Goal: Information Seeking & Learning: Check status

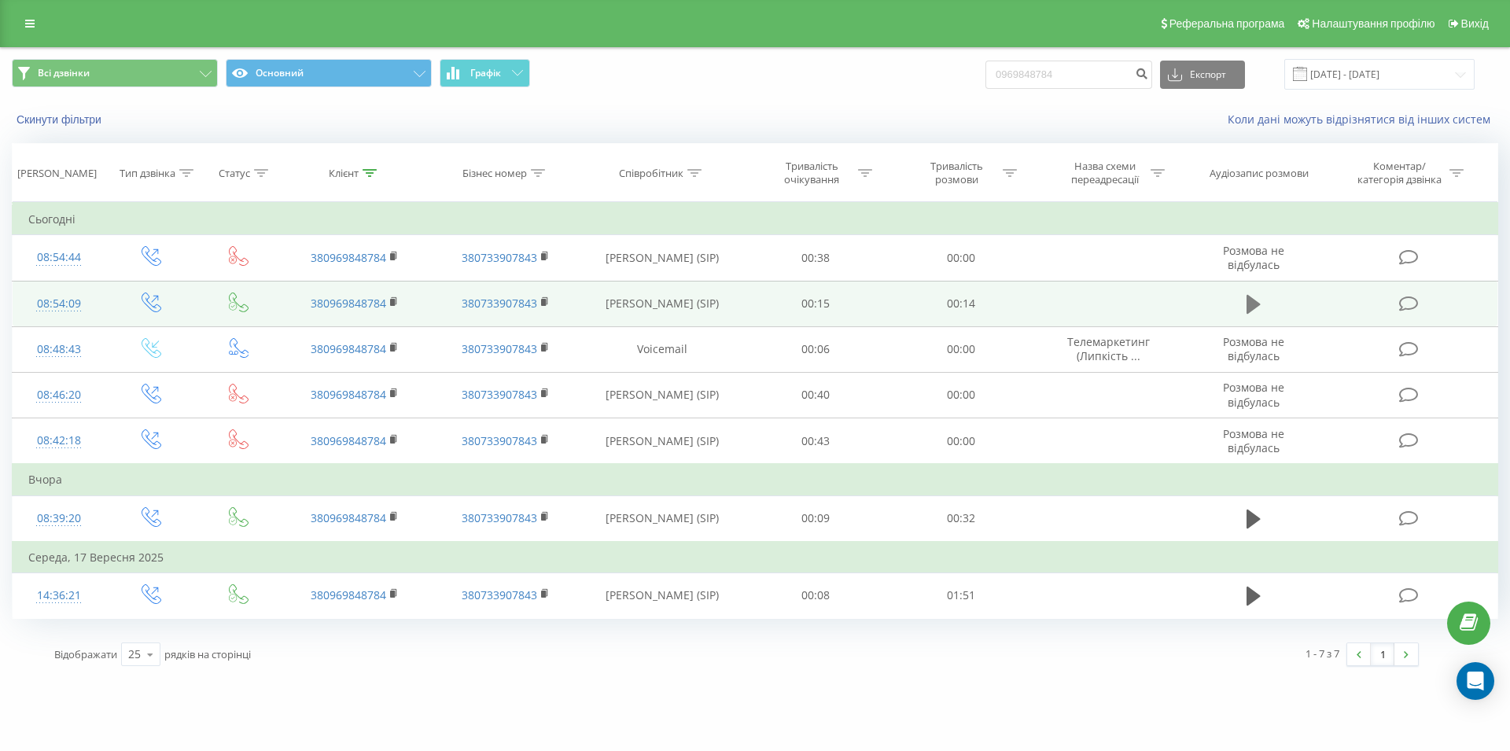
click at [1251, 315] on icon at bounding box center [1254, 304] width 14 height 22
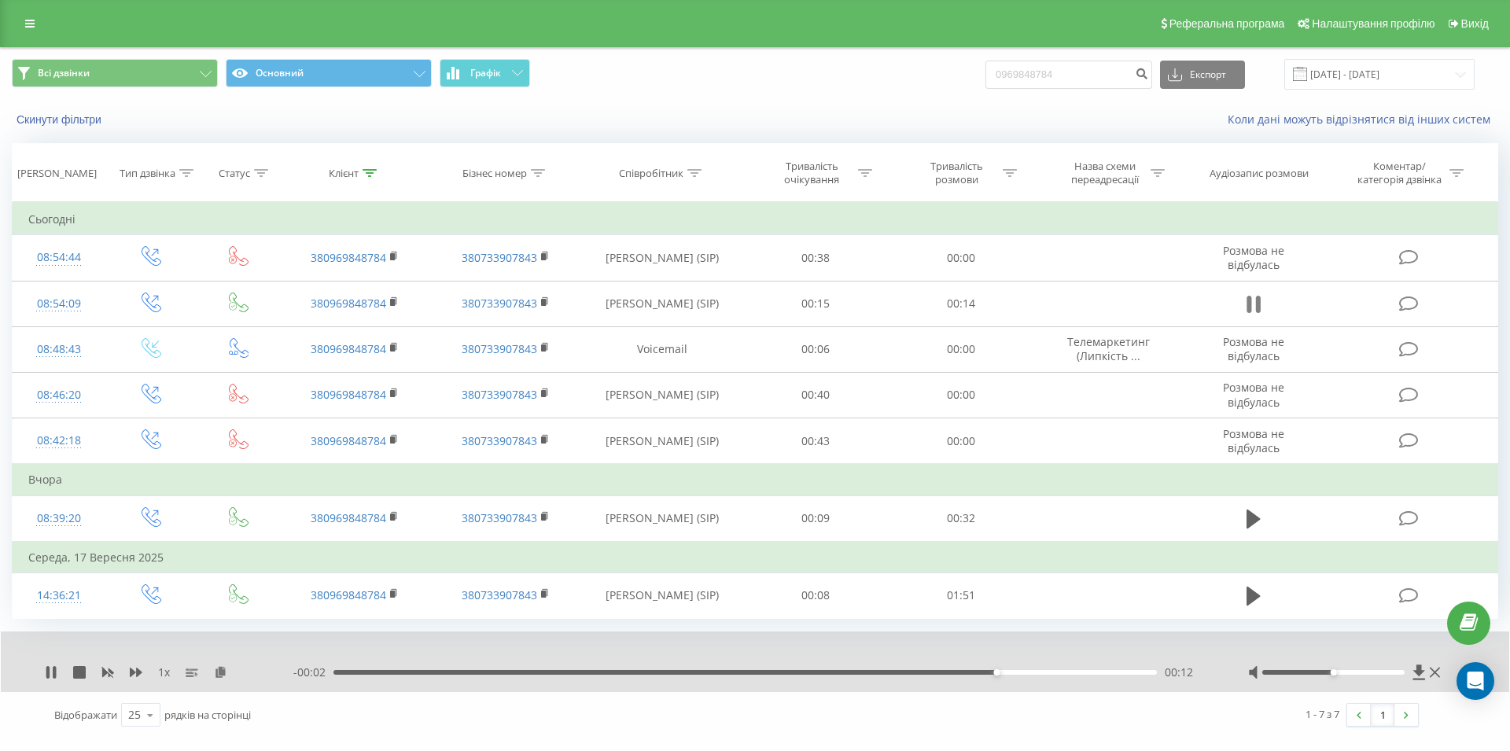
click at [1250, 306] on icon at bounding box center [1249, 304] width 5 height 17
click at [1103, 64] on input "0969848784" at bounding box center [1068, 75] width 167 height 28
drag, startPoint x: 1087, startPoint y: 73, endPoint x: 993, endPoint y: 66, distance: 94.6
click at [993, 66] on input "0969848784" at bounding box center [1068, 75] width 167 height 28
paste input "098 688 89 00"
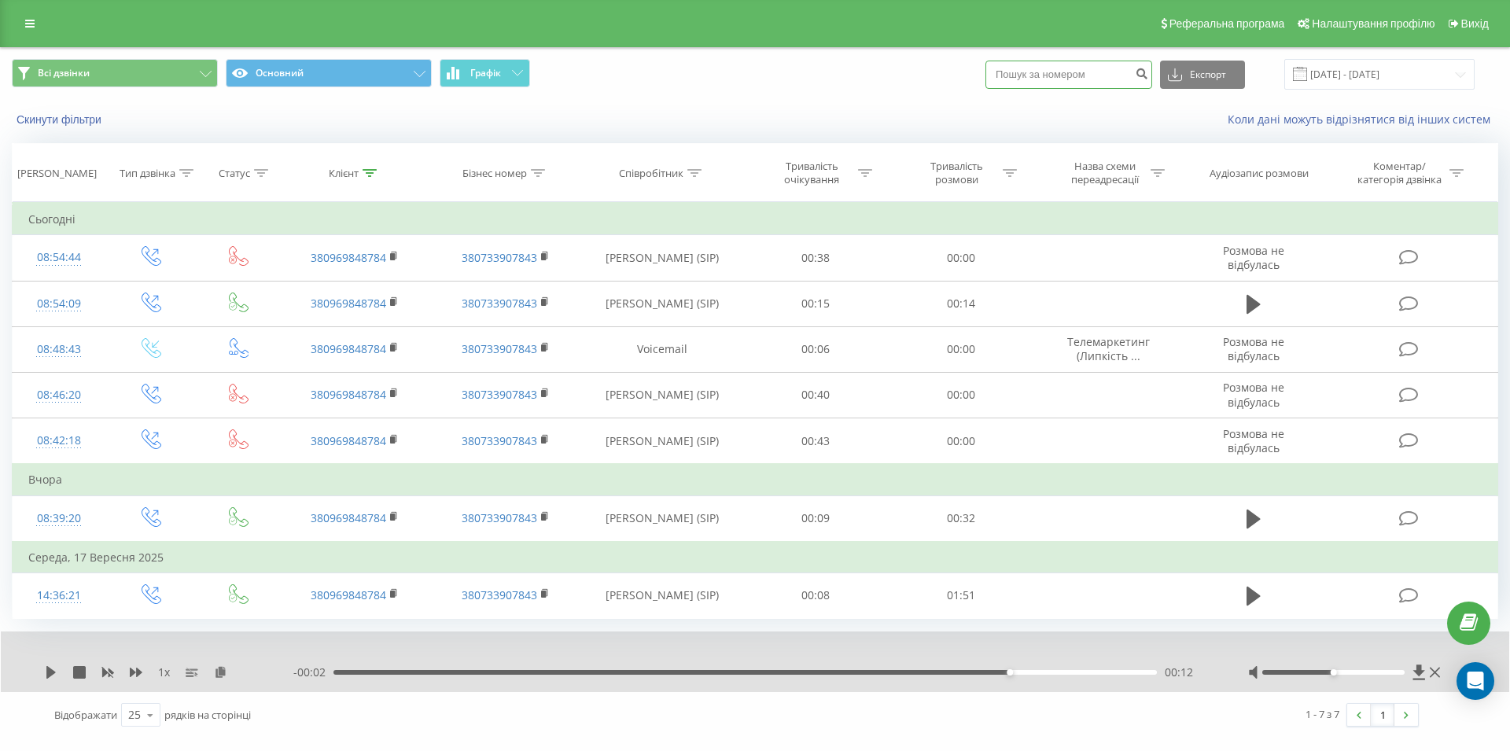
type input "098 688 89 00"
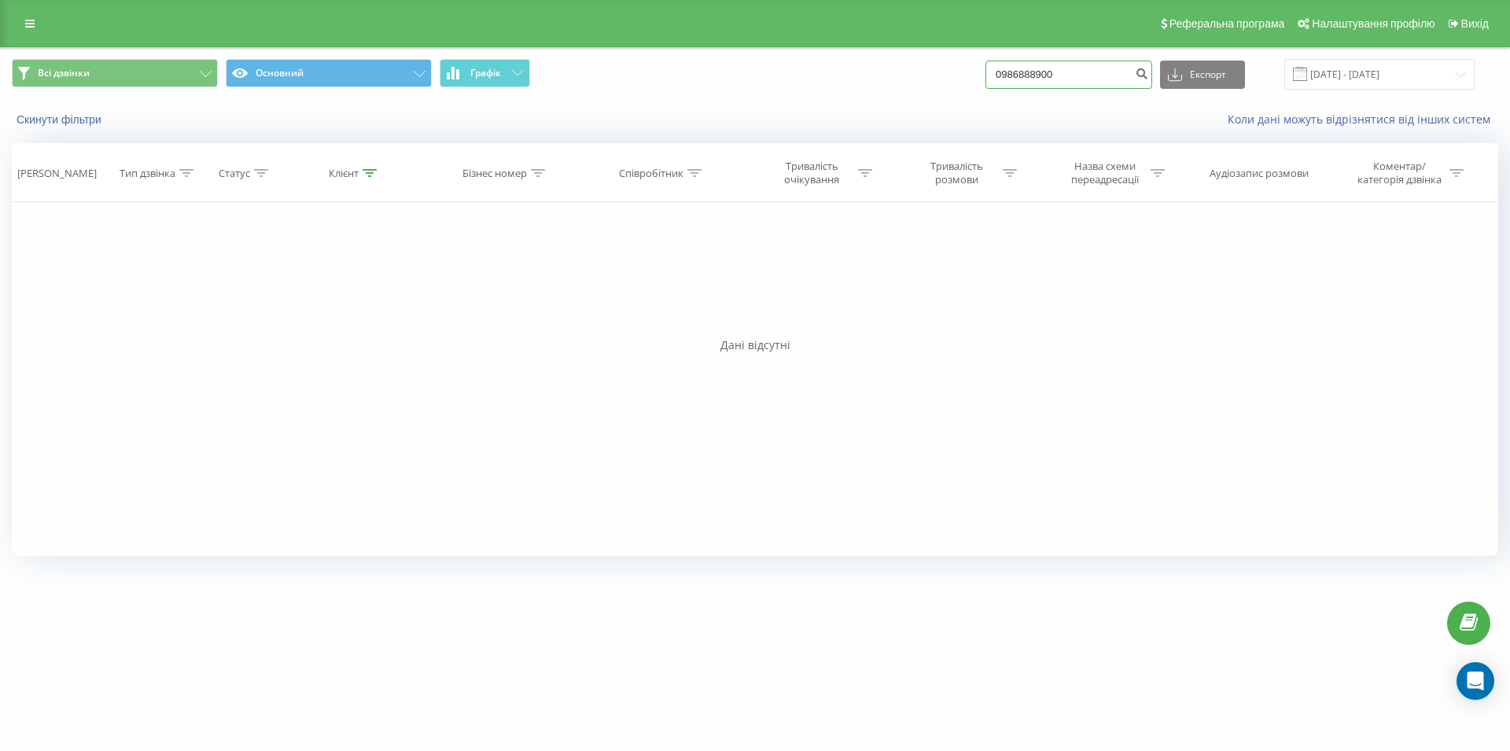
click at [985, 68] on input "0986888900" at bounding box center [1068, 75] width 167 height 28
paste input "096 174 57 62"
type input "096 174 57 62"
click at [985, 74] on input "0961745762" at bounding box center [1068, 75] width 167 height 28
paste input "099 221 20 11"
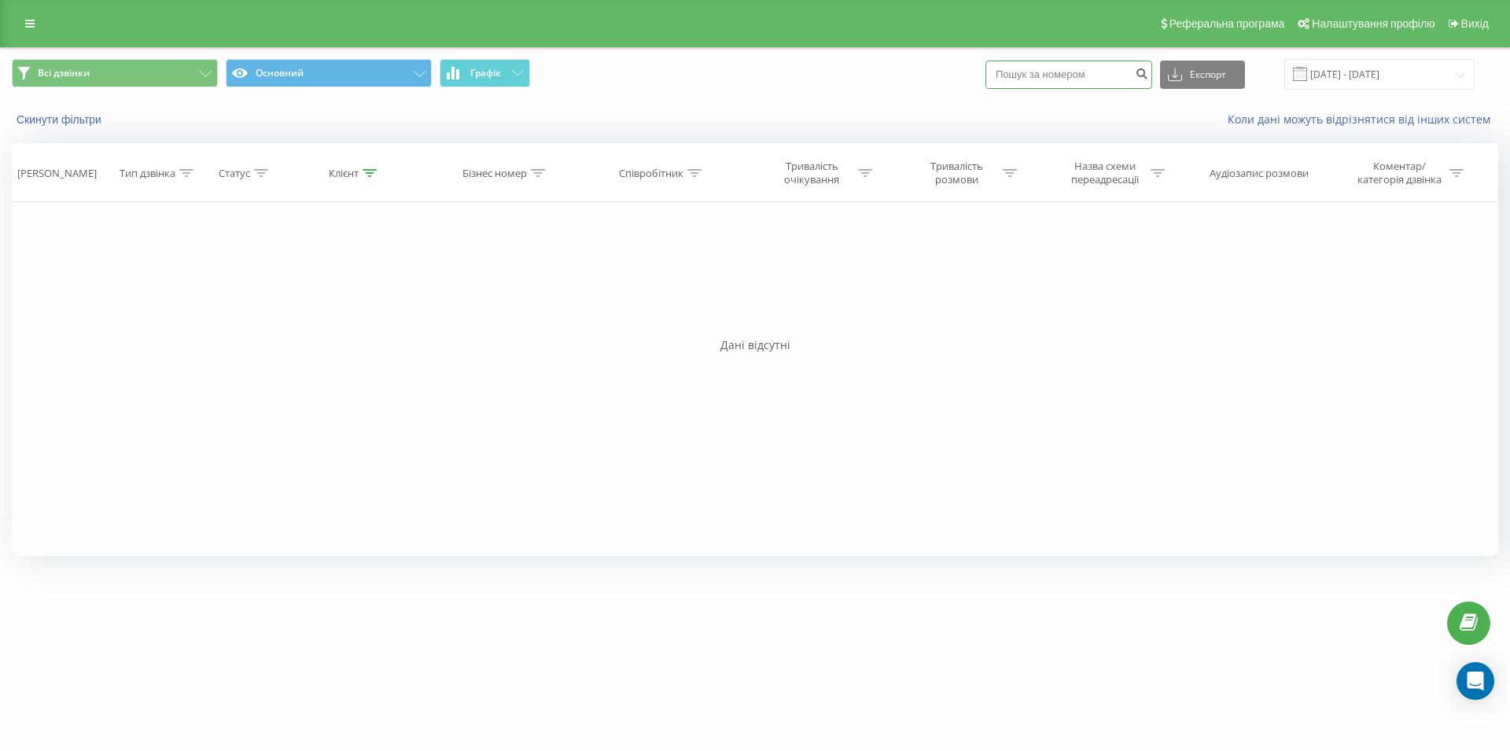
type input "099 221 20 11"
drag, startPoint x: 1080, startPoint y: 77, endPoint x: 969, endPoint y: 80, distance: 110.9
click at [985, 80] on input "0992212011" at bounding box center [1068, 75] width 167 height 28
paste input "063 694 05 77"
type input "063 694 05 77"
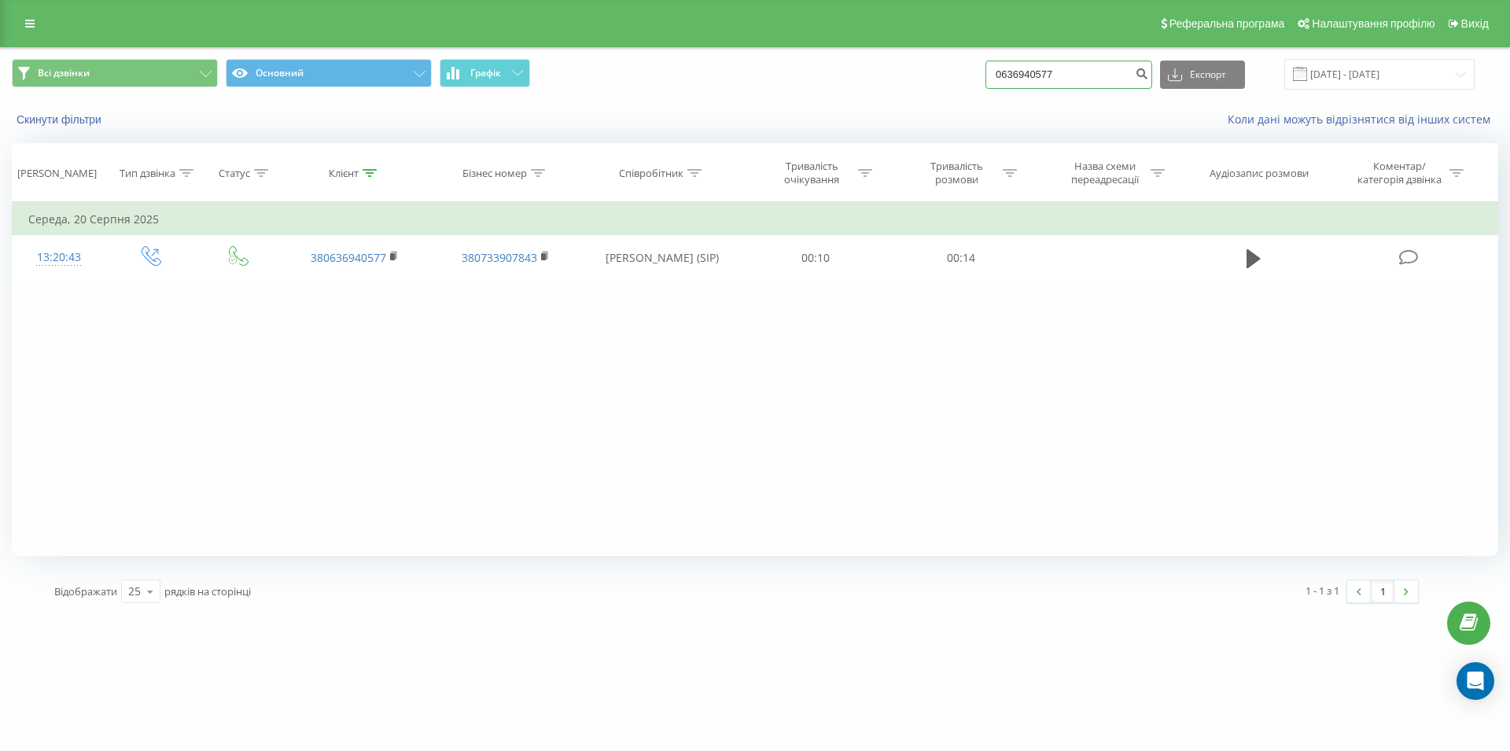
drag, startPoint x: 1091, startPoint y: 76, endPoint x: 905, endPoint y: 83, distance: 185.7
click at [985, 83] on input "0636940577" at bounding box center [1068, 75] width 167 height 28
type input "0677266832"
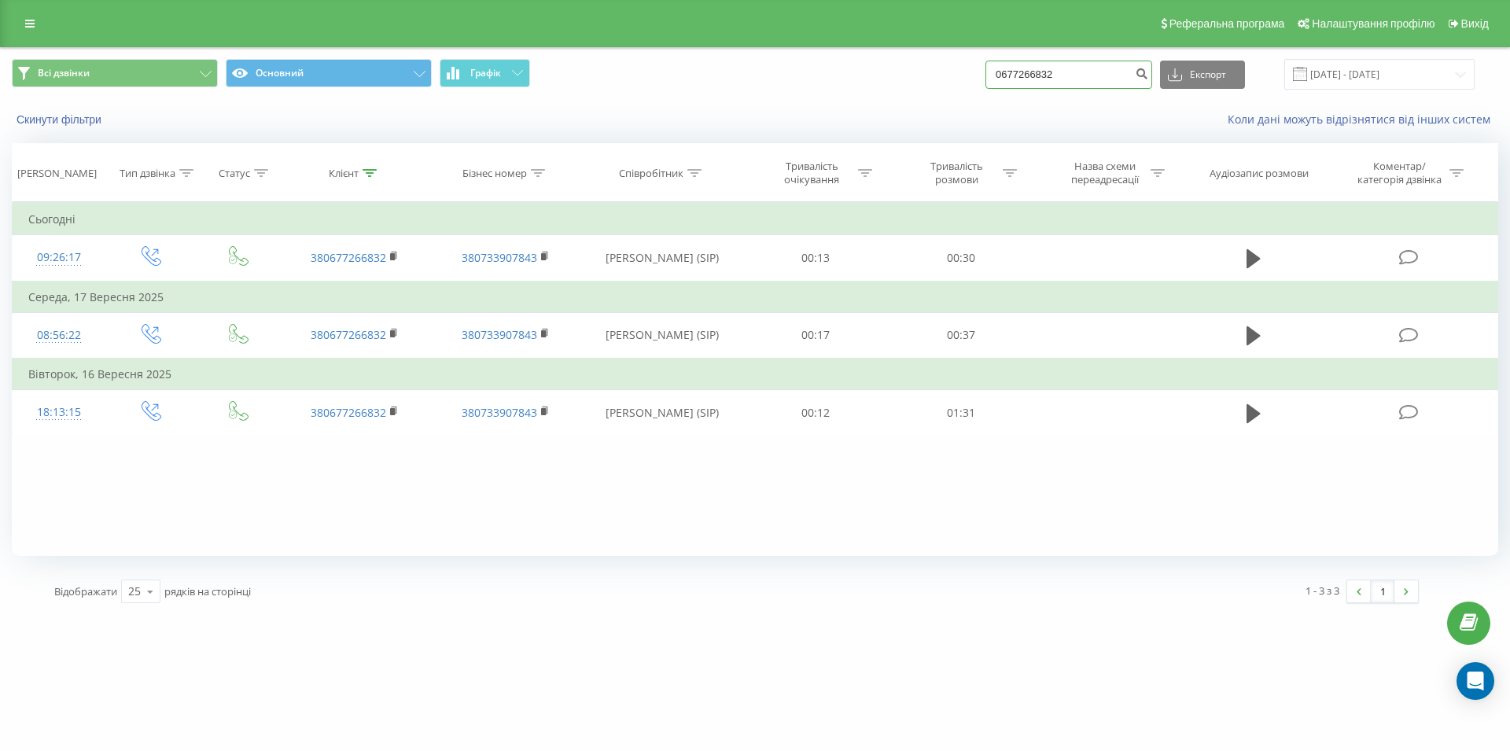
drag, startPoint x: 968, startPoint y: 80, endPoint x: 956, endPoint y: 78, distance: 12.0
click at [985, 81] on input "0677266832" at bounding box center [1068, 75] width 167 height 28
paste input "093 271 43 45"
type input "093 271 43 45"
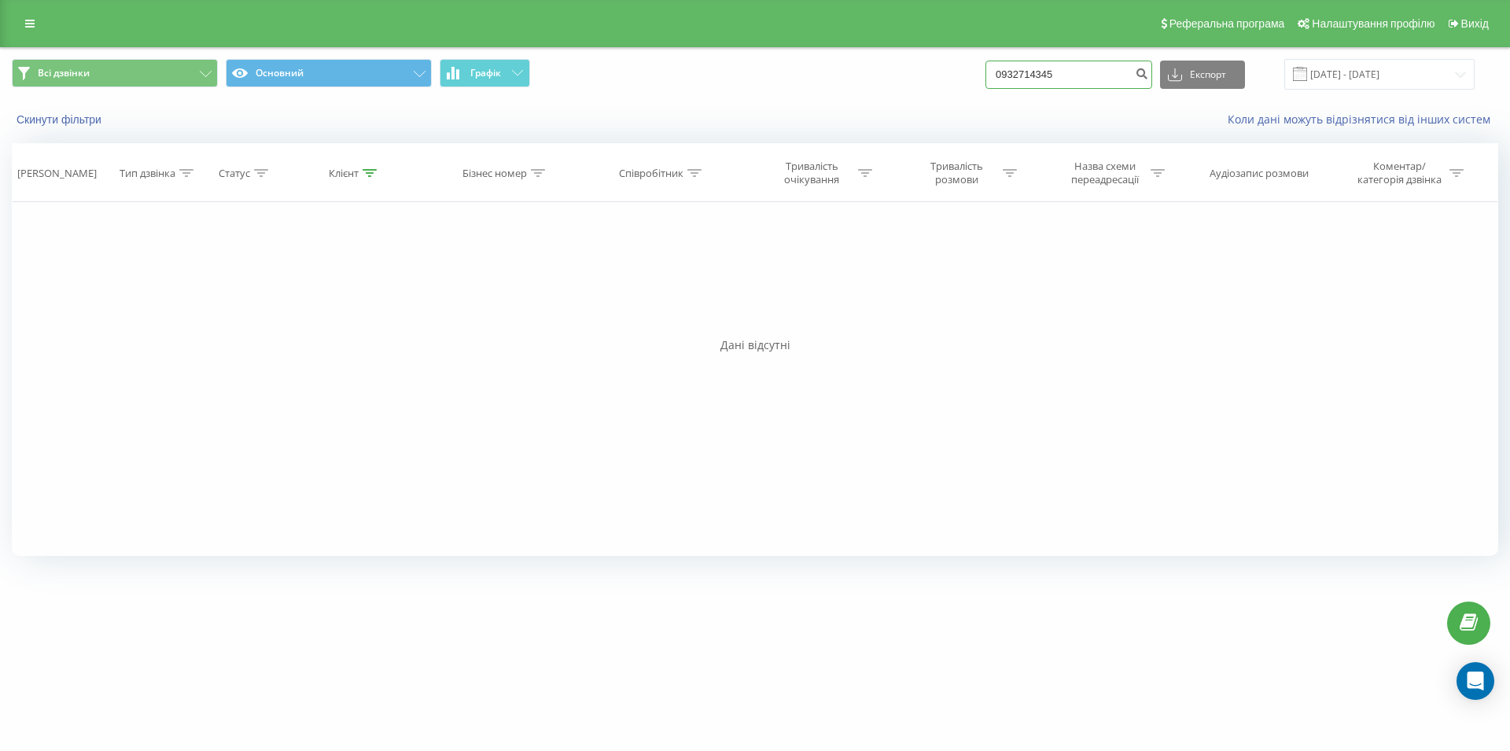
drag, startPoint x: 1048, startPoint y: 68, endPoint x: 967, endPoint y: 72, distance: 81.1
click at [985, 72] on input "0932714345" at bounding box center [1068, 75] width 167 height 28
paste input "0737397737"
type input "0737397737"
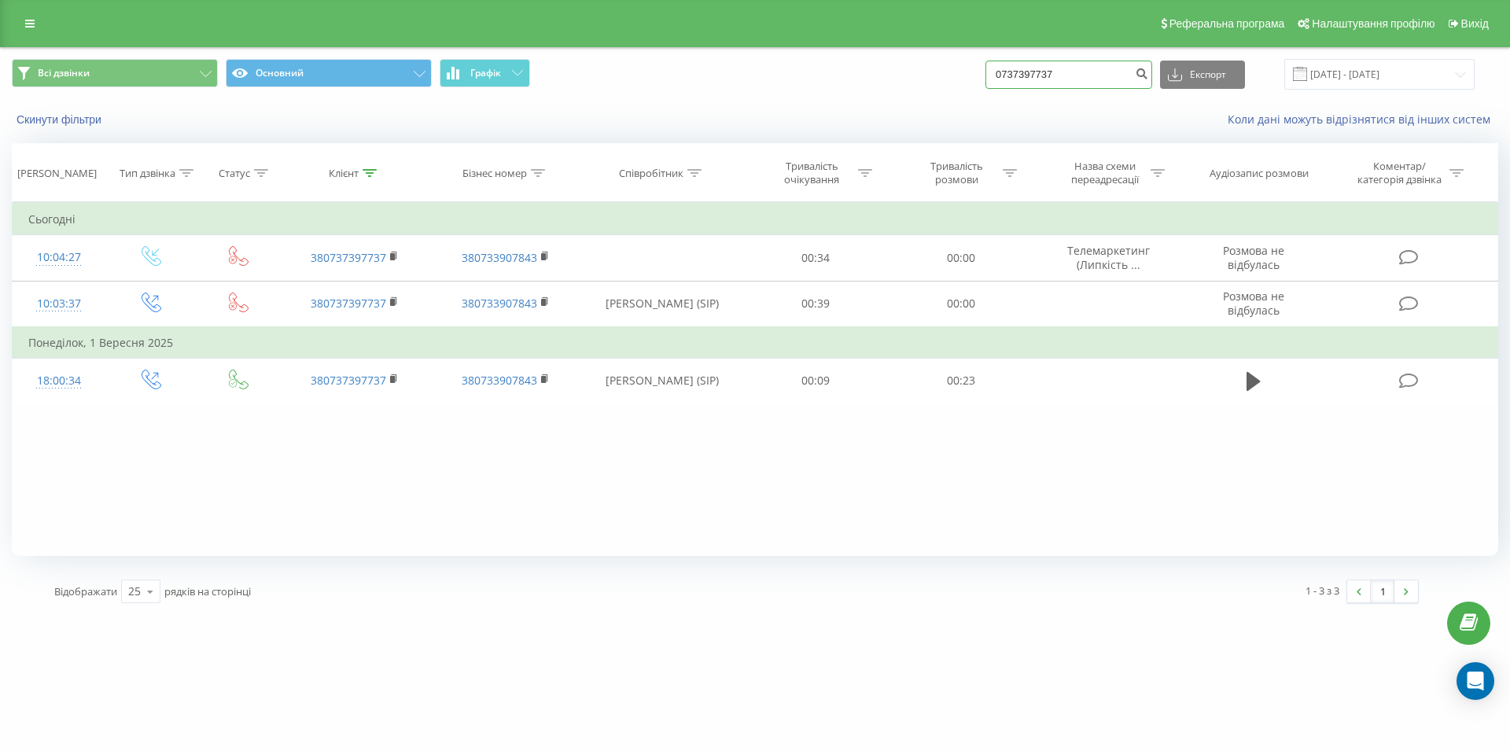
drag, startPoint x: 1077, startPoint y: 68, endPoint x: 989, endPoint y: 64, distance: 88.1
click at [989, 64] on input "0737397737" at bounding box center [1068, 75] width 167 height 28
paste input "0975042380"
type input "0975042380"
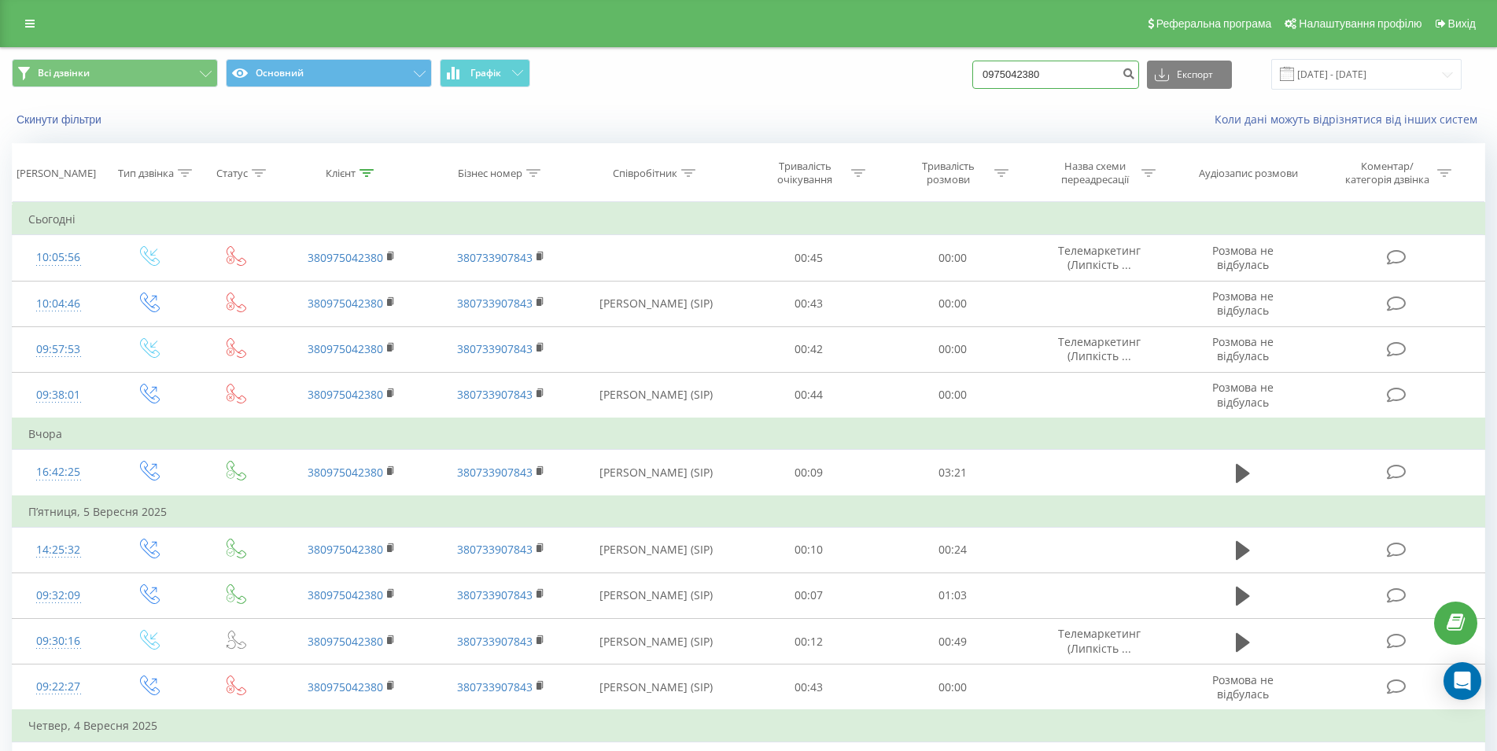
drag, startPoint x: 1070, startPoint y: 70, endPoint x: 982, endPoint y: 68, distance: 88.1
click at [982, 68] on input "0975042380" at bounding box center [1055, 75] width 167 height 28
paste input "0 95 386 0570"
type input "0 95 386 0570"
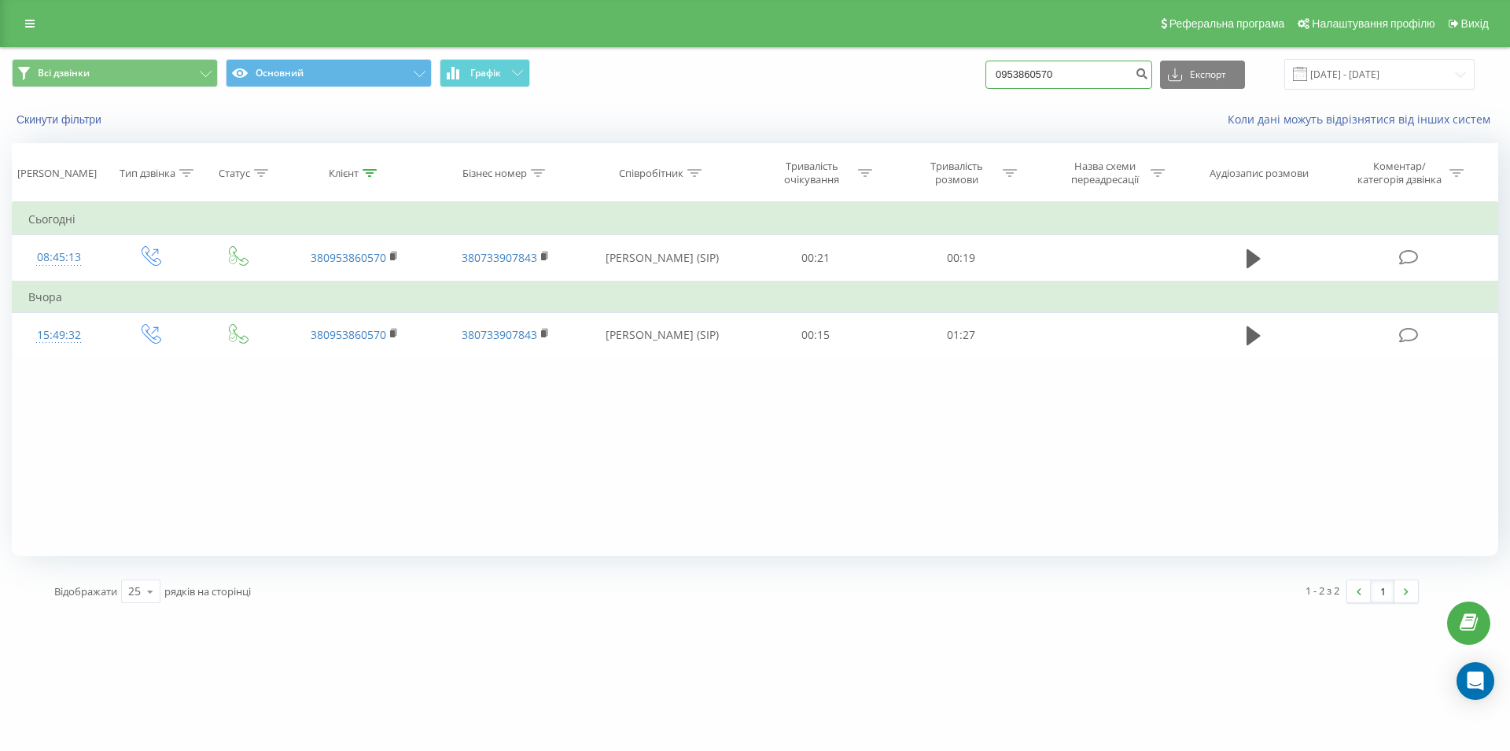
drag, startPoint x: 1092, startPoint y: 76, endPoint x: 947, endPoint y: 75, distance: 144.7
click at [985, 75] on input "0953860570" at bounding box center [1068, 75] width 167 height 28
paste input "0953860570"
type input "0953860570"
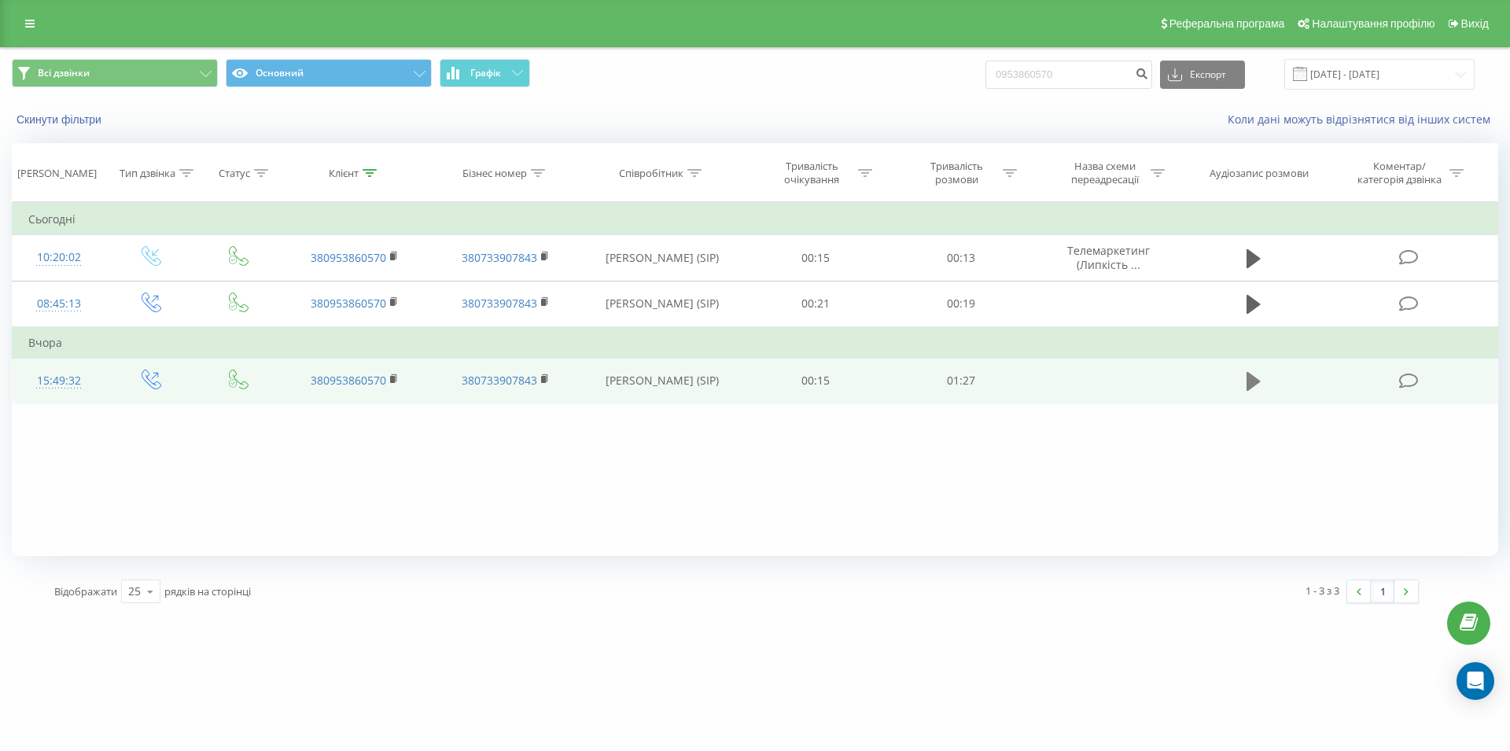
click at [1251, 389] on icon at bounding box center [1254, 381] width 14 height 19
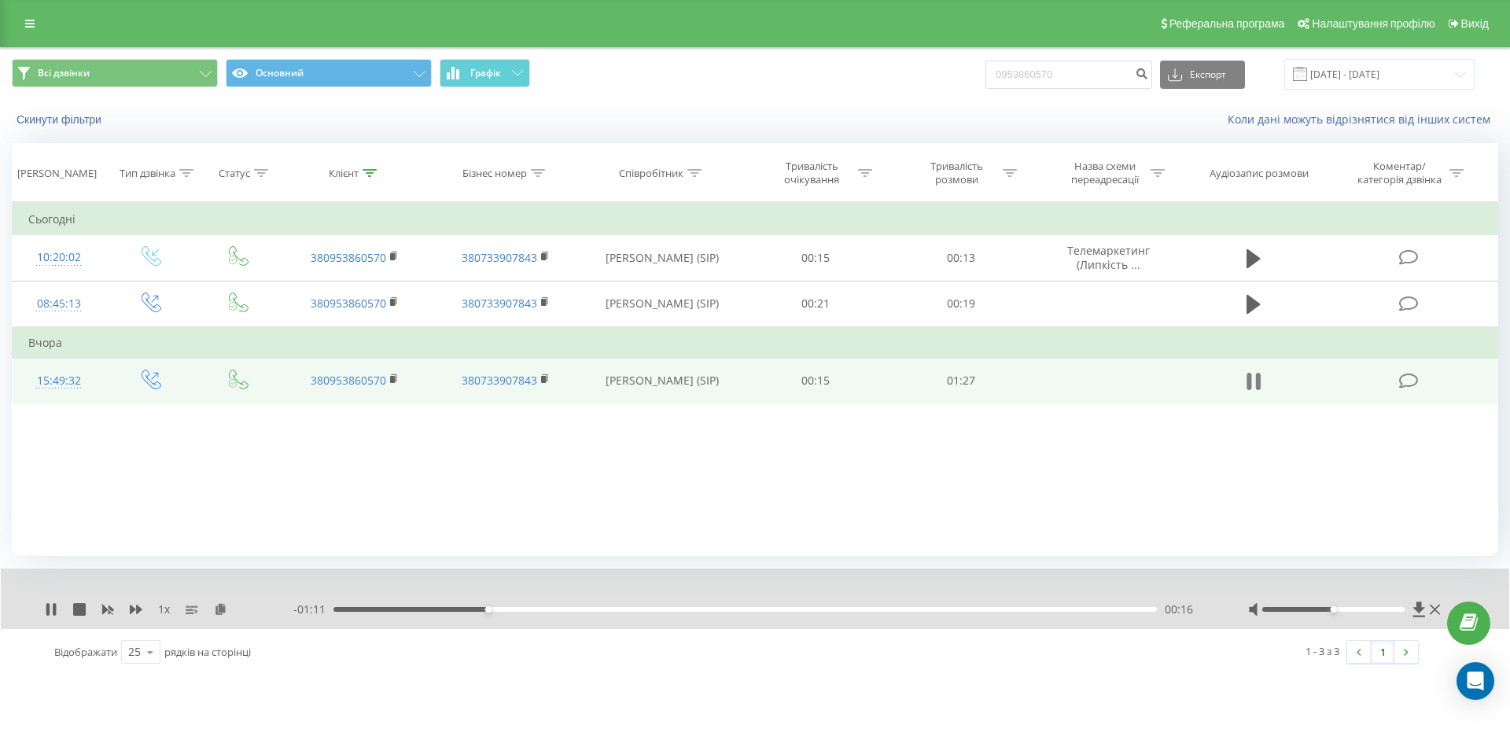
click at [1251, 380] on icon at bounding box center [1254, 381] width 14 height 22
drag, startPoint x: 1073, startPoint y: 68, endPoint x: 948, endPoint y: 77, distance: 124.6
click at [985, 77] on input "0953860570" at bounding box center [1068, 75] width 167 height 28
paste input "067 567 64 34"
type input "067 567 64 34"
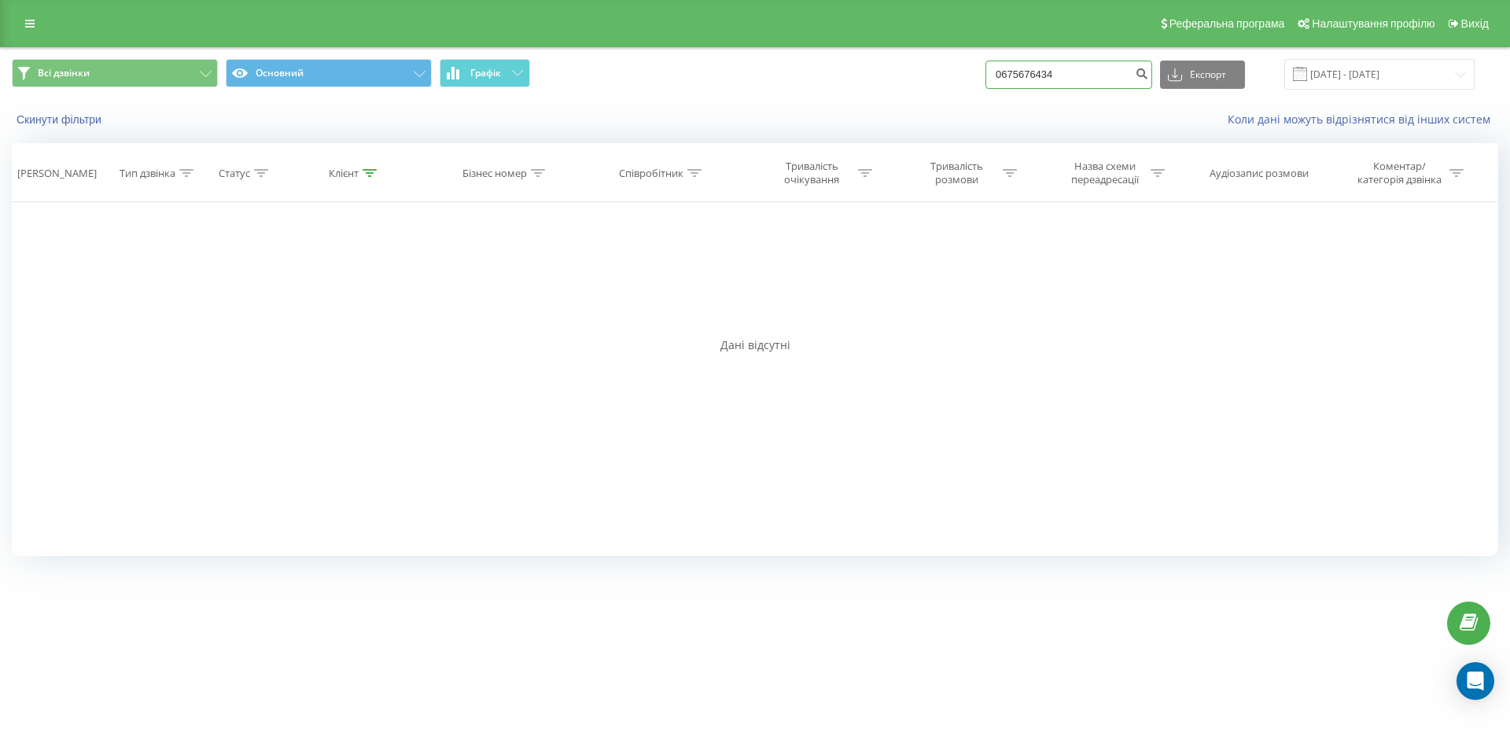
drag, startPoint x: 1086, startPoint y: 76, endPoint x: 1002, endPoint y: 78, distance: 84.2
click at [1002, 78] on input "0675676434" at bounding box center [1068, 75] width 167 height 28
paste input "068 589 65 89"
type input "068 589 65 89"
drag, startPoint x: 1052, startPoint y: 76, endPoint x: 948, endPoint y: 83, distance: 104.8
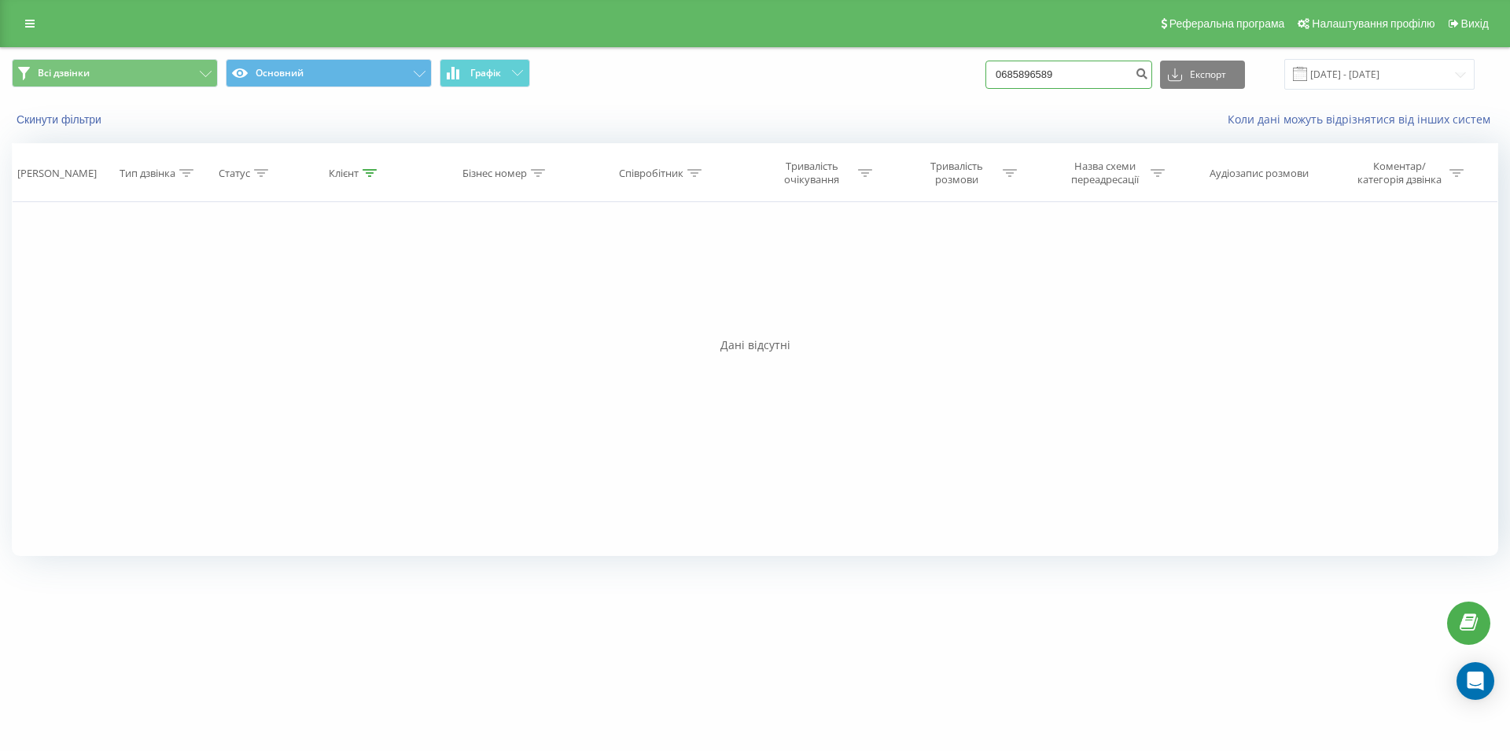
click at [987, 85] on input "0685896589" at bounding box center [1068, 75] width 167 height 28
paste input "050 320 22 10"
type input "050 320 22 10"
drag, startPoint x: 1077, startPoint y: 77, endPoint x: 989, endPoint y: 83, distance: 87.5
click at [989, 83] on input "0503202210" at bounding box center [1068, 75] width 167 height 28
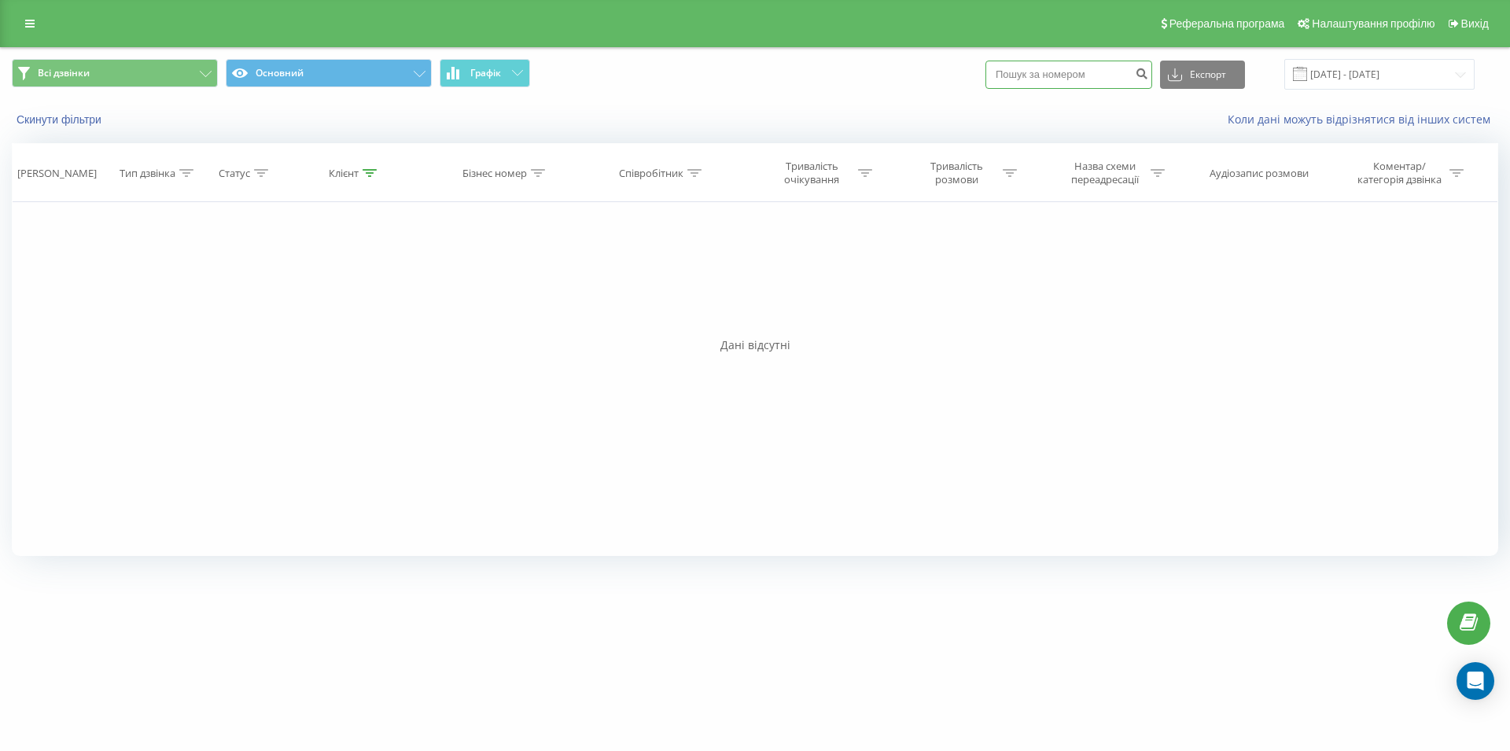
paste input "095 093 63 81"
type input "095 093 63 81"
drag, startPoint x: 1014, startPoint y: 72, endPoint x: 996, endPoint y: 73, distance: 18.2
click at [996, 73] on input "0950936381" at bounding box center [1068, 75] width 167 height 28
paste input "0 97 604 4140"
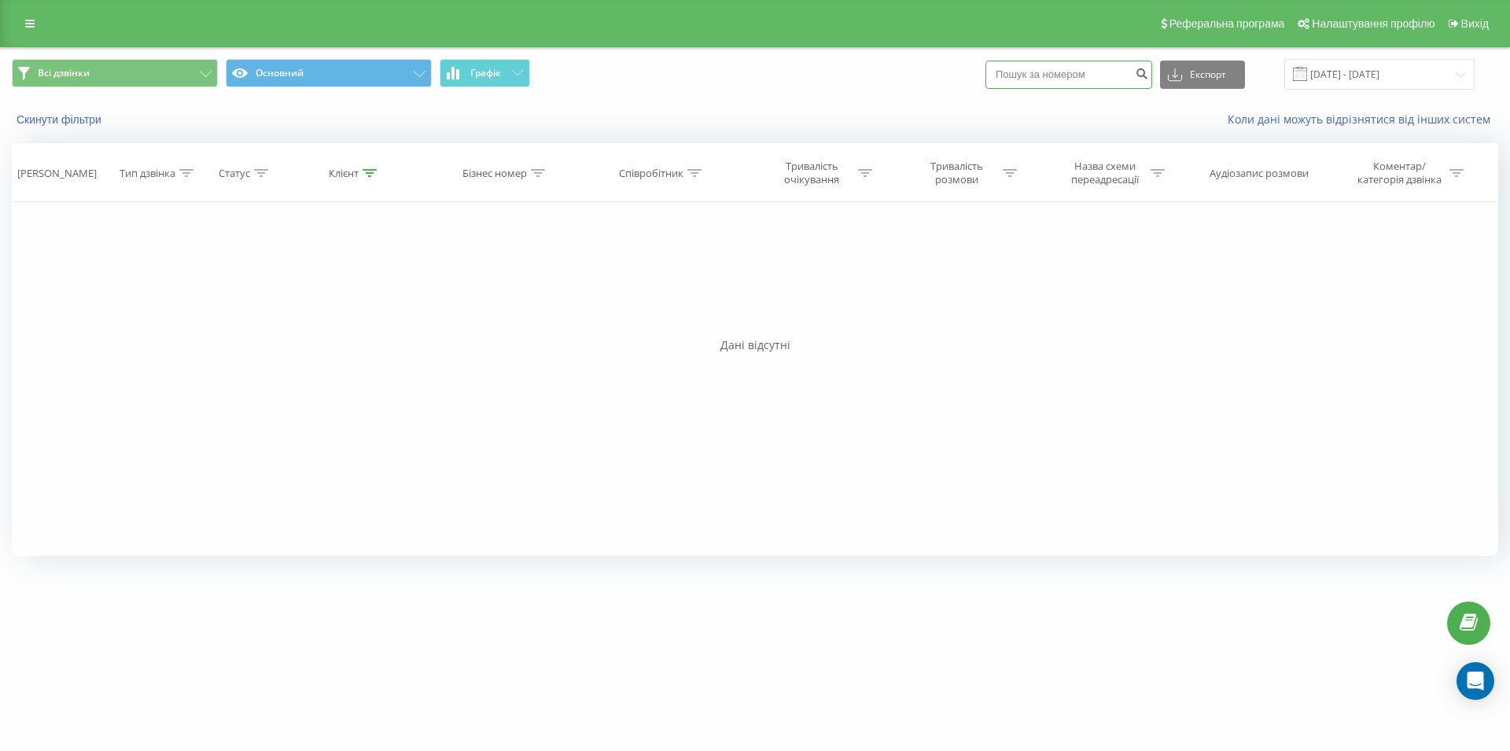
type input "0 97 604 4140"
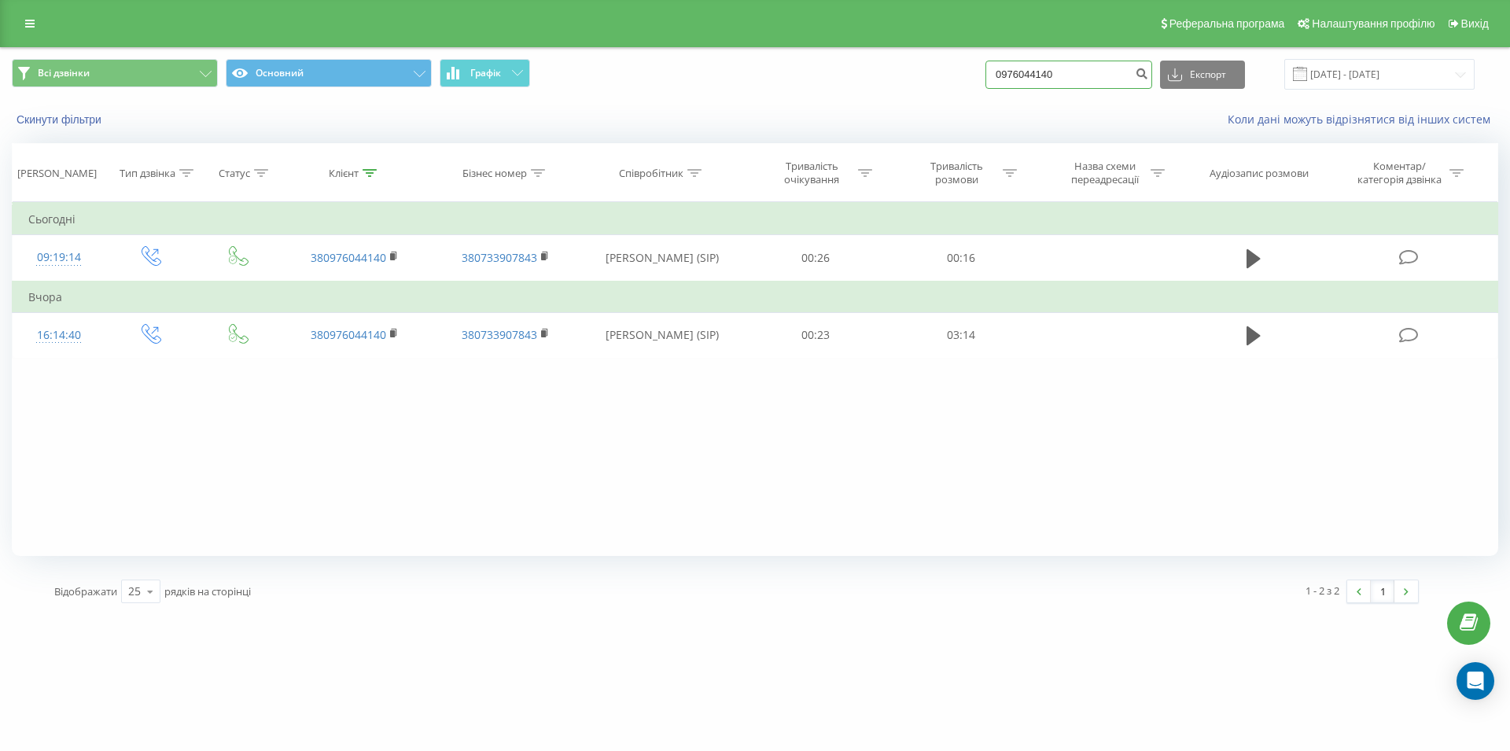
drag, startPoint x: 1059, startPoint y: 74, endPoint x: 974, endPoint y: 78, distance: 85.0
click at [985, 78] on input "0976044140" at bounding box center [1068, 75] width 167 height 28
paste input "066 363 29 30"
type input "066 363 29 30"
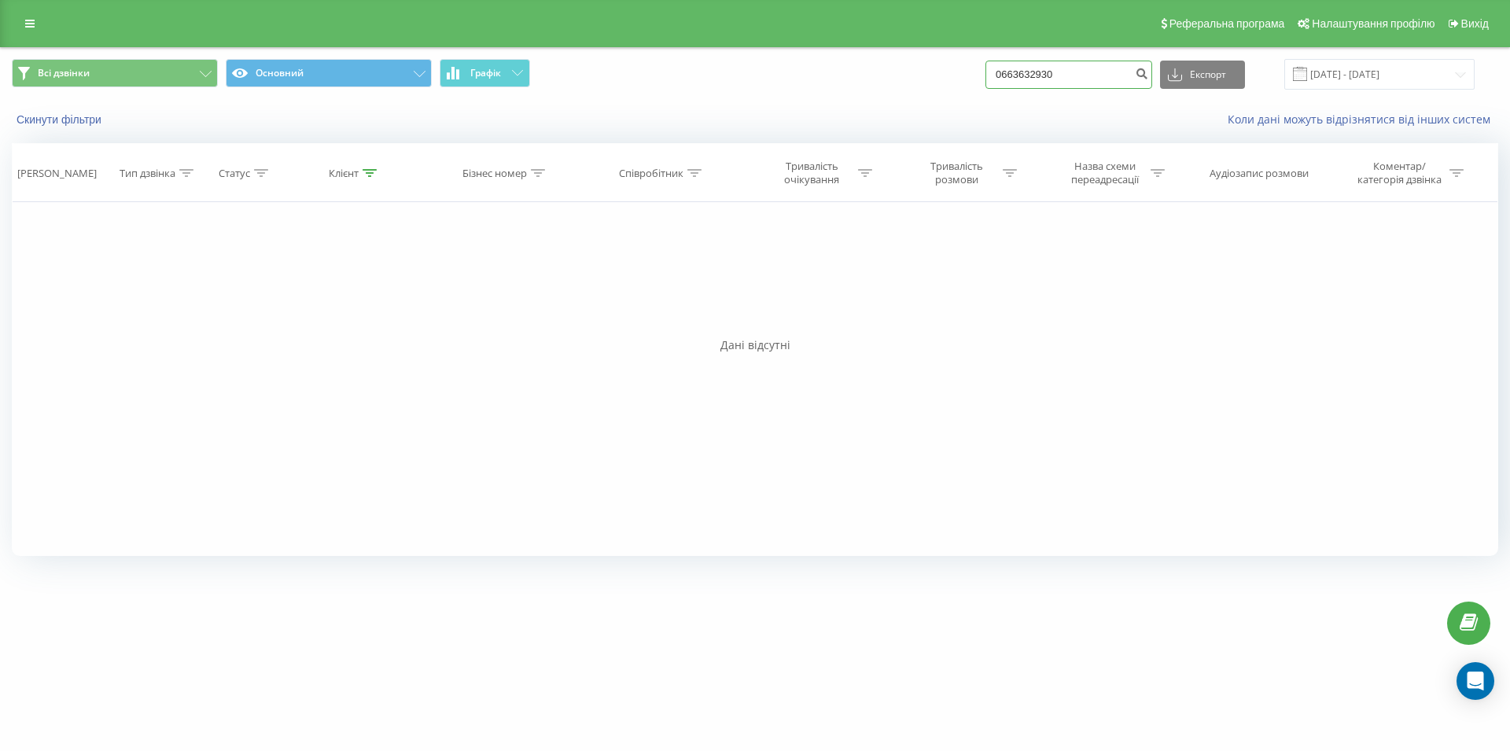
drag, startPoint x: 1088, startPoint y: 73, endPoint x: 980, endPoint y: 79, distance: 107.9
click at [985, 79] on input "0663632930" at bounding box center [1068, 75] width 167 height 28
paste input "066 736 70 25"
type input "066 736 70 25"
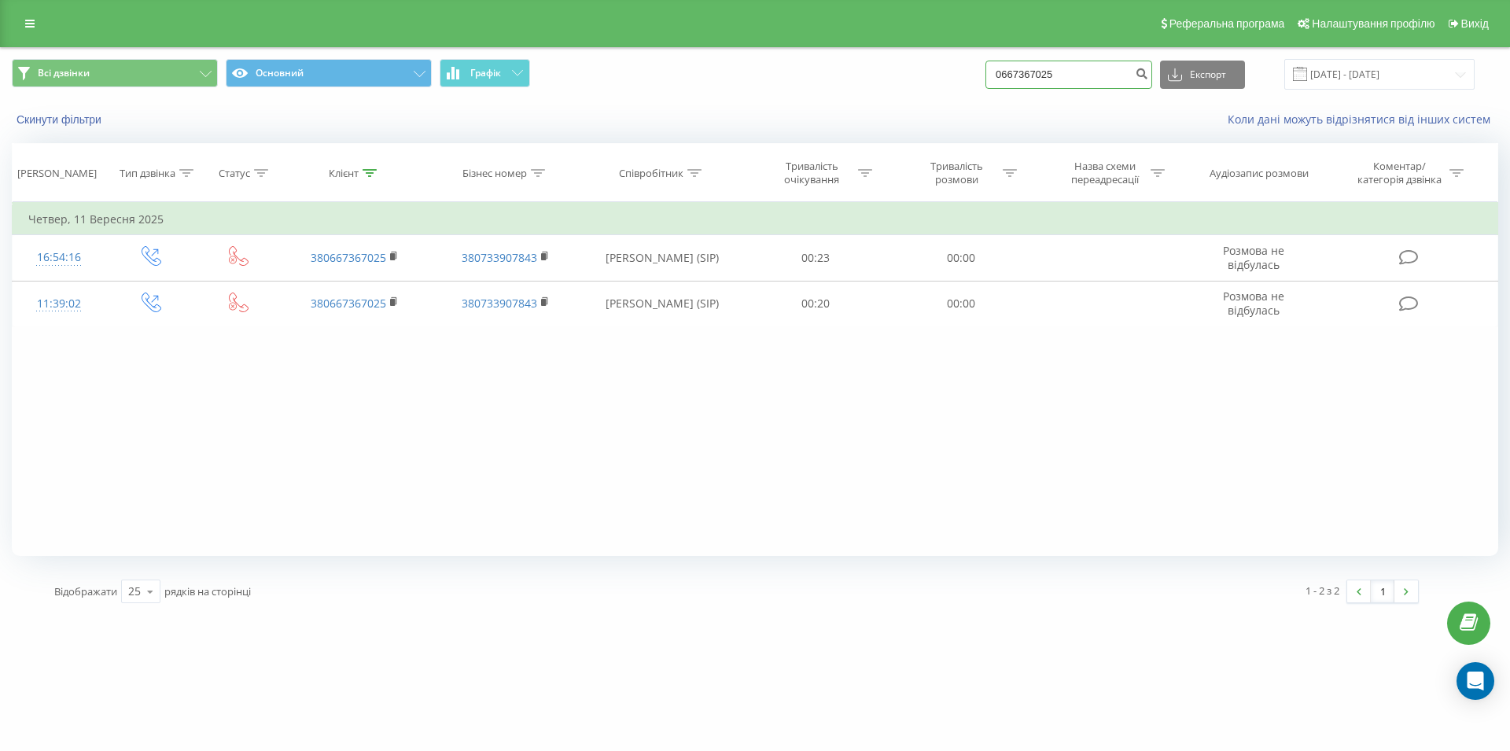
drag, startPoint x: 992, startPoint y: 76, endPoint x: 956, endPoint y: 80, distance: 35.6
click at [985, 80] on input "0667367025" at bounding box center [1068, 75] width 167 height 28
type input "0678431663"
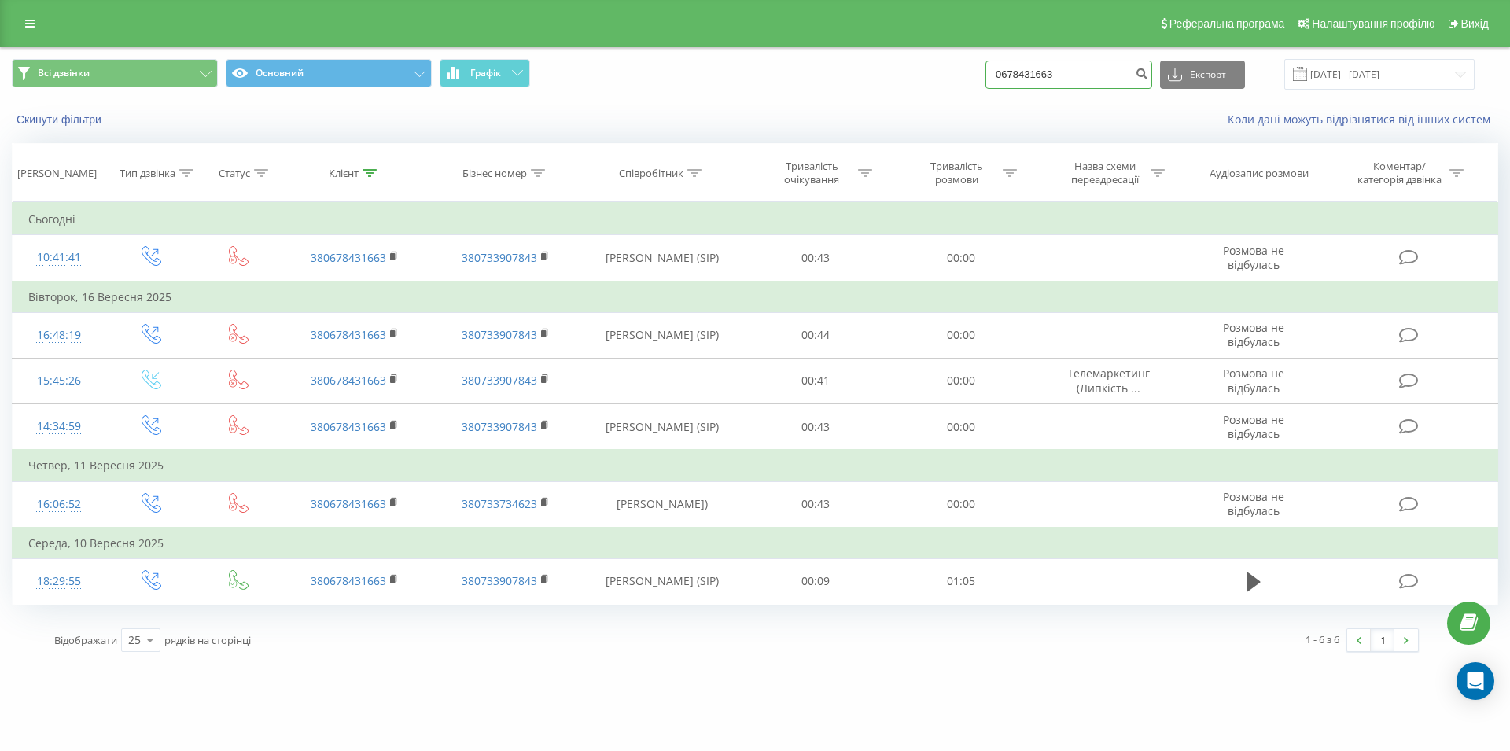
drag, startPoint x: 1088, startPoint y: 73, endPoint x: 1004, endPoint y: 73, distance: 84.2
click at [1004, 73] on input "0678431663" at bounding box center [1068, 75] width 167 height 28
click at [1092, 84] on input "0678431663" at bounding box center [1068, 75] width 167 height 28
drag, startPoint x: 1069, startPoint y: 76, endPoint x: 936, endPoint y: 71, distance: 133.0
click at [985, 81] on input "0678431663" at bounding box center [1068, 75] width 167 height 28
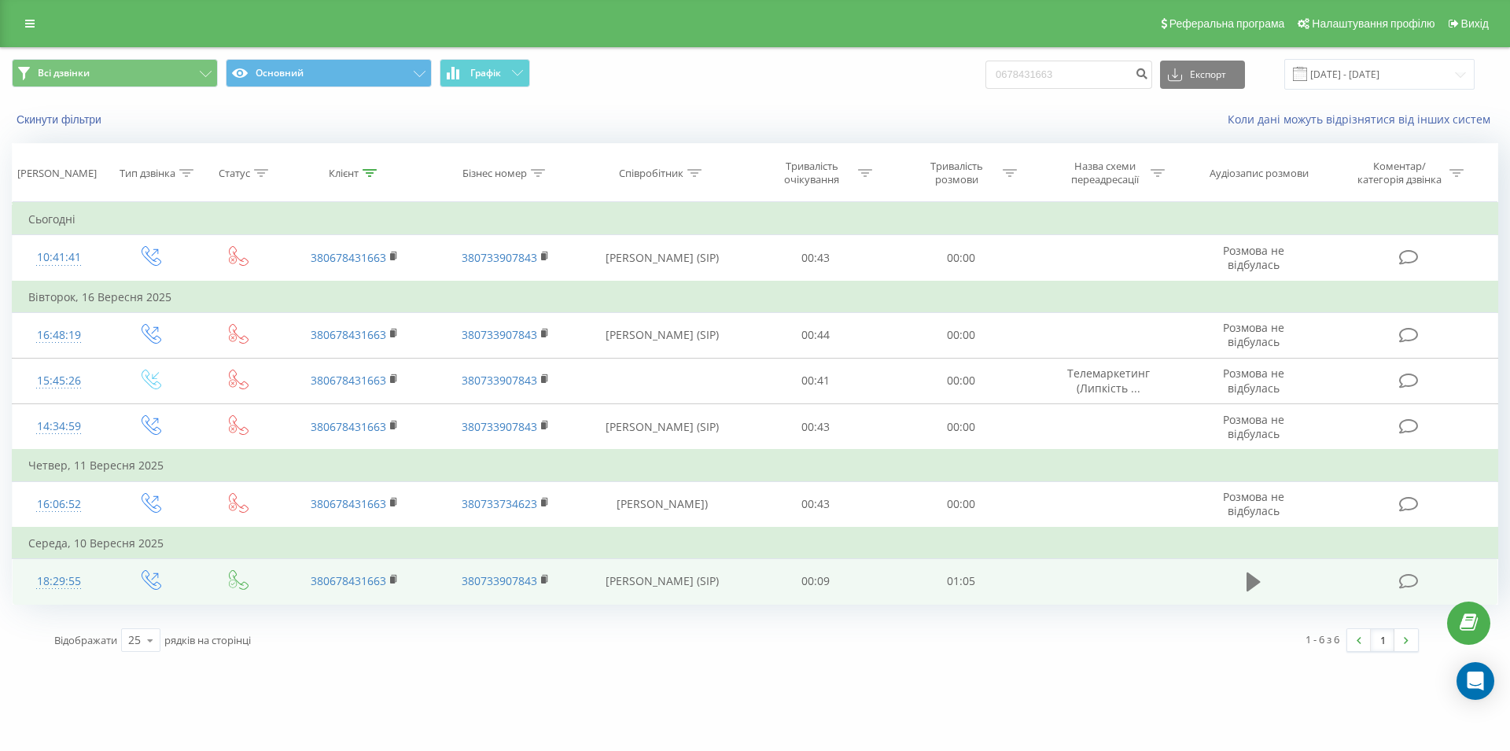
click at [1251, 576] on icon at bounding box center [1254, 582] width 14 height 19
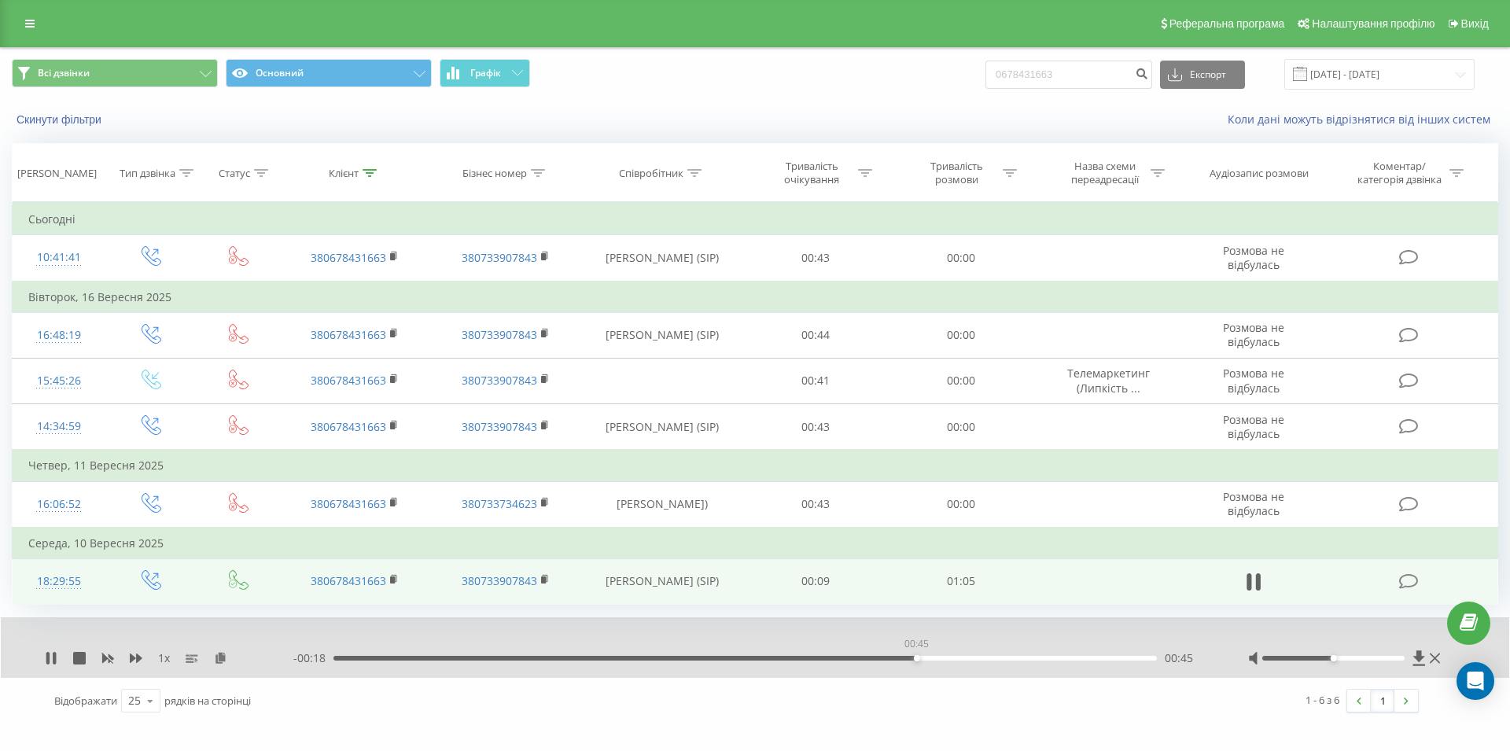
click at [916, 660] on div "00:45" at bounding box center [744, 658] width 823 height 5
click at [800, 657] on div "00:36" at bounding box center [744, 658] width 823 height 5
drag, startPoint x: 1087, startPoint y: 77, endPoint x: 1000, endPoint y: 72, distance: 87.4
click at [1000, 72] on input "0678431663" at bounding box center [1068, 75] width 167 height 28
drag, startPoint x: 1108, startPoint y: 79, endPoint x: 942, endPoint y: 80, distance: 166.0
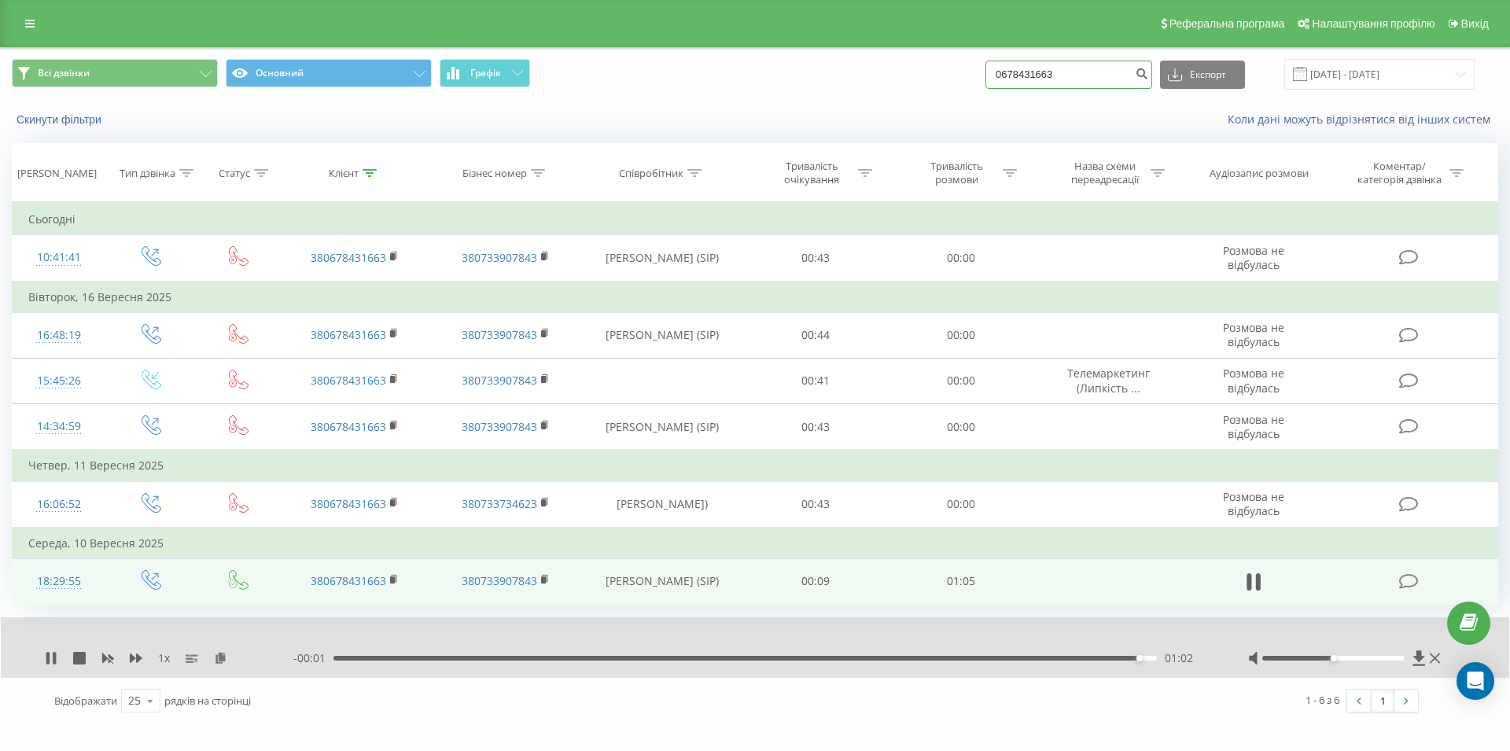
click at [985, 80] on input "0678431663" at bounding box center [1068, 75] width 167 height 28
paste input "067 934 33 40"
type input "067 934 33 40"
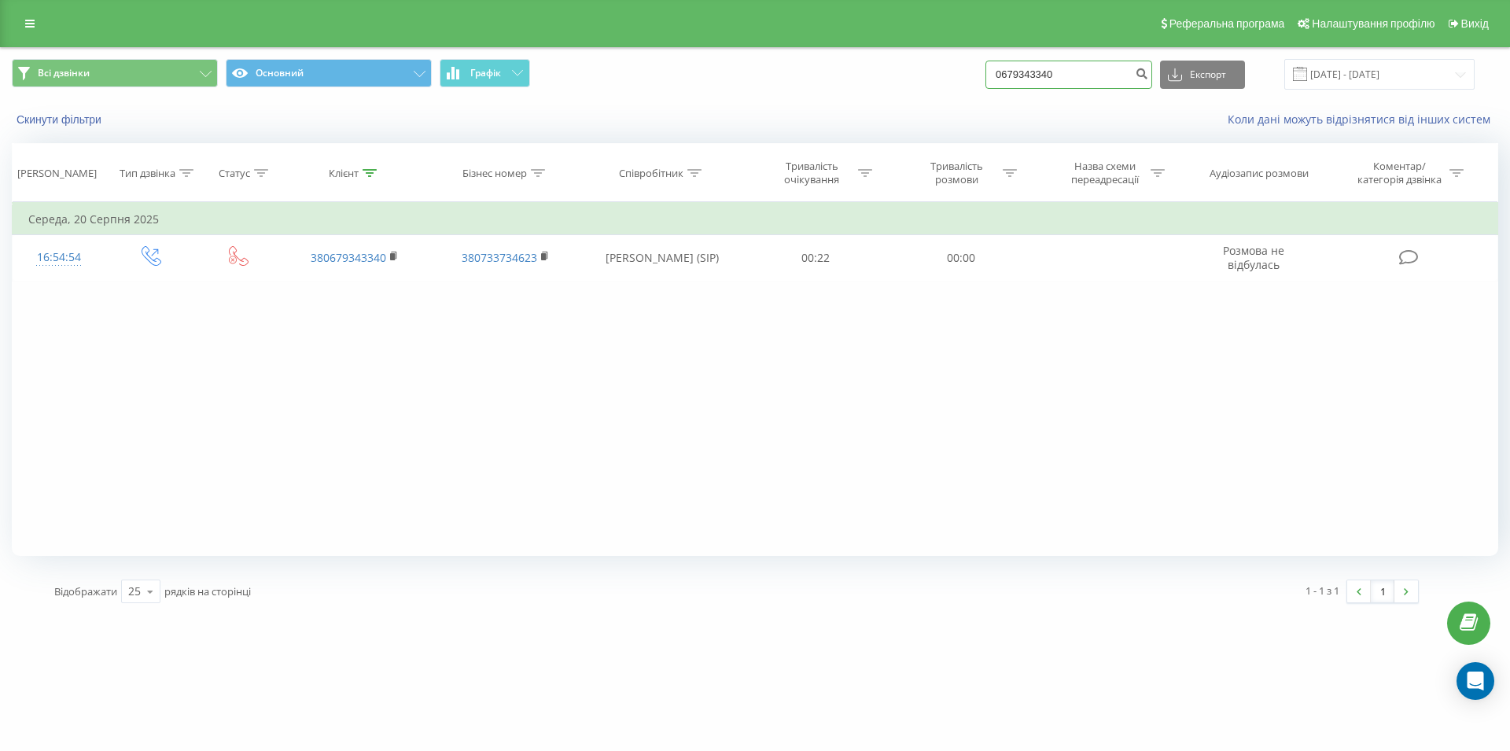
click at [985, 77] on input "0679343340" at bounding box center [1068, 75] width 167 height 28
paste input "068 056 04 02"
type input "068 056 04 02"
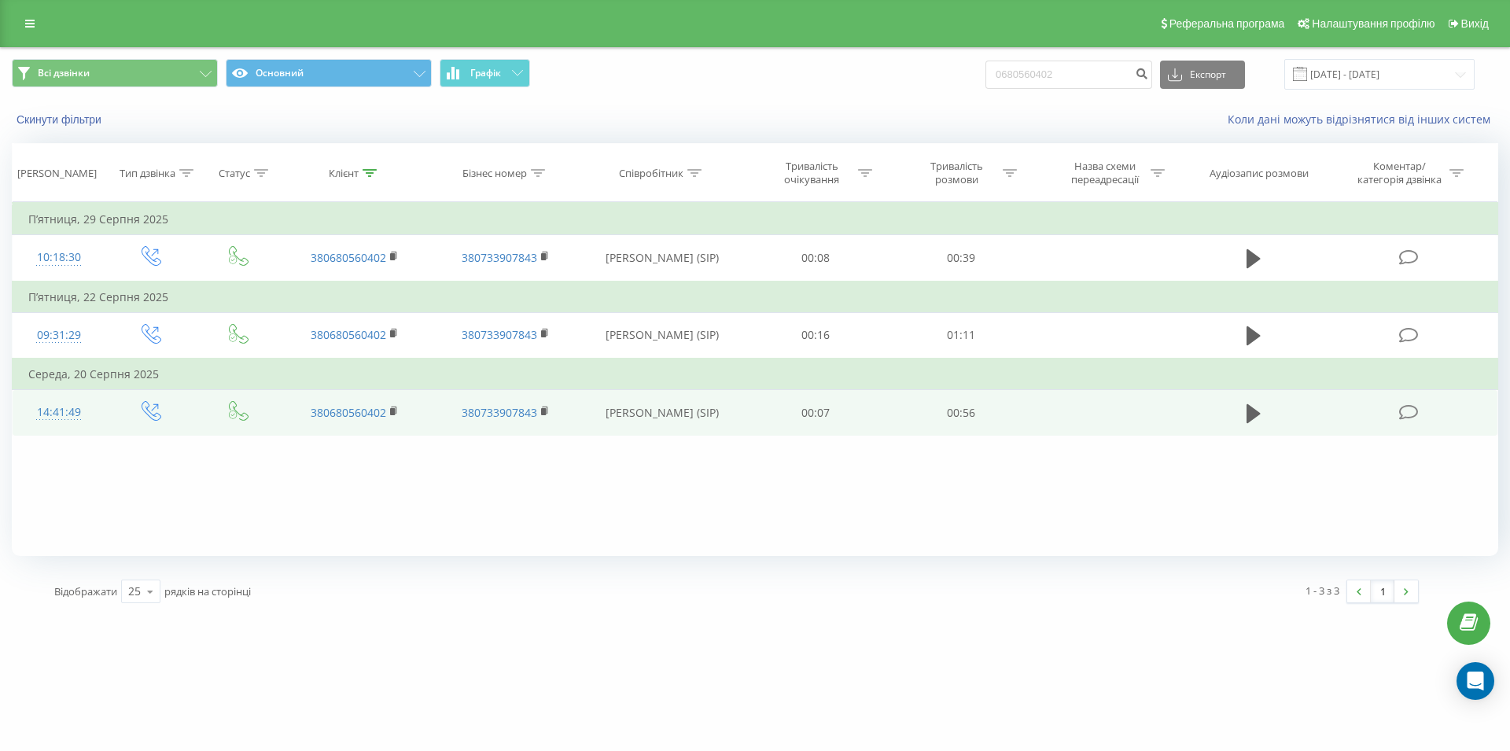
drag, startPoint x: 1244, startPoint y: 261, endPoint x: 1211, endPoint y: 418, distance: 160.7
click at [1244, 260] on button at bounding box center [1254, 259] width 24 height 24
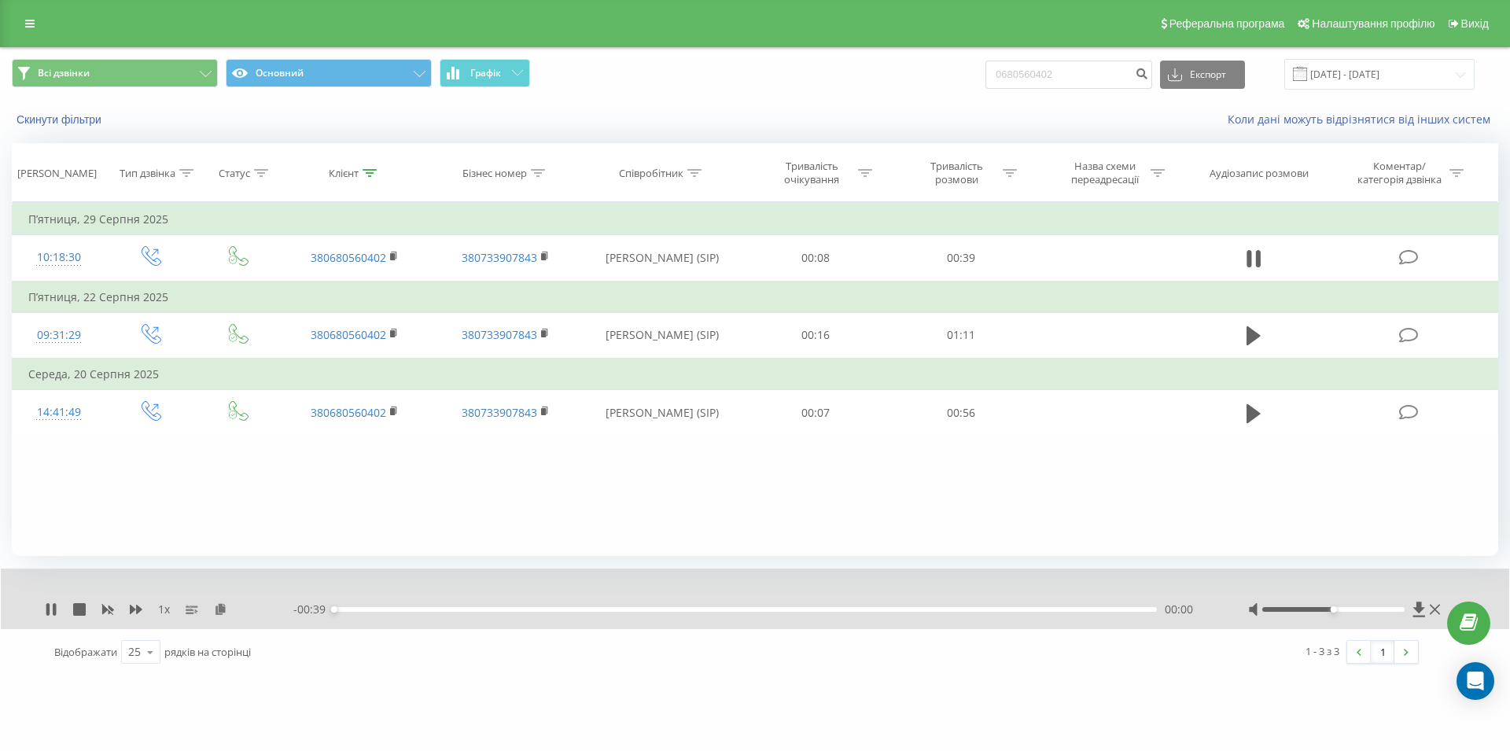
click at [919, 611] on div "00:00" at bounding box center [744, 609] width 823 height 5
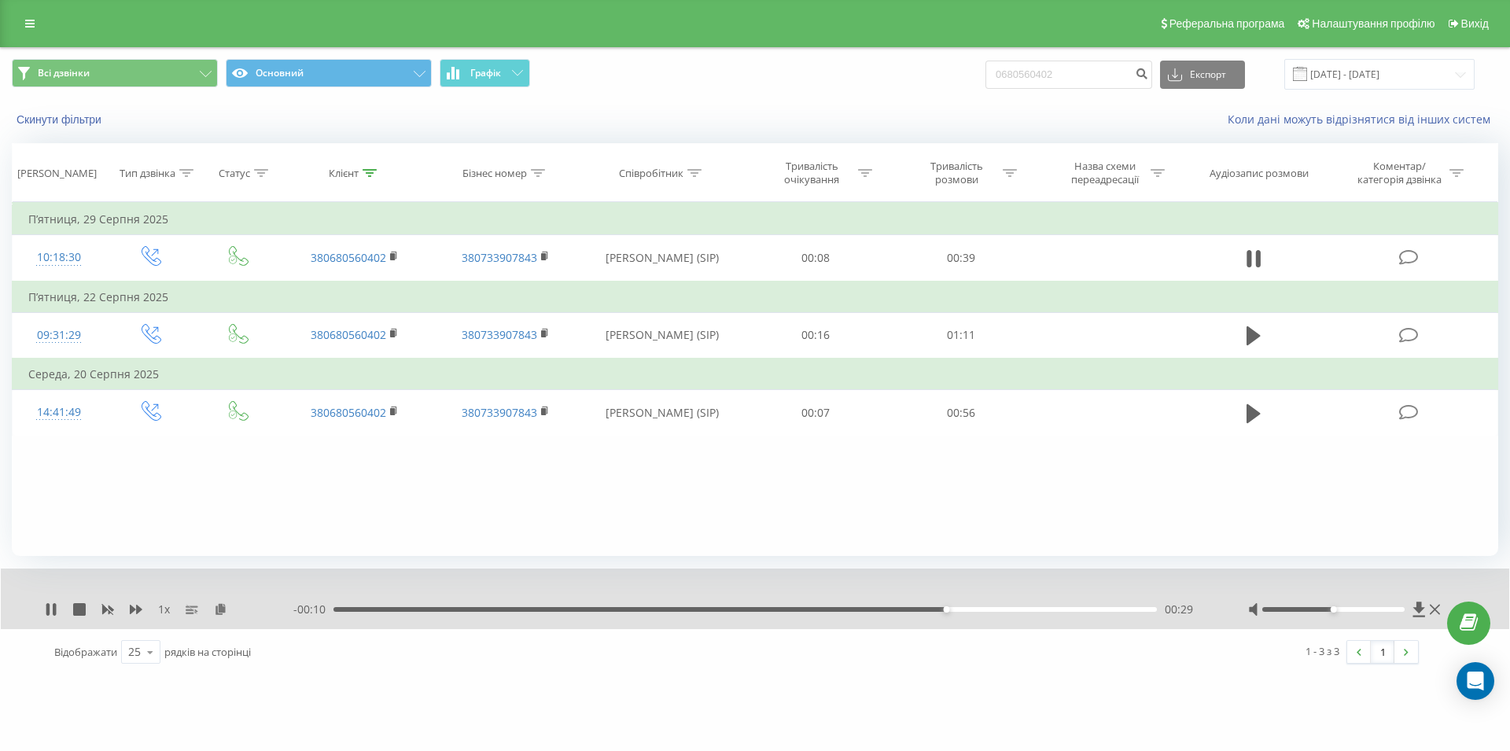
click at [1003, 610] on div "00:29" at bounding box center [744, 609] width 823 height 5
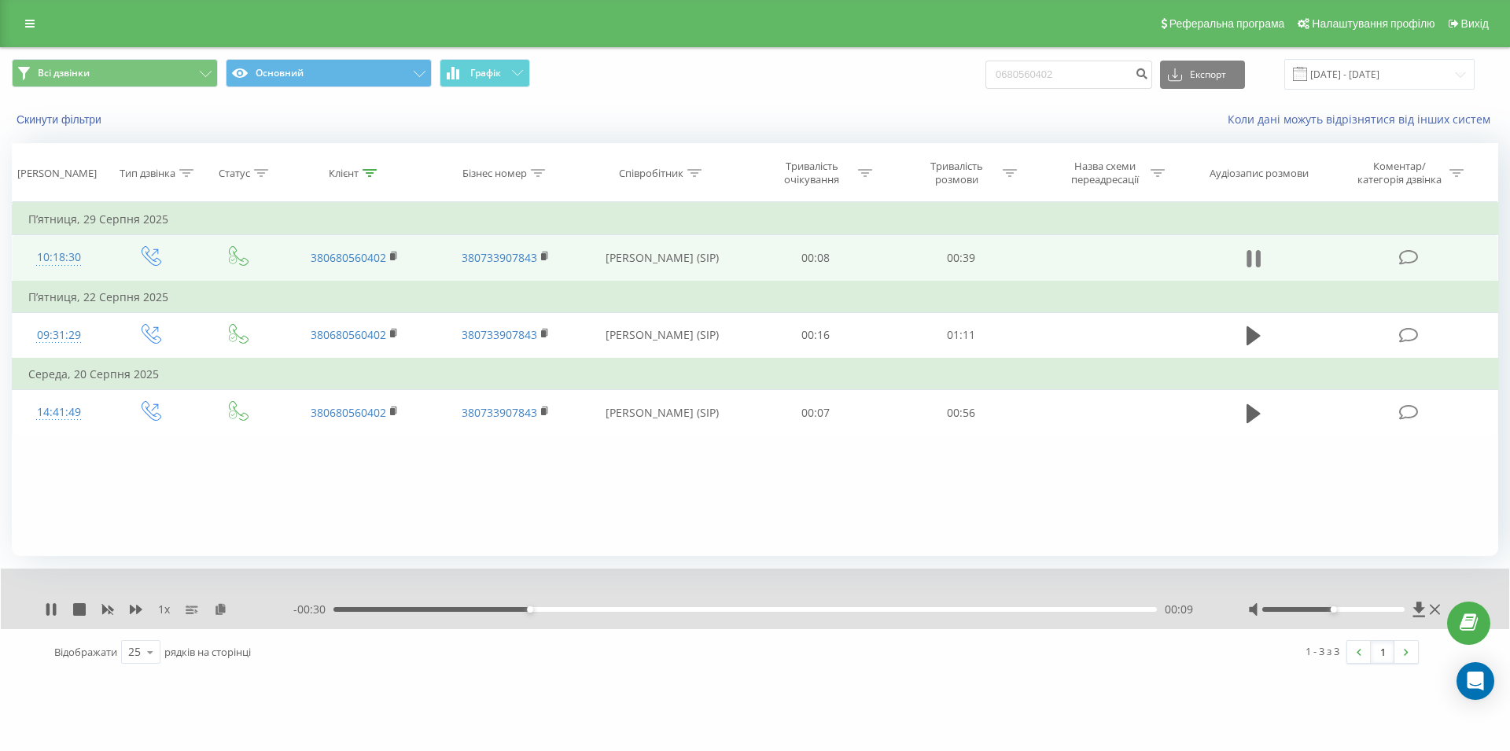
click at [1251, 260] on icon at bounding box center [1249, 258] width 5 height 17
drag, startPoint x: 1088, startPoint y: 78, endPoint x: 952, endPoint y: 84, distance: 137.0
click at [985, 84] on input "0680560402" at bounding box center [1068, 75] width 167 height 28
paste input "099 980 41 39"
type input "099 980 41 39"
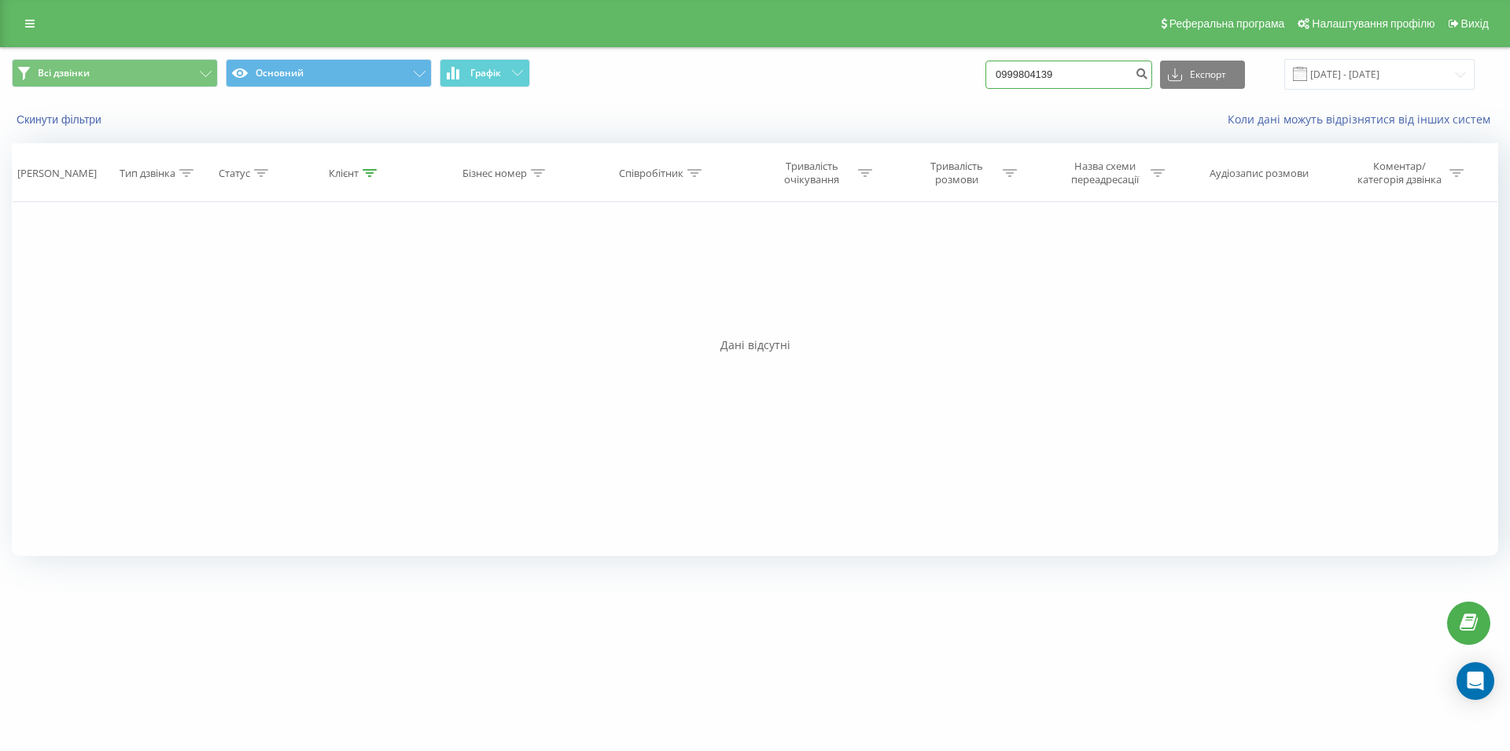
click at [985, 81] on input "0999804139" at bounding box center [1068, 75] width 167 height 28
paste input "067 264 51 76"
type input "067 264 51 76"
drag, startPoint x: 1093, startPoint y: 66, endPoint x: 1000, endPoint y: 68, distance: 92.8
click at [1000, 68] on input "0672645176" at bounding box center [1068, 75] width 167 height 28
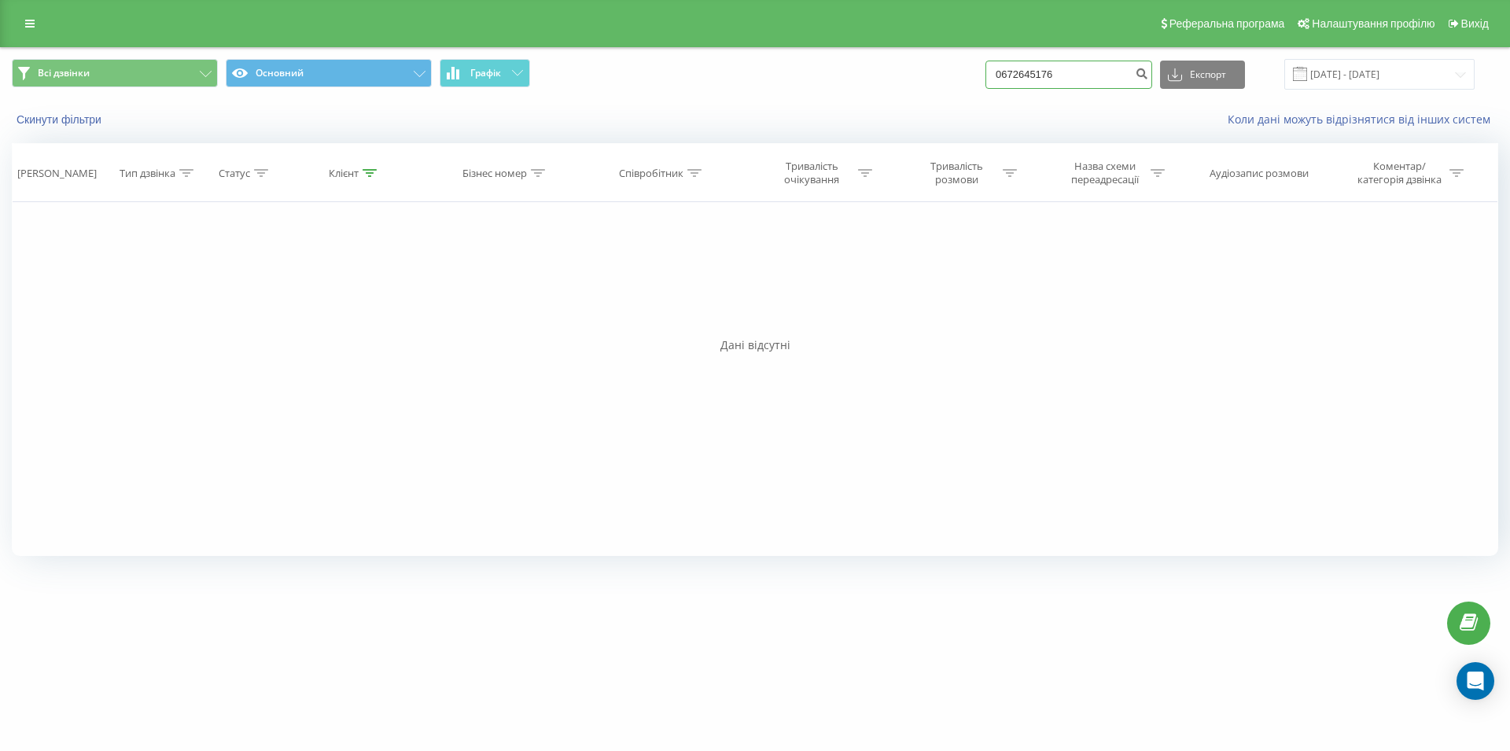
drag, startPoint x: 1077, startPoint y: 72, endPoint x: 977, endPoint y: 72, distance: 99.9
click at [985, 72] on input "0672645176" at bounding box center [1068, 75] width 167 height 28
paste input "077 877 55 94"
type input "077 877 55 94"
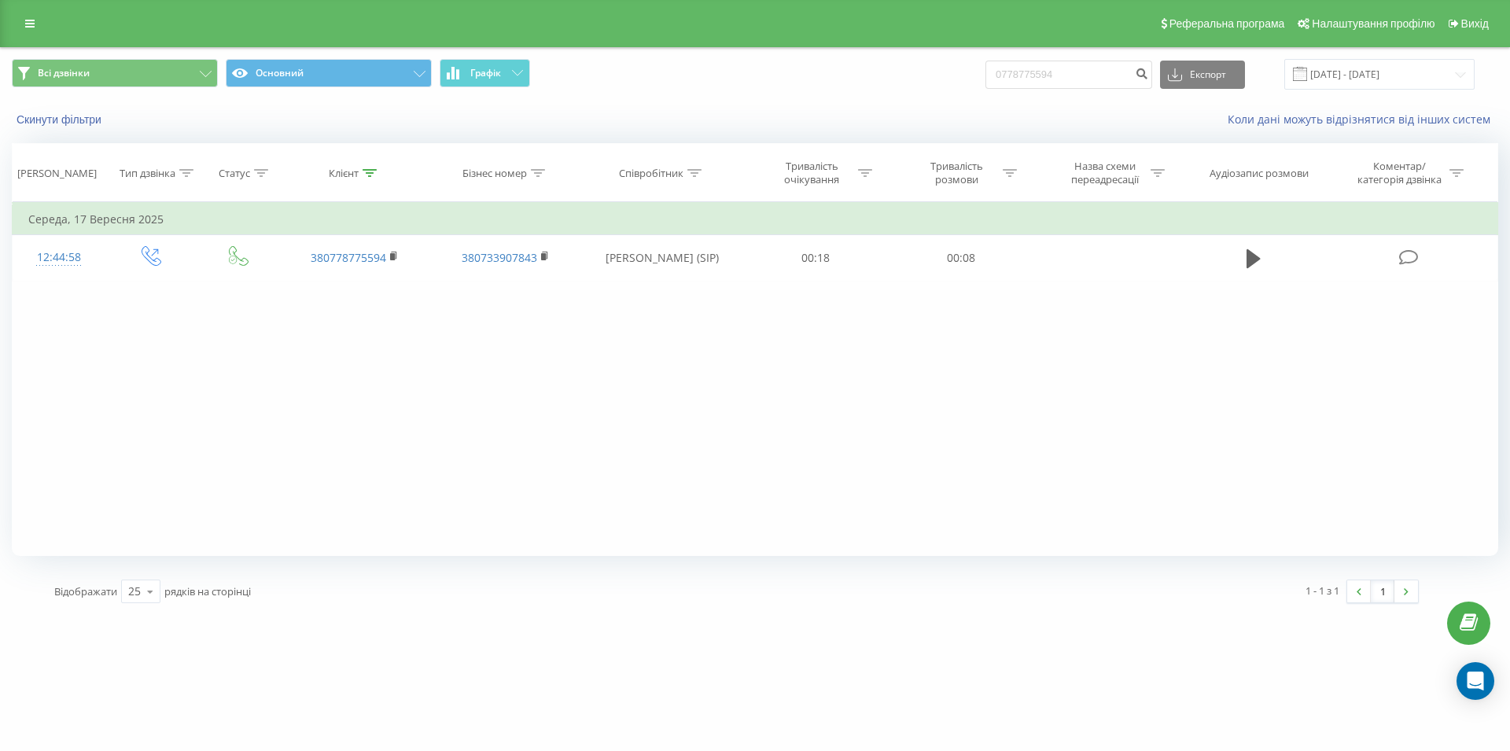
drag, startPoint x: 1081, startPoint y: 397, endPoint x: 1119, endPoint y: 356, distance: 56.2
click at [1080, 397] on div "Фільтрувати за умовою Дорівнює Введіть значення Скасувати OK Фільтрувати за умо…" at bounding box center [755, 379] width 1486 height 354
drag, startPoint x: 1079, startPoint y: 82, endPoint x: 948, endPoint y: 90, distance: 130.8
click at [985, 89] on input "0778775594" at bounding box center [1068, 75] width 167 height 28
paste input "093 303 52 71"
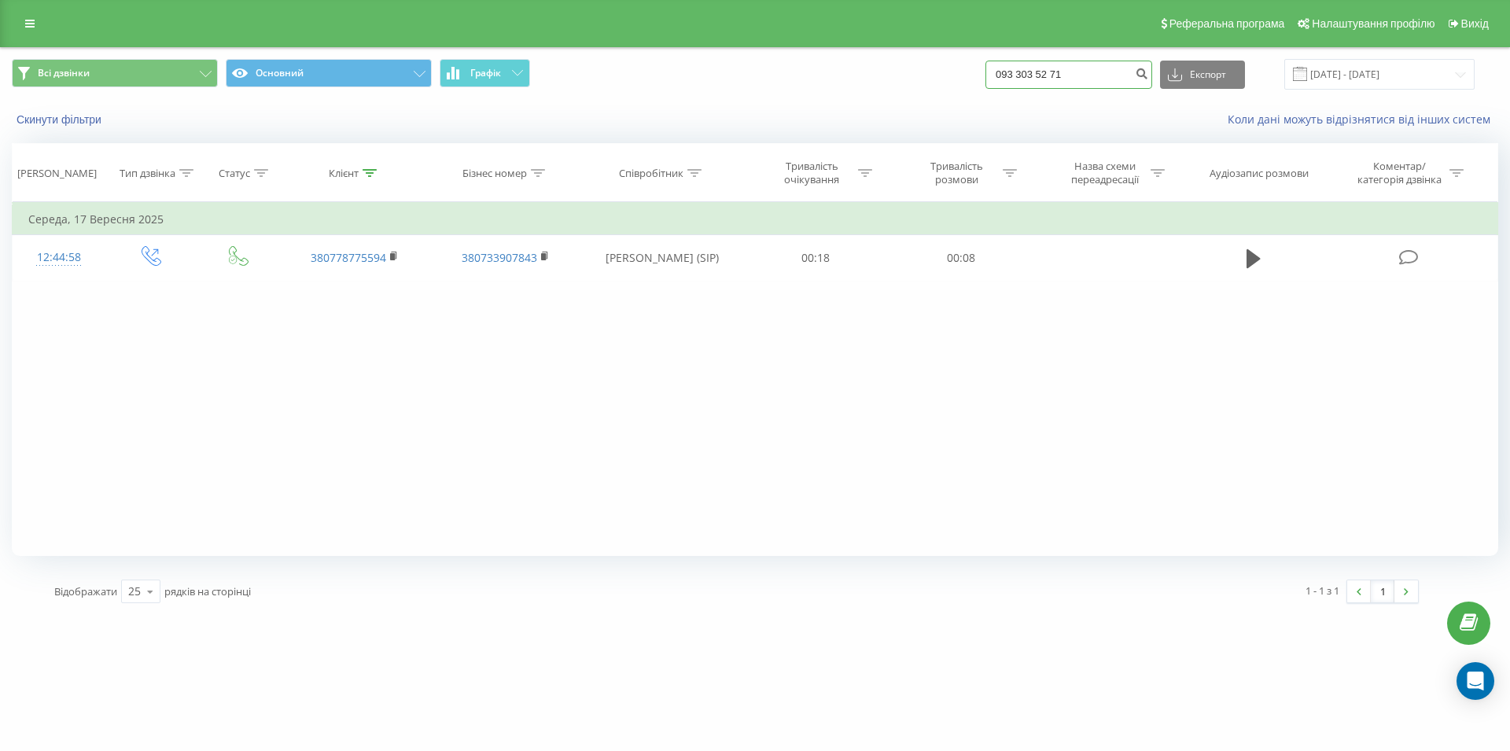
type input "093 303 52 71"
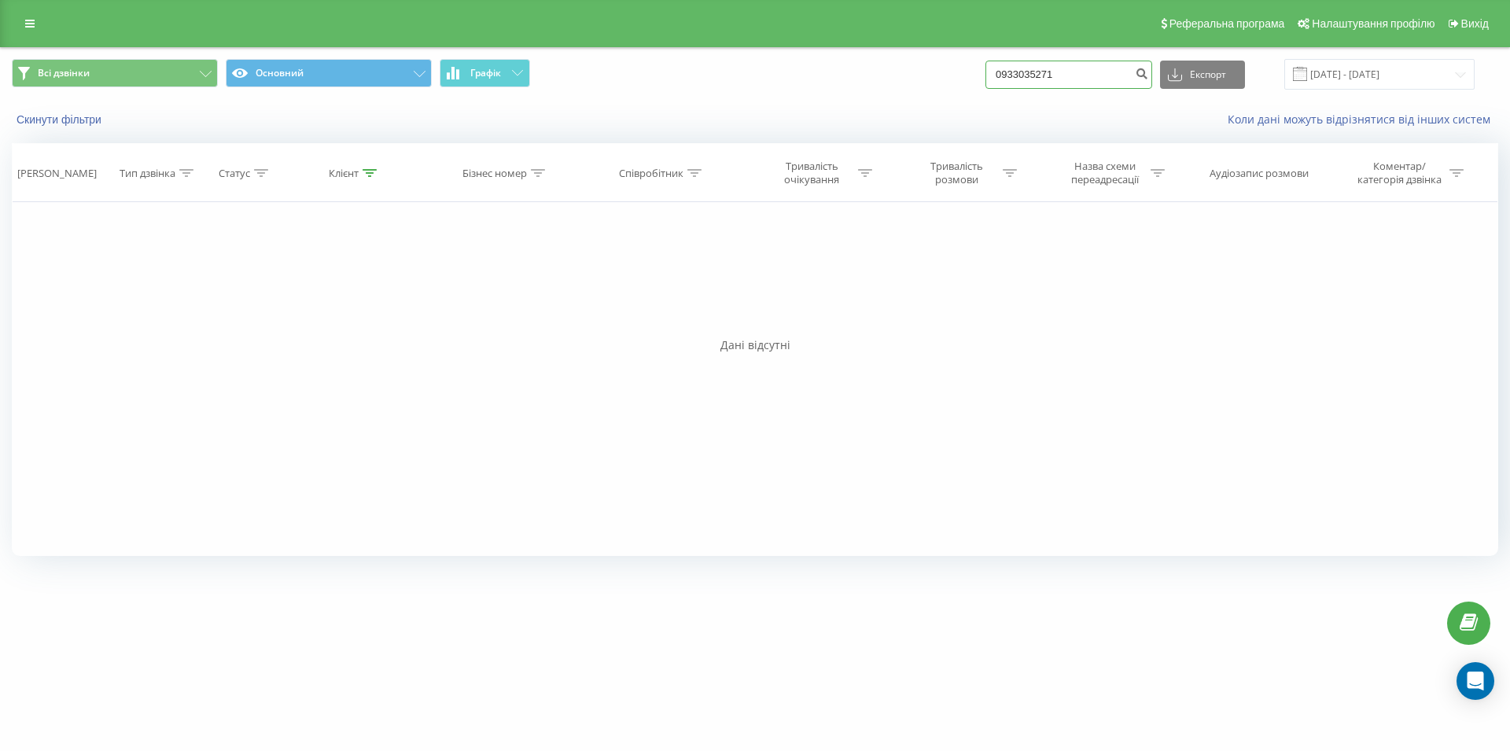
drag, startPoint x: 1061, startPoint y: 73, endPoint x: 974, endPoint y: 73, distance: 87.3
click at [990, 79] on input "0933035271" at bounding box center [1068, 75] width 167 height 28
paste input "097 972 41 86"
type input "097 972 41 86"
drag, startPoint x: 1095, startPoint y: 72, endPoint x: 941, endPoint y: 74, distance: 153.4
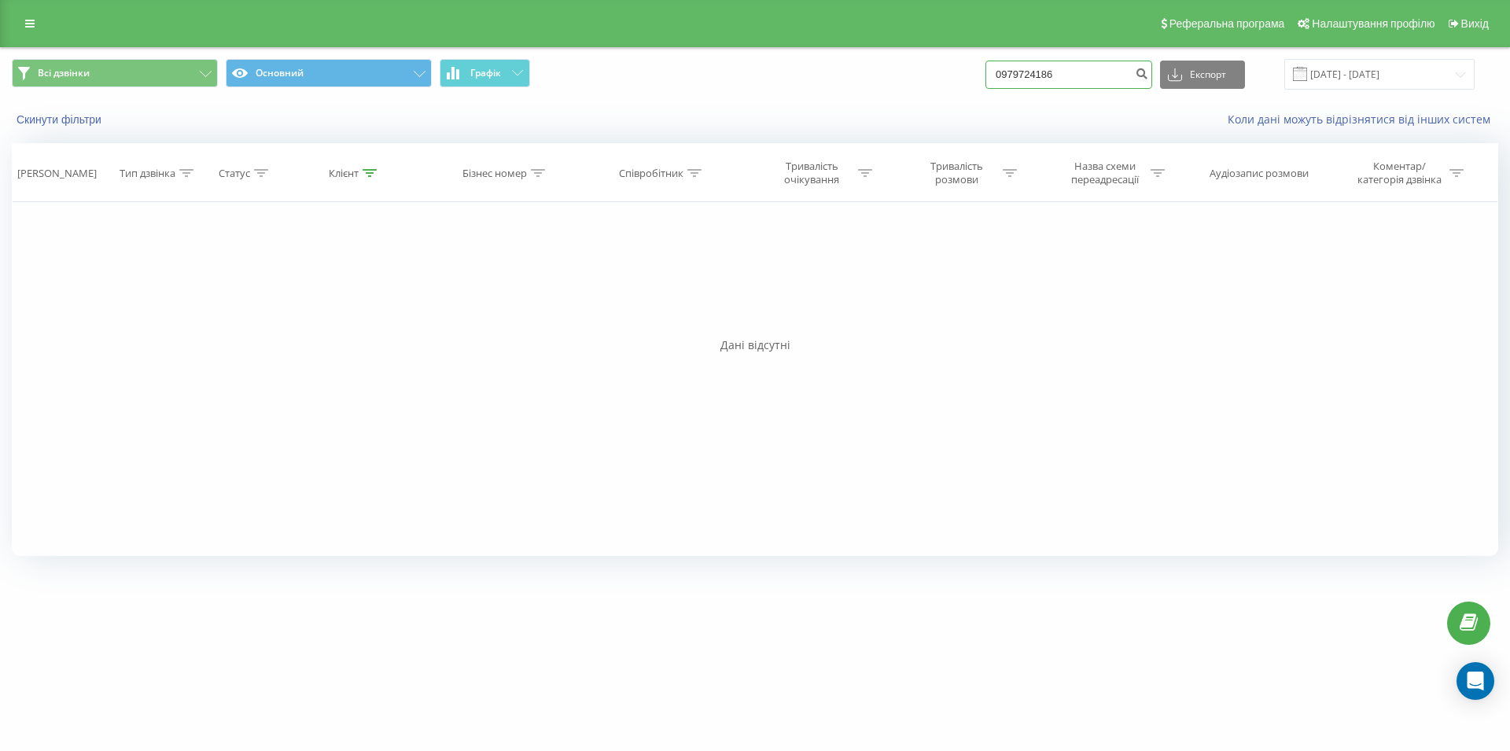
click at [985, 74] on input "0979724186" at bounding box center [1068, 75] width 167 height 28
paste input "098 150 83 10"
type input "098 150 83 10"
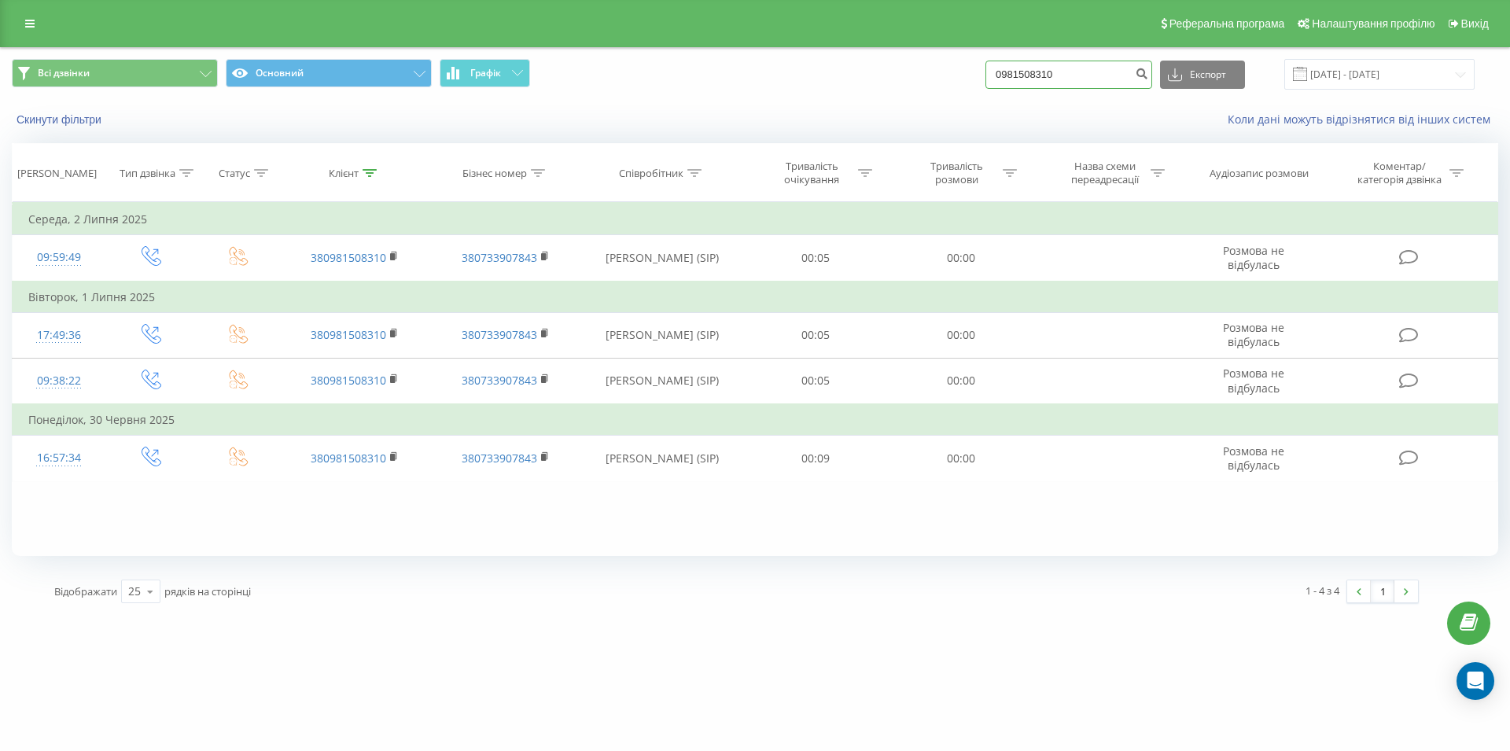
drag, startPoint x: 1096, startPoint y: 75, endPoint x: 987, endPoint y: 80, distance: 108.7
click at [987, 80] on input "0981508310" at bounding box center [1068, 75] width 167 height 28
paste input "098 793 71 02"
type input "098 793 71 02"
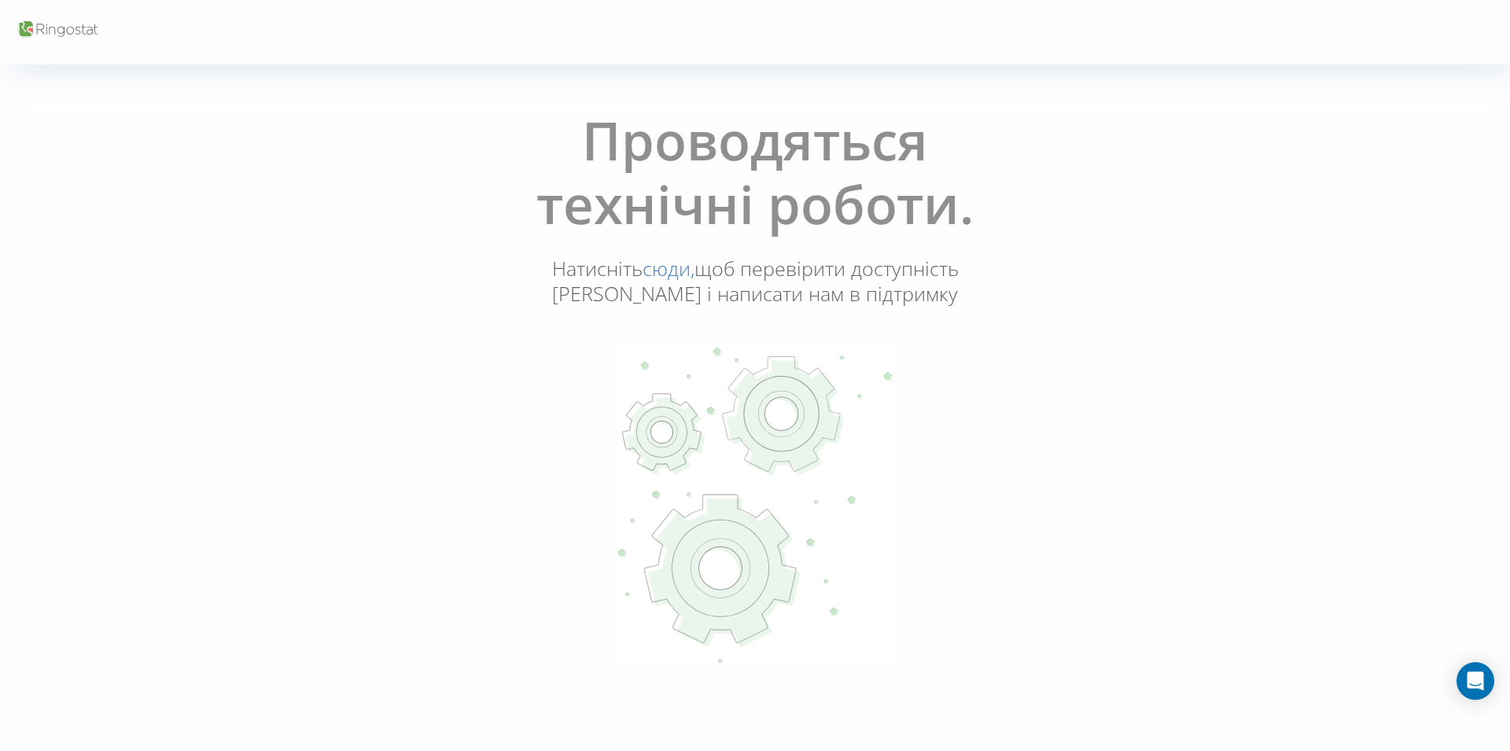
click at [751, 425] on use at bounding box center [784, 418] width 117 height 115
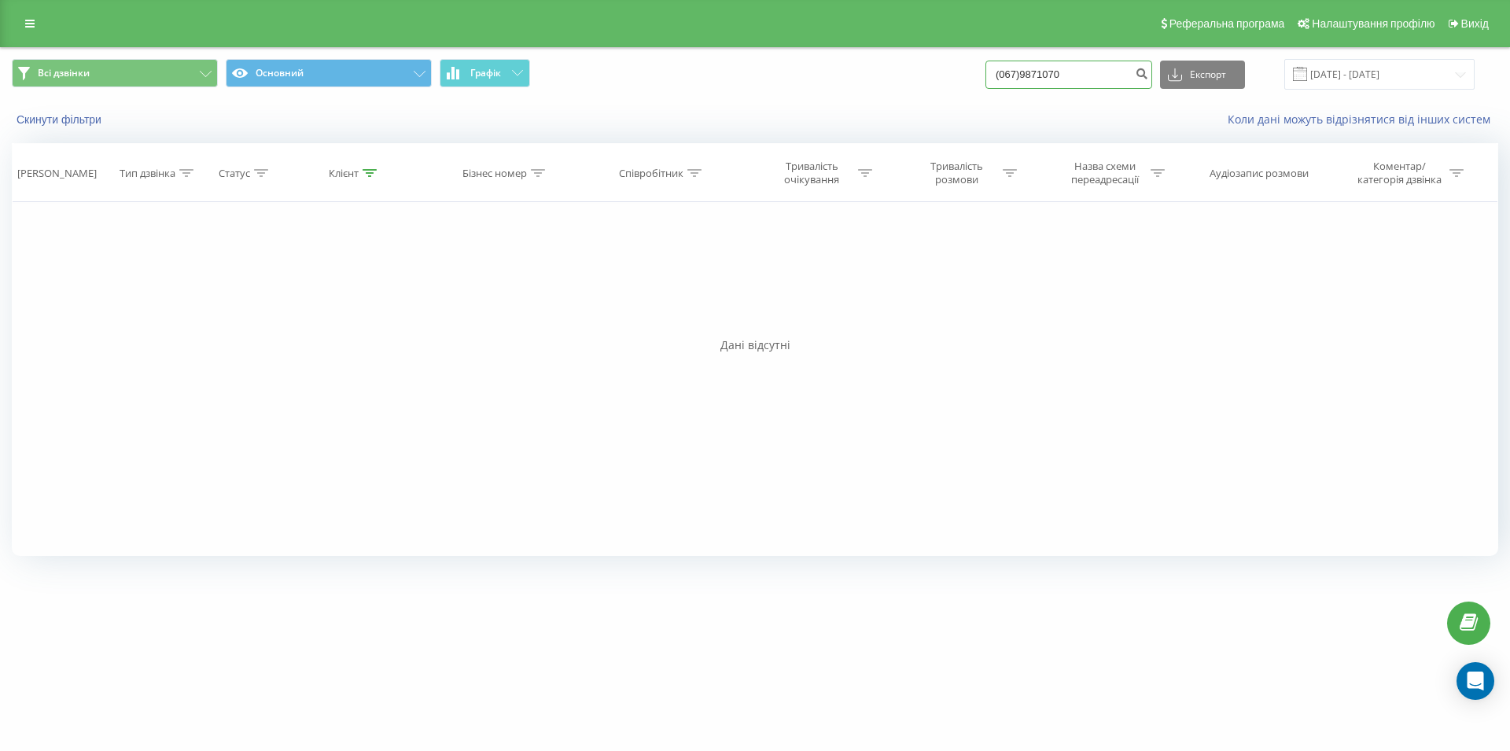
click at [1017, 75] on input "(067)9871070" at bounding box center [1068, 75] width 167 height 28
click at [1033, 71] on input "067)9871070" at bounding box center [1068, 75] width 167 height 28
click at [1035, 79] on input "067)9871070" at bounding box center [1068, 75] width 167 height 28
type input "0679871070"
click at [1083, 72] on input "0679871070" at bounding box center [1068, 75] width 167 height 28
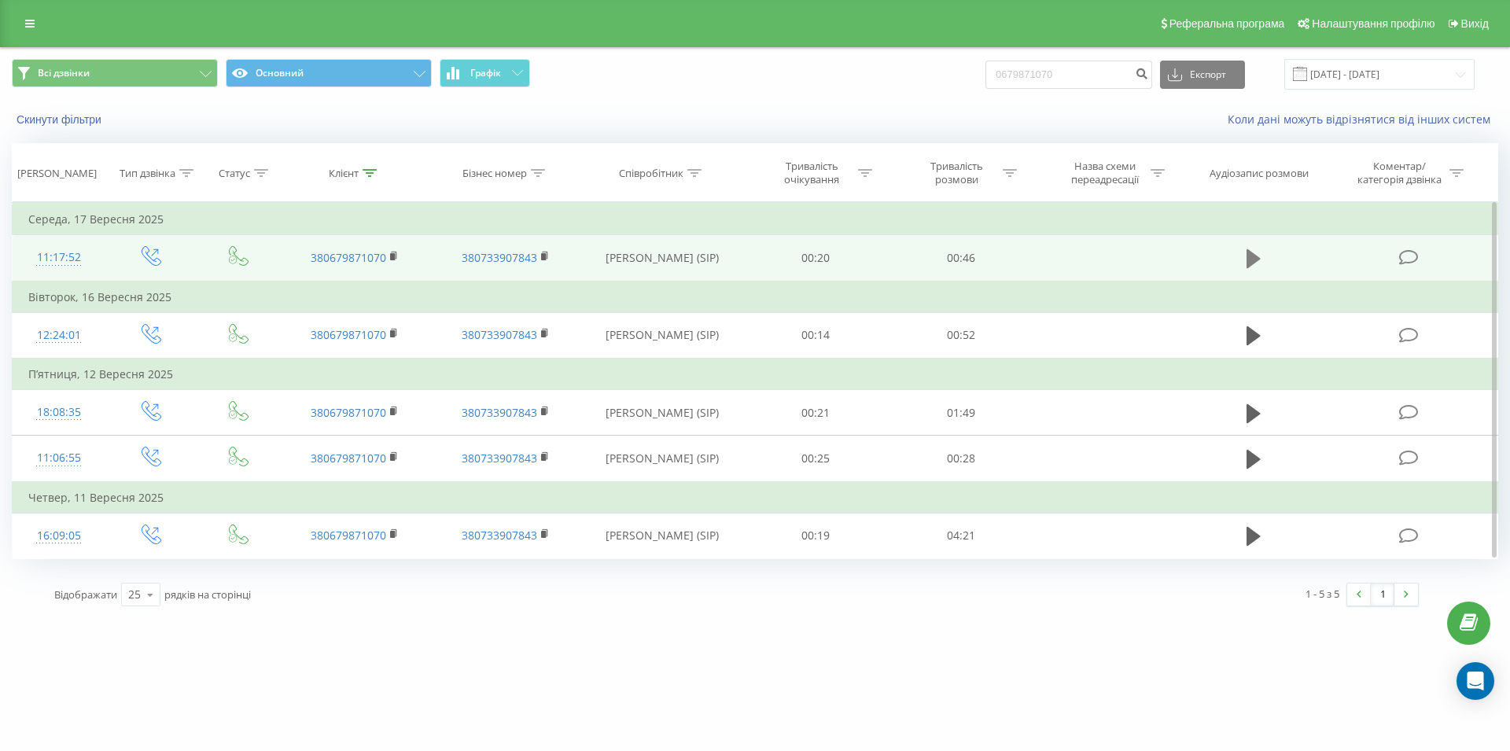
click at [1254, 255] on icon at bounding box center [1254, 258] width 14 height 19
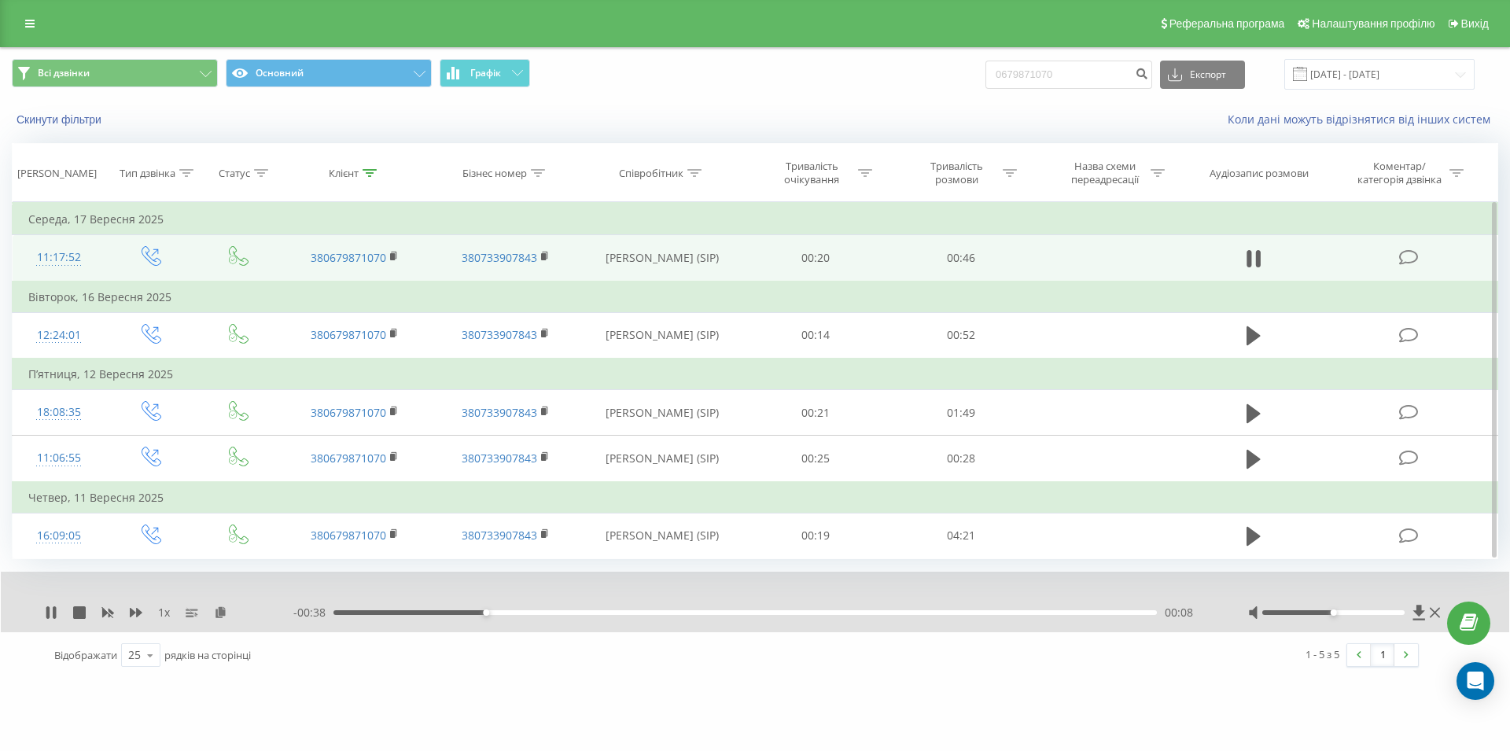
click at [799, 621] on div "- 00:38 00:08 00:08" at bounding box center [750, 613] width 915 height 16
click at [801, 615] on div "00:09" at bounding box center [744, 612] width 823 height 5
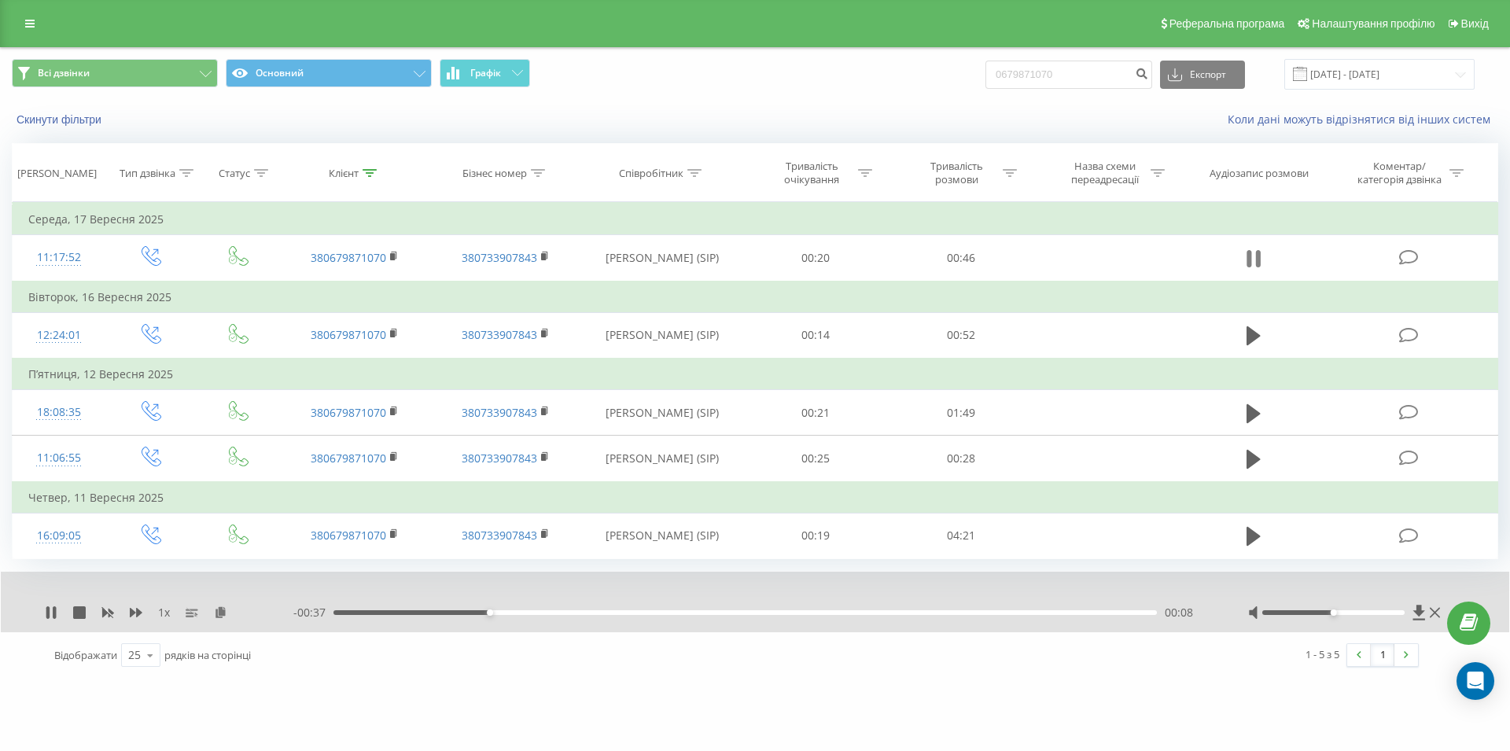
click at [1251, 260] on icon at bounding box center [1254, 259] width 14 height 22
drag, startPoint x: 1081, startPoint y: 68, endPoint x: 1002, endPoint y: 76, distance: 79.1
click at [1002, 76] on input "0679871070" at bounding box center [1068, 75] width 167 height 28
paste input "0930285881"
type input "0930285881"
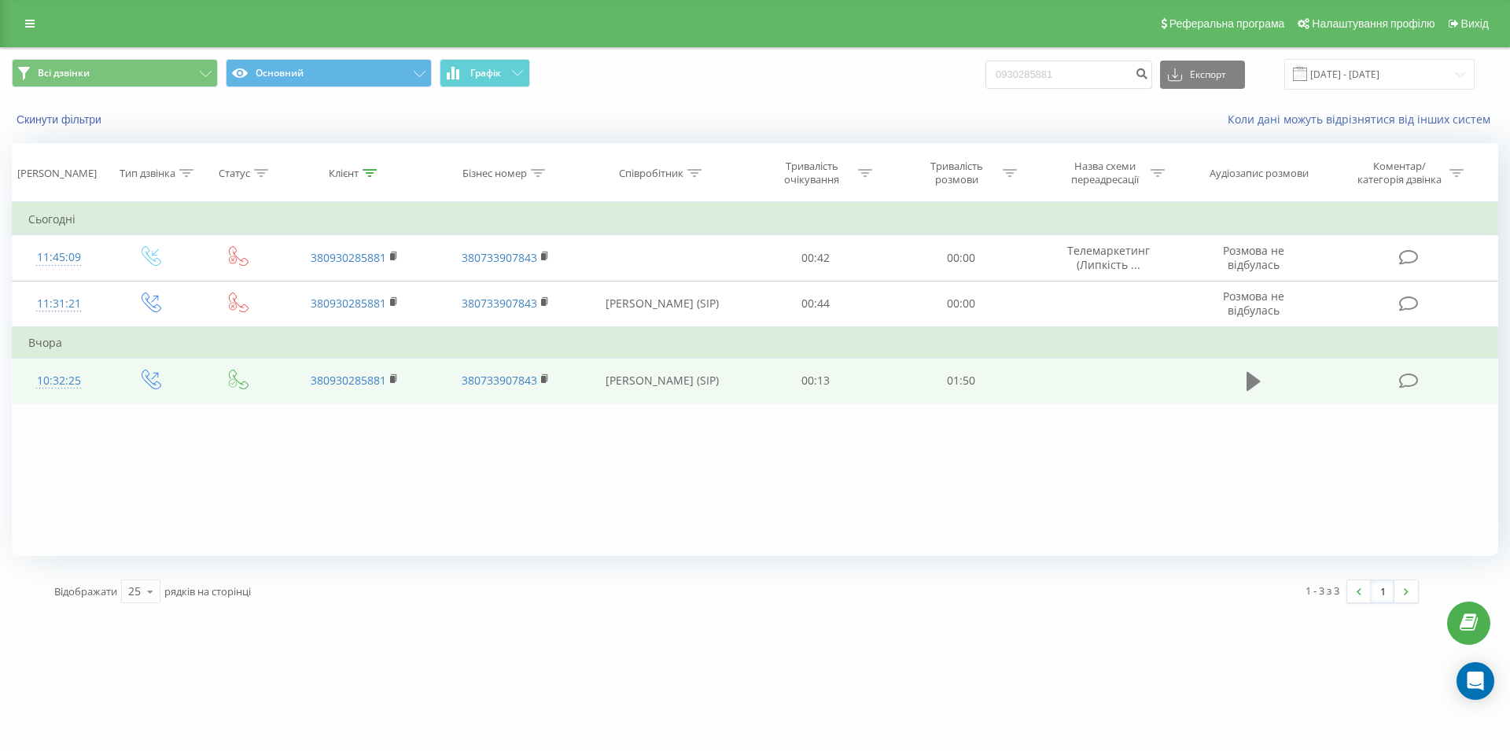
click at [1249, 384] on icon at bounding box center [1254, 381] width 14 height 19
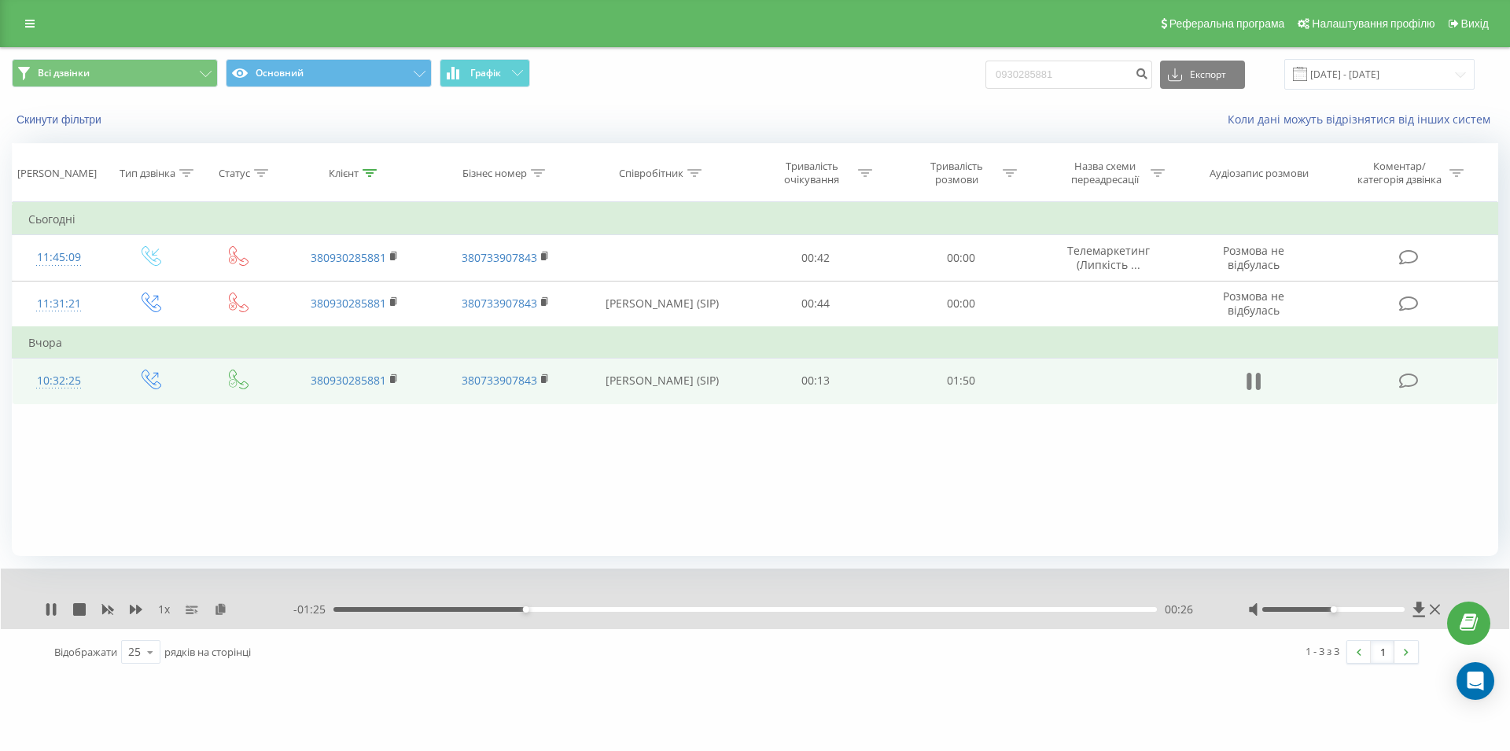
click at [1265, 383] on button at bounding box center [1254, 382] width 24 height 24
drag, startPoint x: 1077, startPoint y: 73, endPoint x: 948, endPoint y: 82, distance: 128.5
click at [985, 82] on input "0930285881" at bounding box center [1068, 75] width 167 height 28
paste input "0933035271"
type input "0933035271"
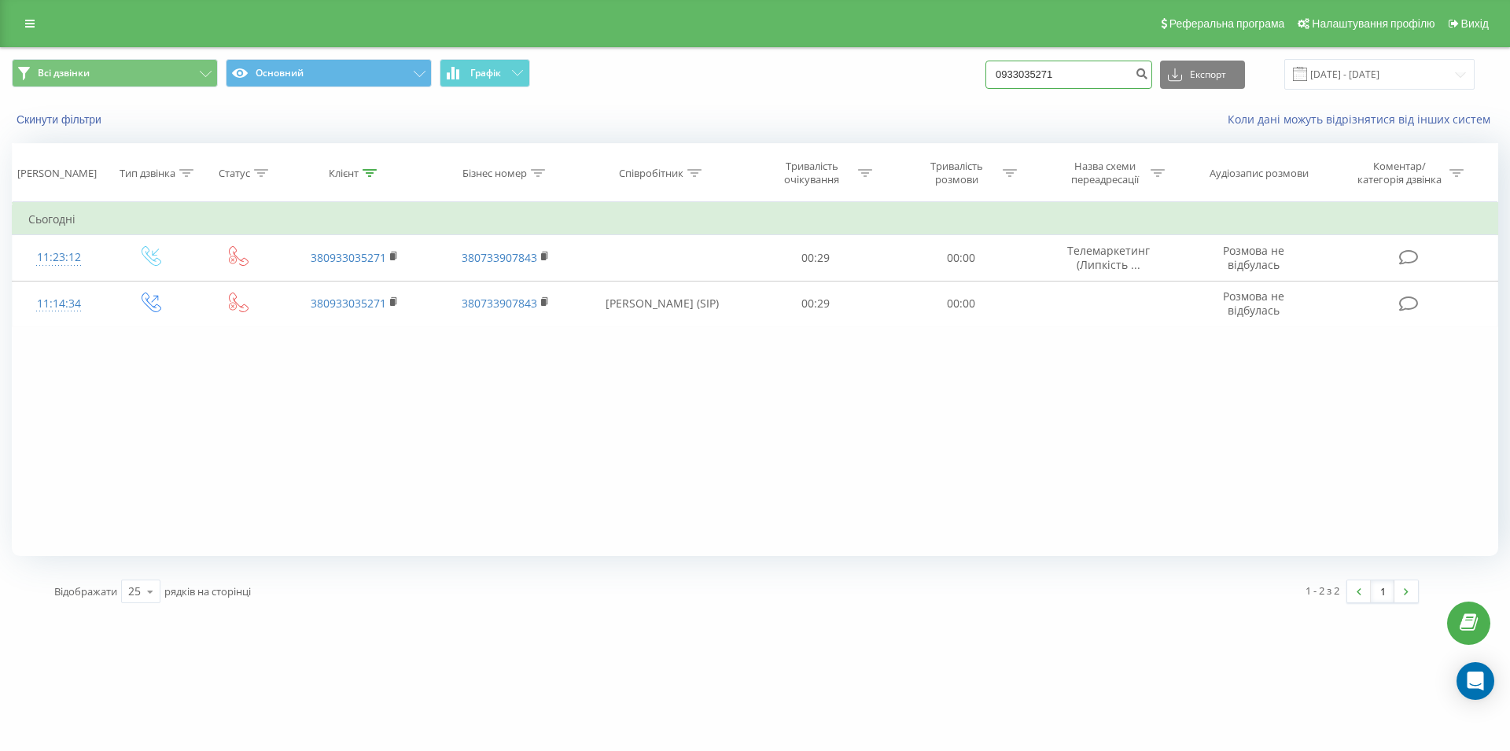
drag, startPoint x: 1105, startPoint y: 66, endPoint x: 1011, endPoint y: 72, distance: 93.8
click at [1011, 72] on input "0933035271" at bounding box center [1068, 75] width 167 height 28
click at [1108, 72] on input "0933035271" at bounding box center [1068, 75] width 167 height 28
drag, startPoint x: 1101, startPoint y: 73, endPoint x: 973, endPoint y: 83, distance: 128.5
click at [985, 83] on input "0933035271" at bounding box center [1068, 75] width 167 height 28
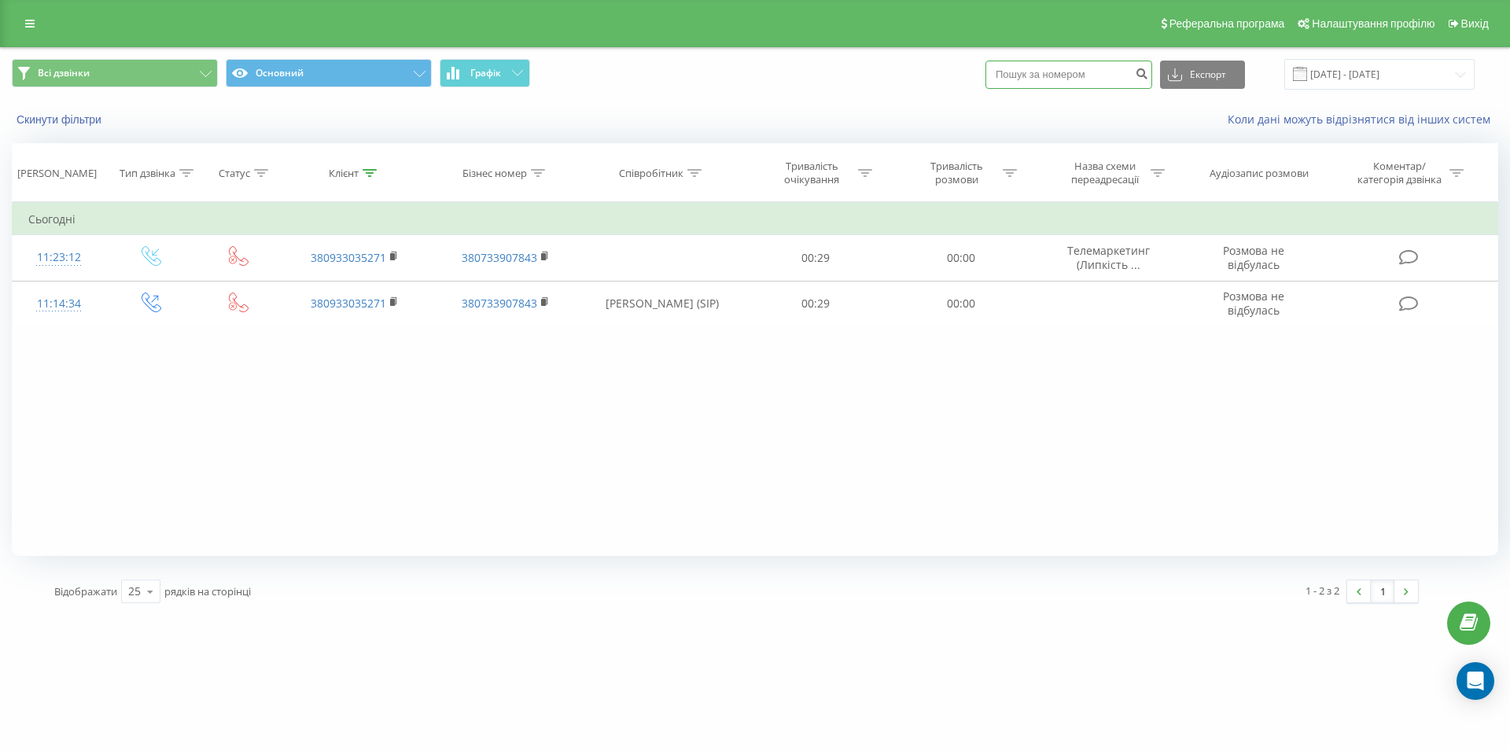
paste input "0663632930"
type input "0663632930"
drag, startPoint x: 1077, startPoint y: 75, endPoint x: 985, endPoint y: 81, distance: 91.4
click at [985, 81] on input "0663632930" at bounding box center [1068, 75] width 167 height 28
drag, startPoint x: 1099, startPoint y: 71, endPoint x: 1011, endPoint y: 79, distance: 87.7
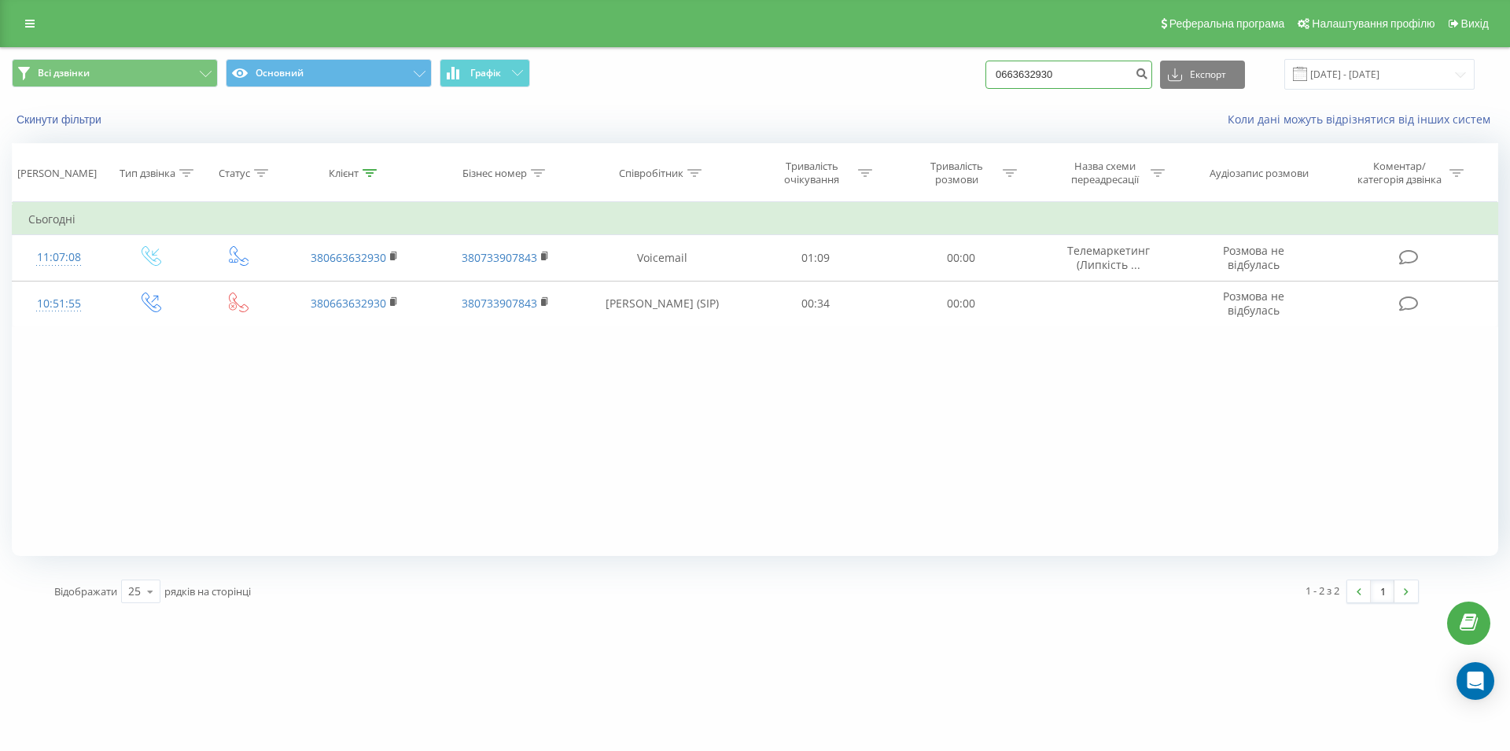
click at [1011, 79] on input "0663632930" at bounding box center [1068, 75] width 167 height 28
paste input "063 950 45 78"
type input "063 950 45 78"
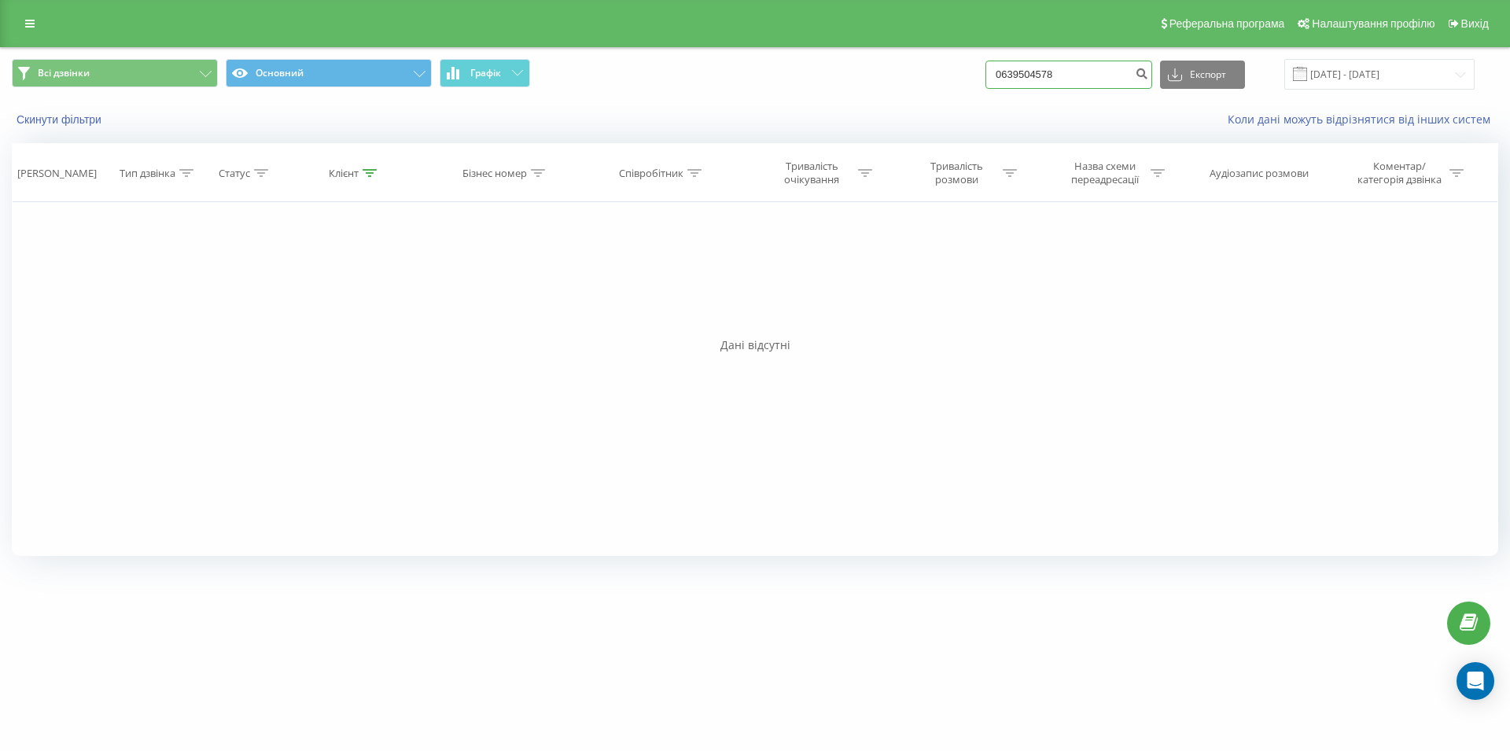
drag, startPoint x: 1082, startPoint y: 78, endPoint x: 987, endPoint y: 80, distance: 95.2
click at [987, 80] on input "0639504578" at bounding box center [1068, 75] width 167 height 28
paste input "067 292 79 22"
type input "067 292 79 22"
drag, startPoint x: 1086, startPoint y: 75, endPoint x: 990, endPoint y: 80, distance: 96.1
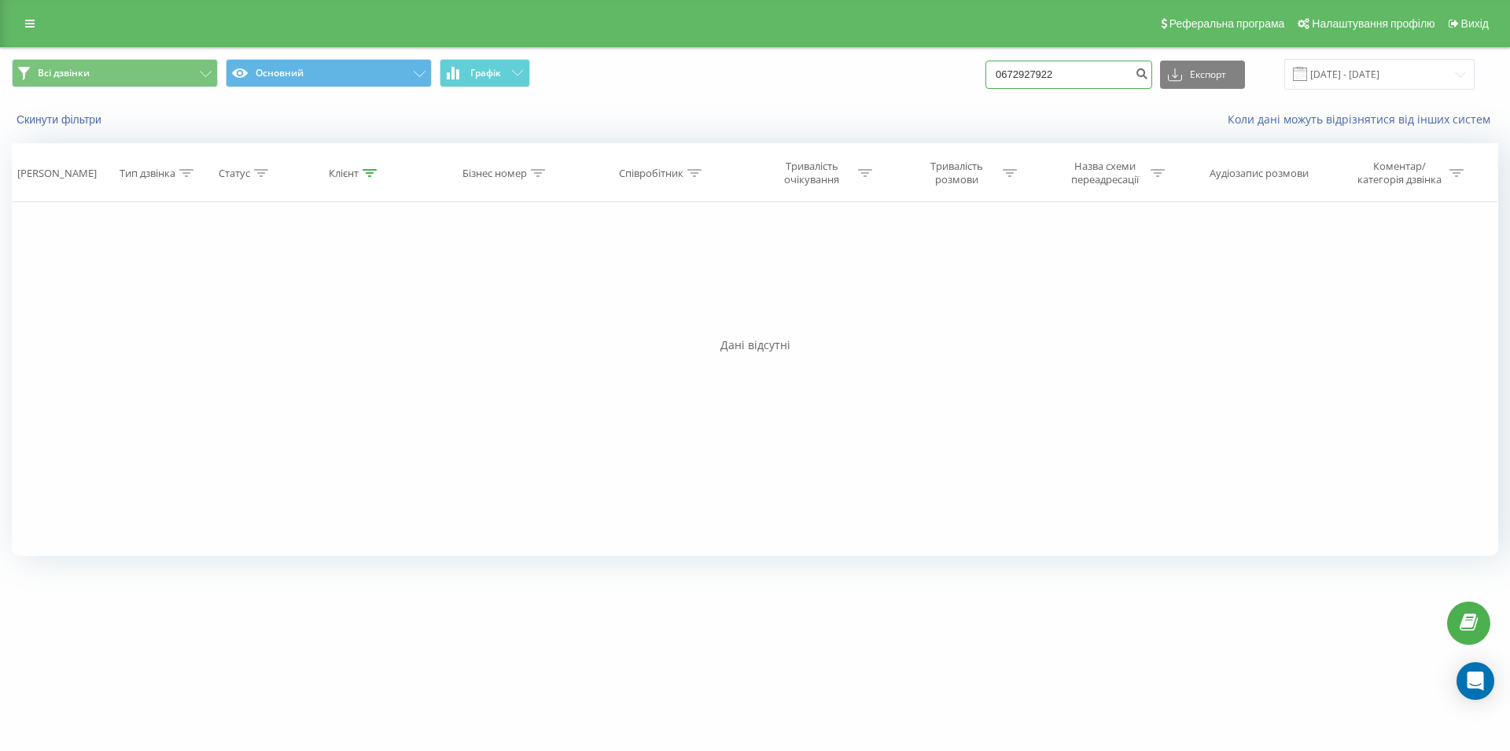
click at [990, 80] on input "0672927922" at bounding box center [1068, 75] width 167 height 28
paste input "063 921 11 22"
type input "063 921 11 22"
drag, startPoint x: 1078, startPoint y: 68, endPoint x: 952, endPoint y: 73, distance: 125.9
click at [985, 73] on input "0639211122" at bounding box center [1068, 75] width 167 height 28
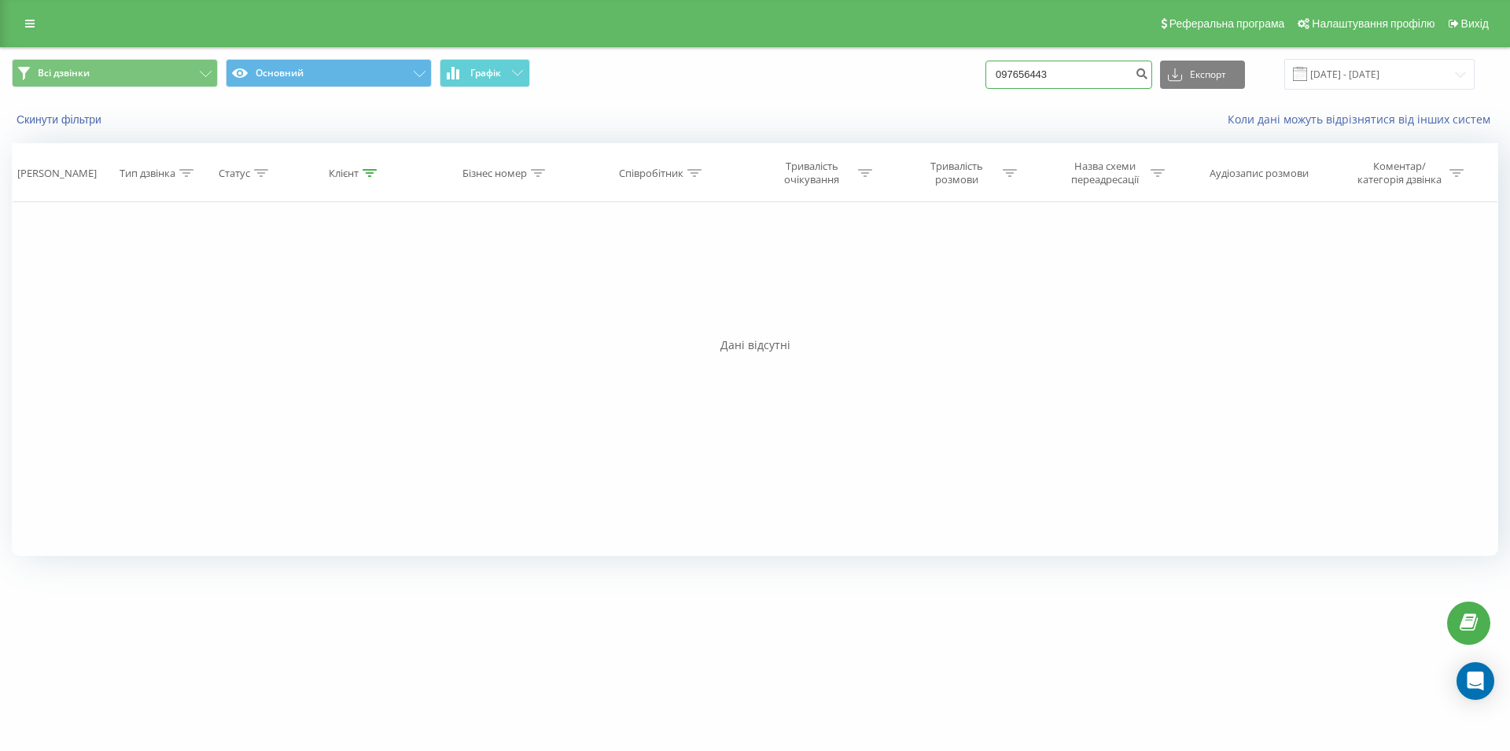
type input "0976564435"
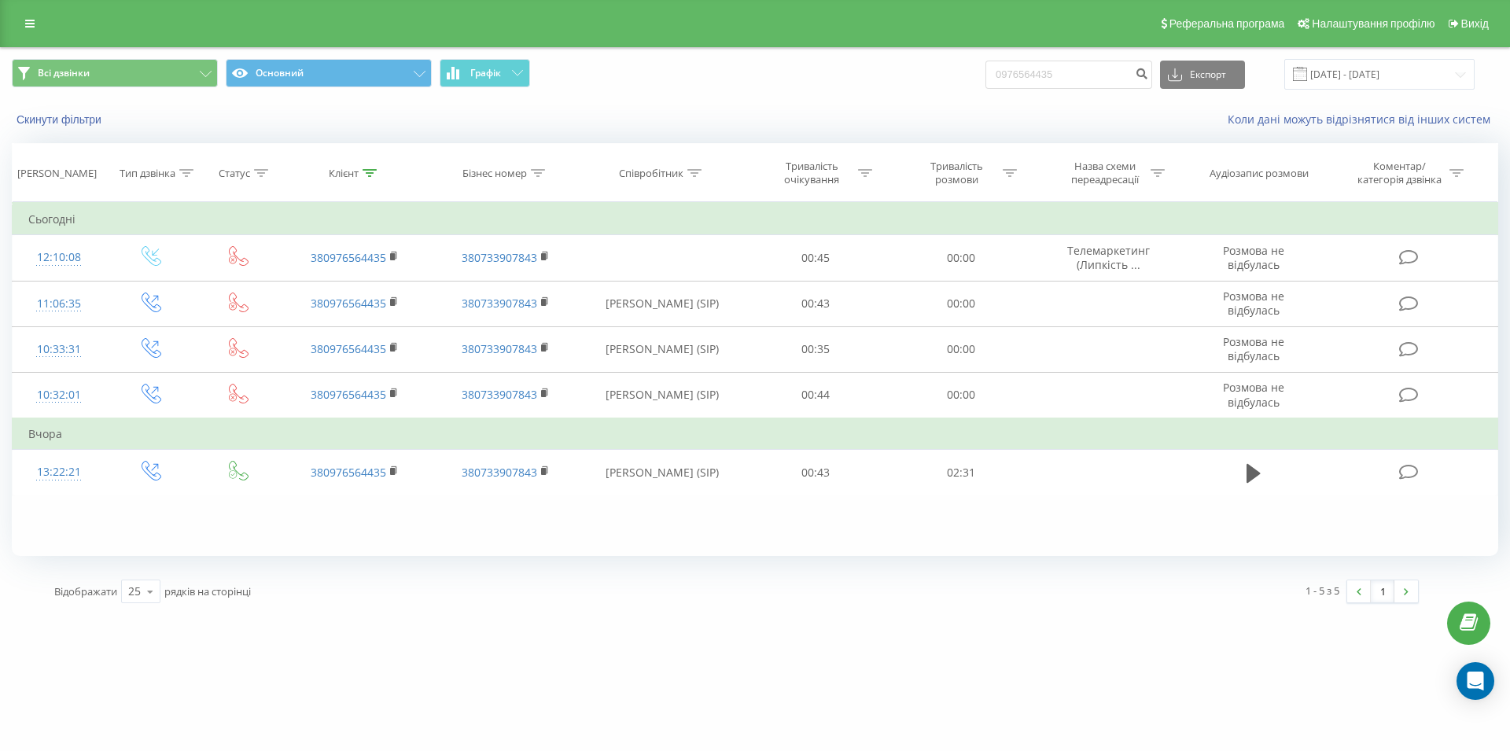
click at [875, 551] on div "Фільтрувати за умовою Дорівнює Введіть значення Скасувати OK Фільтрувати за умо…" at bounding box center [755, 379] width 1486 height 354
drag, startPoint x: 1099, startPoint y: 73, endPoint x: 997, endPoint y: 72, distance: 102.3
click at [997, 72] on input "0976564435" at bounding box center [1068, 75] width 167 height 28
click at [1115, 76] on input "0976564435" at bounding box center [1068, 75] width 167 height 28
drag, startPoint x: 1086, startPoint y: 79, endPoint x: 999, endPoint y: 88, distance: 87.8
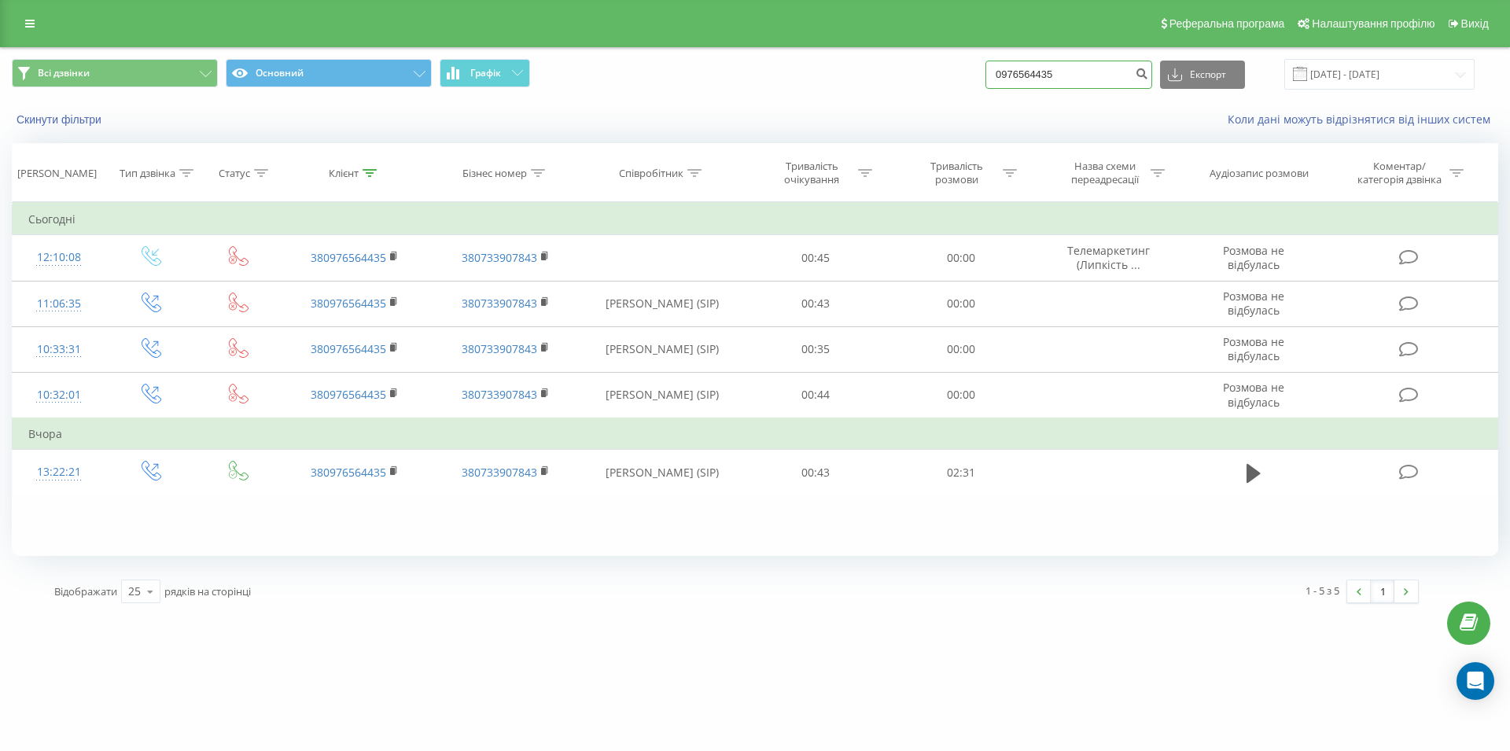
click at [999, 88] on input "0976564435" at bounding box center [1068, 75] width 167 height 28
paste input "073 248 98 18"
type input "073 248 98 18"
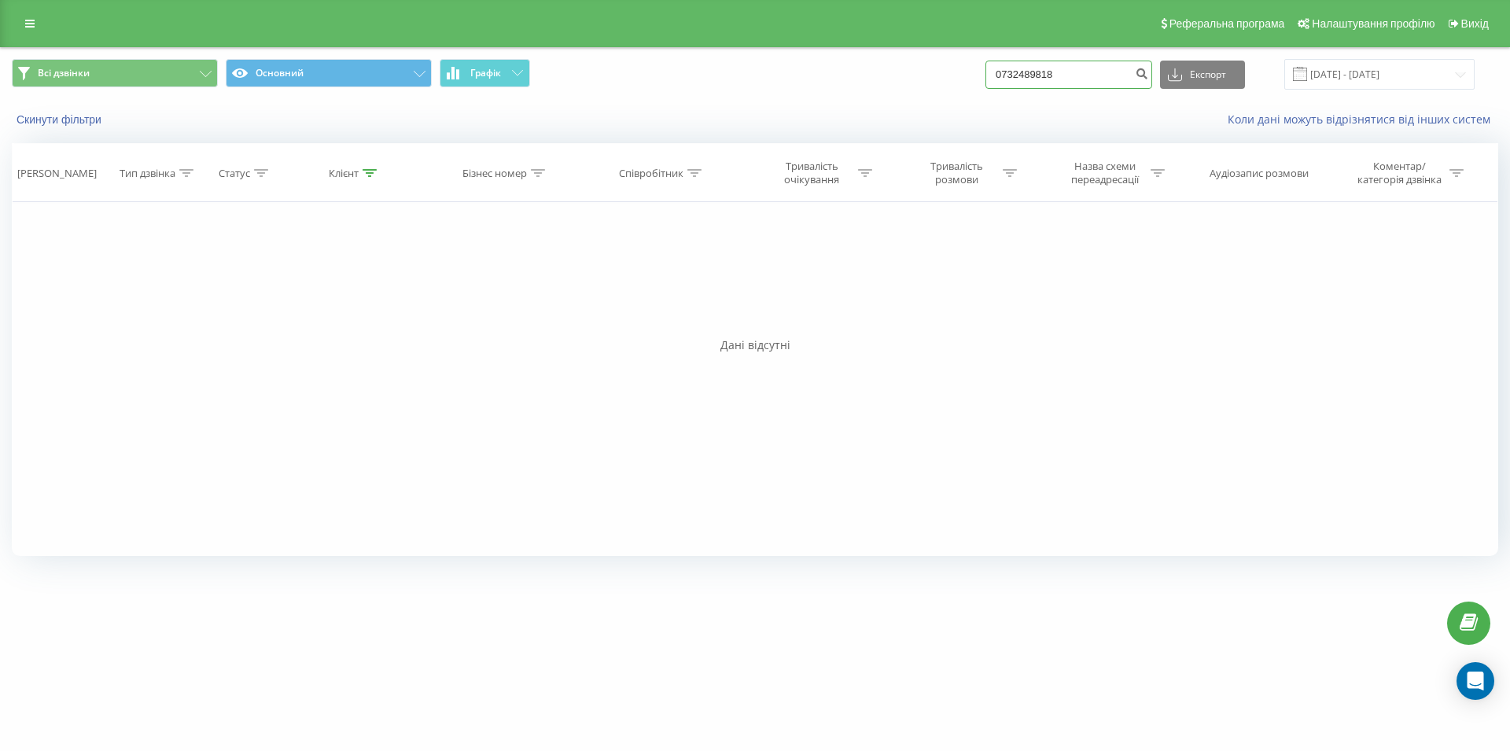
drag, startPoint x: 1075, startPoint y: 70, endPoint x: 973, endPoint y: 75, distance: 102.4
click at [985, 75] on input "0732489818" at bounding box center [1068, 75] width 167 height 28
paste input "093 912 58 94"
type input "093 912 58 94"
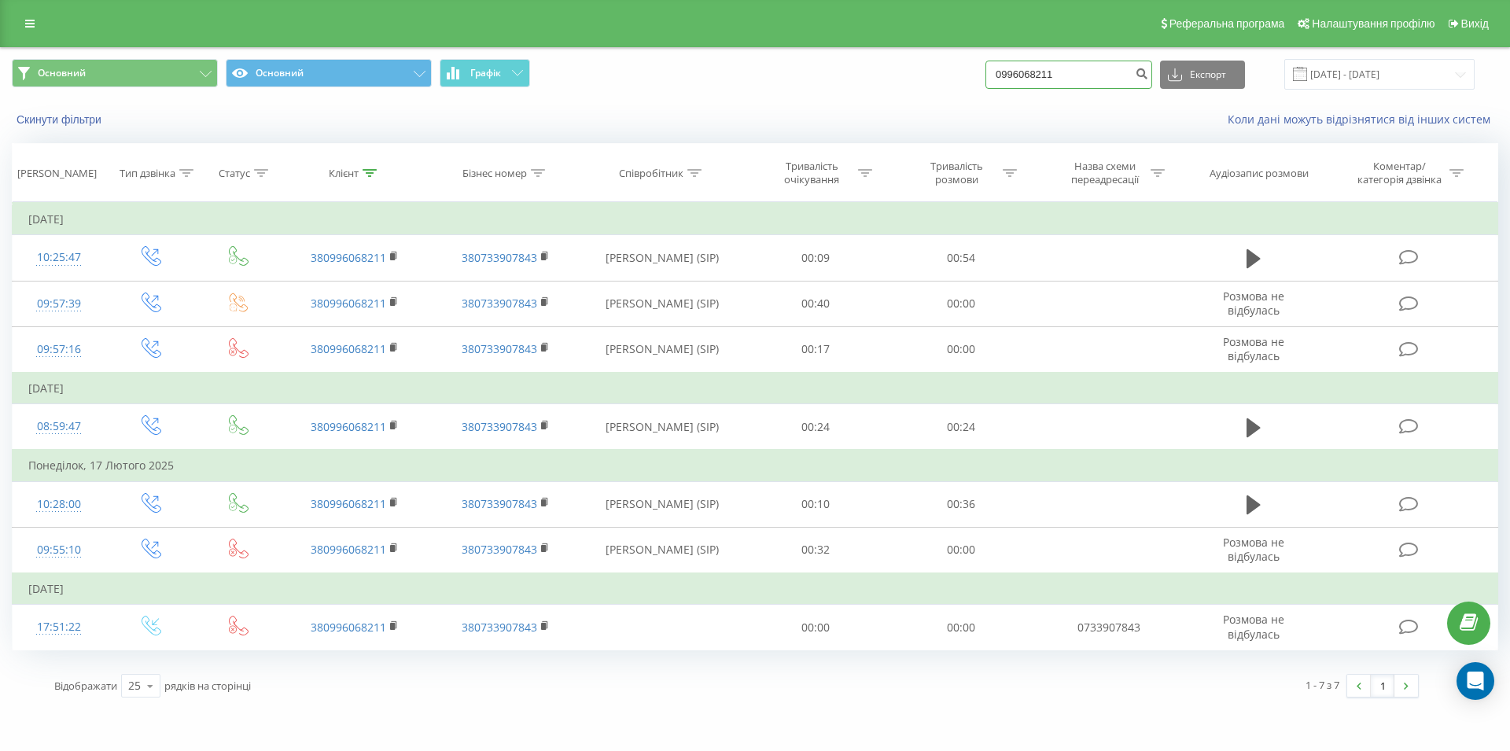
drag, startPoint x: 1000, startPoint y: 74, endPoint x: 988, endPoint y: 76, distance: 11.9
click at [988, 76] on input "0996068211" at bounding box center [1068, 75] width 167 height 28
paste input "067 523 21 88"
type input "067 523 21 88"
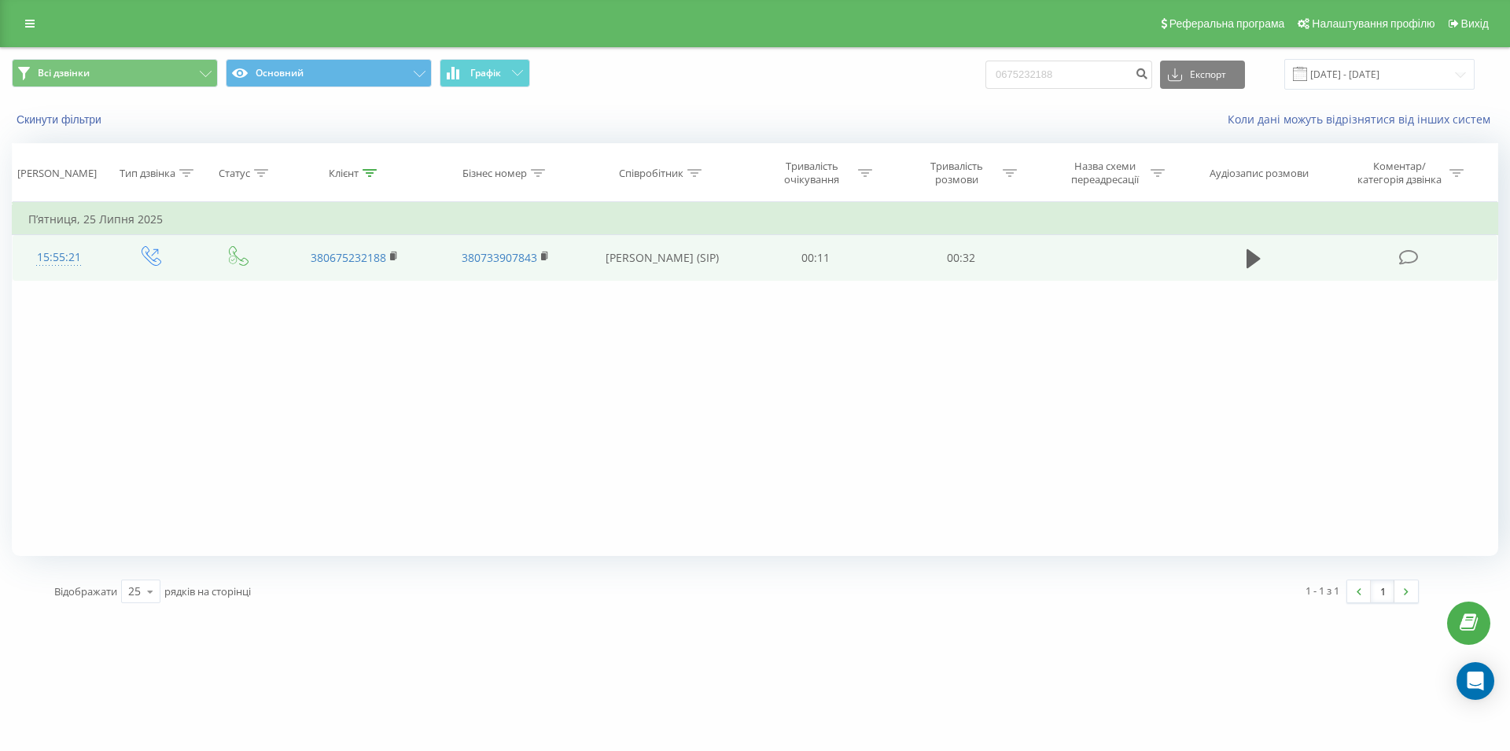
click at [1239, 257] on td at bounding box center [1253, 258] width 139 height 46
click at [1250, 257] on icon at bounding box center [1254, 258] width 14 height 19
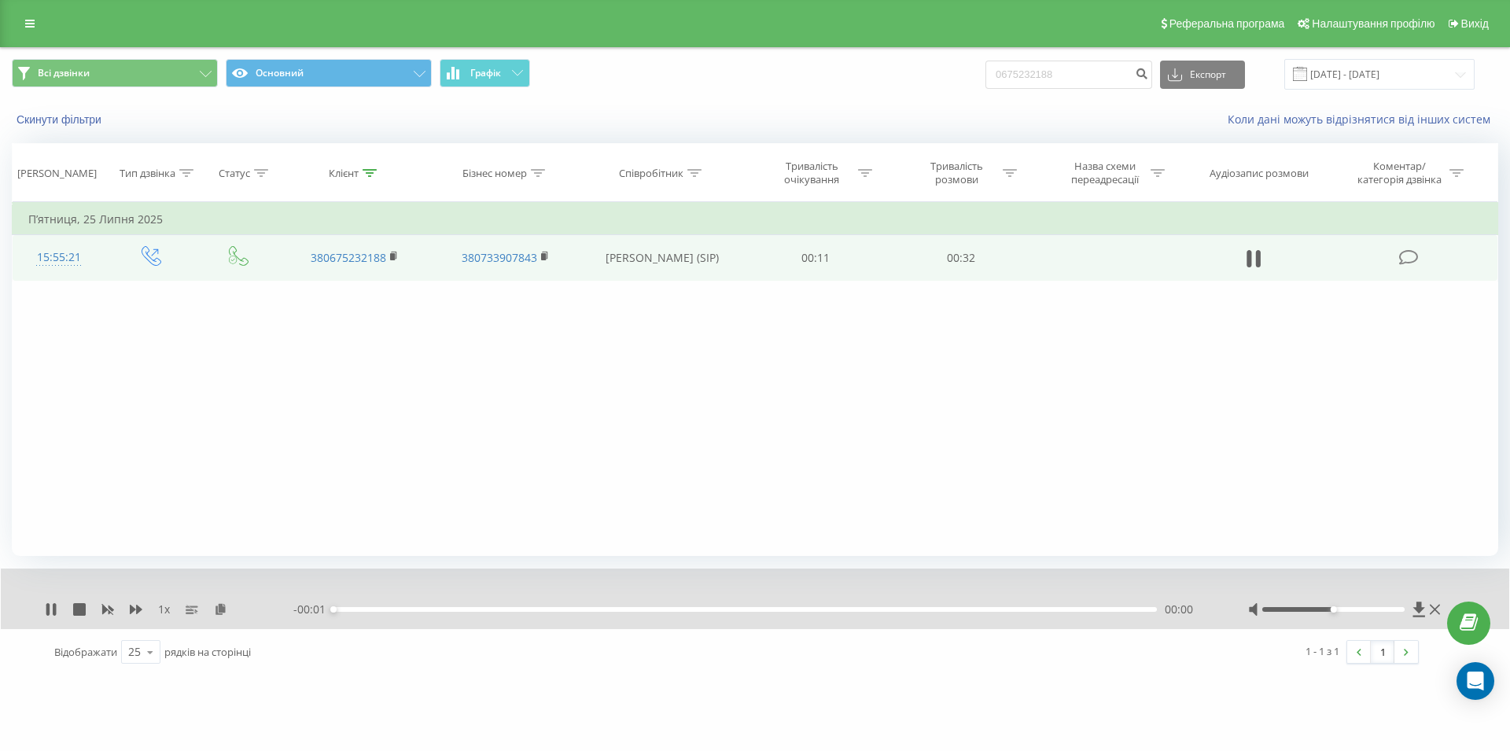
click at [942, 607] on div "- 00:01 00:00 00:00" at bounding box center [750, 610] width 915 height 16
click at [941, 608] on div "- 00:32 00:00 00:00" at bounding box center [750, 610] width 915 height 16
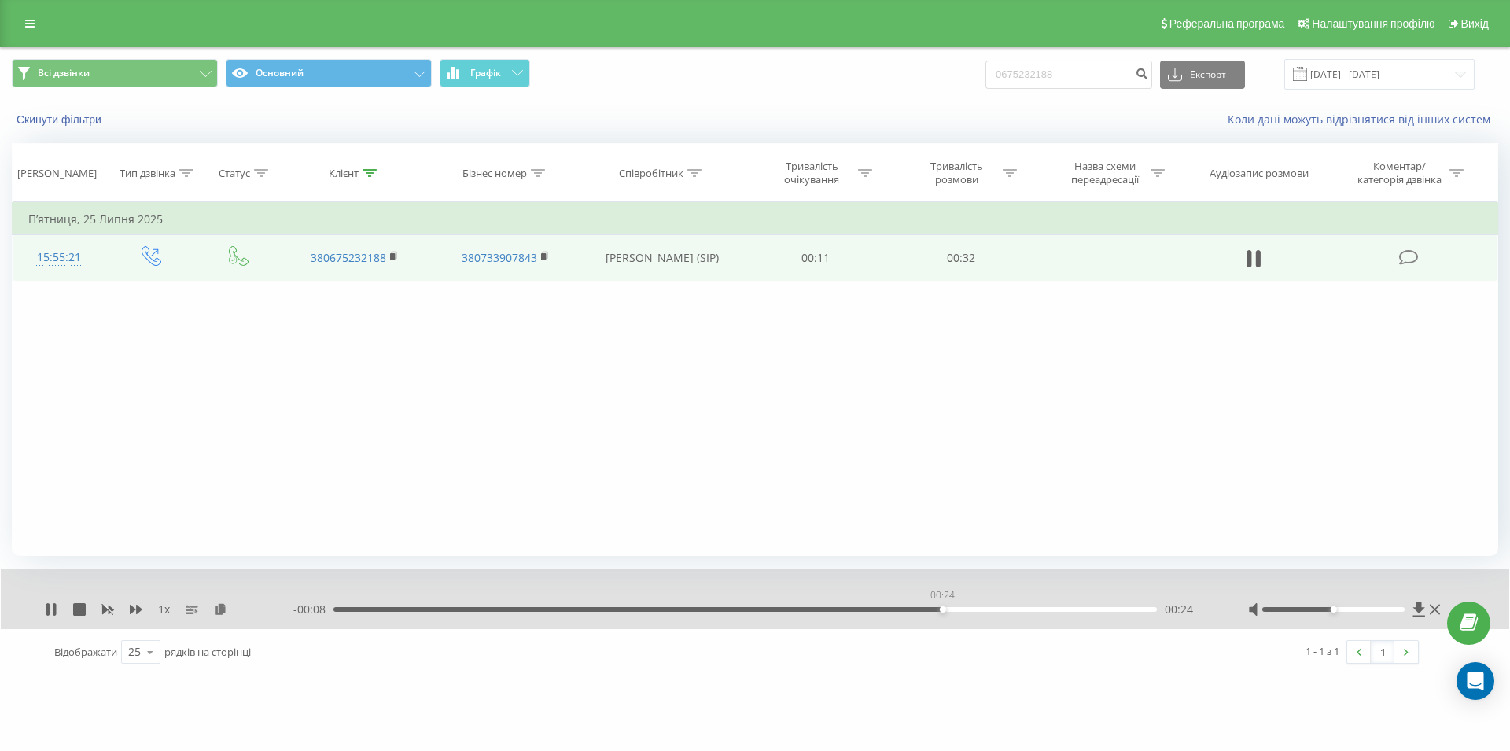
click at [942, 610] on div "00:24" at bounding box center [744, 609] width 823 height 5
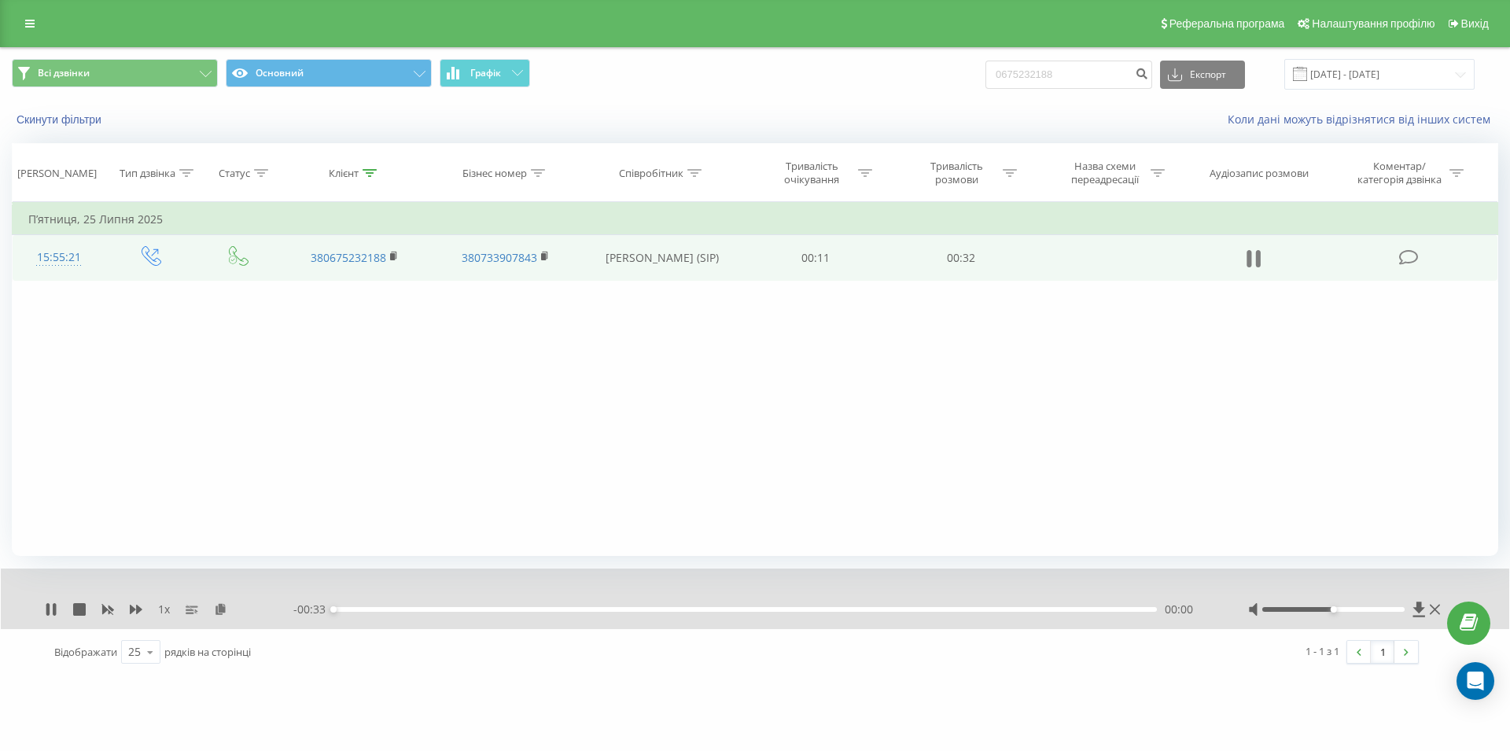
click at [1254, 256] on icon at bounding box center [1254, 259] width 14 height 22
drag, startPoint x: 1078, startPoint y: 70, endPoint x: 1006, endPoint y: 72, distance: 72.4
click at [1006, 72] on input "0675232188" at bounding box center [1068, 75] width 167 height 28
paste input "099 050 01 00"
type input "099 050 01 00"
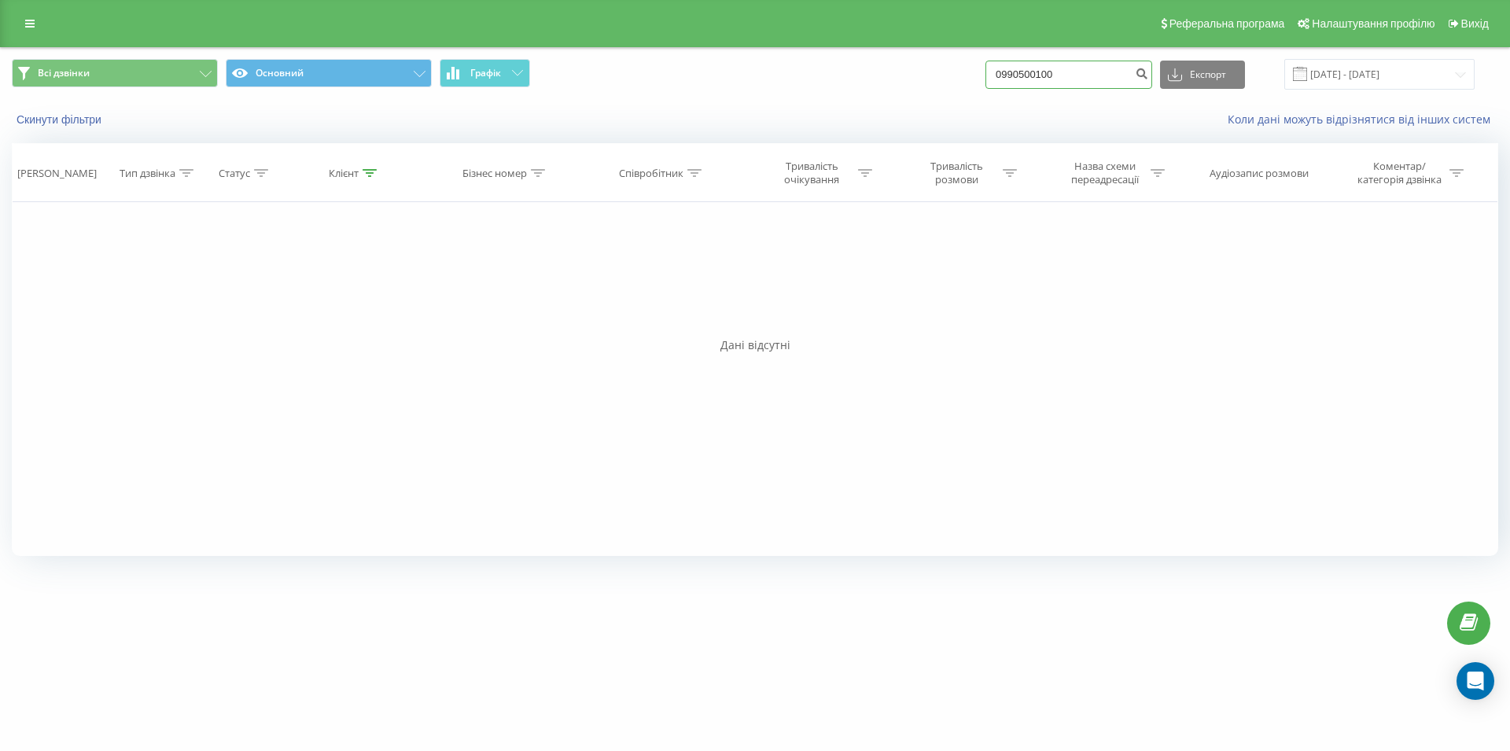
drag, startPoint x: 996, startPoint y: 76, endPoint x: 974, endPoint y: 79, distance: 21.4
click at [985, 79] on input "0990500100" at bounding box center [1068, 75] width 167 height 28
paste input "095 401 02 69"
type input "095 401 02 69"
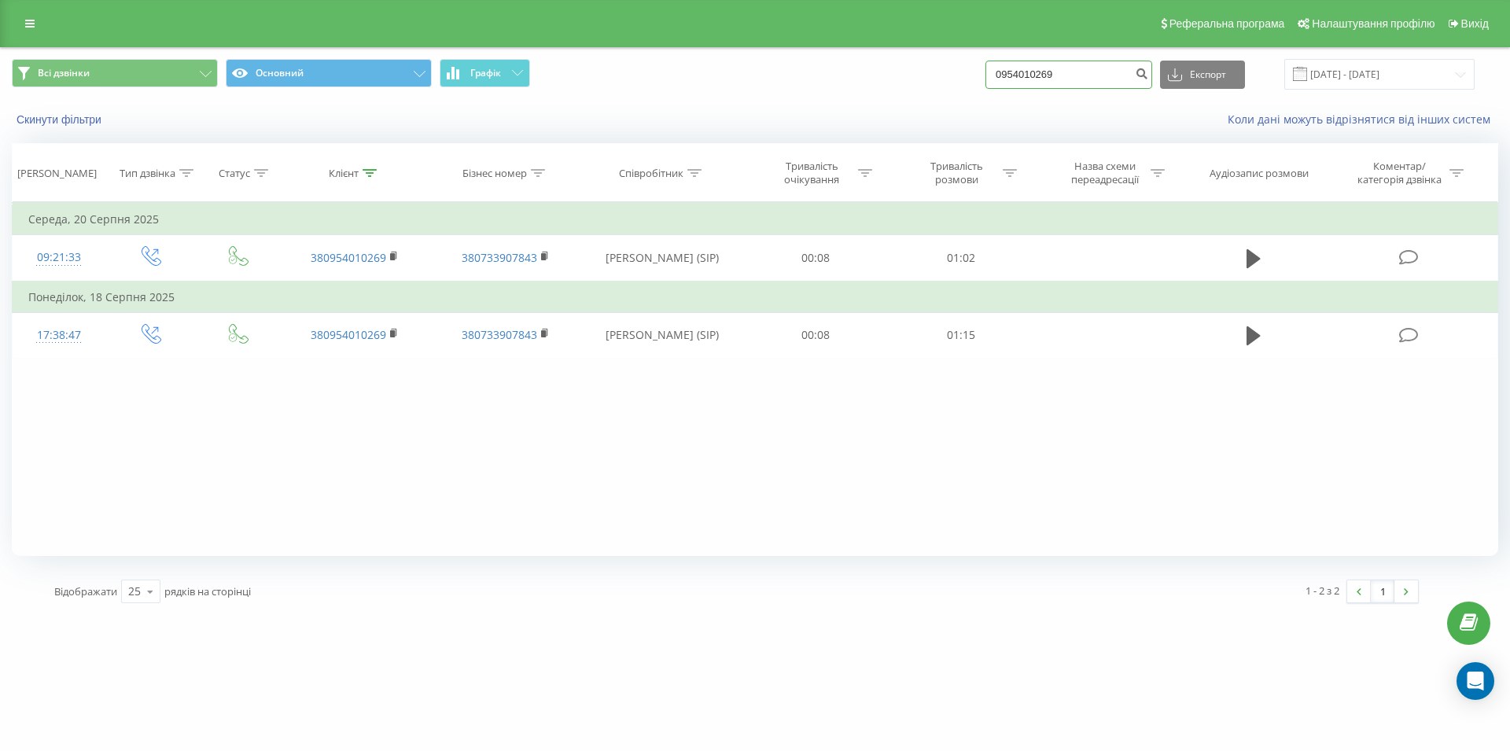
drag, startPoint x: 1000, startPoint y: 78, endPoint x: 989, endPoint y: 79, distance: 11.1
click at [989, 79] on input "0954010269" at bounding box center [1068, 75] width 167 height 28
paste input "073 158 80 32"
type input "073 158 80 32"
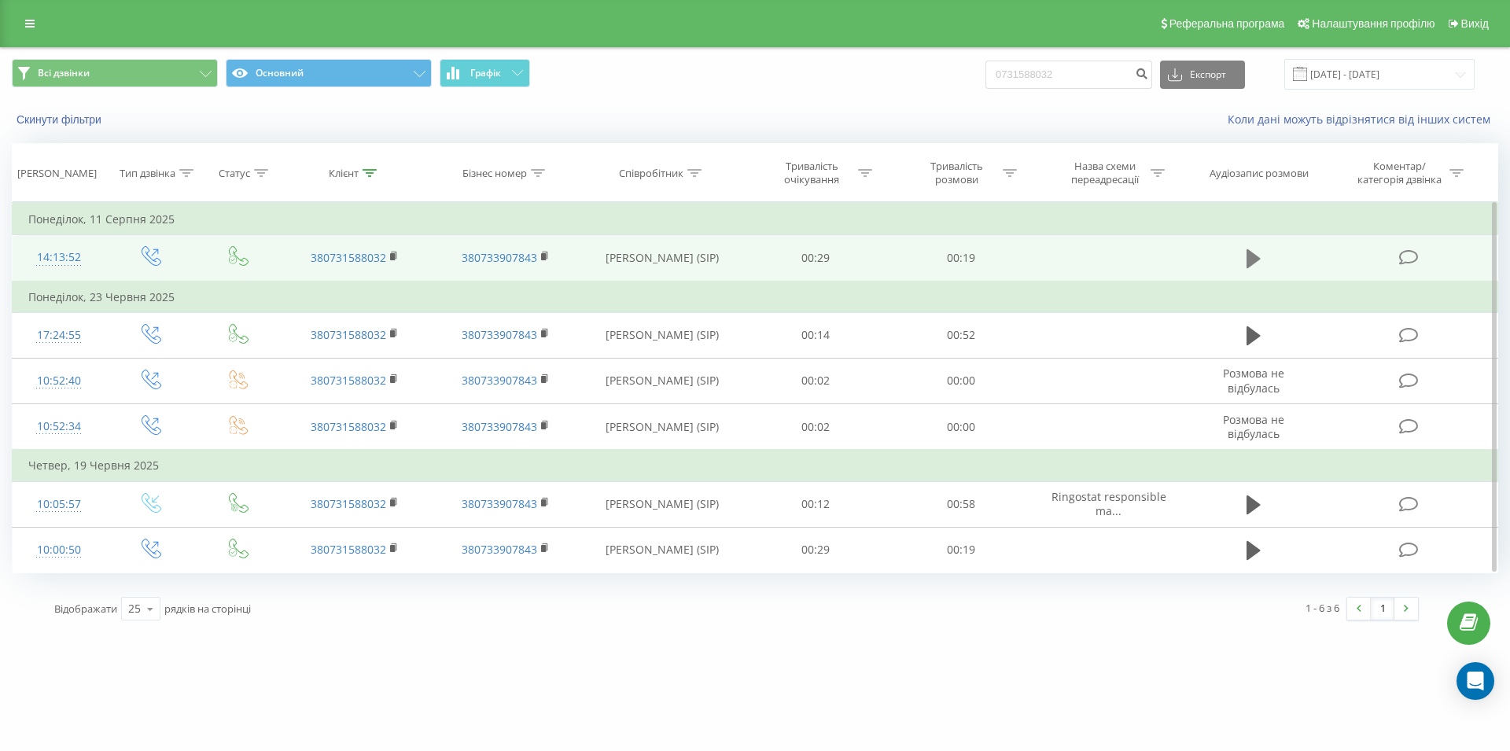
click at [1244, 263] on button at bounding box center [1254, 259] width 24 height 24
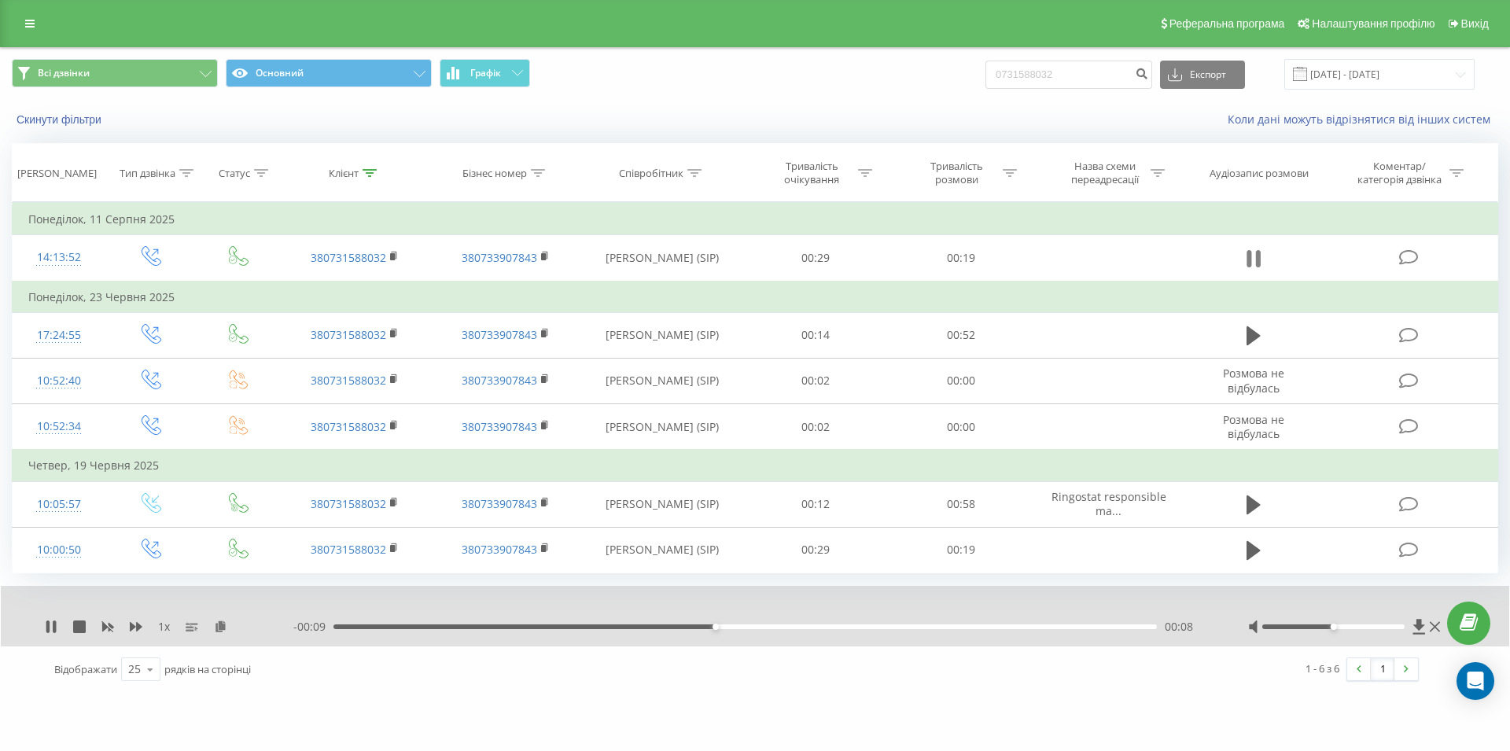
click at [1256, 257] on icon at bounding box center [1254, 259] width 14 height 22
drag, startPoint x: 1079, startPoint y: 72, endPoint x: 940, endPoint y: 78, distance: 139.3
click at [985, 78] on input "0731588032" at bounding box center [1068, 75] width 167 height 28
type input "0633561147"
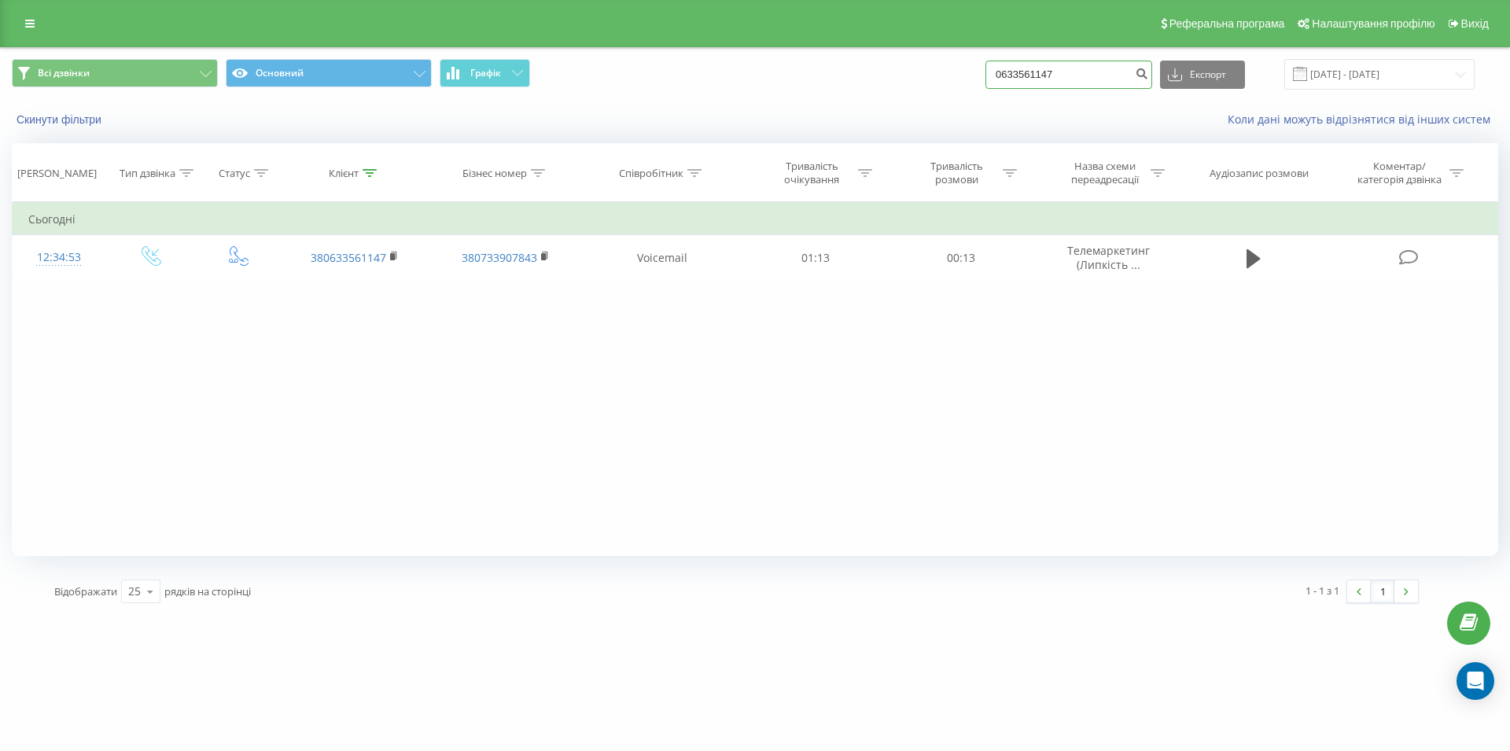
drag, startPoint x: 1048, startPoint y: 69, endPoint x: 940, endPoint y: 73, distance: 108.6
click at [985, 73] on input "0633561147" at bounding box center [1068, 75] width 167 height 28
type input "0662163357"
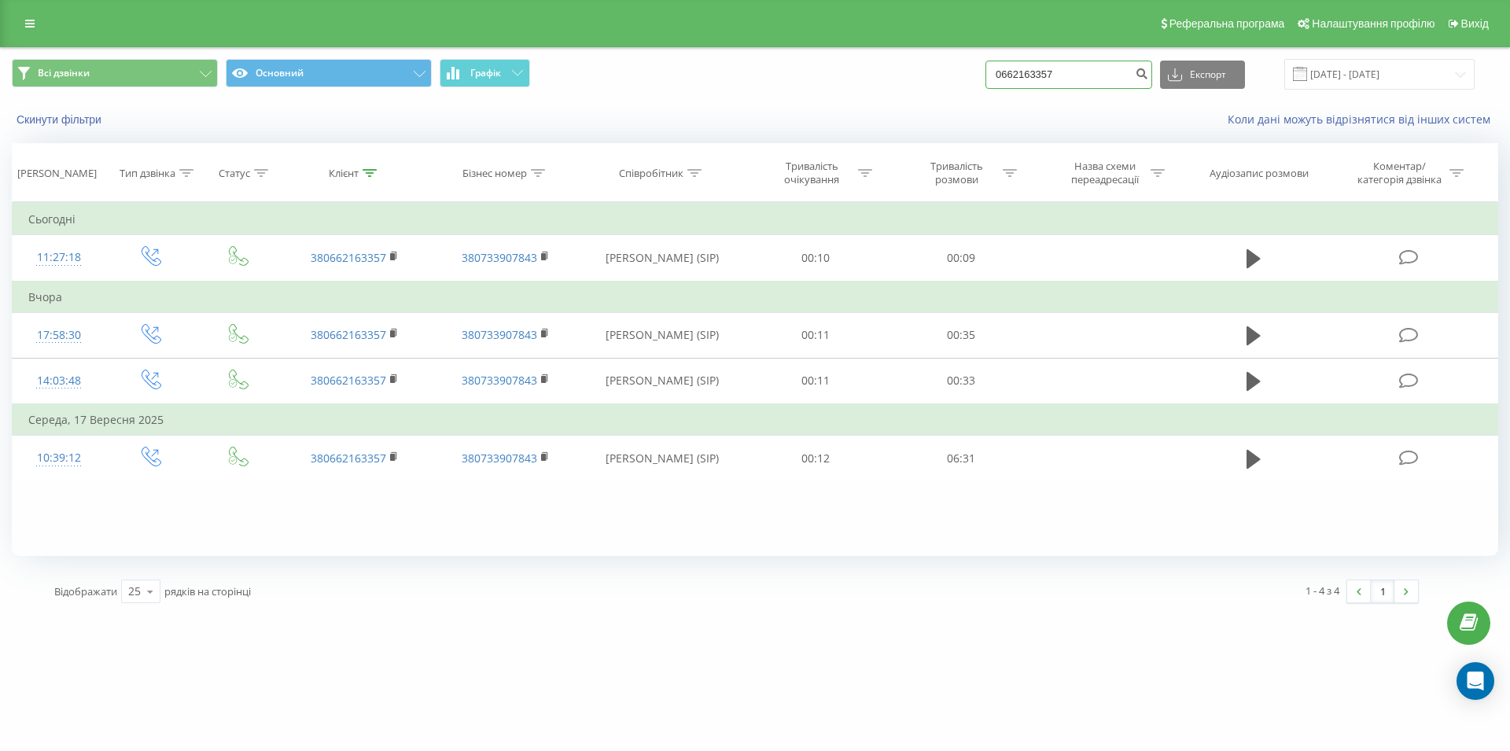
drag, startPoint x: 1074, startPoint y: 75, endPoint x: 989, endPoint y: 78, distance: 85.8
click at [989, 78] on input "0662163357" at bounding box center [1068, 75] width 167 height 28
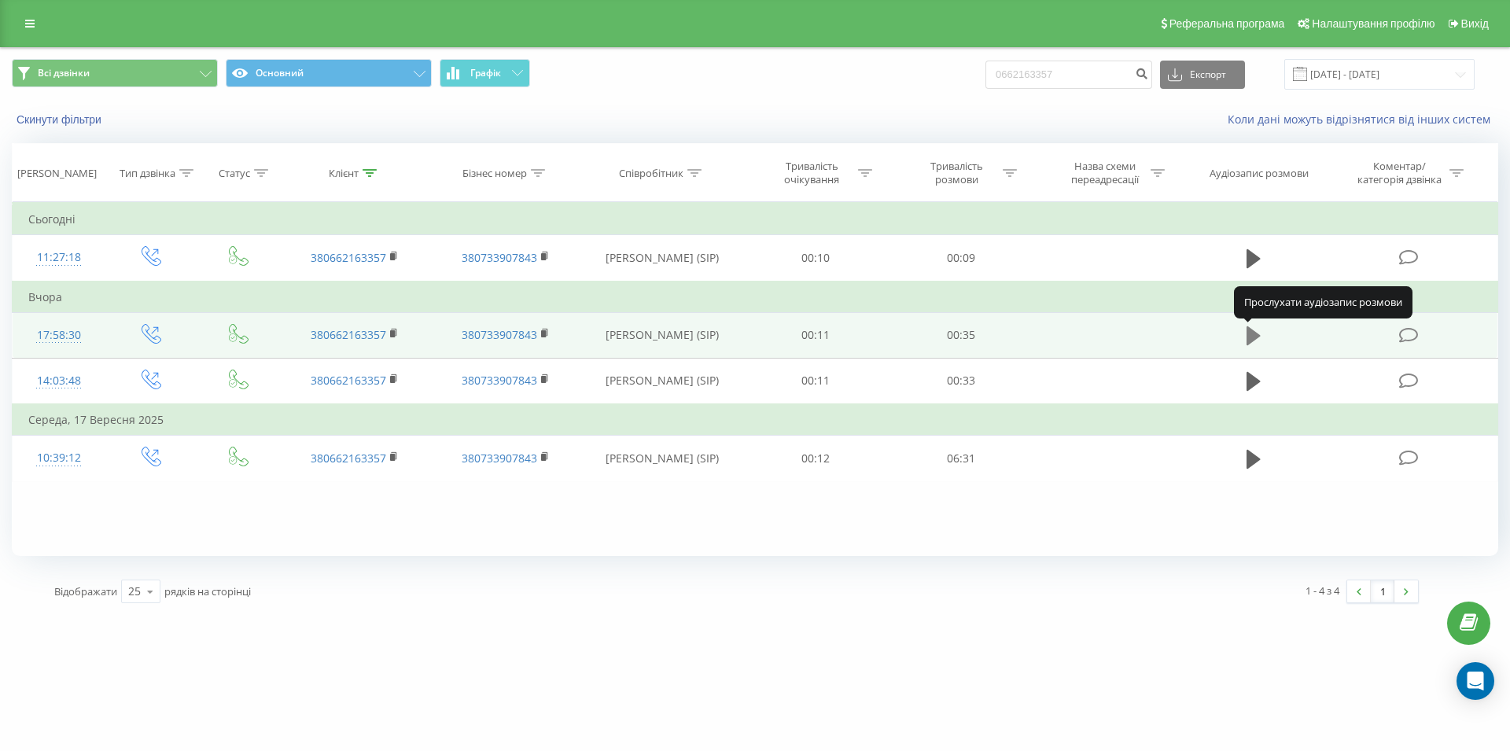
click at [1247, 335] on icon at bounding box center [1254, 335] width 14 height 19
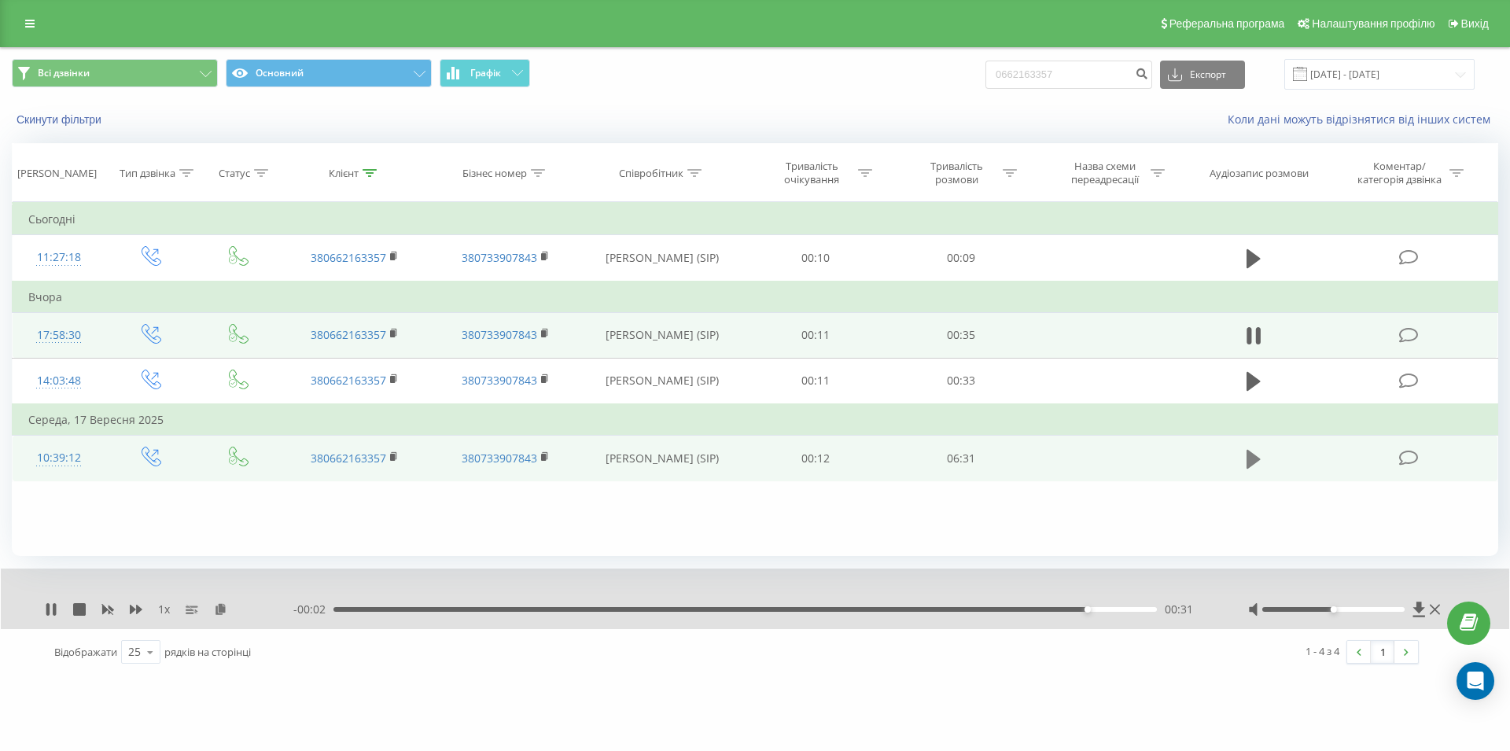
click at [1247, 464] on icon at bounding box center [1254, 459] width 14 height 19
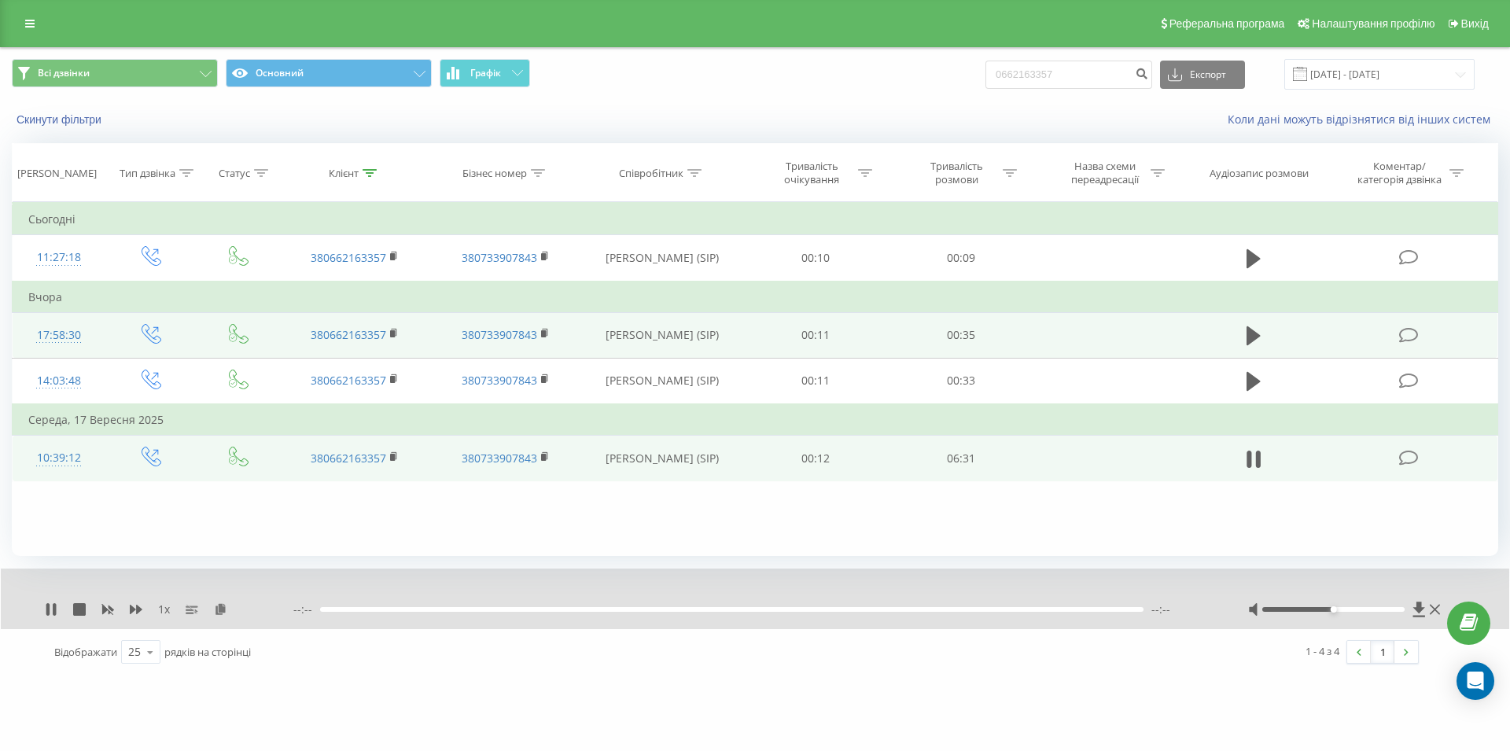
click at [642, 610] on div at bounding box center [731, 609] width 823 height 5
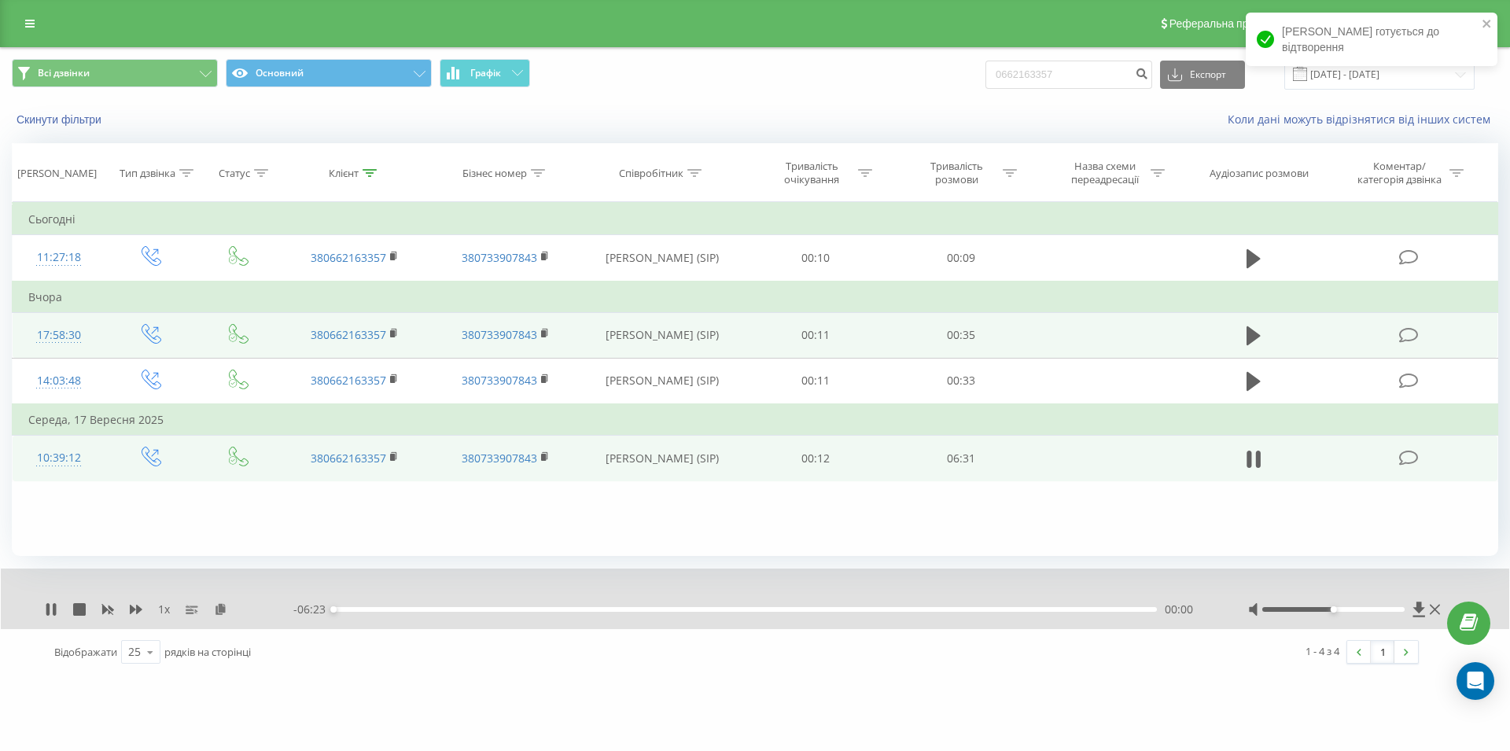
click at [641, 610] on div "00:00" at bounding box center [744, 609] width 823 height 5
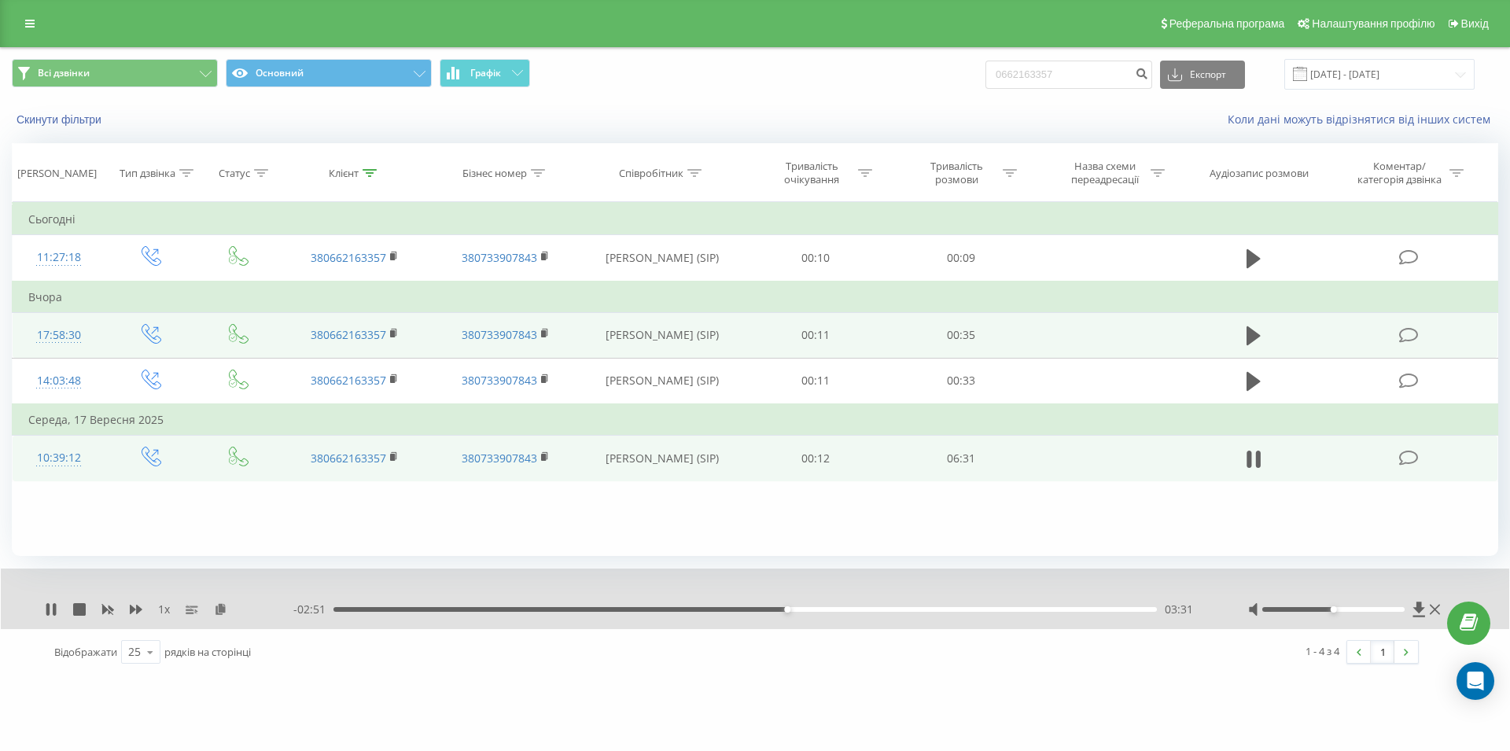
click at [863, 614] on div "- 02:51 03:31 03:31" at bounding box center [750, 610] width 915 height 16
click at [904, 607] on div "- 02:51 03:31 03:31" at bounding box center [750, 610] width 915 height 16
click at [917, 612] on div "03:31" at bounding box center [744, 609] width 823 height 5
click at [871, 610] on div "04:36" at bounding box center [744, 609] width 823 height 5
click at [971, 609] on div "04:34" at bounding box center [744, 609] width 823 height 5
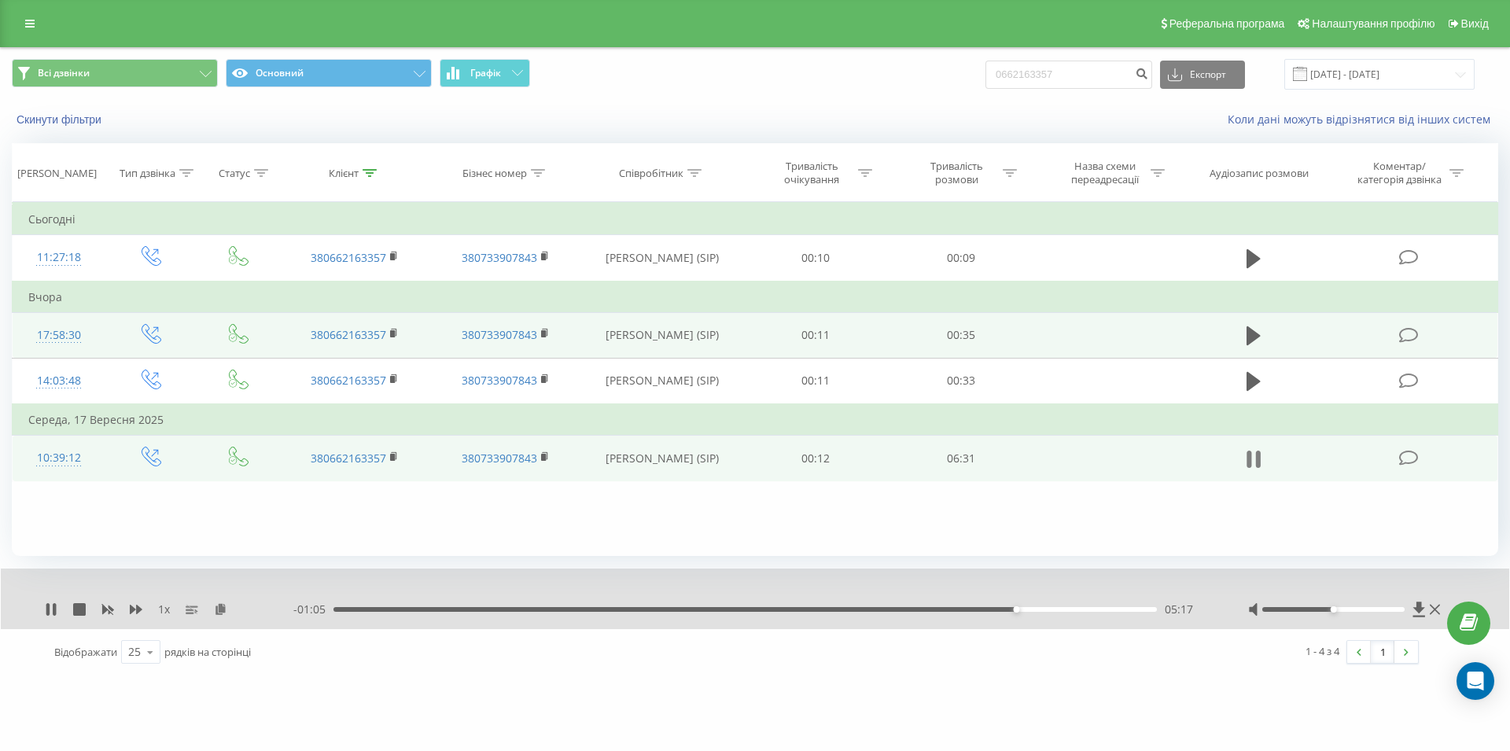
click at [1254, 470] on icon at bounding box center [1254, 459] width 14 height 22
click at [985, 79] on input "0662163357" at bounding box center [1068, 75] width 167 height 28
paste input "095 134 69 24"
type input "095 134 69 24"
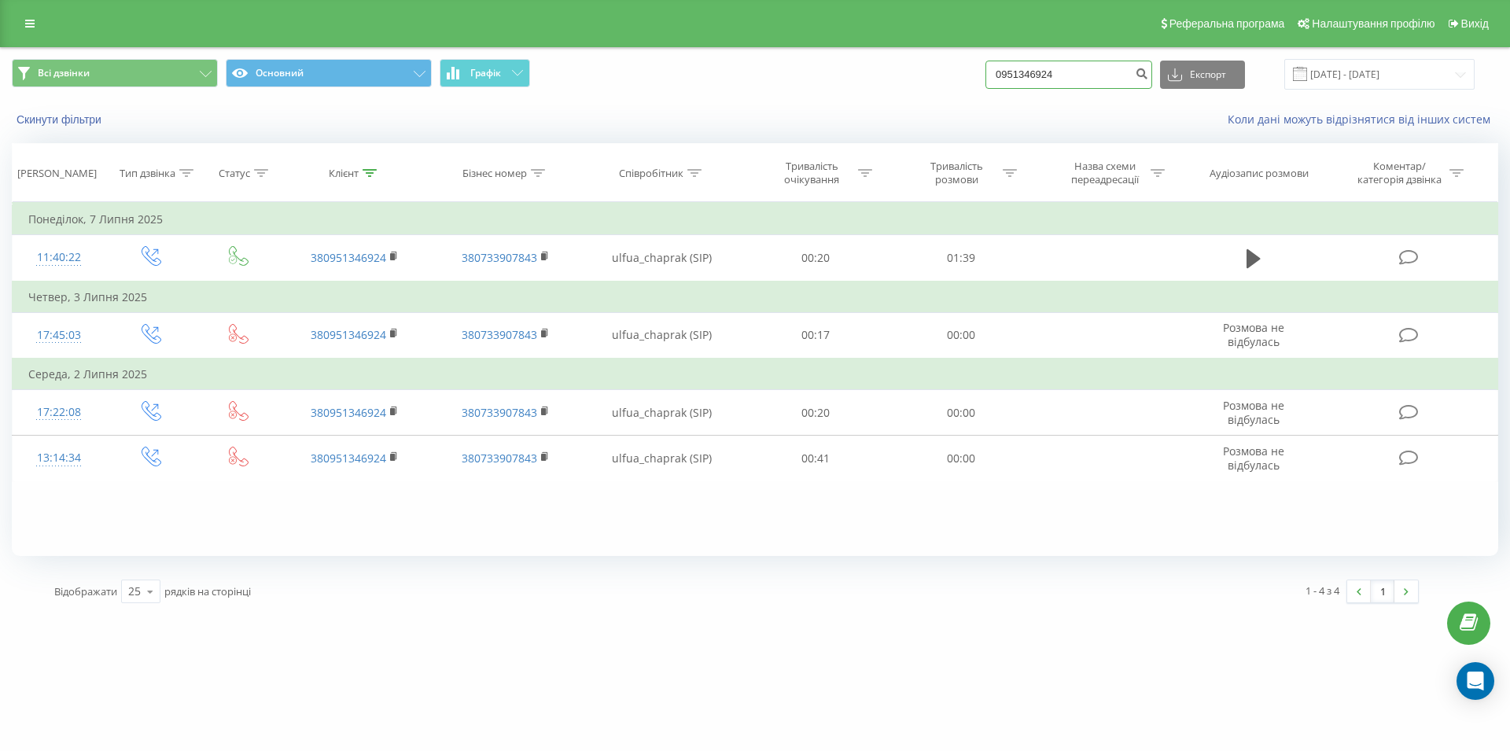
drag, startPoint x: 1077, startPoint y: 76, endPoint x: 968, endPoint y: 85, distance: 108.9
click at [985, 85] on input "0951346924" at bounding box center [1068, 75] width 167 height 28
paste input "0674981227"
type input "0674981227"
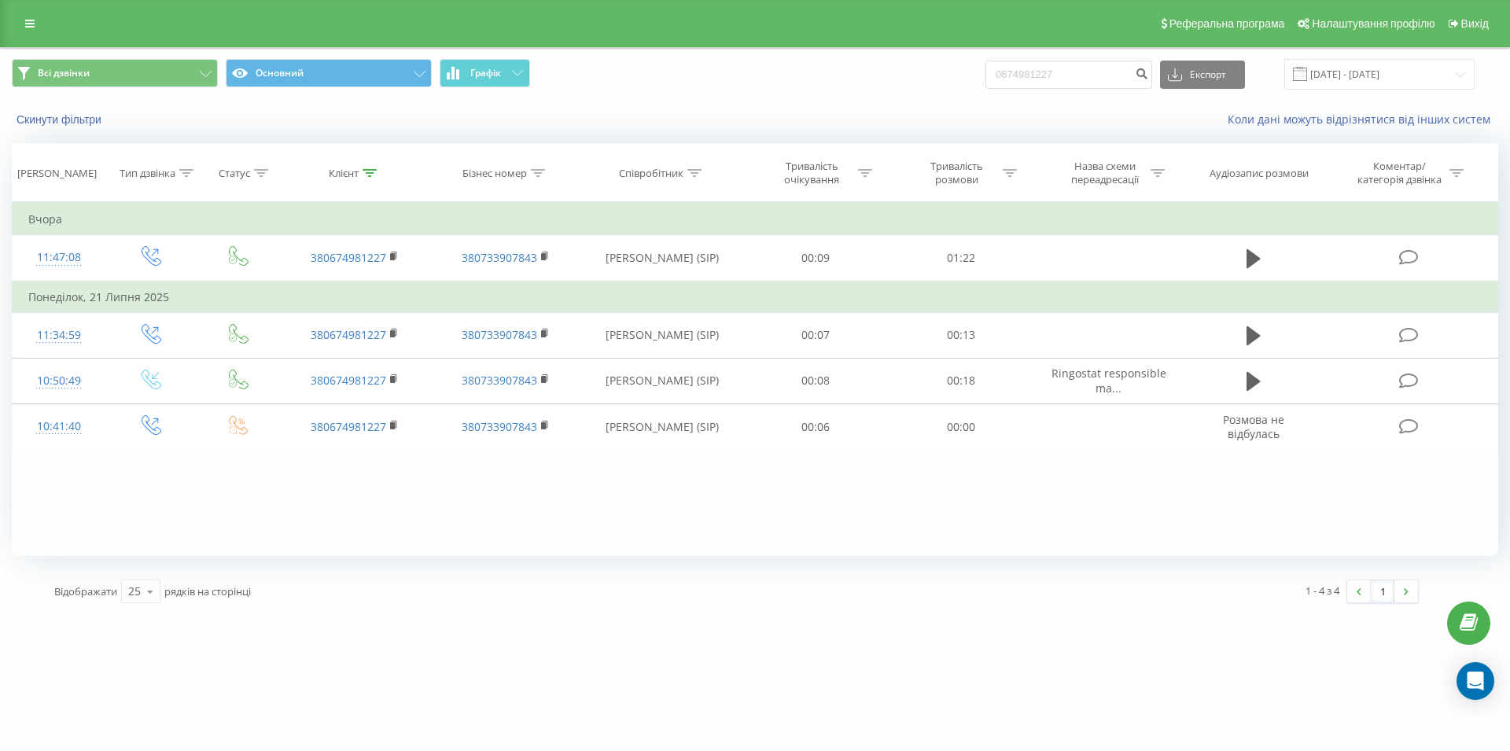
click at [985, 74] on div "Всі дзвінки Основний Графік 0674981227 Експорт .csv .xls .xlsx 19.06.2025 - 19.…" at bounding box center [755, 74] width 1486 height 31
drag, startPoint x: 1075, startPoint y: 74, endPoint x: 991, endPoint y: 68, distance: 84.3
click at [991, 68] on input "0674981227" at bounding box center [1068, 75] width 167 height 28
paste input "067 444 89 52"
type input "067 444 89 52"
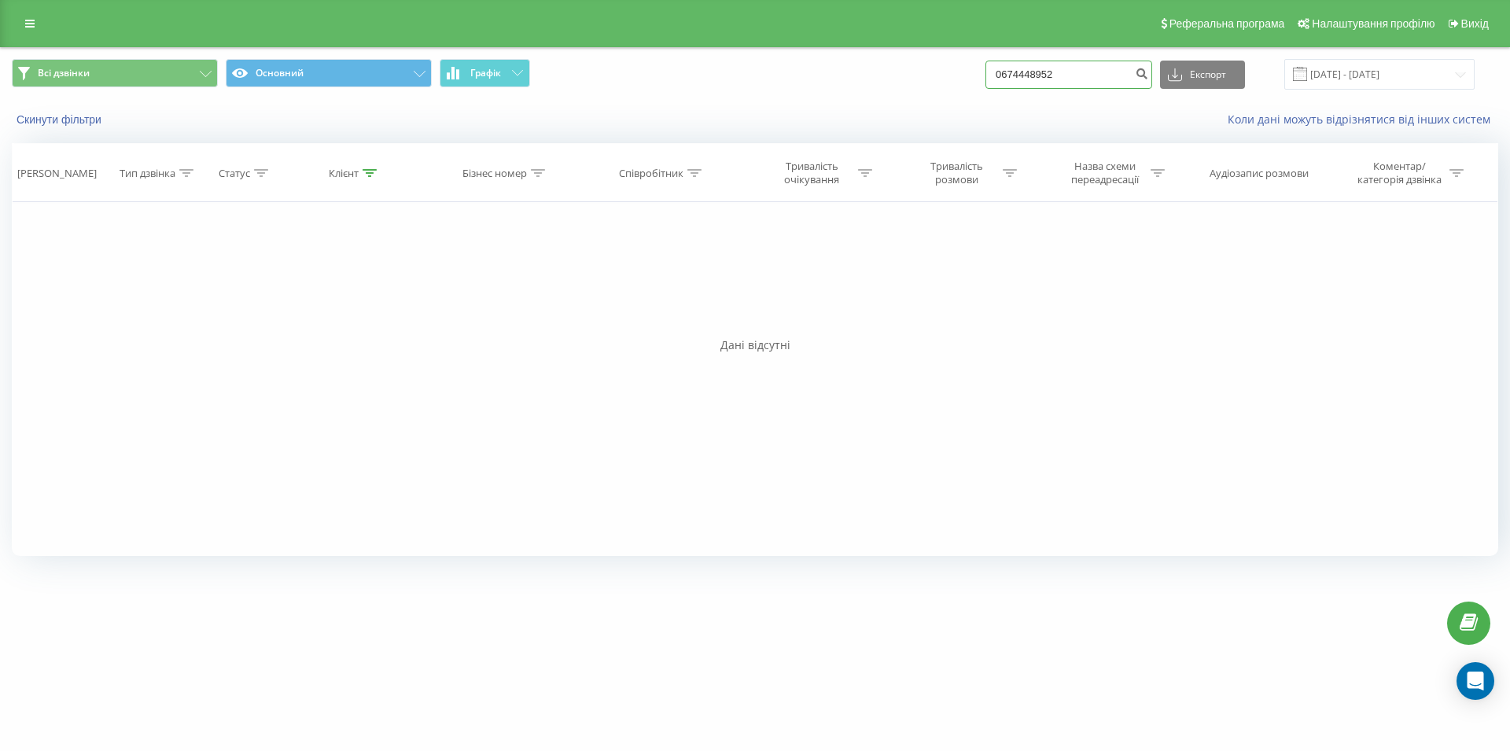
drag, startPoint x: 1085, startPoint y: 74, endPoint x: 983, endPoint y: 79, distance: 101.6
click at [985, 79] on input "0674448952" at bounding box center [1068, 75] width 167 height 28
paste input "093 530 28 52"
type input "093 530 28 52"
drag, startPoint x: 1060, startPoint y: 69, endPoint x: 994, endPoint y: 74, distance: 66.2
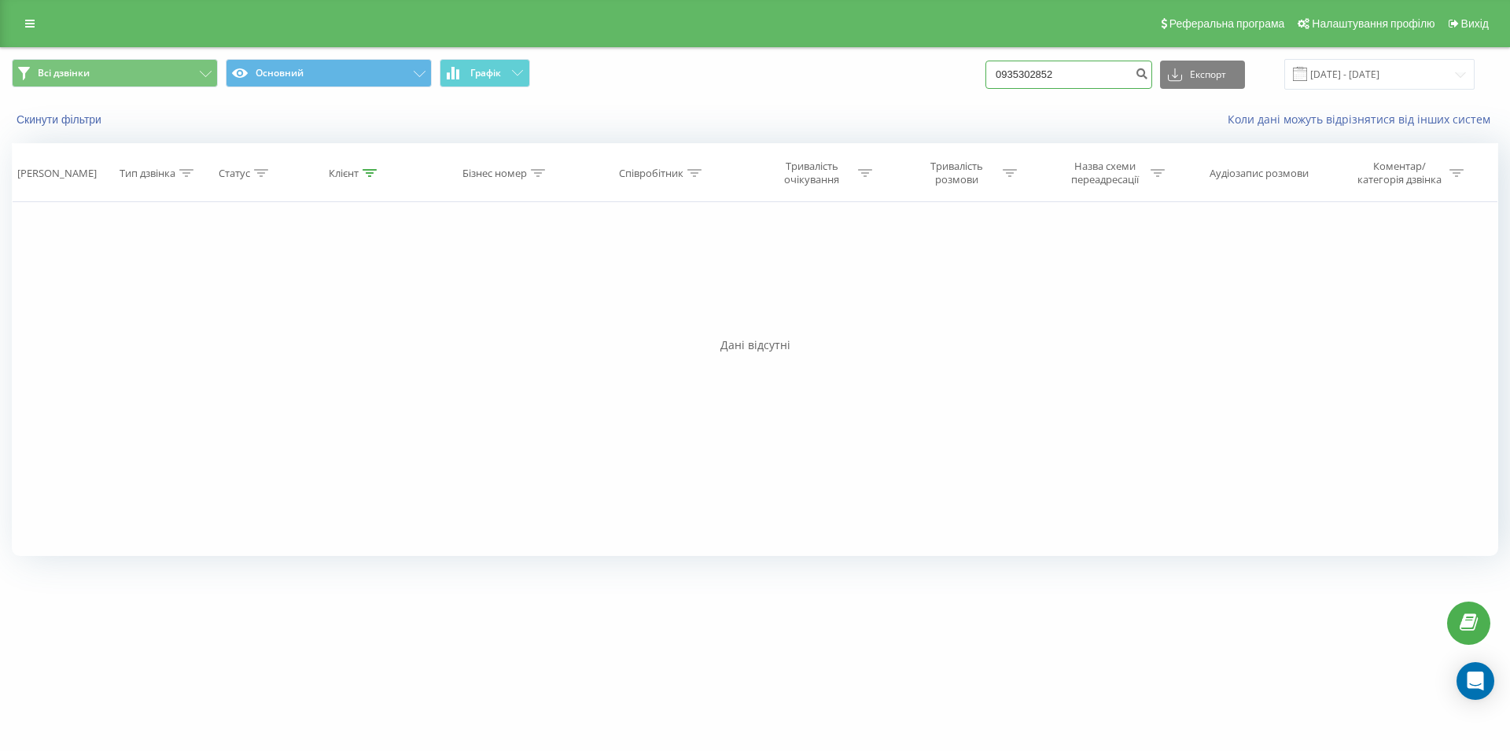
click at [996, 74] on input "0935302852" at bounding box center [1068, 75] width 167 height 28
paste input "063 727 23 48"
type input "063 727 23 48"
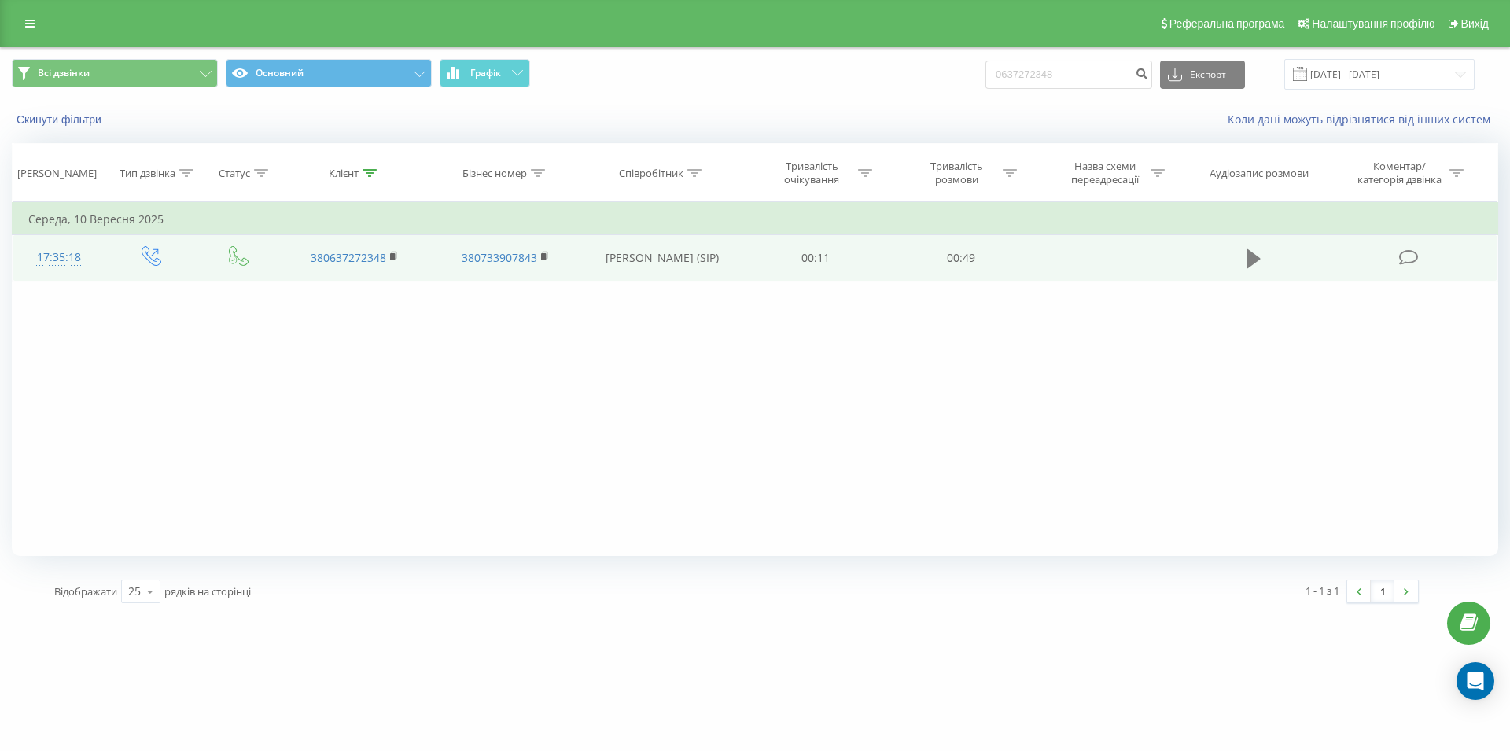
click at [1247, 263] on icon at bounding box center [1254, 258] width 14 height 19
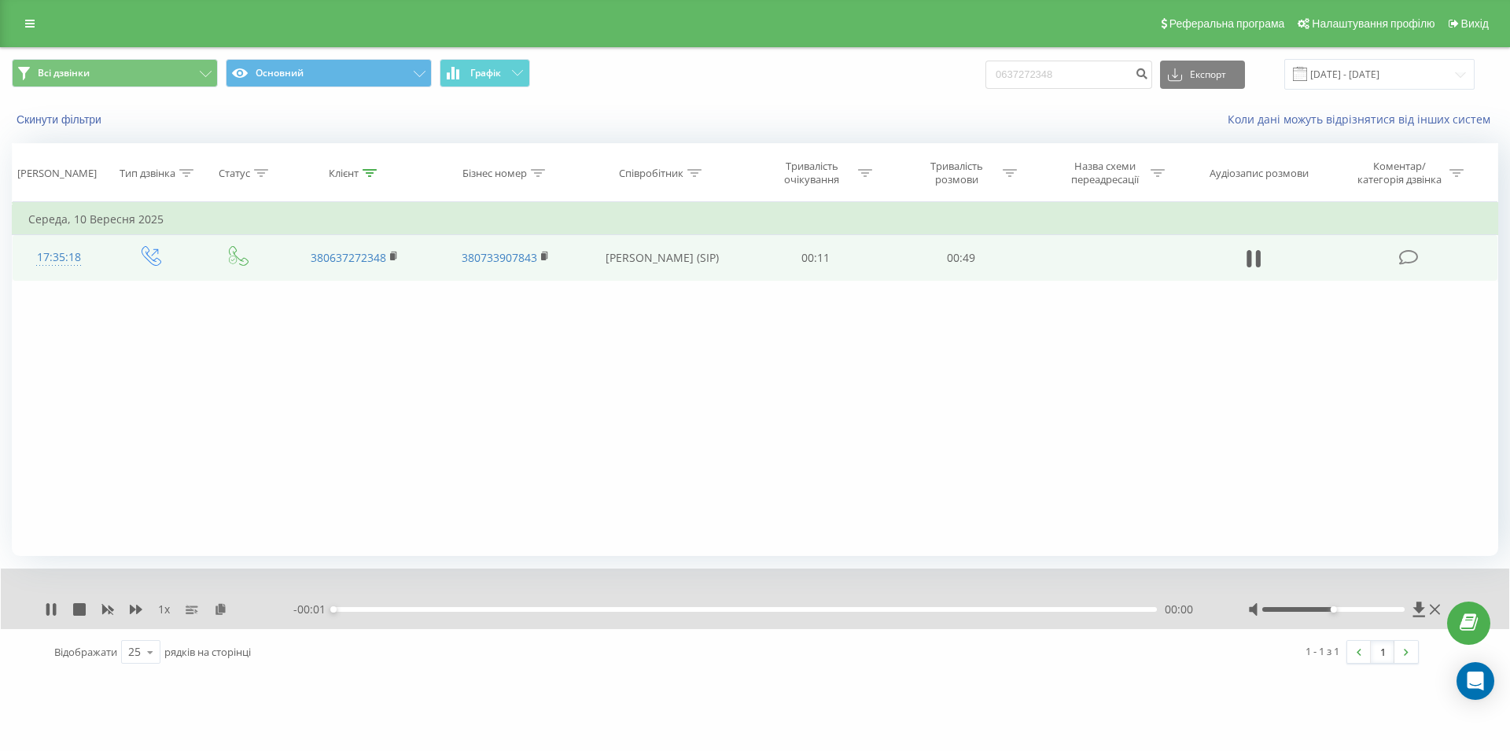
click at [960, 613] on div "- 00:01 00:00 00:00" at bounding box center [750, 610] width 915 height 16
click at [960, 607] on div "- 00:49 00:00 00:00" at bounding box center [750, 610] width 915 height 16
click at [965, 610] on div "00:00" at bounding box center [744, 609] width 823 height 5
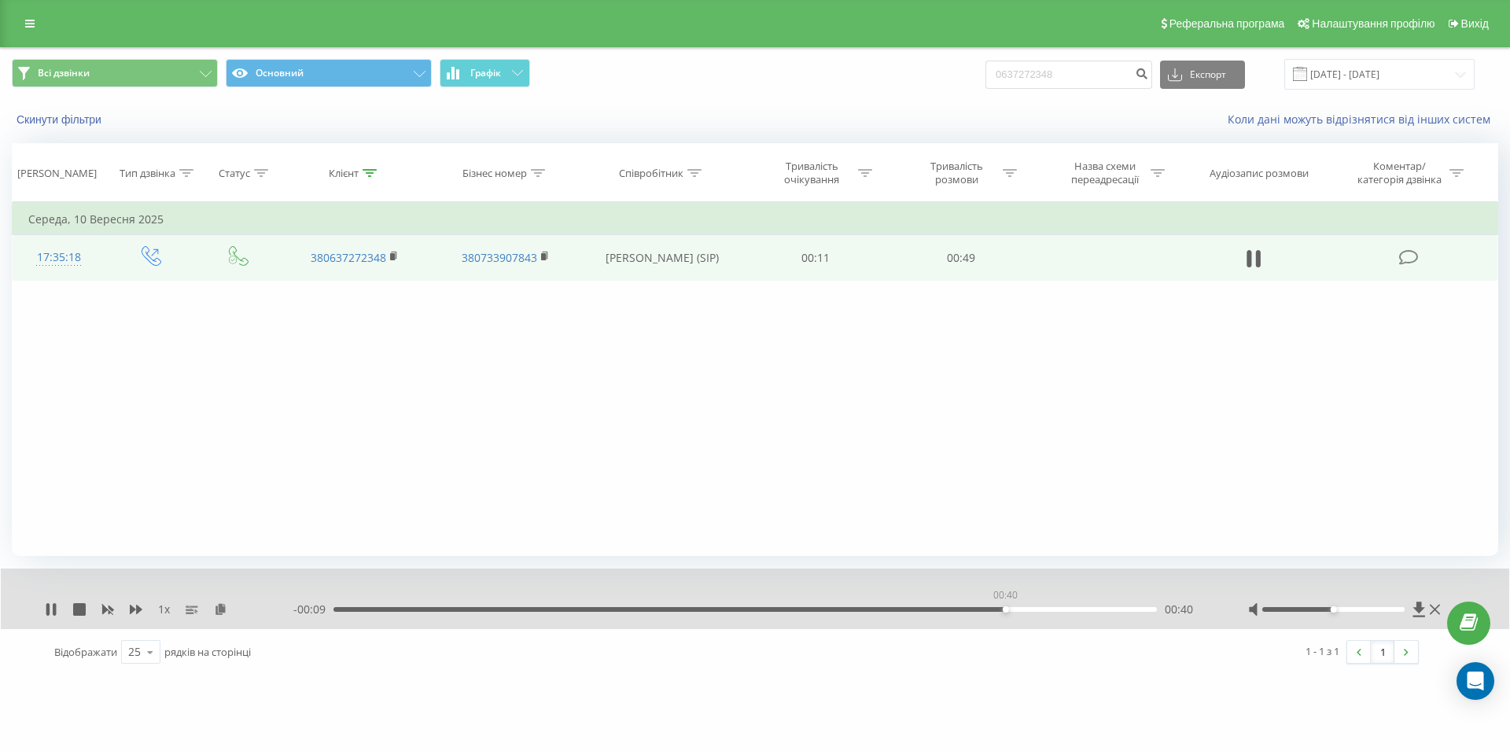
click at [1006, 612] on div "00:40" at bounding box center [744, 609] width 823 height 5
click at [1247, 267] on icon at bounding box center [1249, 258] width 5 height 17
drag, startPoint x: 1033, startPoint y: 78, endPoint x: 965, endPoint y: 83, distance: 68.6
click at [985, 83] on input "0637272348" at bounding box center [1068, 75] width 167 height 28
paste input "093 114 81 84"
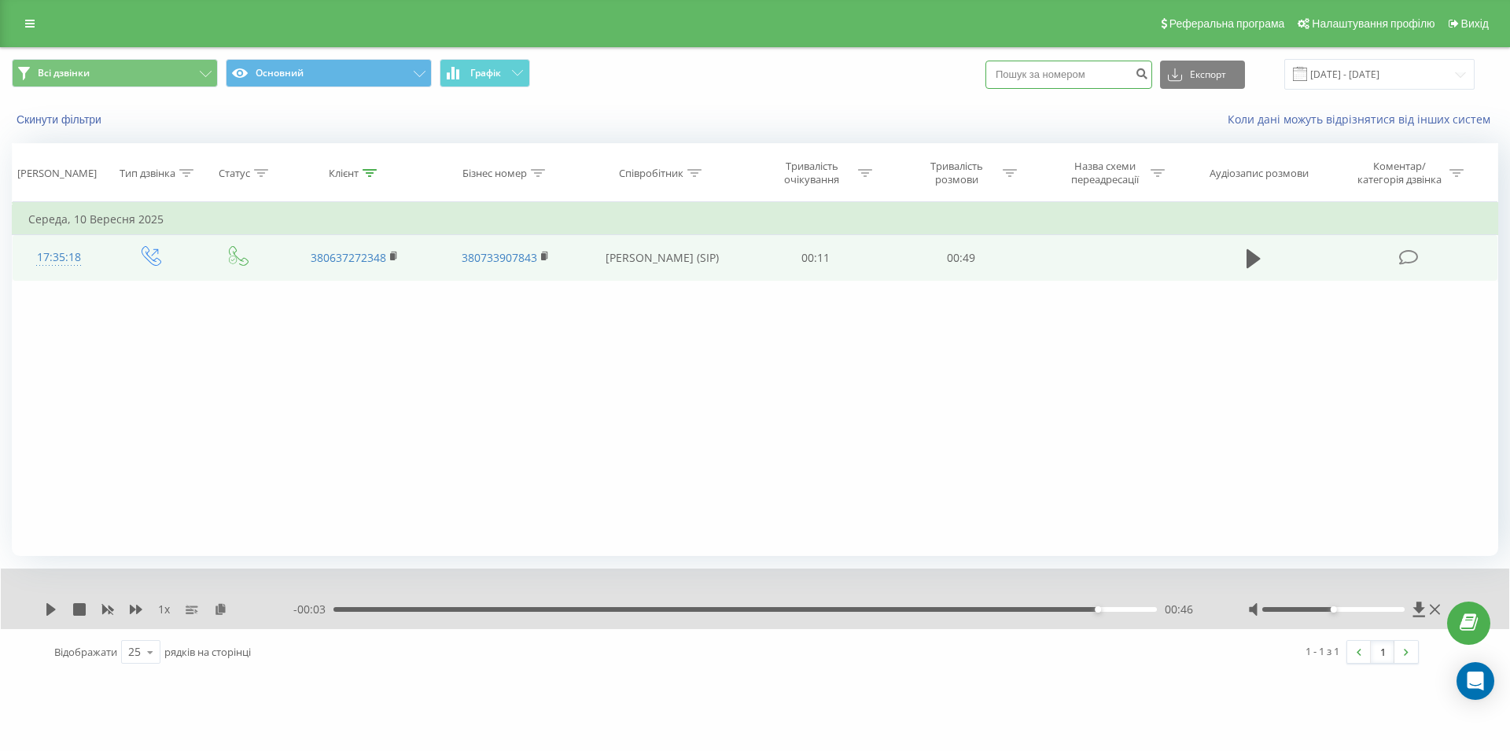
type input "093 114 81 84"
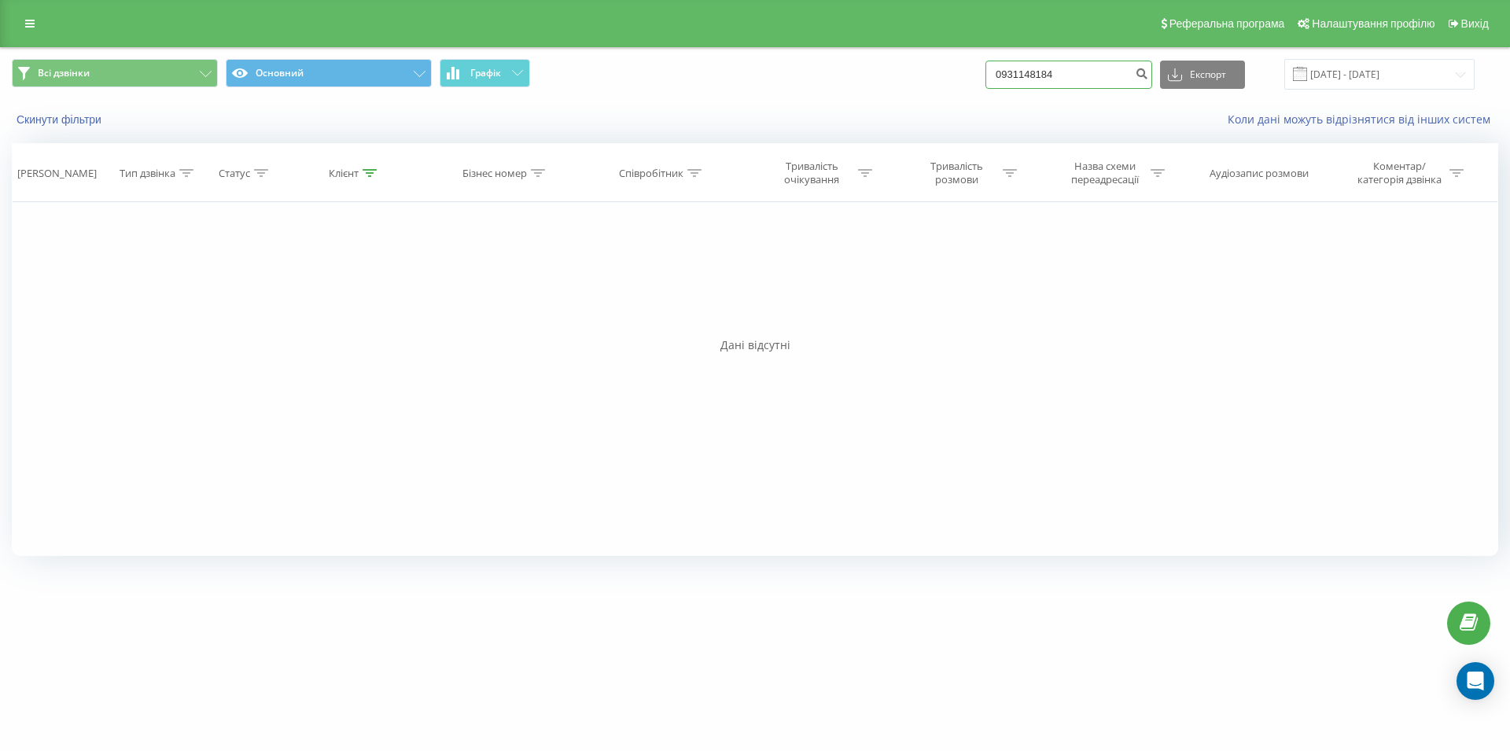
drag, startPoint x: 1069, startPoint y: 74, endPoint x: 993, endPoint y: 78, distance: 76.4
click at [993, 78] on input "0931148184" at bounding box center [1068, 75] width 167 height 28
paste input "067 889 98 33"
type input "067 889 98 33"
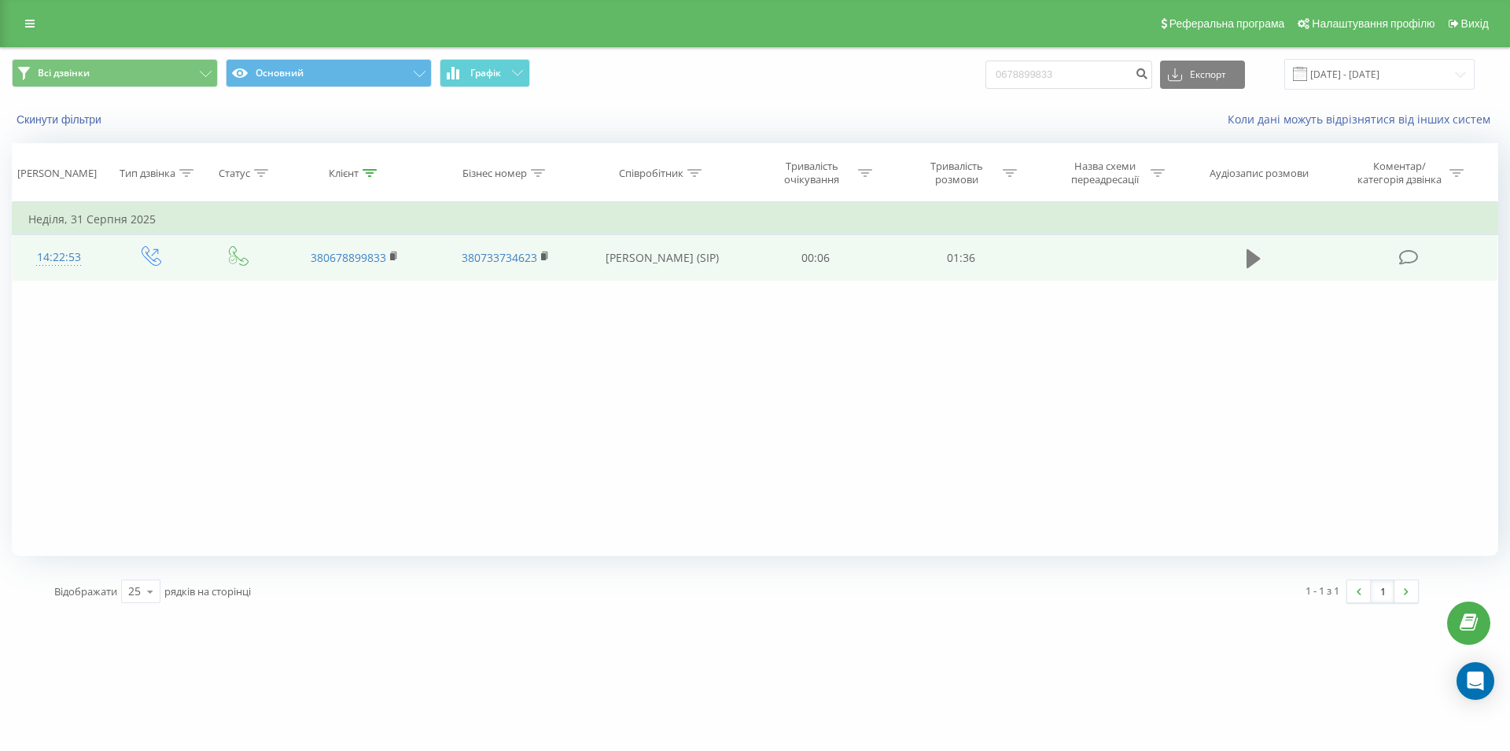
click at [1251, 257] on icon at bounding box center [1254, 258] width 14 height 19
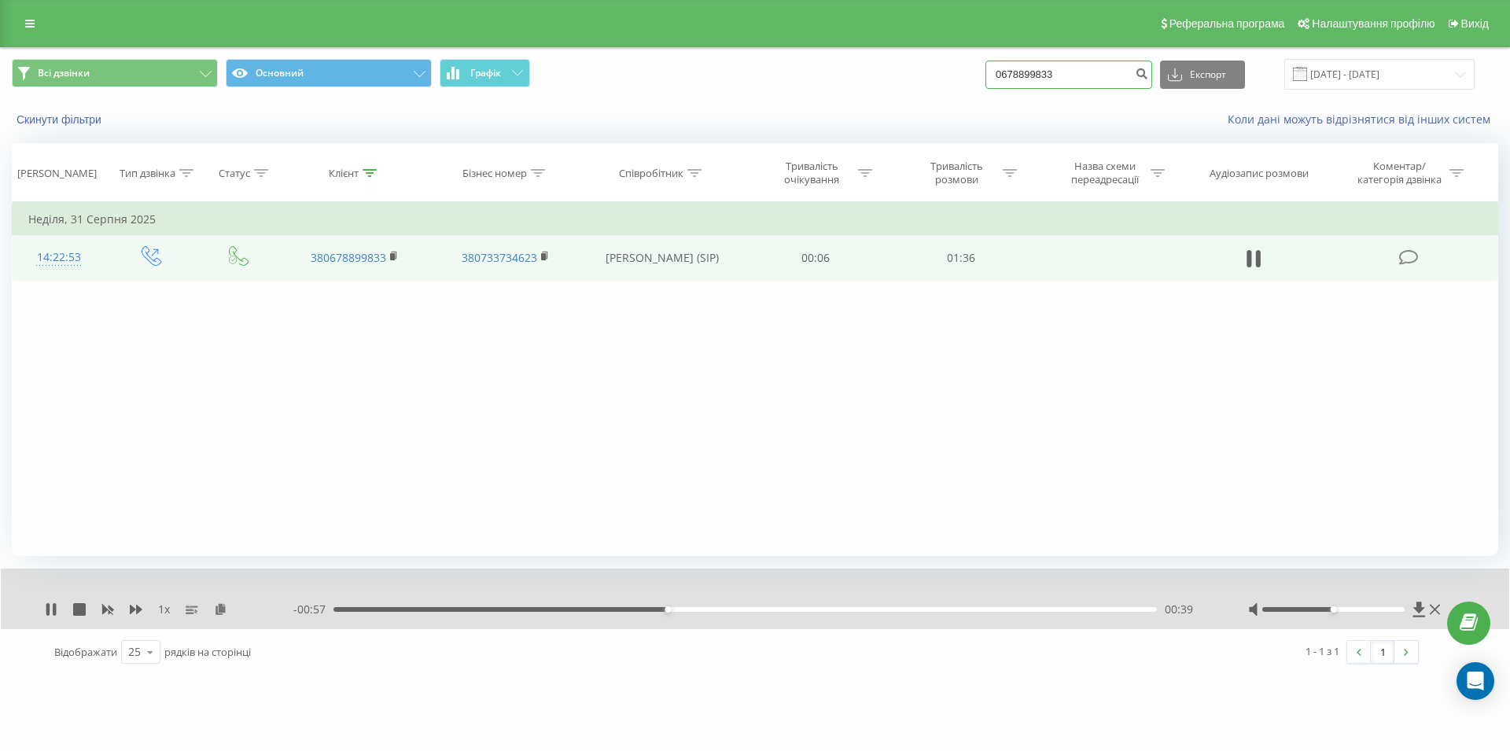
drag, startPoint x: 1047, startPoint y: 71, endPoint x: 950, endPoint y: 76, distance: 96.9
click at [985, 76] on input "0678899833" at bounding box center [1068, 75] width 167 height 28
paste input "097 030 75 87"
type input "097 030 75 87"
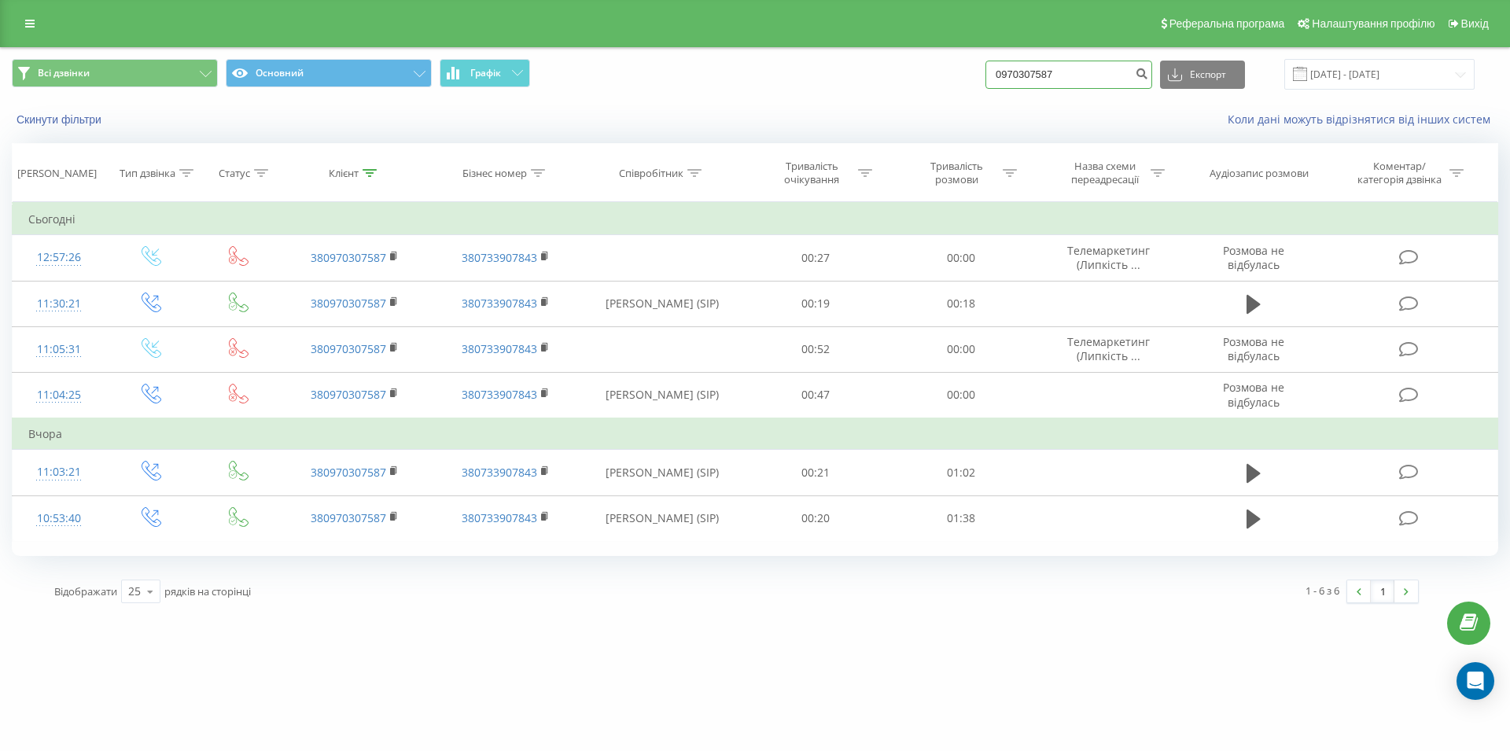
drag, startPoint x: 1030, startPoint y: 74, endPoint x: 975, endPoint y: 79, distance: 54.5
click at [985, 79] on input "0970307587" at bounding box center [1068, 75] width 167 height 28
paste input "096 864 43 08"
type input "096 864 43 08"
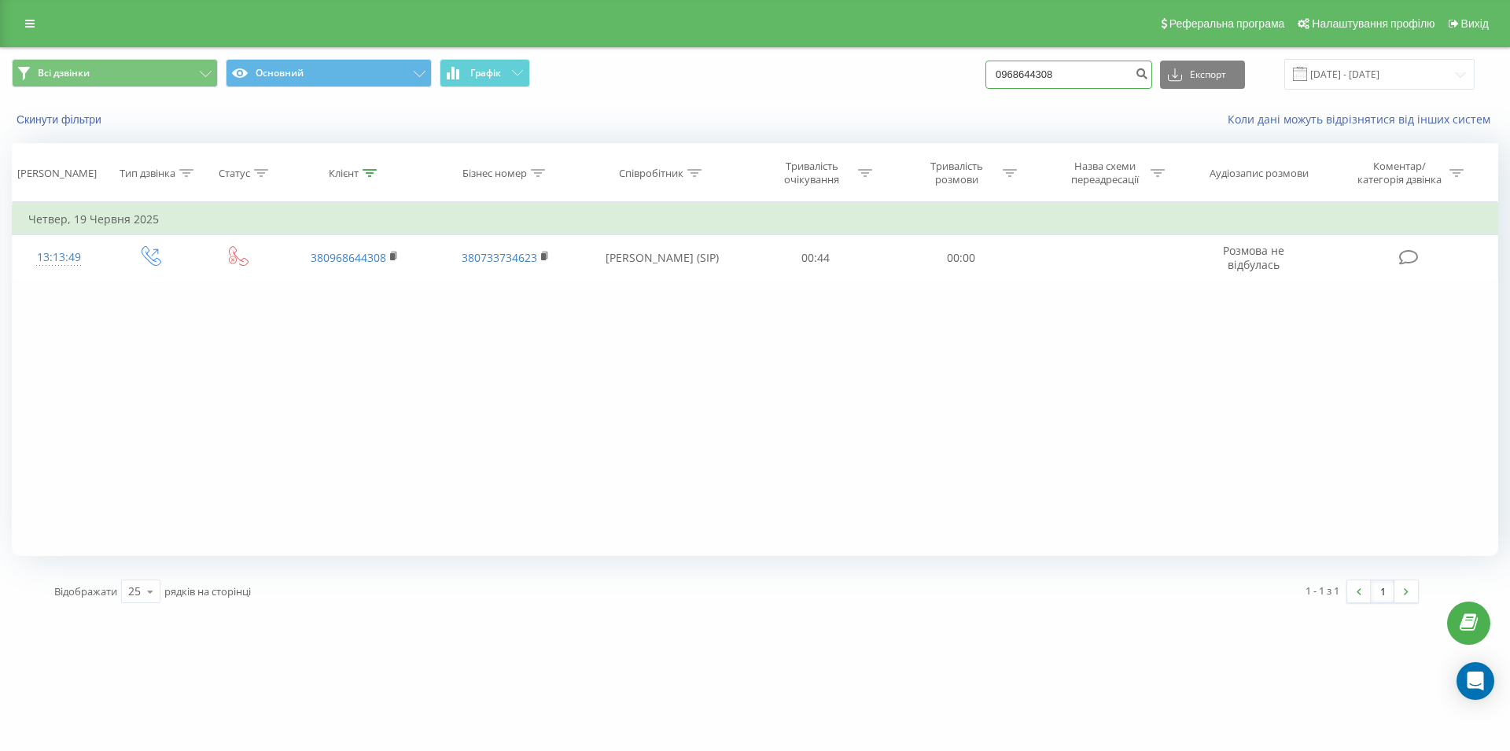
drag, startPoint x: 1006, startPoint y: 79, endPoint x: 998, endPoint y: 79, distance: 7.9
click at [998, 79] on input "0968644308" at bounding box center [1068, 75] width 167 height 28
paste input "097 144 05 21"
type input "097 144 05 21"
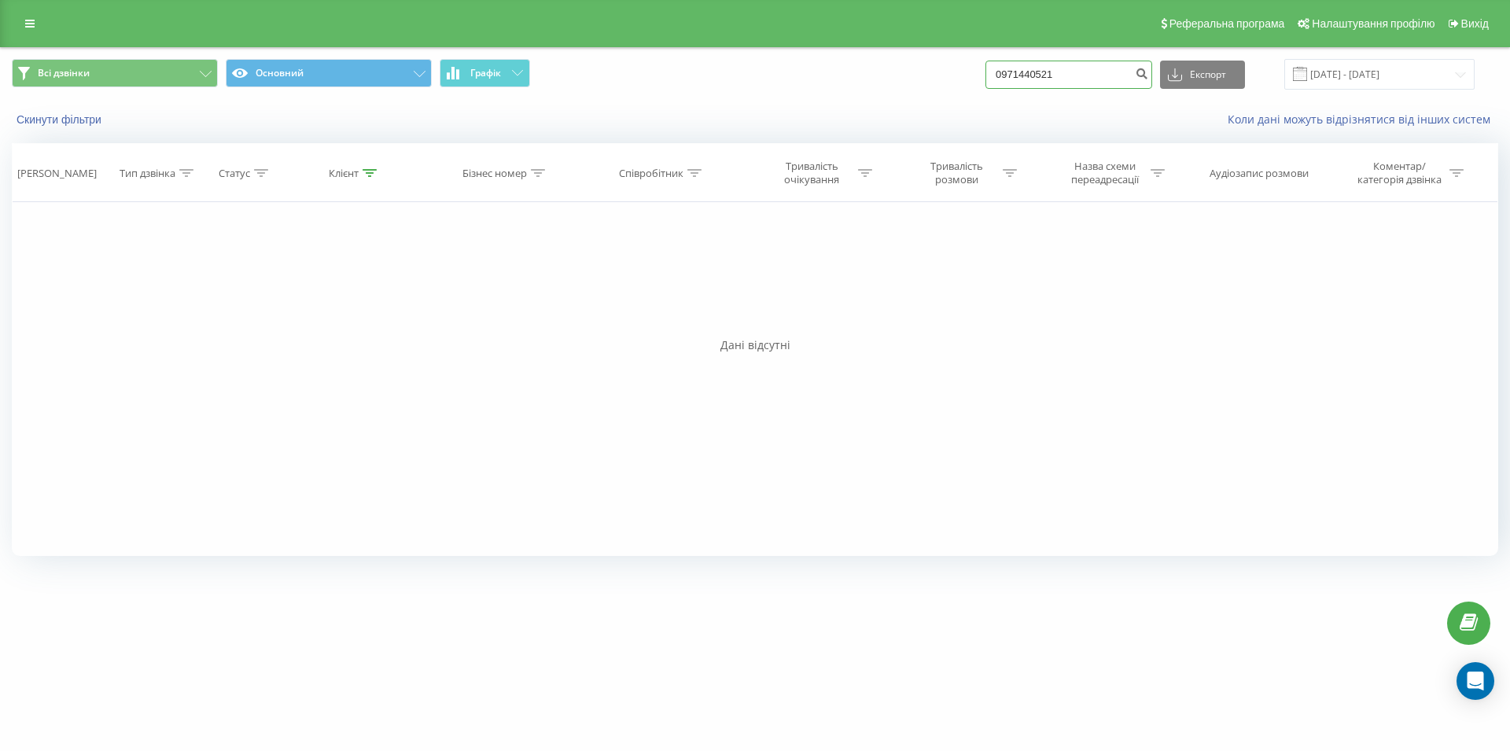
drag, startPoint x: 1085, startPoint y: 76, endPoint x: 996, endPoint y: 75, distance: 88.9
click at [996, 75] on input "0971440521" at bounding box center [1068, 75] width 167 height 28
paste input "093 123 12 63"
type input "093 123 12 63"
drag, startPoint x: 971, startPoint y: 79, endPoint x: 952, endPoint y: 82, distance: 19.0
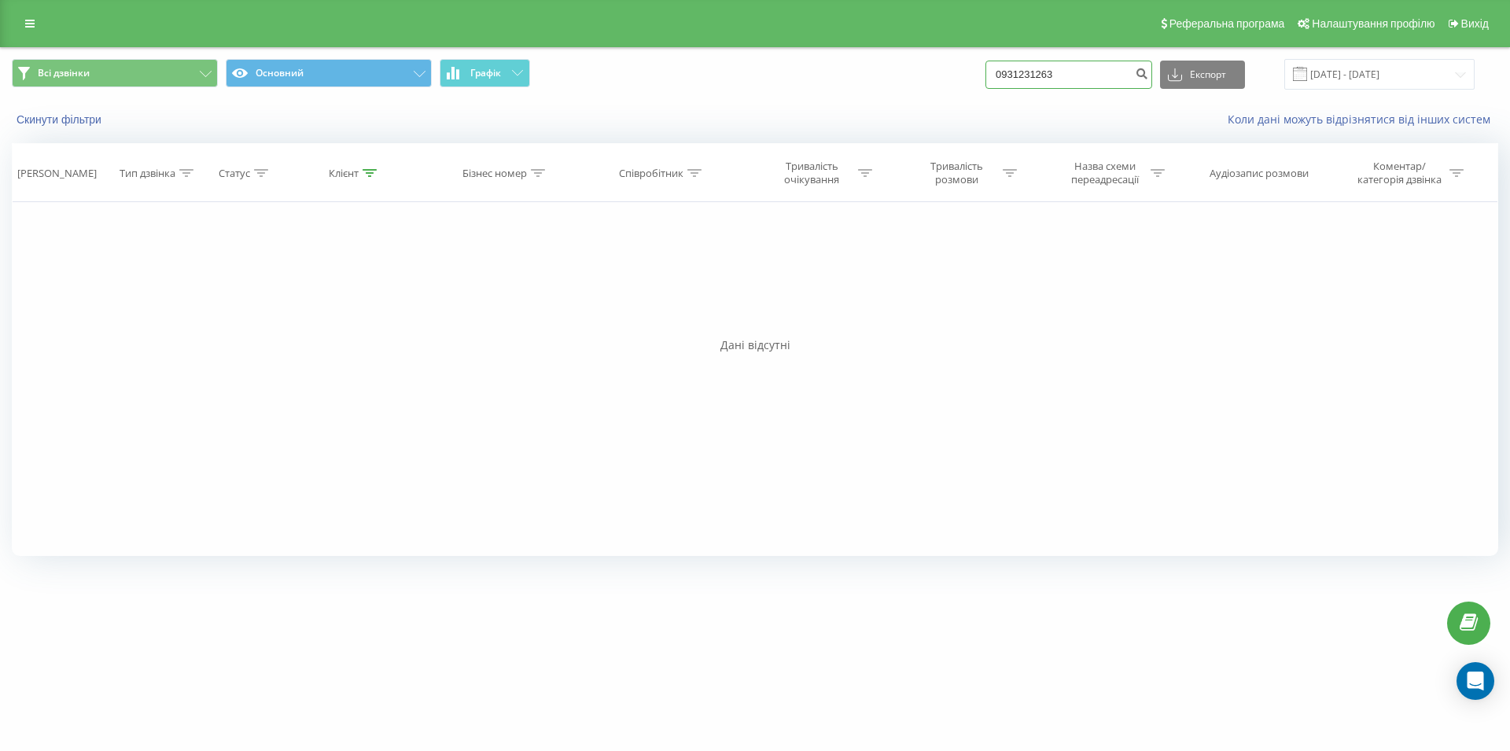
click at [985, 82] on input "0931231263" at bounding box center [1068, 75] width 167 height 28
paste input "098 457 87 43"
type input "098 457 87 43"
drag, startPoint x: 1085, startPoint y: 76, endPoint x: 1018, endPoint y: 77, distance: 66.1
click at [1018, 77] on input "0984578743" at bounding box center [1068, 75] width 167 height 28
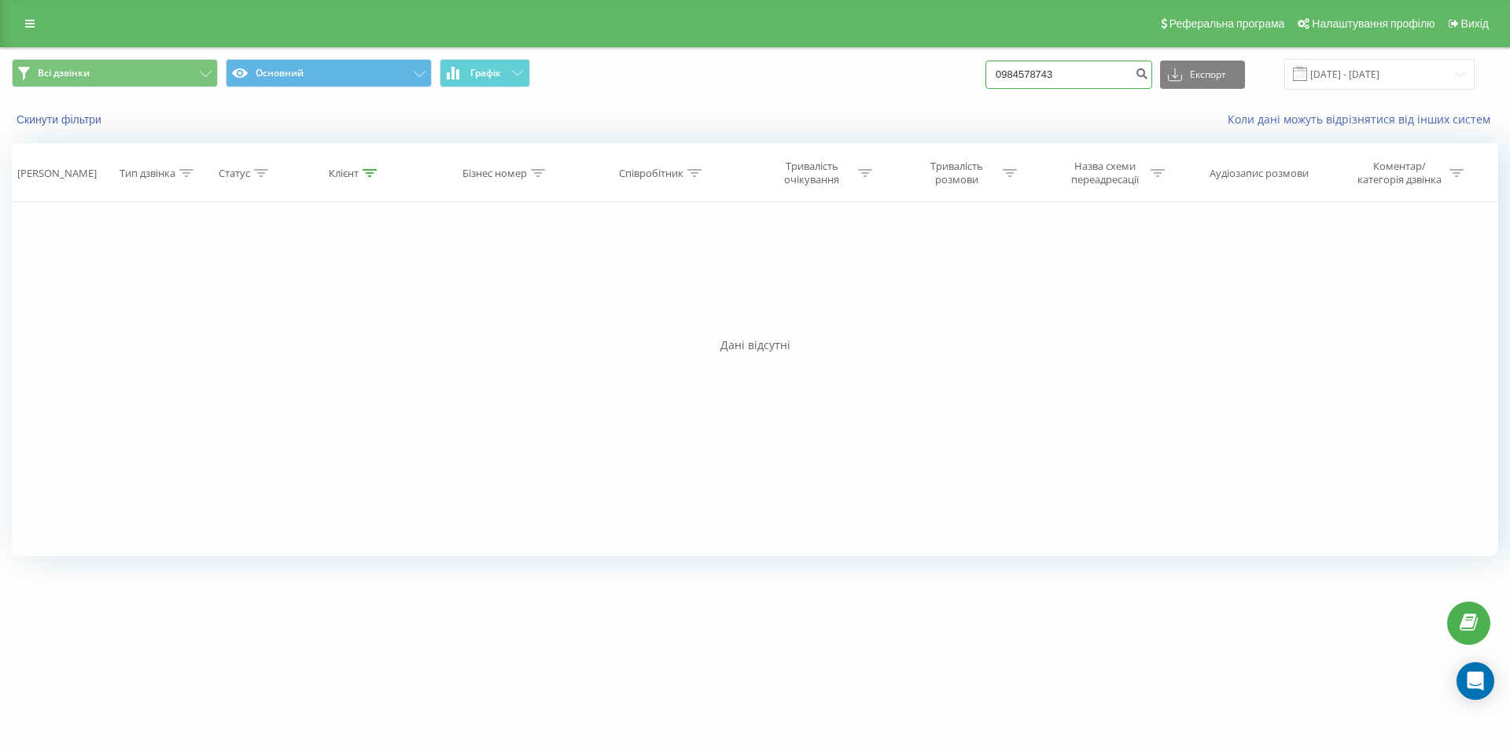
type input "0"
paste input "067 574 21 33"
type input "067 574 21 33"
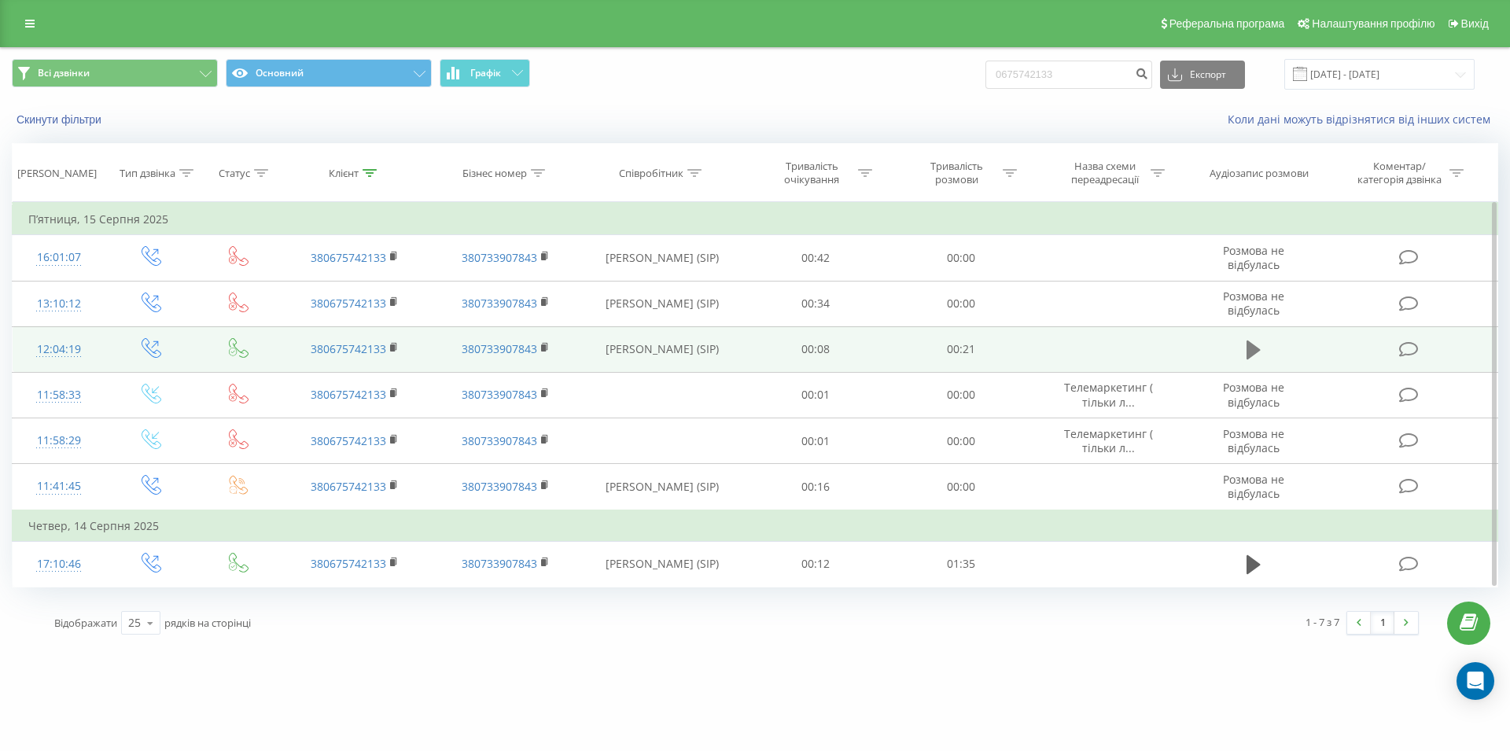
click at [1253, 348] on icon at bounding box center [1254, 350] width 14 height 19
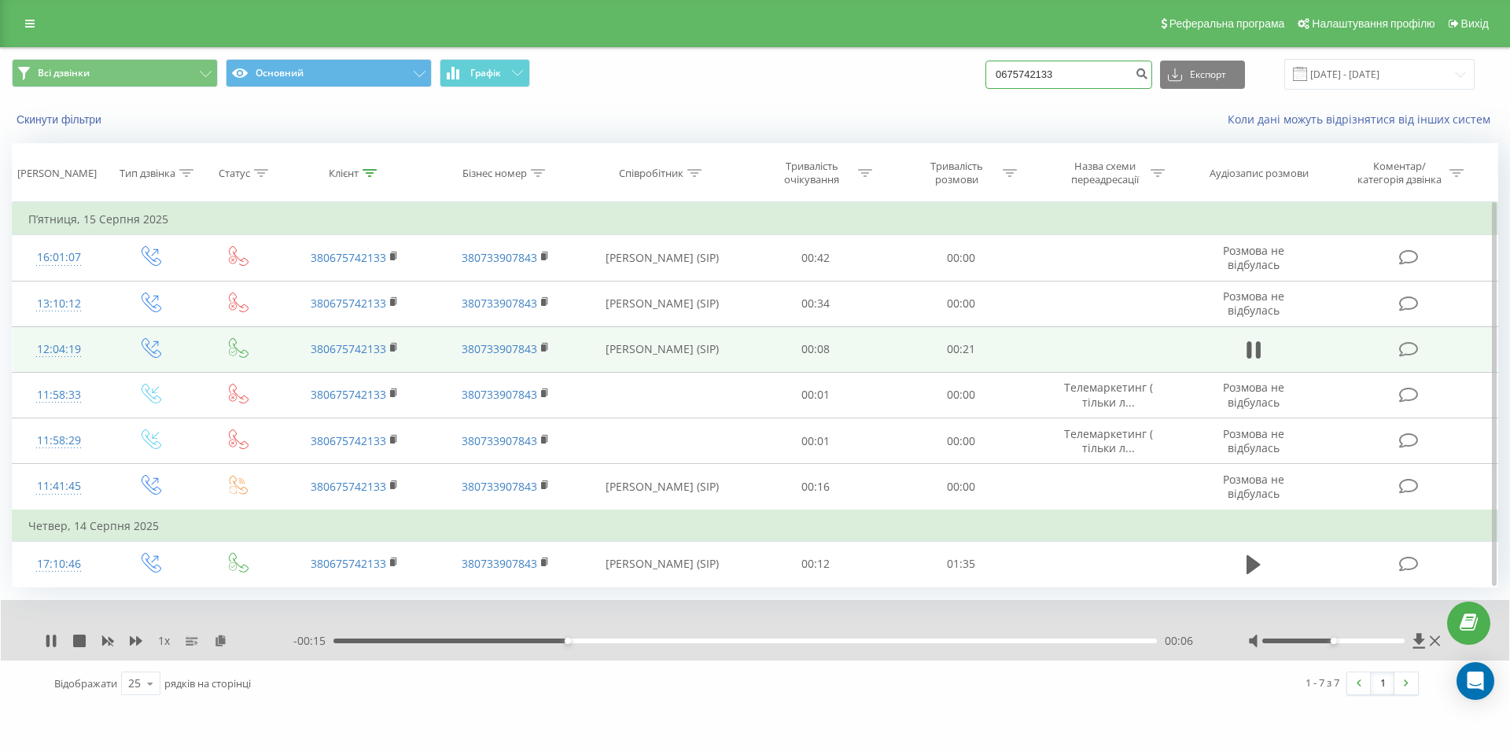
drag, startPoint x: 1097, startPoint y: 77, endPoint x: 1000, endPoint y: 78, distance: 97.5
click at [1000, 78] on input "0675742133" at bounding box center [1068, 75] width 167 height 28
paste input "067 437 99 17"
type input "067 437 99 17"
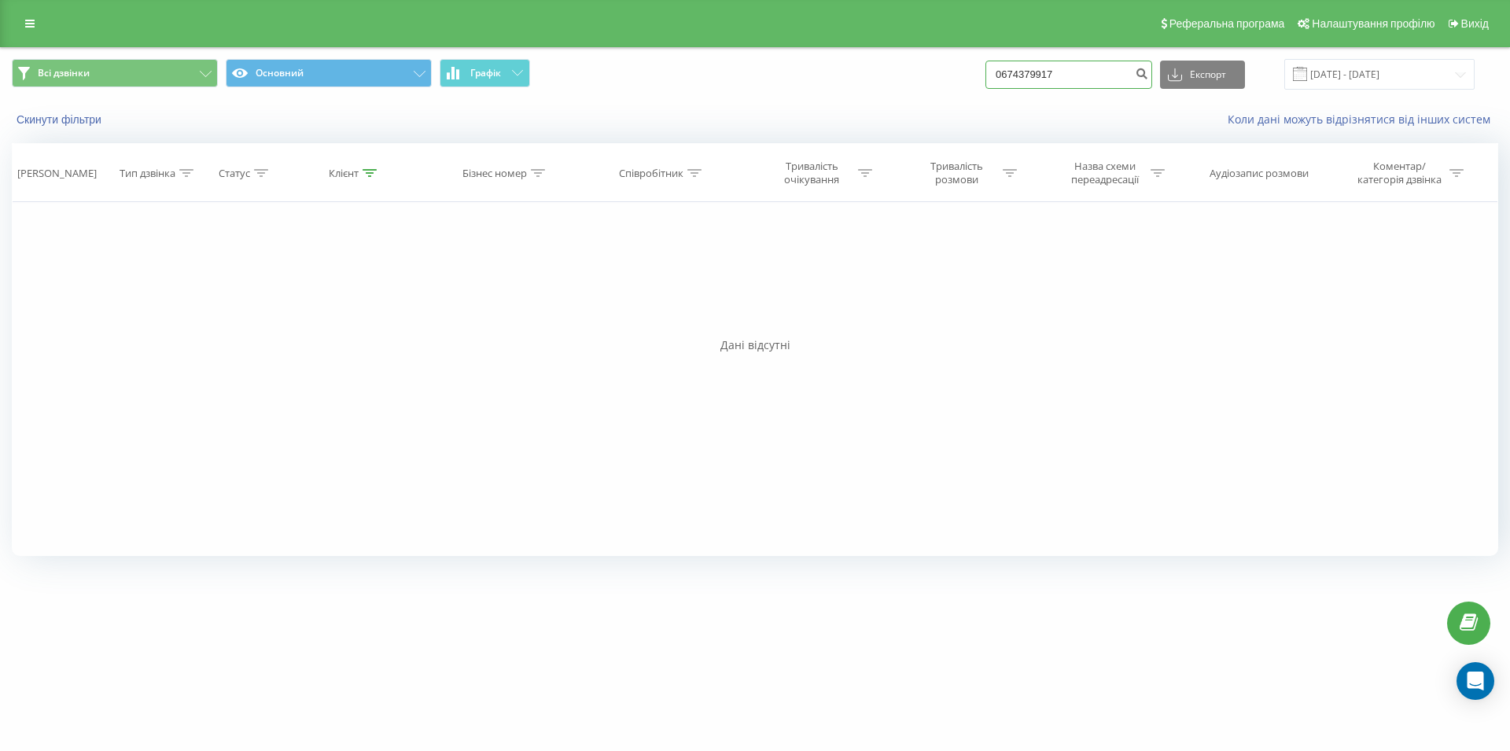
drag, startPoint x: 1077, startPoint y: 67, endPoint x: 1001, endPoint y: 76, distance: 76.1
click at [1001, 76] on input "0674379917" at bounding box center [1068, 75] width 167 height 28
paste input "098 500 54 95"
type input "098 500 54 95"
drag, startPoint x: 1028, startPoint y: 62, endPoint x: 1013, endPoint y: 63, distance: 15.0
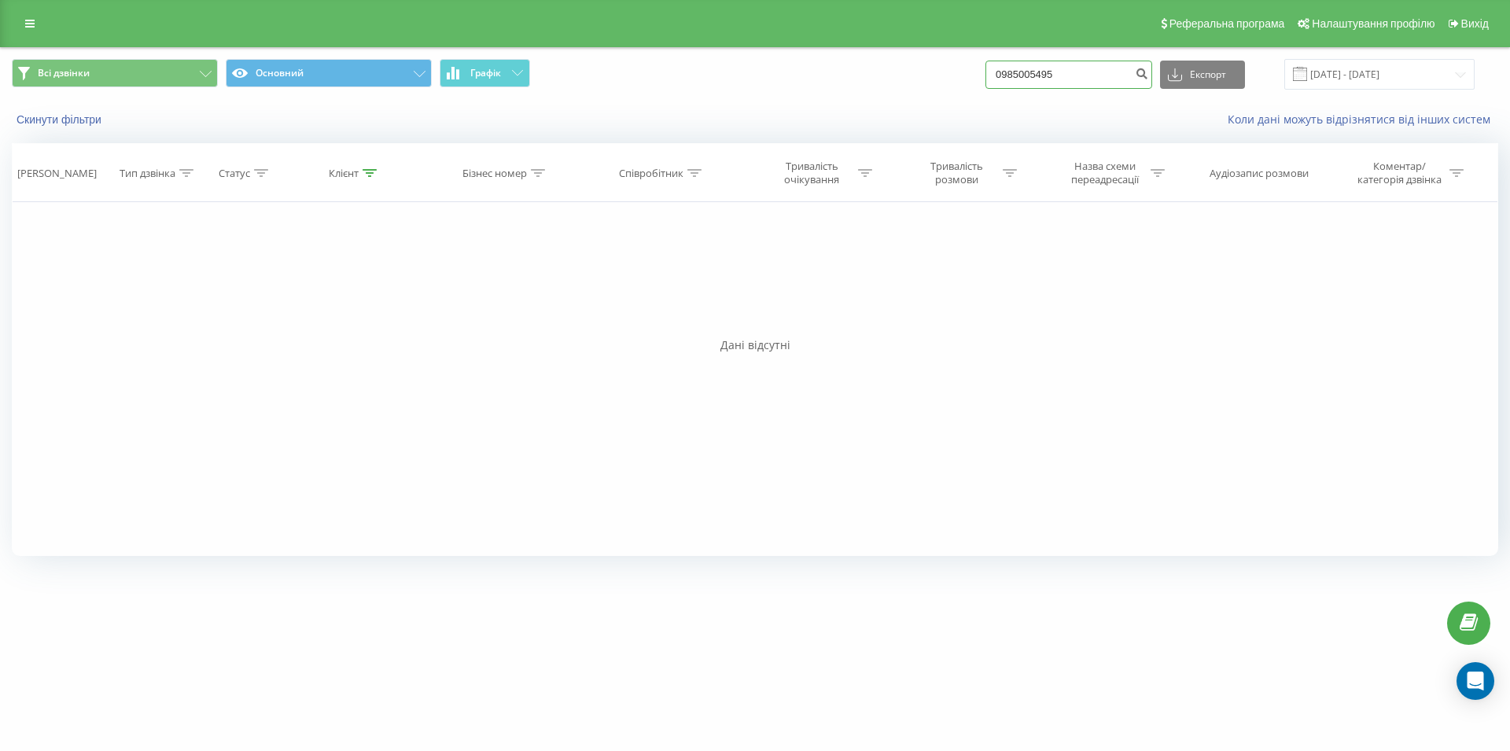
click at [1013, 63] on input "0985005495" at bounding box center [1068, 75] width 167 height 28
paste input "067 211 54 54"
type input "067 211 54 54"
drag, startPoint x: 1077, startPoint y: 71, endPoint x: 1004, endPoint y: 76, distance: 74.1
click at [1004, 76] on input "0672115454" at bounding box center [1068, 75] width 167 height 28
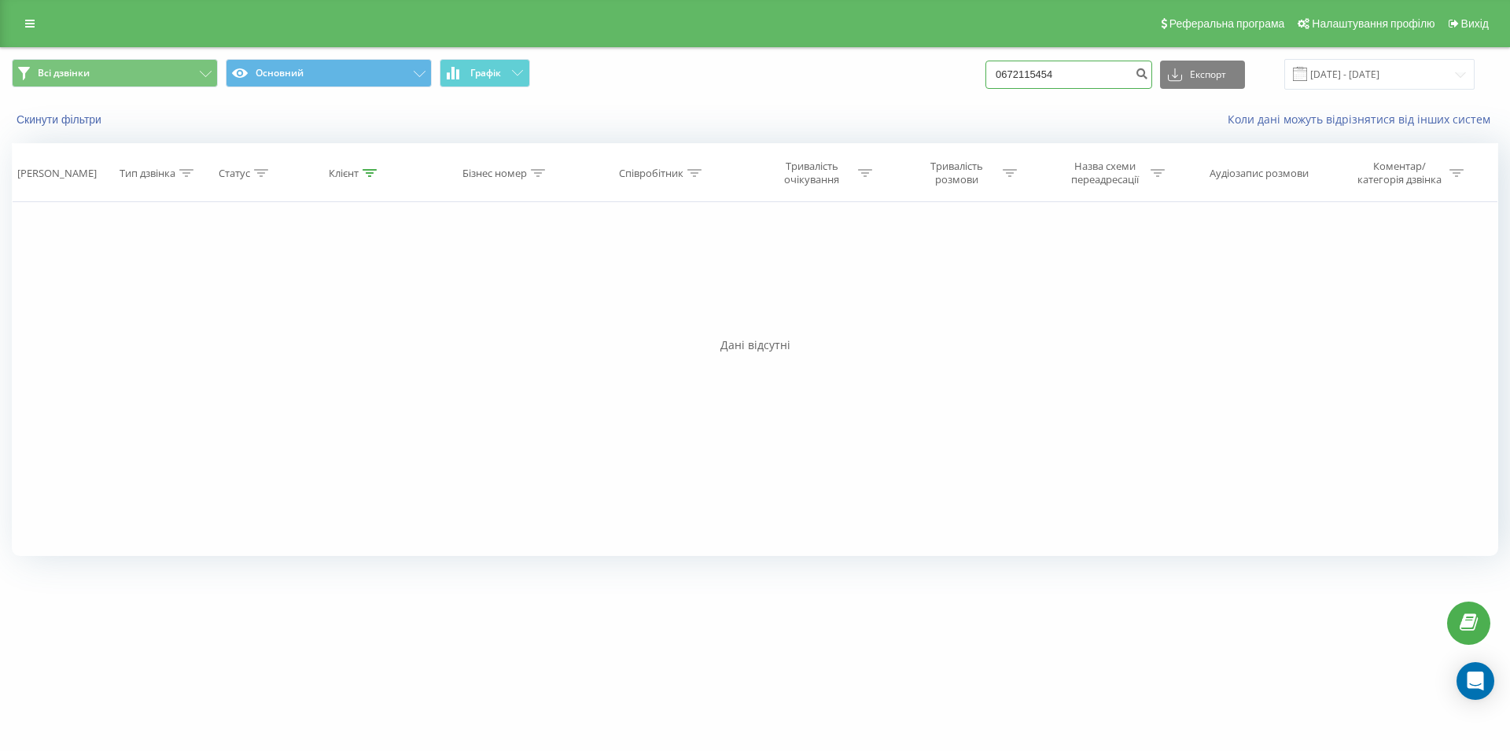
drag, startPoint x: 1111, startPoint y: 79, endPoint x: 978, endPoint y: 83, distance: 133.0
click at [985, 83] on input "0672115454" at bounding box center [1068, 75] width 167 height 28
paste input "0 96 700 5070"
type input "0 96 700 5070"
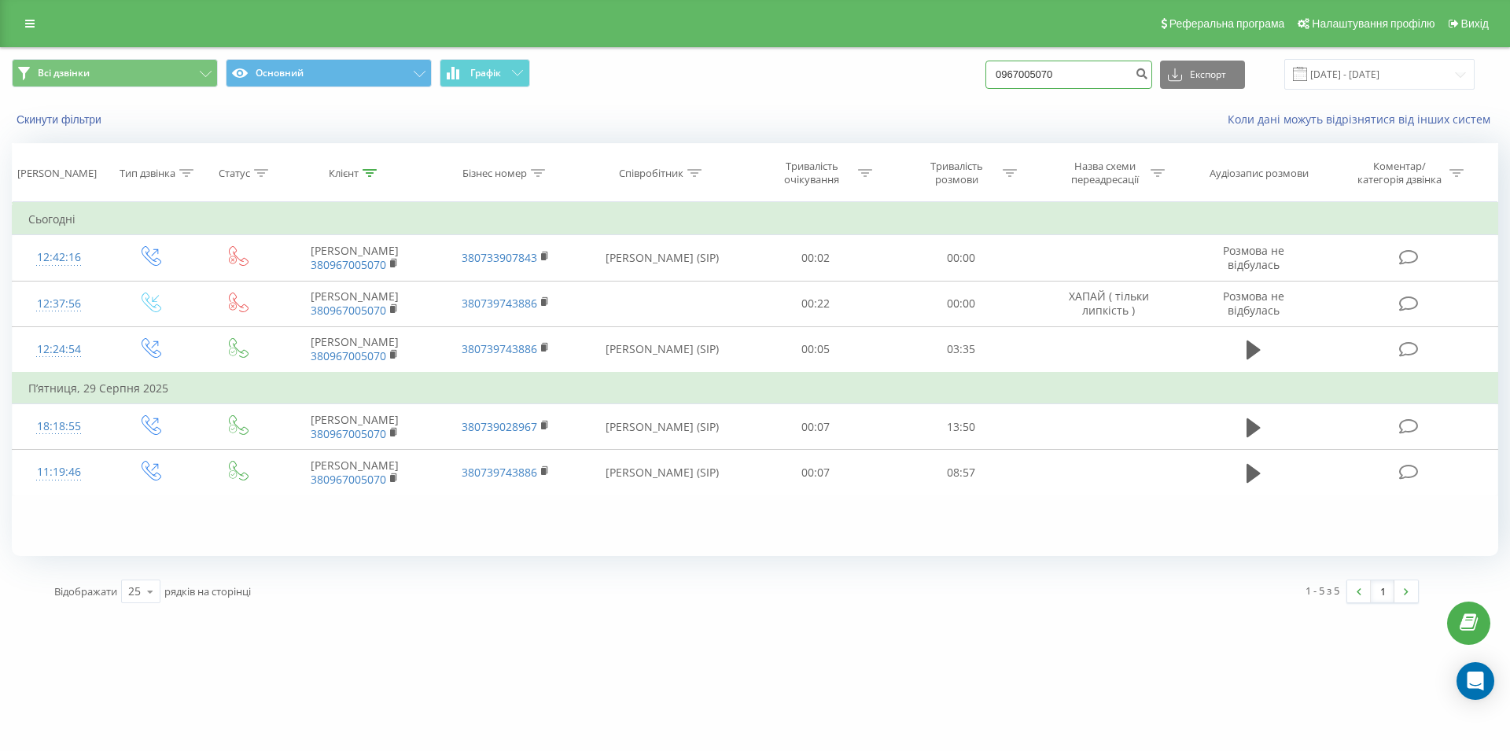
drag, startPoint x: 1097, startPoint y: 72, endPoint x: 1010, endPoint y: 70, distance: 87.3
click at [1010, 70] on input "0967005070" at bounding box center [1068, 75] width 167 height 28
drag, startPoint x: 1098, startPoint y: 75, endPoint x: 983, endPoint y: 84, distance: 115.2
click at [985, 84] on input "0967005070" at bounding box center [1068, 75] width 167 height 28
paste input "067 339 18 15"
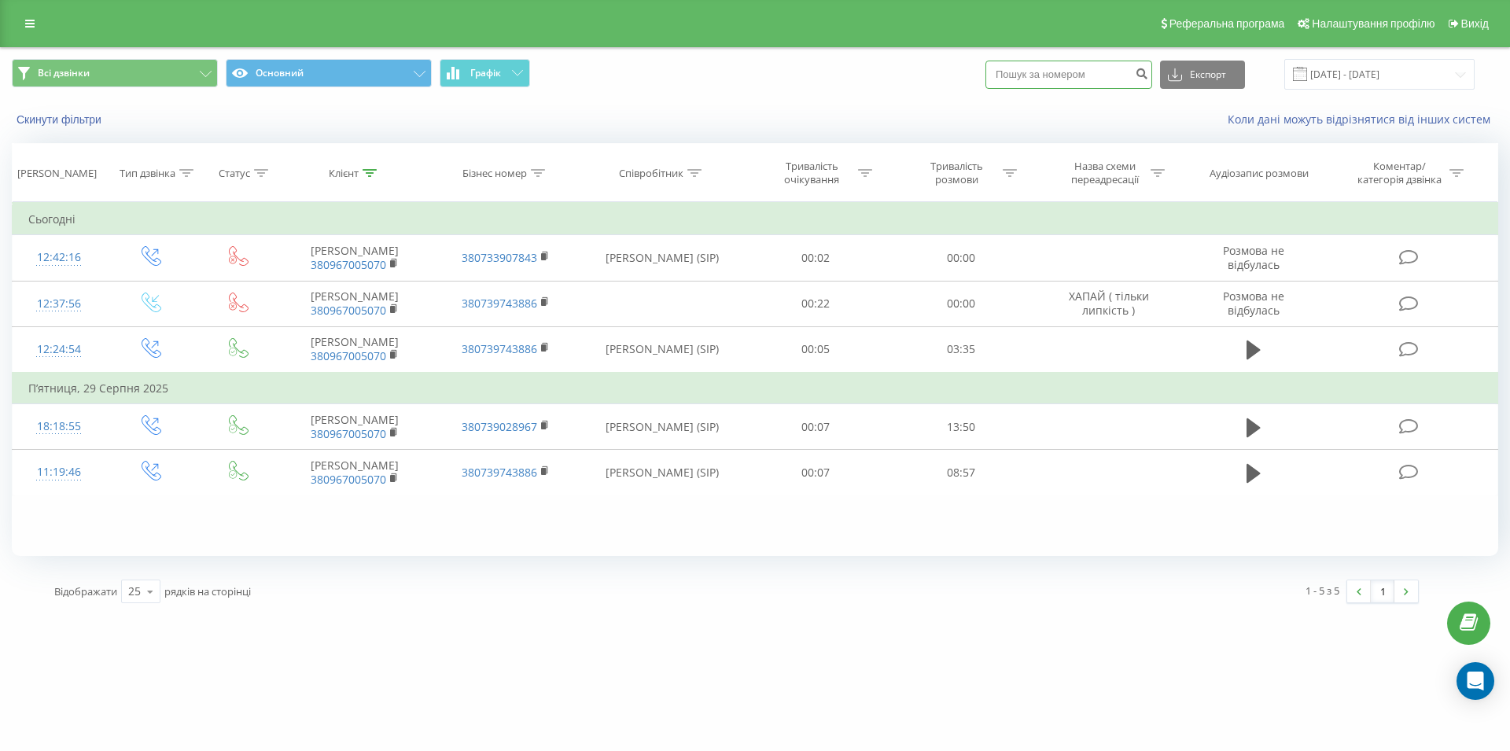
type input "067 339 18 15"
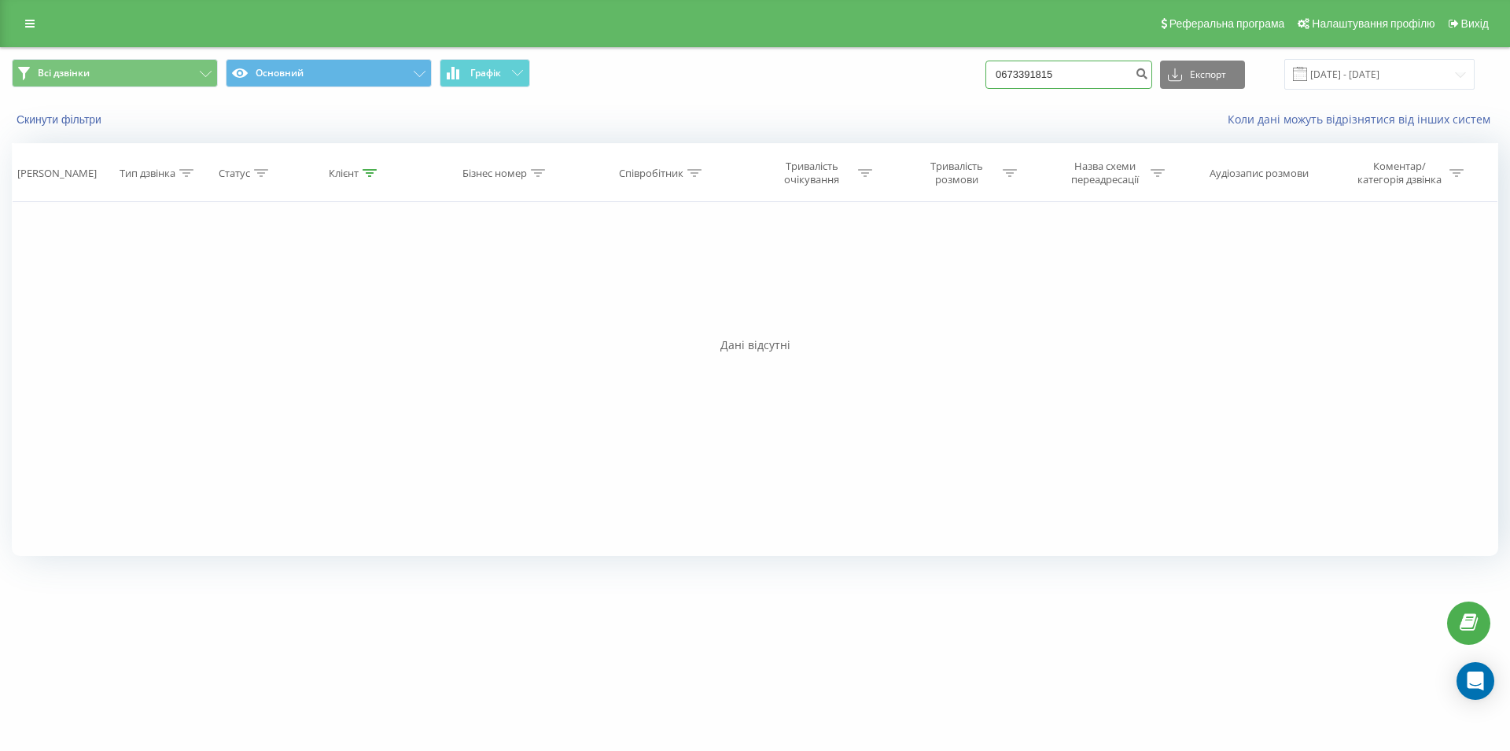
drag, startPoint x: 1092, startPoint y: 73, endPoint x: 991, endPoint y: 77, distance: 101.5
click at [991, 77] on input "0673391815" at bounding box center [1068, 75] width 167 height 28
paste input "063 490 37 43"
type input "063 490 37 43"
drag, startPoint x: 1088, startPoint y: 73, endPoint x: 971, endPoint y: 84, distance: 118.5
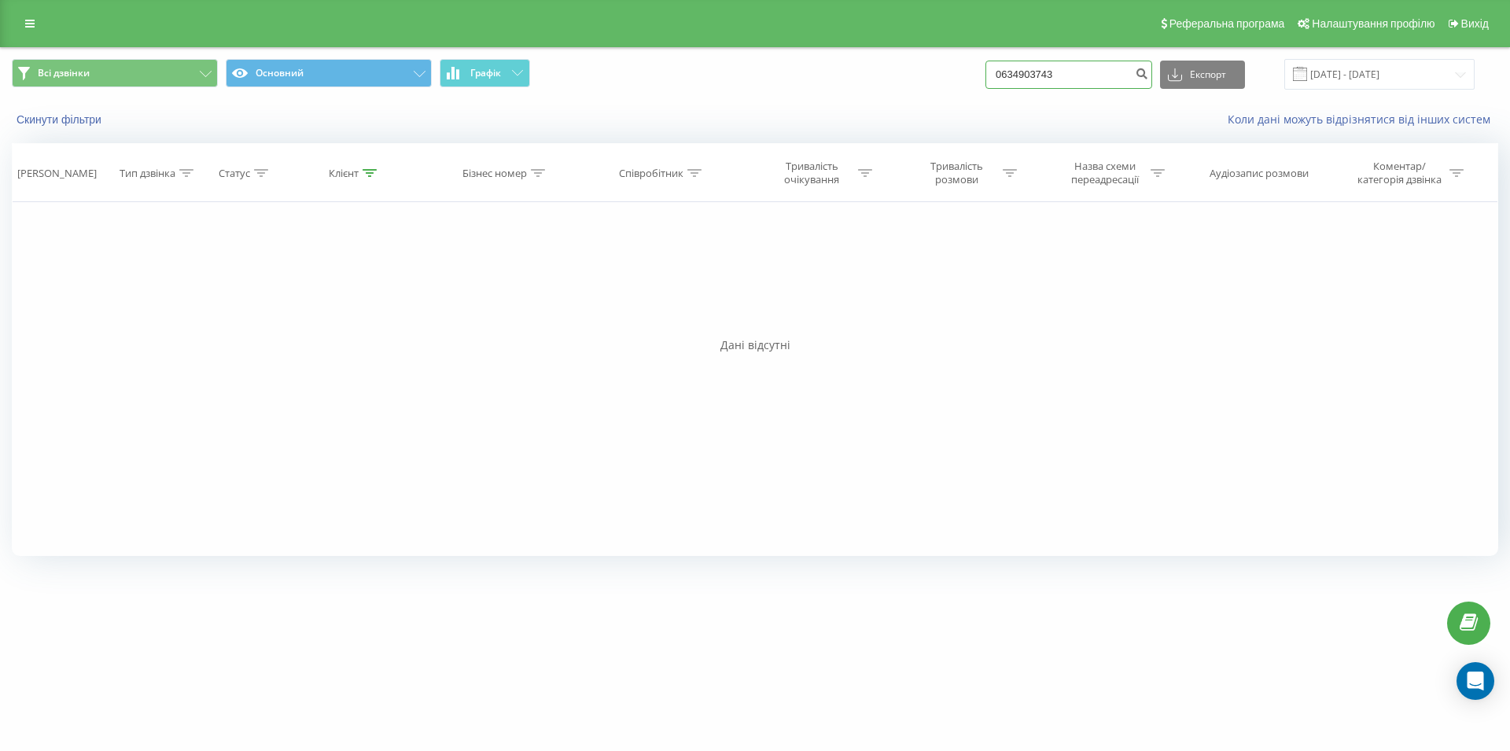
click at [985, 84] on input "0634903743" at bounding box center [1068, 75] width 167 height 28
paste input "068 223 52 24"
type input "068 223 52 24"
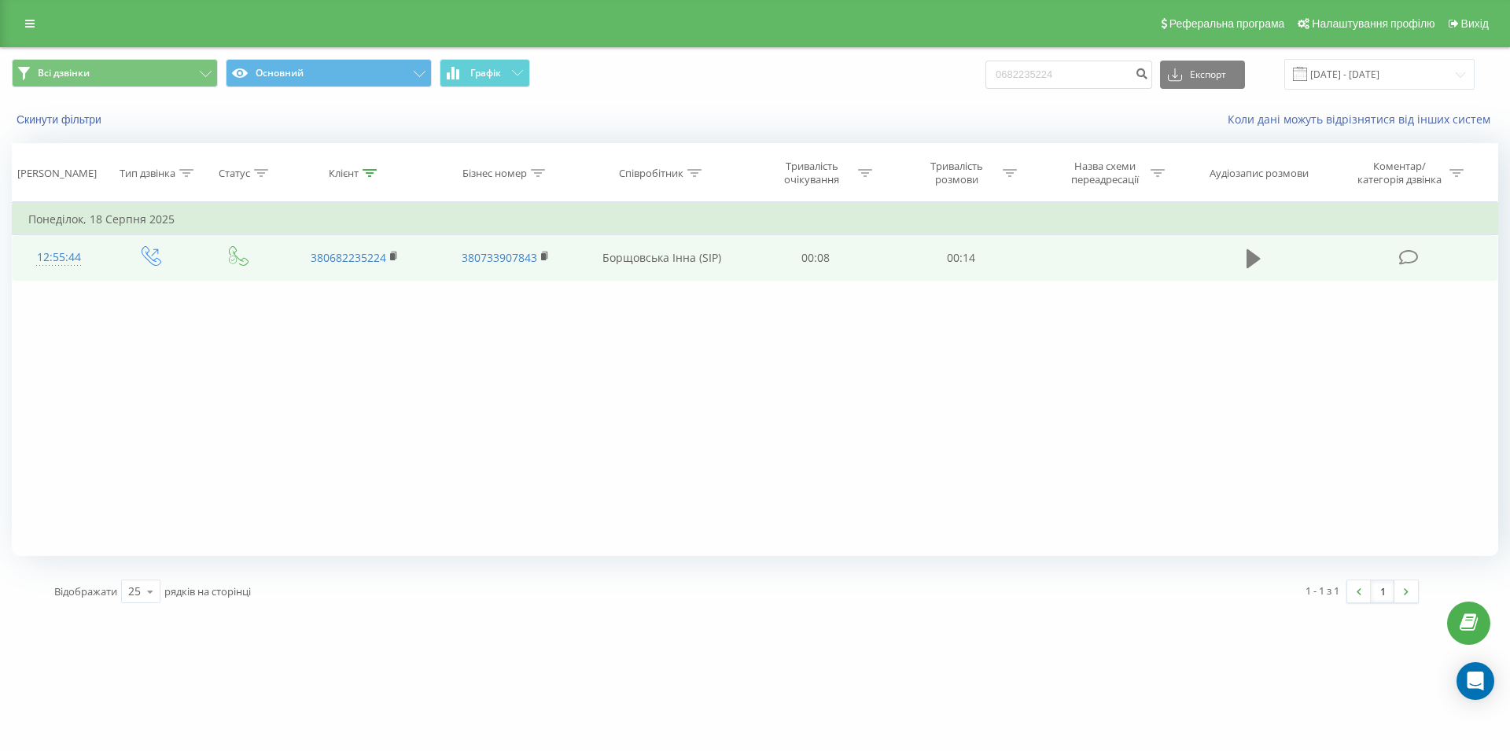
click at [1258, 259] on icon at bounding box center [1254, 258] width 14 height 19
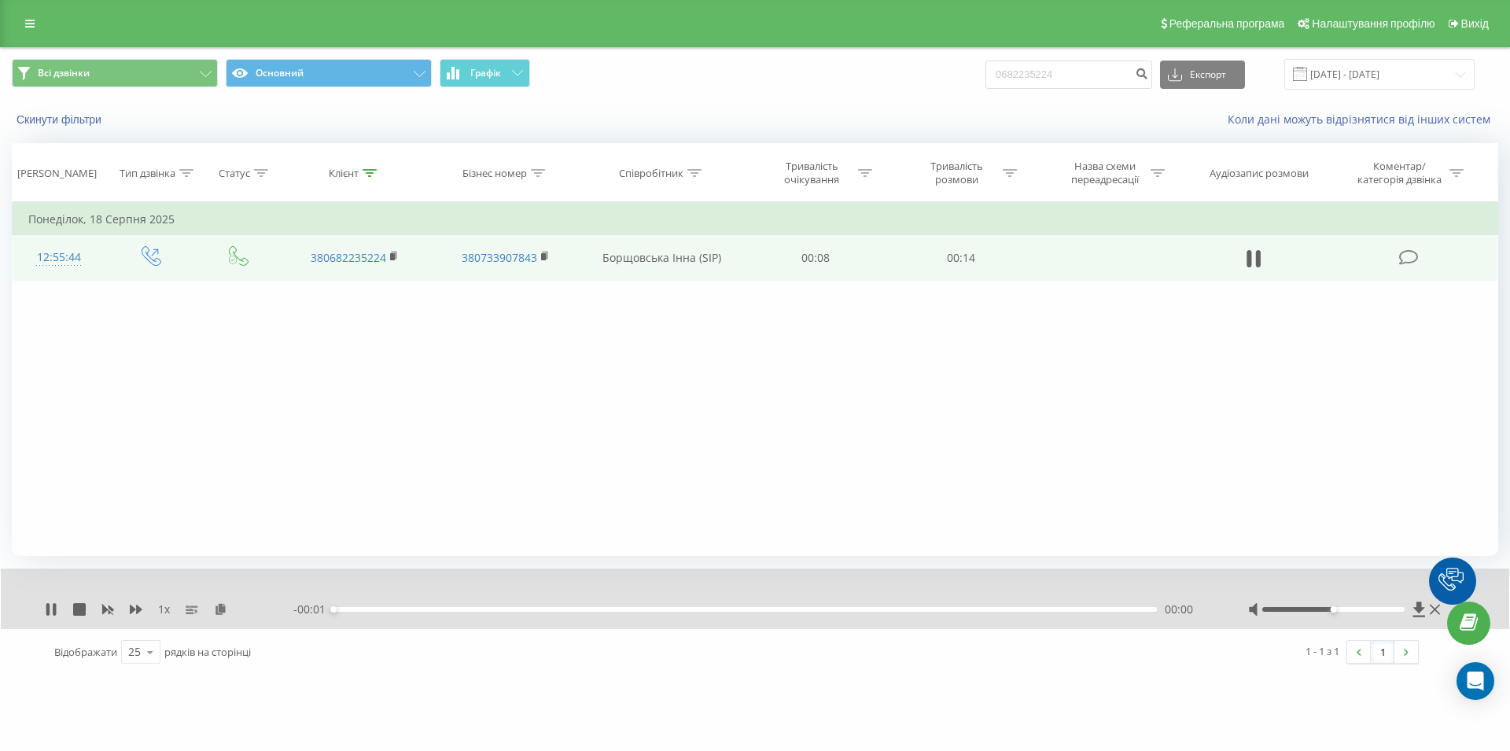
click at [930, 612] on div "00:00" at bounding box center [744, 609] width 823 height 5
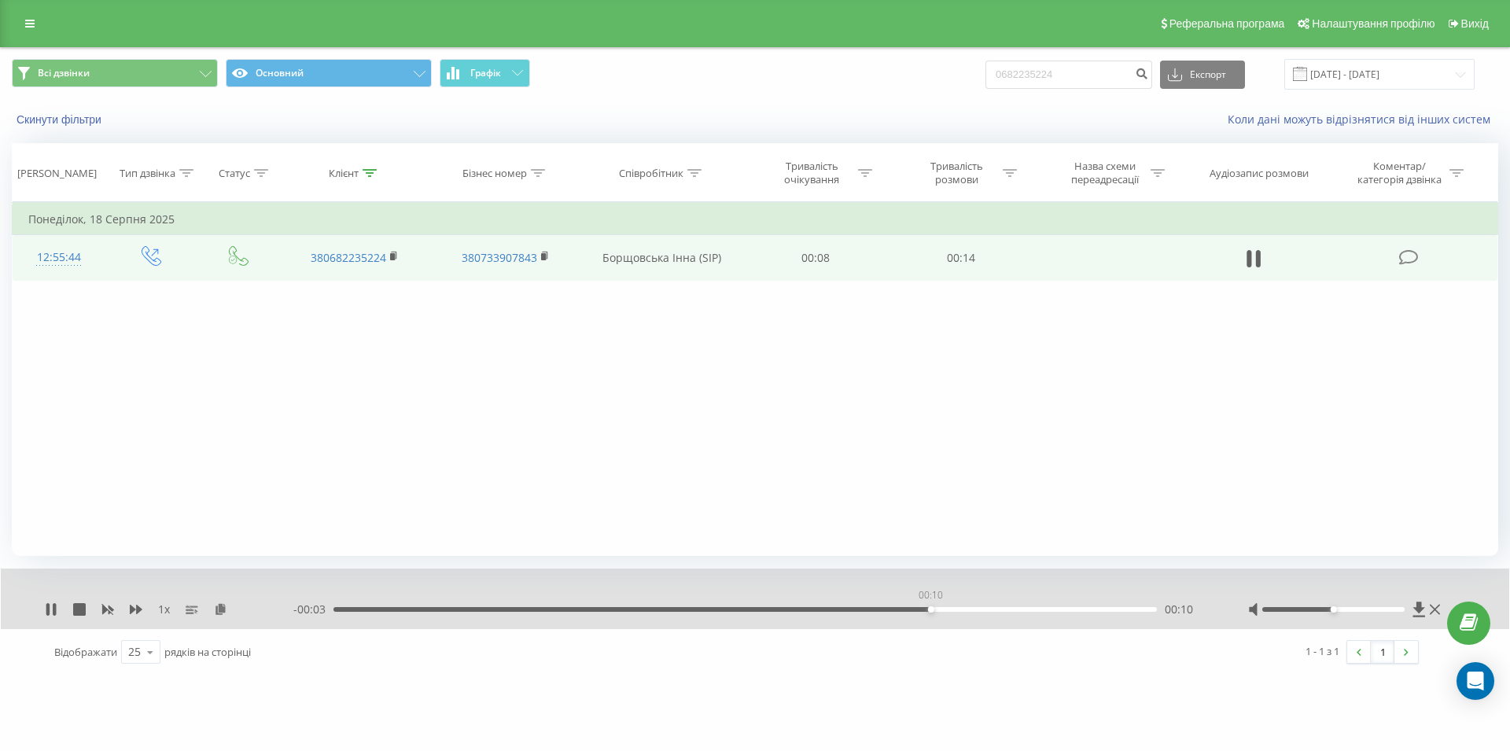
click at [930, 612] on div "00:10" at bounding box center [744, 609] width 823 height 5
click at [794, 606] on div "- 00:02 00:11 00:11" at bounding box center [750, 610] width 915 height 16
click at [795, 612] on div "00:07" at bounding box center [744, 609] width 823 height 5
click at [1248, 253] on icon at bounding box center [1249, 258] width 5 height 17
drag, startPoint x: 1064, startPoint y: 69, endPoint x: 990, endPoint y: 75, distance: 74.1
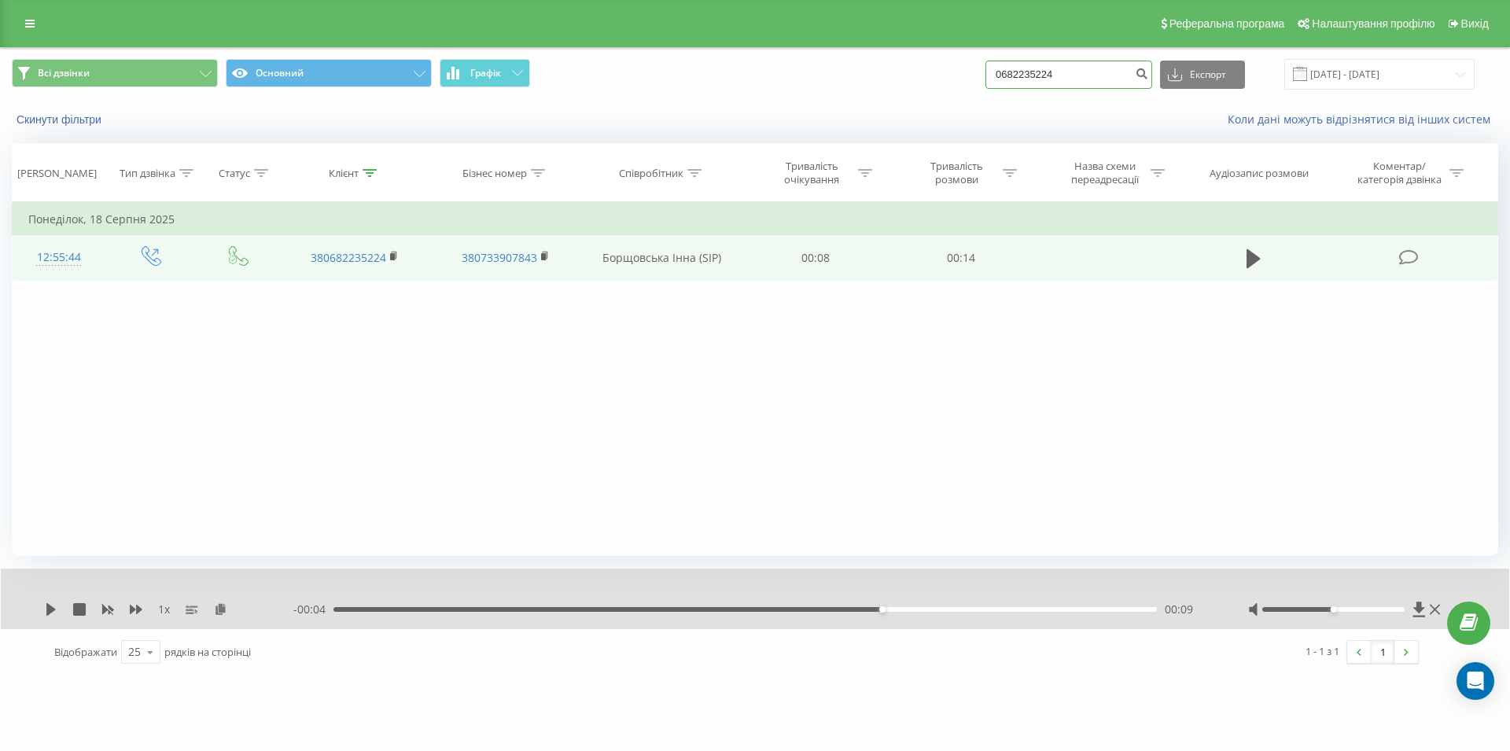
click at [990, 75] on input "0682235224" at bounding box center [1068, 75] width 167 height 28
paste input "097 918 02 12"
type input "097 918 02 12"
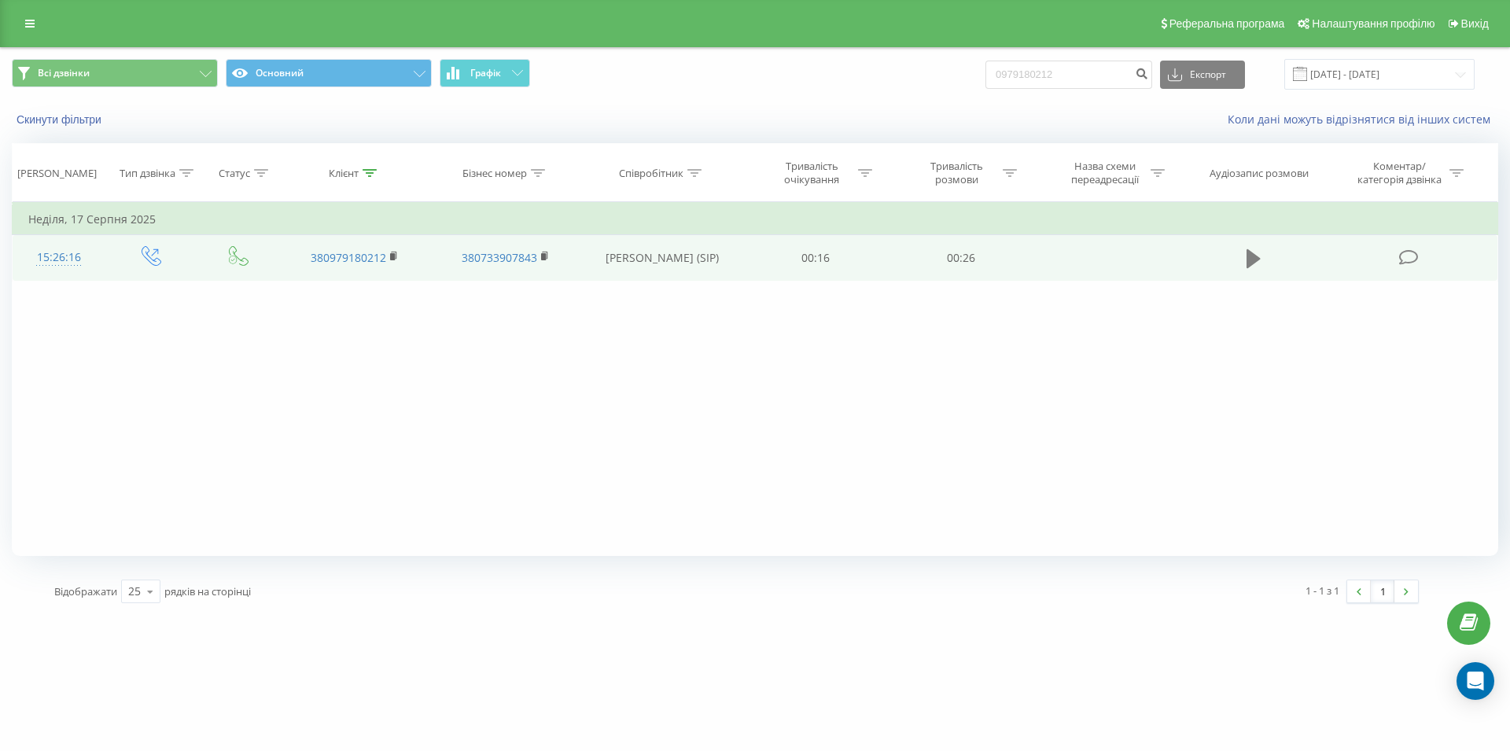
click at [1251, 262] on icon at bounding box center [1254, 258] width 14 height 19
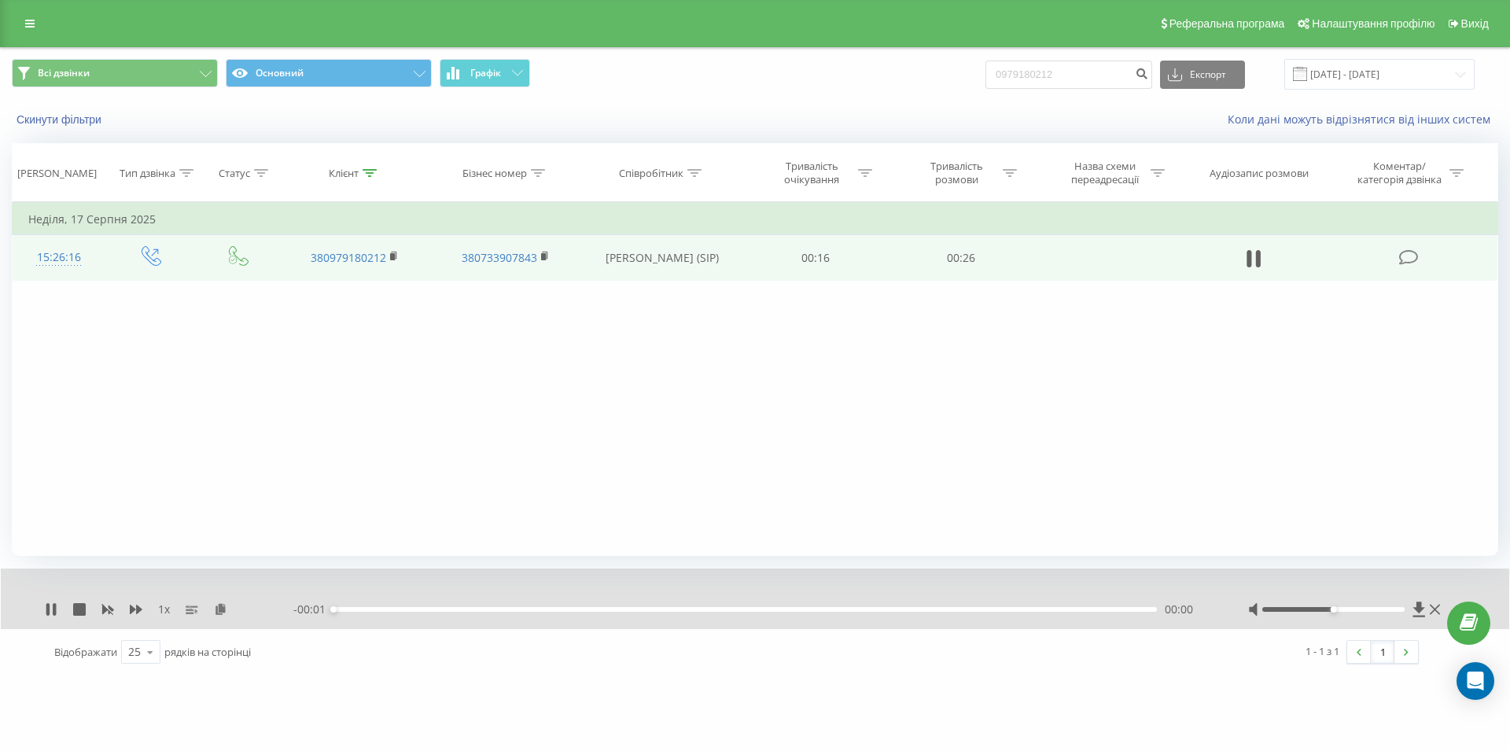
click at [873, 608] on div "- 00:01 00:00 00:00" at bounding box center [750, 610] width 915 height 16
click at [873, 608] on div "- 00:23 00:00 00:00" at bounding box center [750, 610] width 915 height 16
click at [873, 608] on div "- 00:23 00:01 00:01" at bounding box center [750, 610] width 915 height 16
click at [875, 612] on div "00:01" at bounding box center [744, 609] width 823 height 5
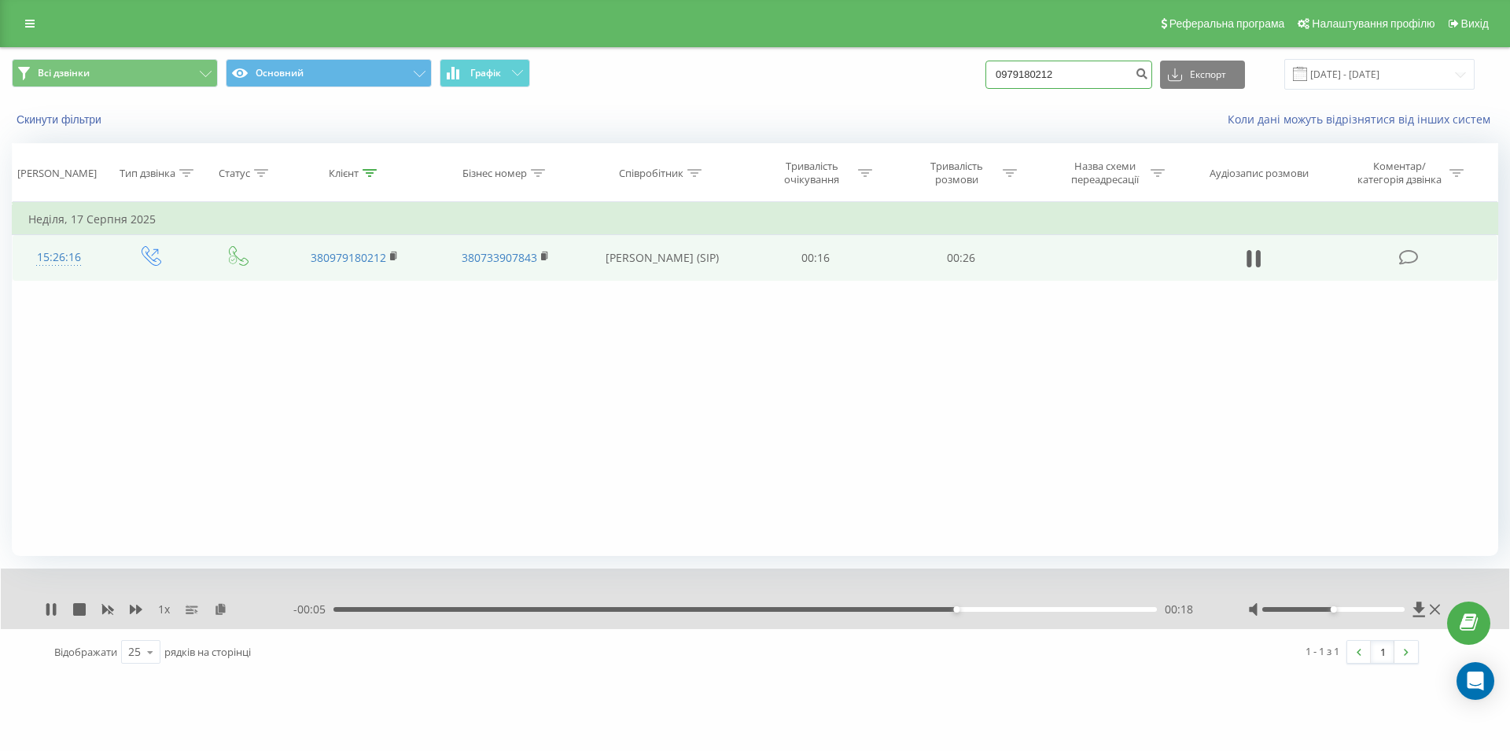
drag, startPoint x: 1085, startPoint y: 78, endPoint x: 983, endPoint y: 85, distance: 102.5
click at [985, 85] on input "0979180212" at bounding box center [1068, 75] width 167 height 28
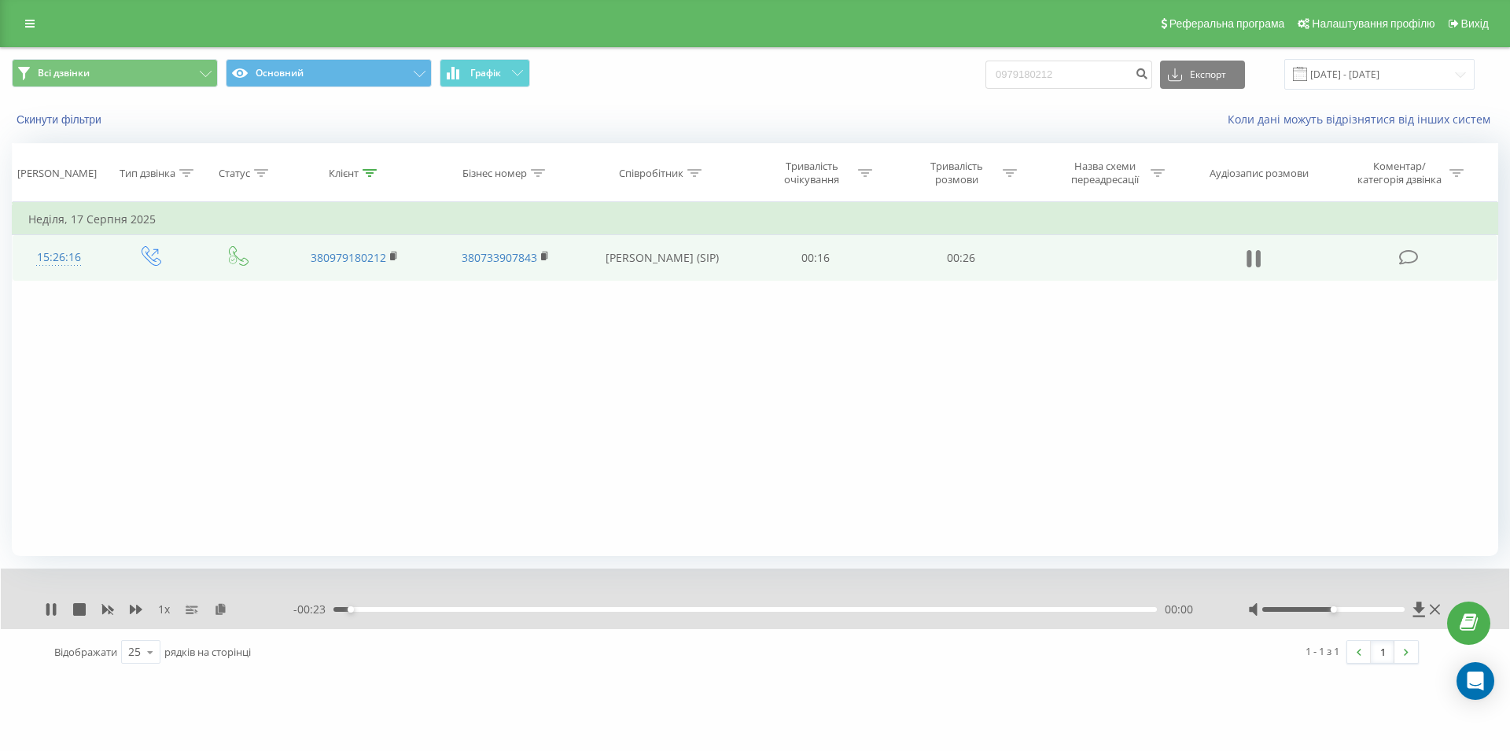
click at [1252, 252] on icon at bounding box center [1254, 259] width 14 height 22
drag, startPoint x: 1107, startPoint y: 76, endPoint x: 970, endPoint y: 87, distance: 138.0
click at [985, 87] on input "0979180212" at bounding box center [1068, 75] width 167 height 28
paste input "095 032 38 00"
type input "095 032 38 00"
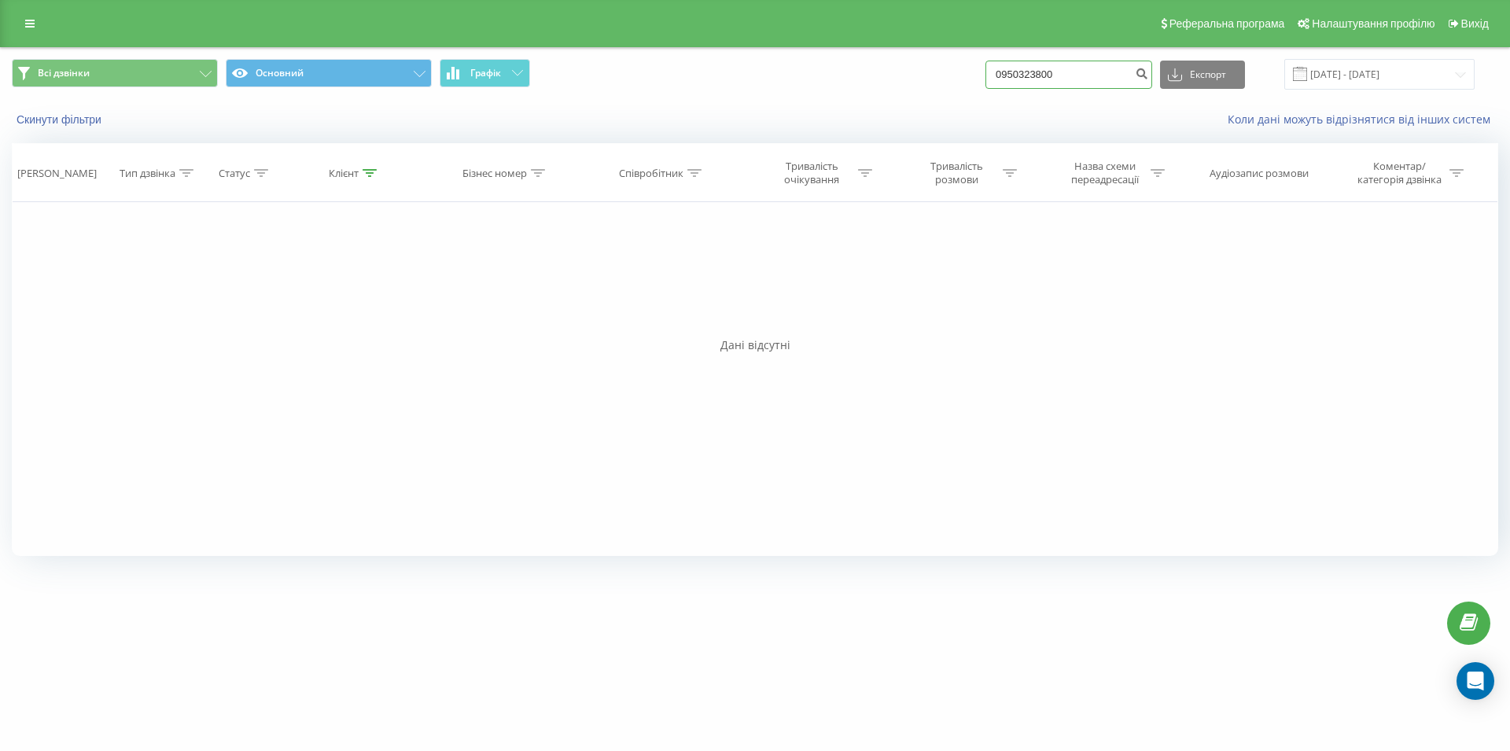
drag, startPoint x: 1005, startPoint y: 74, endPoint x: 980, endPoint y: 79, distance: 25.6
click at [985, 79] on input "0950323800" at bounding box center [1068, 75] width 167 height 28
paste input "096 272 96 14"
type input "096 272 96 14"
drag, startPoint x: 1086, startPoint y: 68, endPoint x: 963, endPoint y: 76, distance: 122.9
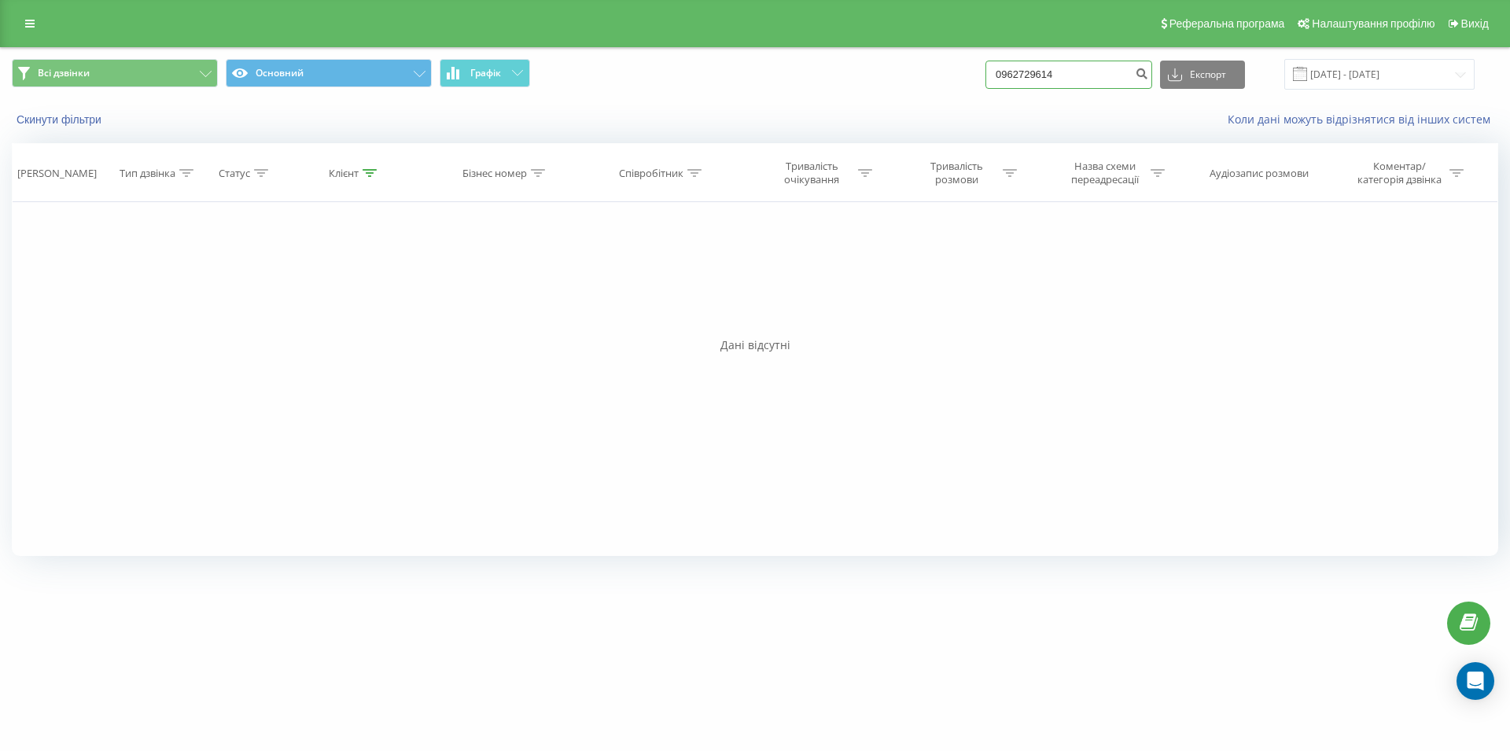
click at [985, 76] on input "0962729614" at bounding box center [1068, 75] width 167 height 28
paste input "067 915 54 66"
type input "067 915 54 66"
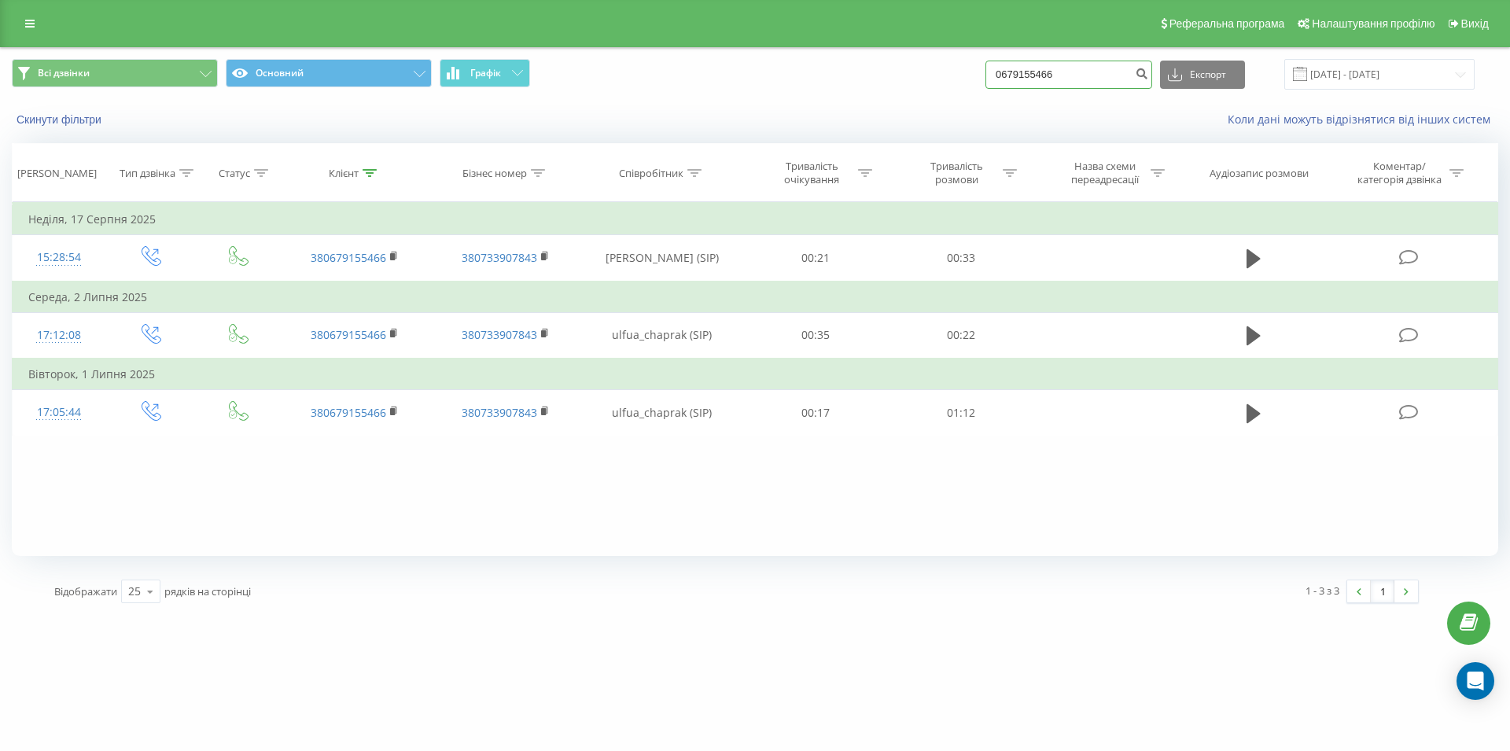
drag, startPoint x: 1088, startPoint y: 85, endPoint x: 941, endPoint y: 92, distance: 147.2
click at [985, 89] on input "0679155466" at bounding box center [1068, 75] width 167 height 28
type input "0675016818"
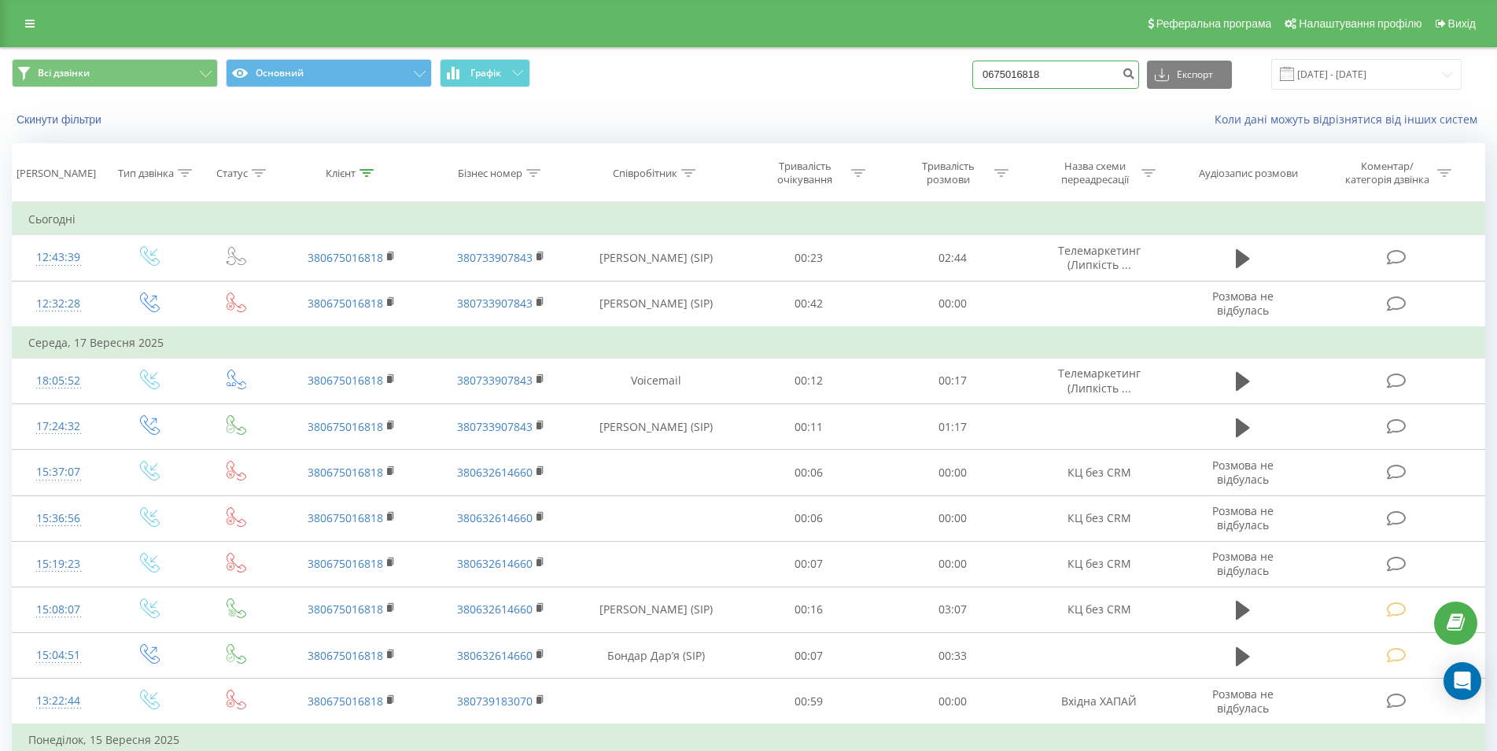
drag, startPoint x: 1052, startPoint y: 77, endPoint x: 956, endPoint y: 79, distance: 96.7
click at [972, 79] on input "0675016818" at bounding box center [1055, 75] width 167 height 28
paste input "073 132 22 02"
type input "073 132 22 02"
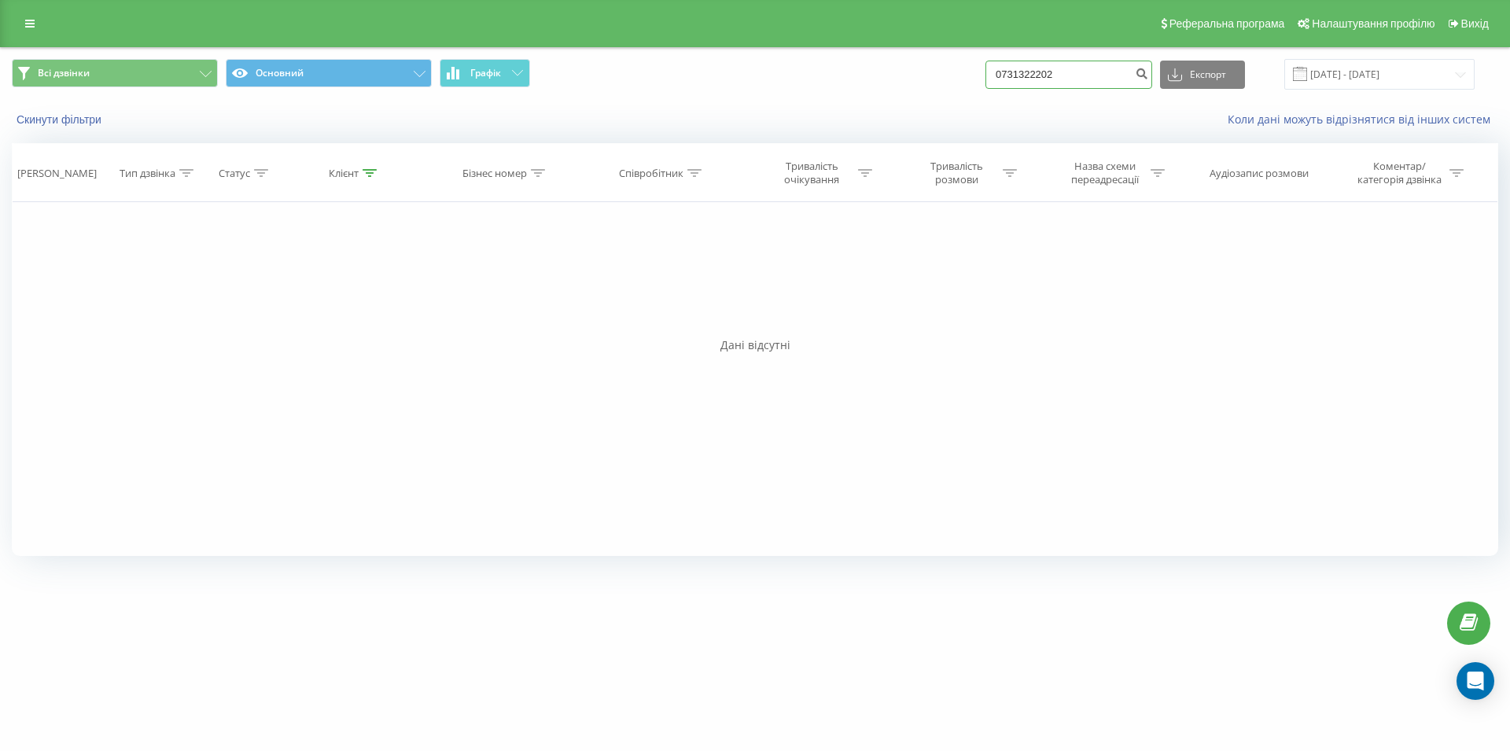
drag, startPoint x: 1070, startPoint y: 66, endPoint x: 985, endPoint y: 72, distance: 85.1
click at [985, 72] on input "0731322202" at bounding box center [1068, 75] width 167 height 28
paste input "068 315 46 77"
type input "068 315 46 77"
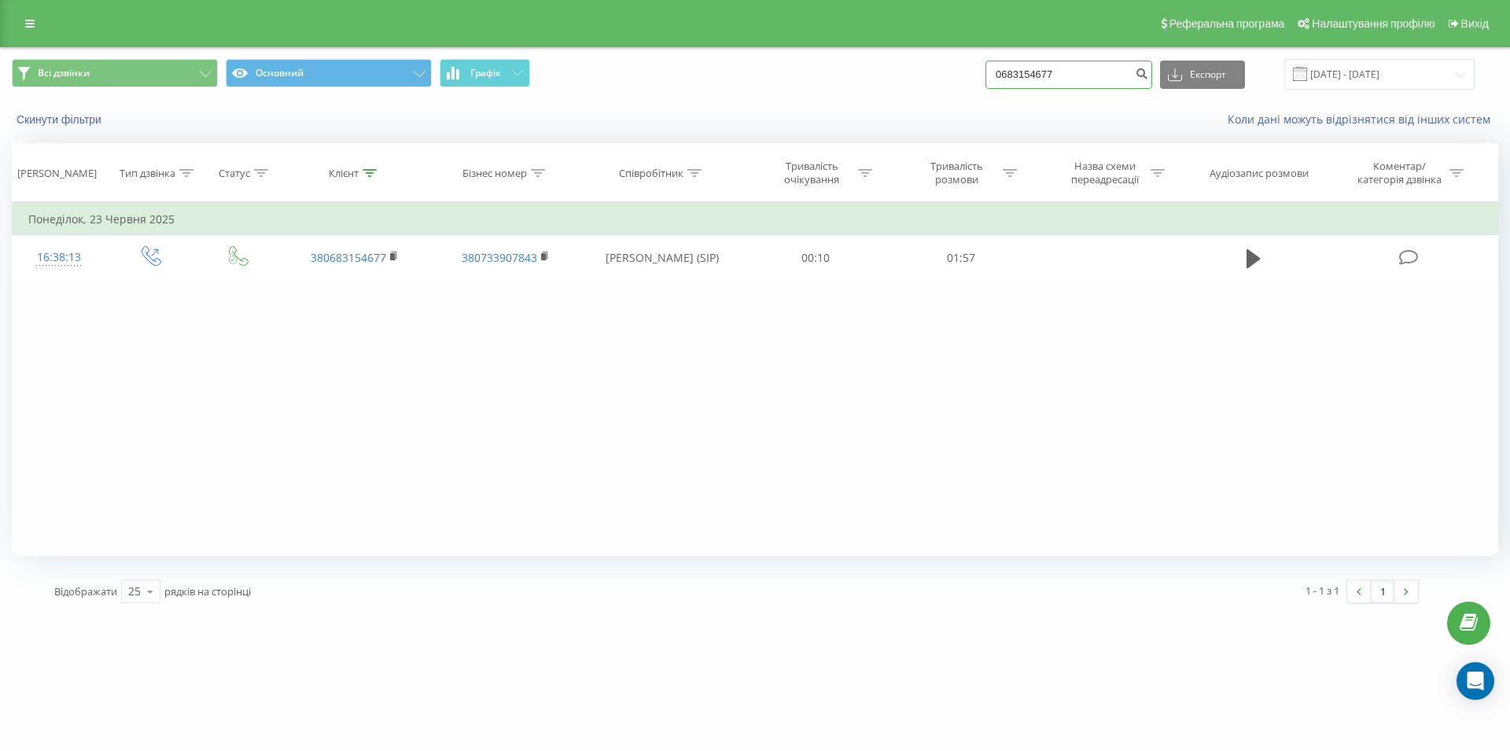
drag, startPoint x: 1082, startPoint y: 79, endPoint x: 959, endPoint y: 88, distance: 123.8
click at [985, 88] on input "0683154677" at bounding box center [1068, 75] width 167 height 28
paste input "068 744 20 29"
type input "068 744 20 29"
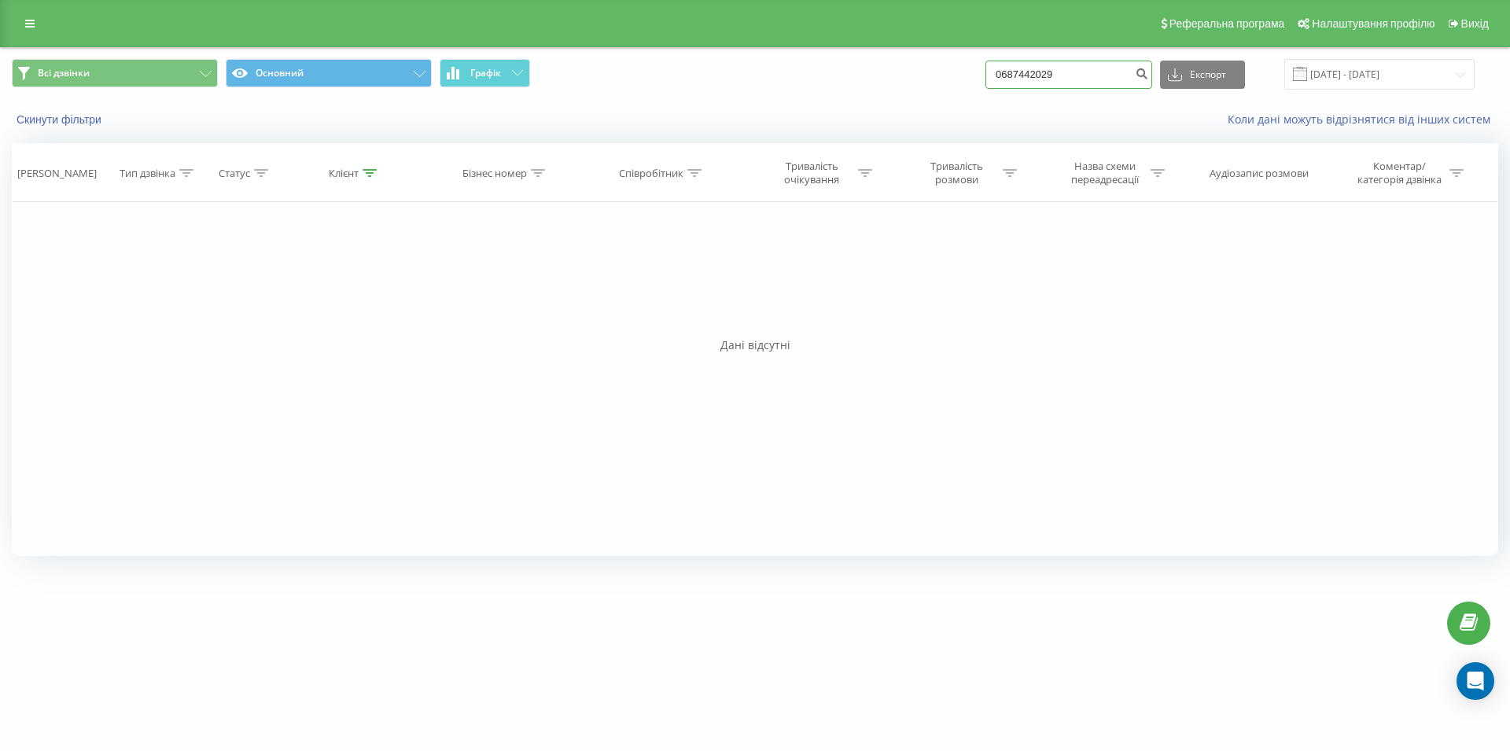
drag, startPoint x: 1065, startPoint y: 73, endPoint x: 952, endPoint y: 75, distance: 113.3
click at [985, 75] on input "0687442029" at bounding box center [1068, 75] width 167 height 28
paste input "050 809 18 79"
type input "050 809 18 79"
drag, startPoint x: 1107, startPoint y: 62, endPoint x: 987, endPoint y: 73, distance: 120.1
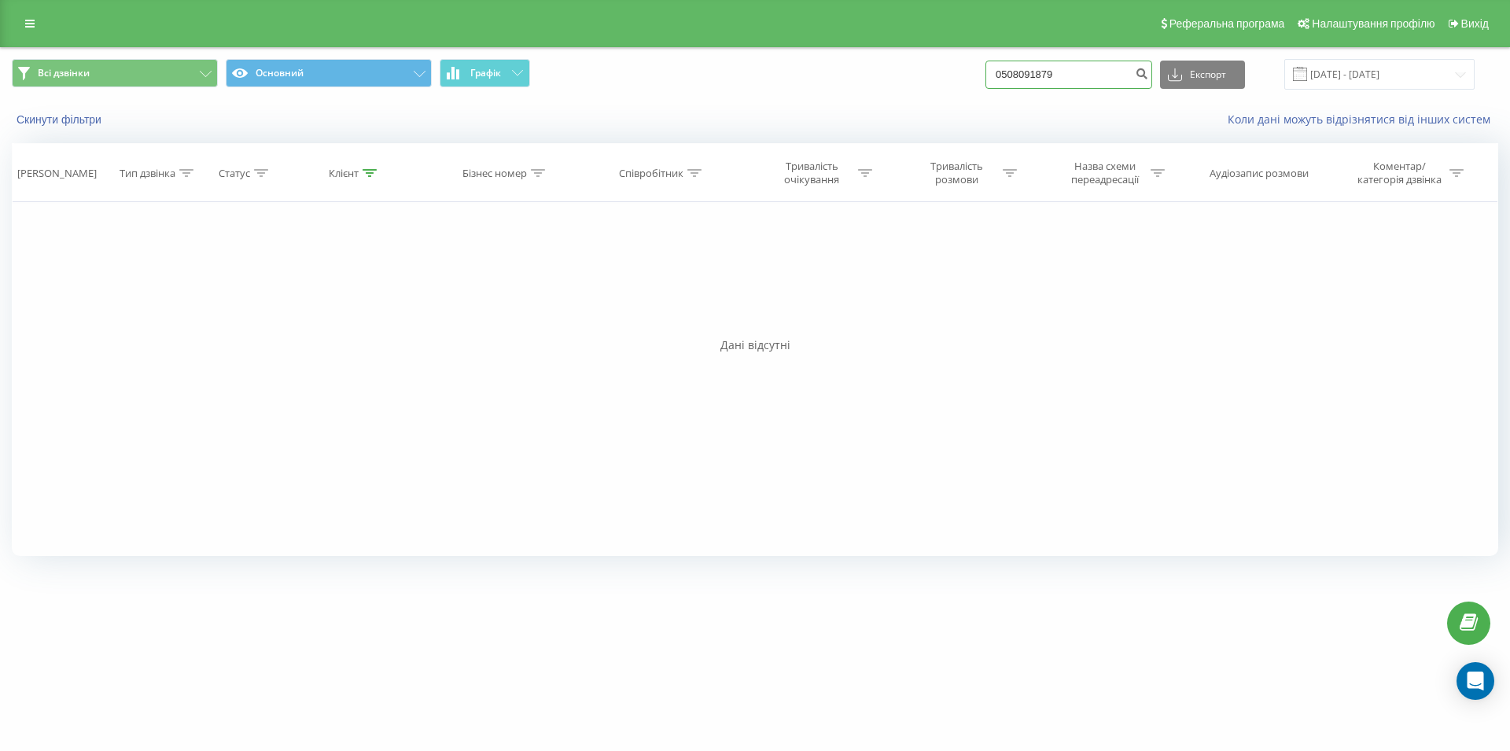
click at [987, 73] on input "0508091879" at bounding box center [1068, 75] width 167 height 28
paste input "097 425 75 34"
type input "097 425 75 34"
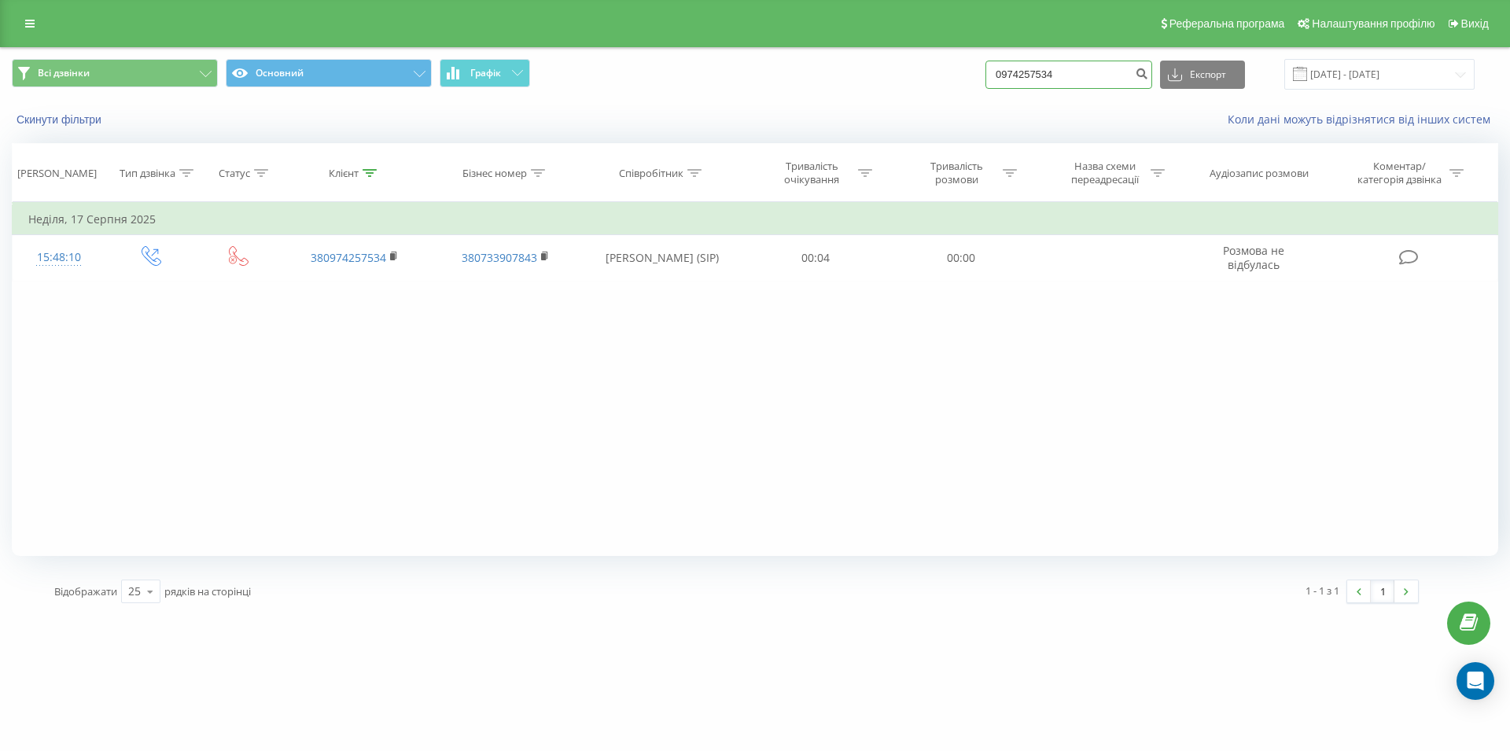
drag, startPoint x: 1027, startPoint y: 69, endPoint x: 979, endPoint y: 75, distance: 48.3
click at [985, 75] on input "0974257534" at bounding box center [1068, 75] width 167 height 28
paste input "063 750 42 69"
type input "063 750 42 69"
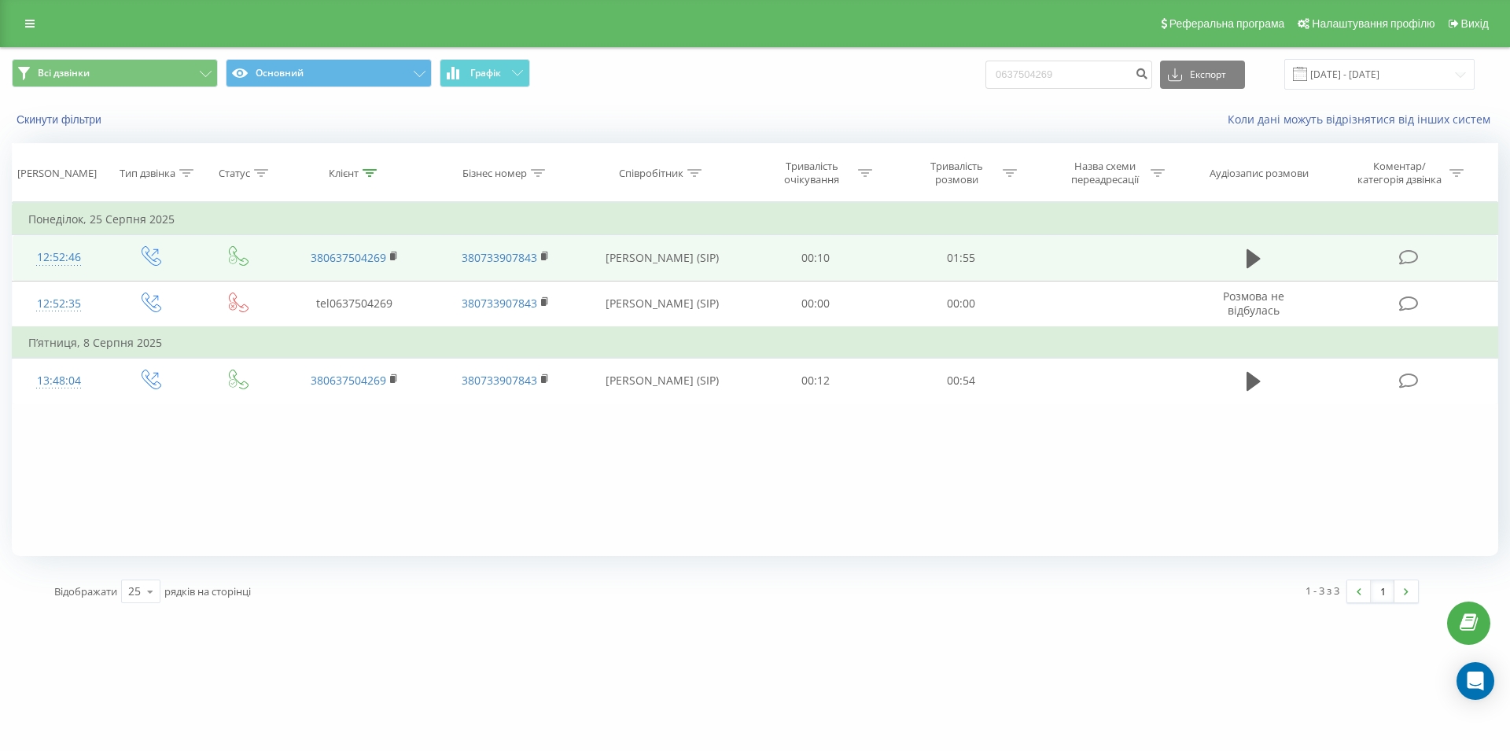
click at [1250, 248] on td at bounding box center [1253, 258] width 139 height 46
click at [1247, 260] on icon at bounding box center [1254, 258] width 14 height 19
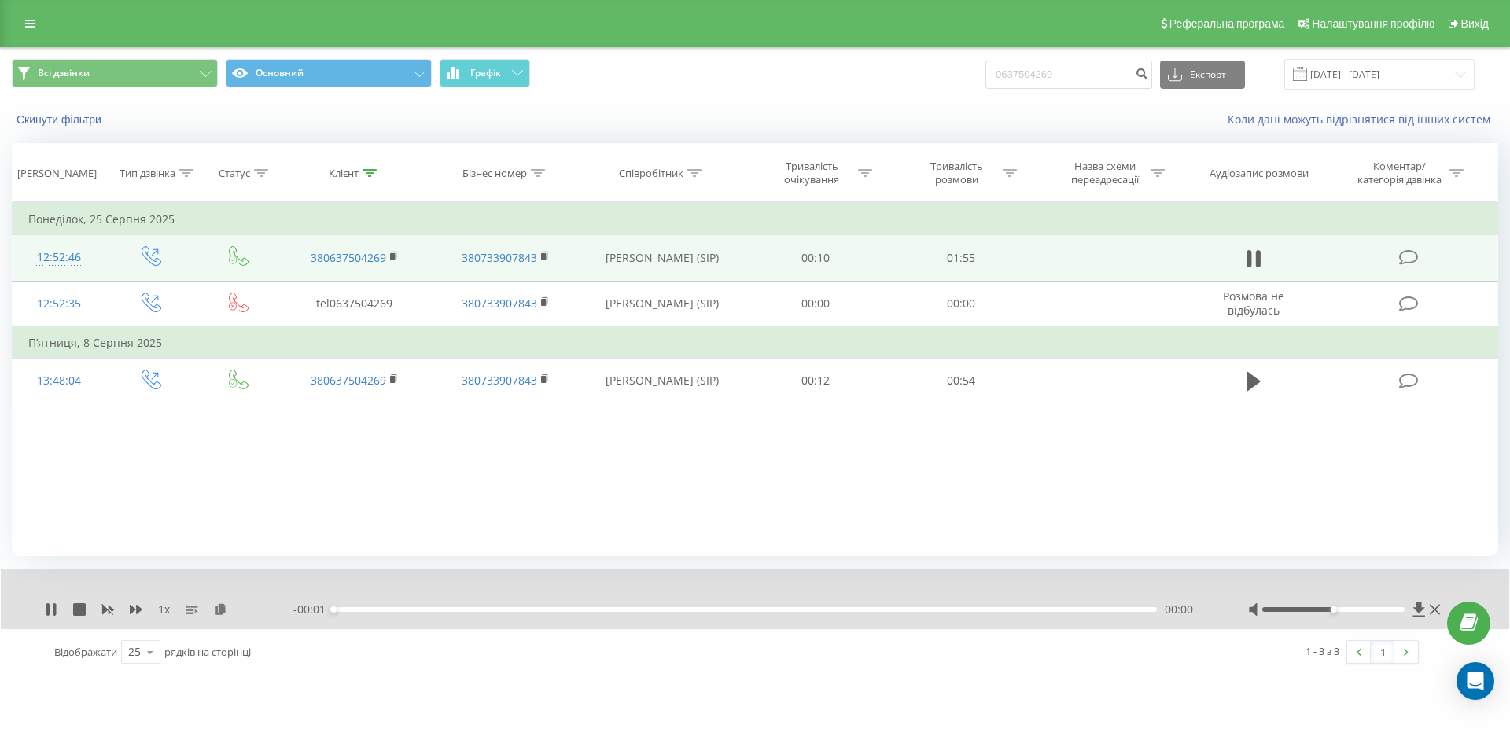
click at [889, 610] on div "00:00" at bounding box center [744, 609] width 823 height 5
click at [922, 611] on div "00:00" at bounding box center [744, 609] width 823 height 5
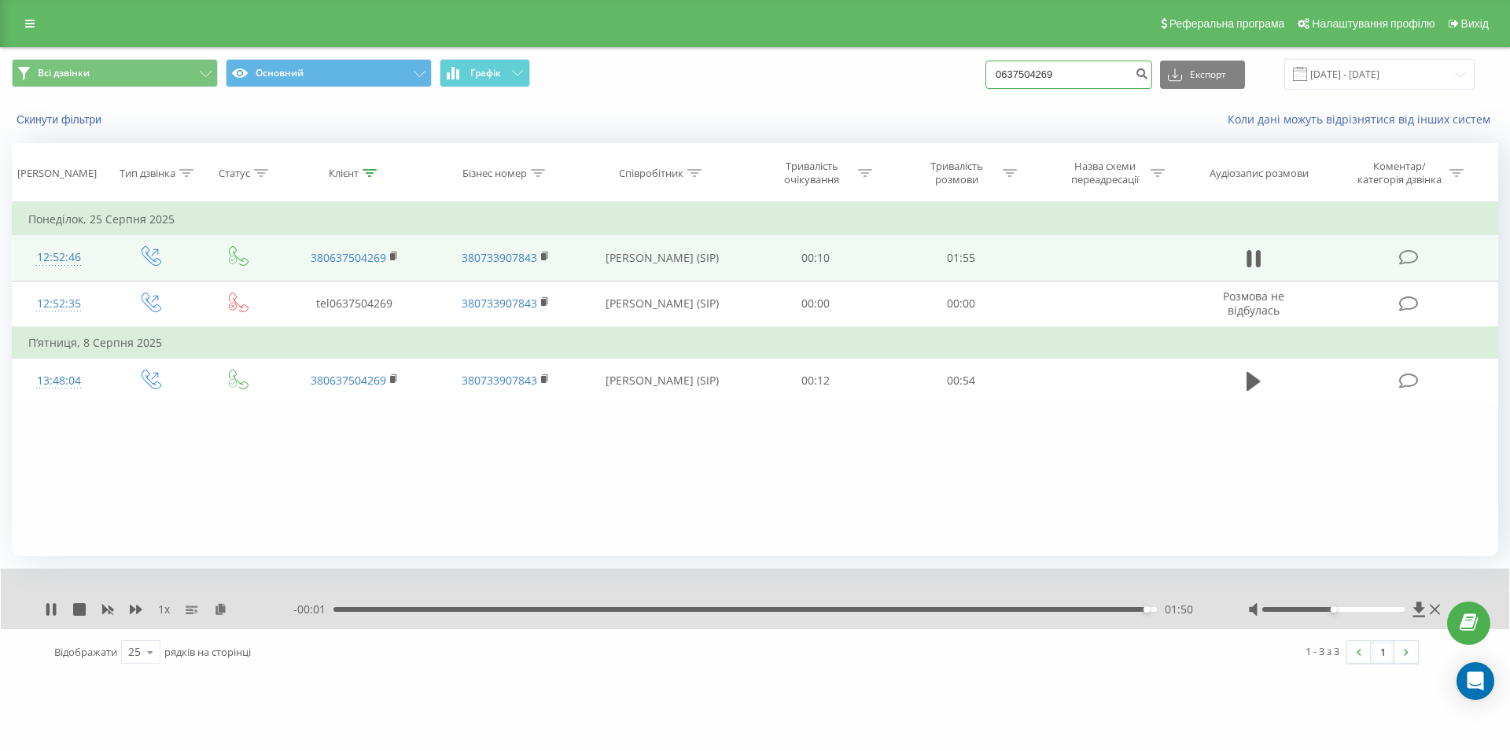
drag, startPoint x: 1084, startPoint y: 73, endPoint x: 973, endPoint y: 85, distance: 111.5
click at [985, 85] on input "0637504269" at bounding box center [1068, 75] width 167 height 28
paste input "067 939 59 11"
type input "067 939 59 11"
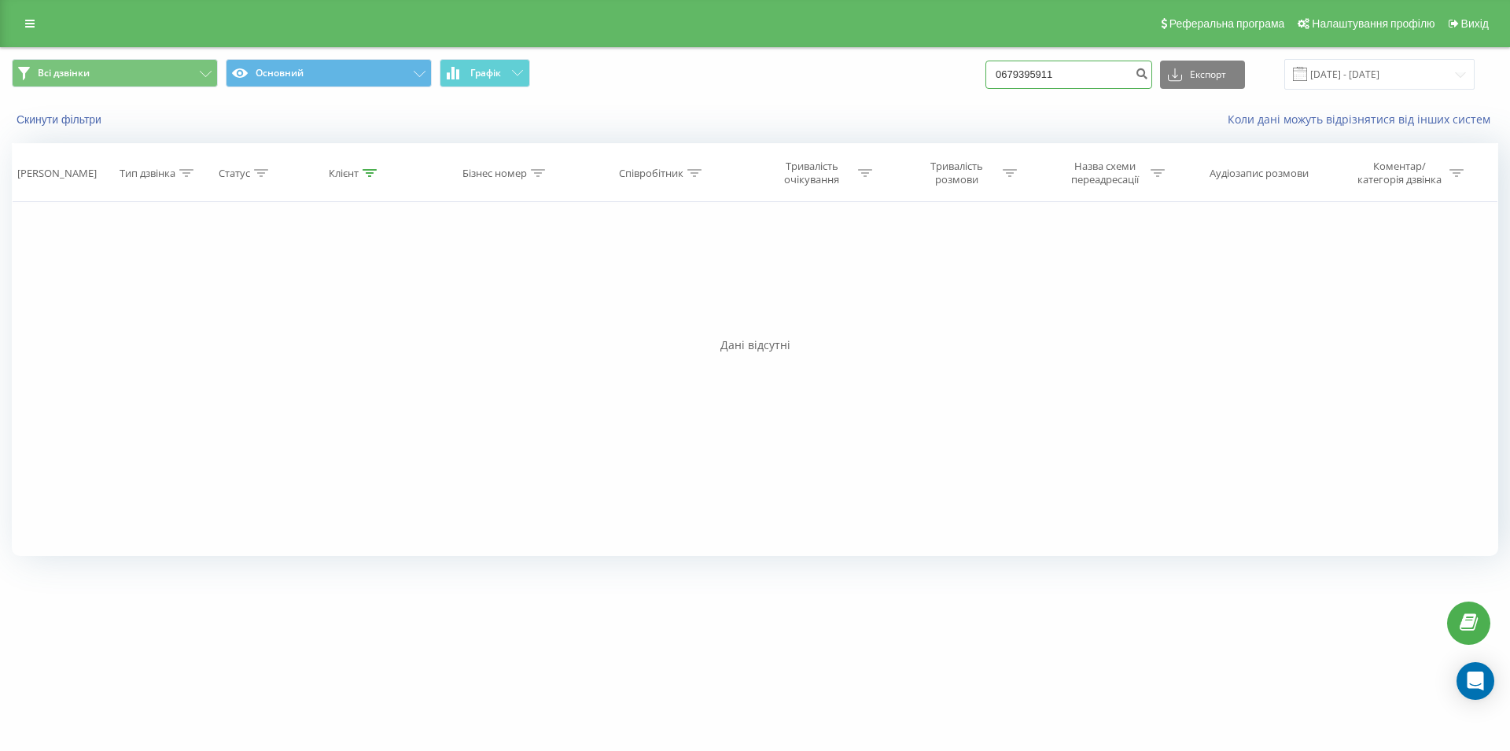
drag, startPoint x: 1078, startPoint y: 74, endPoint x: 978, endPoint y: 76, distance: 99.9
click at [985, 76] on input "0679395911" at bounding box center [1068, 75] width 167 height 28
paste input "067 901 17 17"
type input "067 901 17 17"
drag, startPoint x: 1083, startPoint y: 76, endPoint x: 964, endPoint y: 77, distance: 118.8
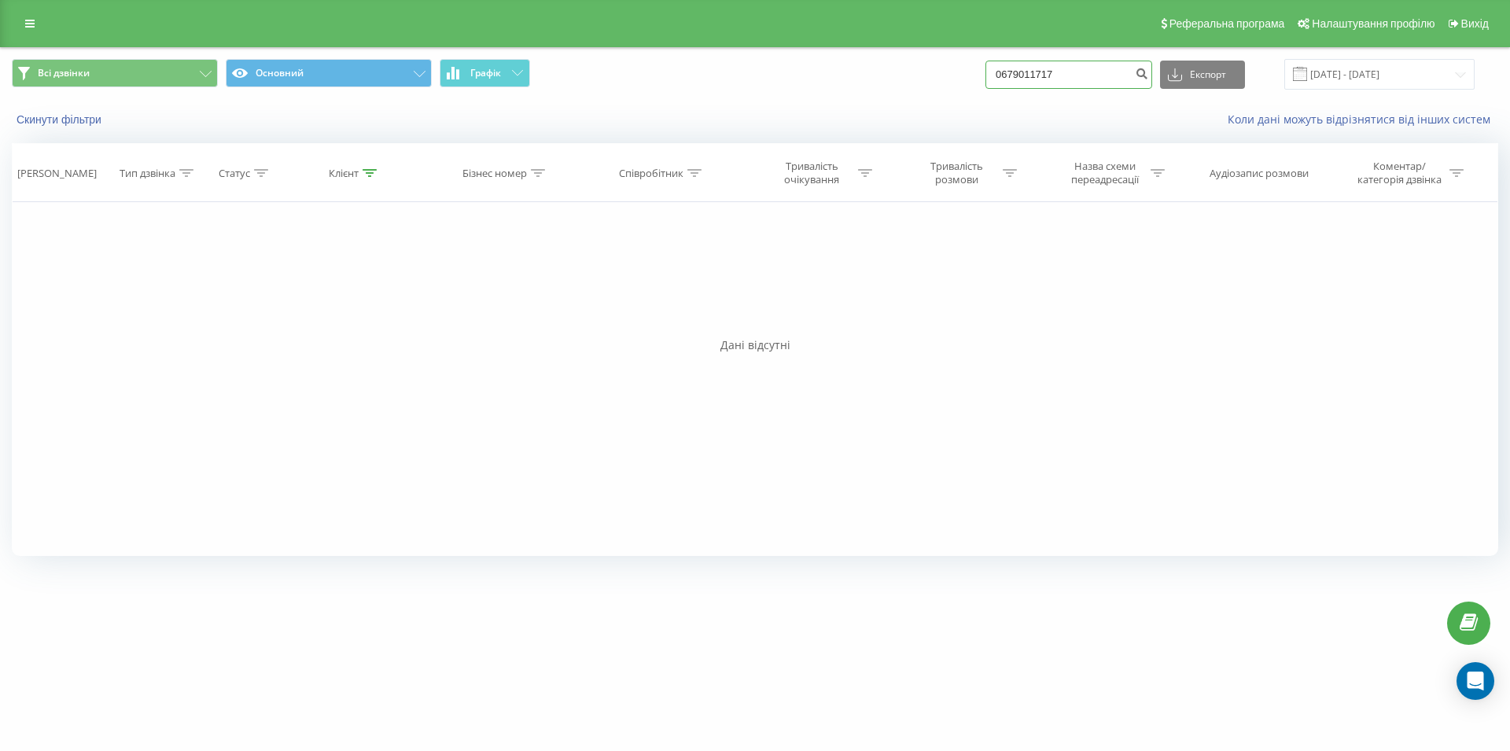
click at [985, 77] on input "0679011717" at bounding box center [1068, 75] width 167 height 28
paste input "063 321 07 44"
type input "063 321 07 44"
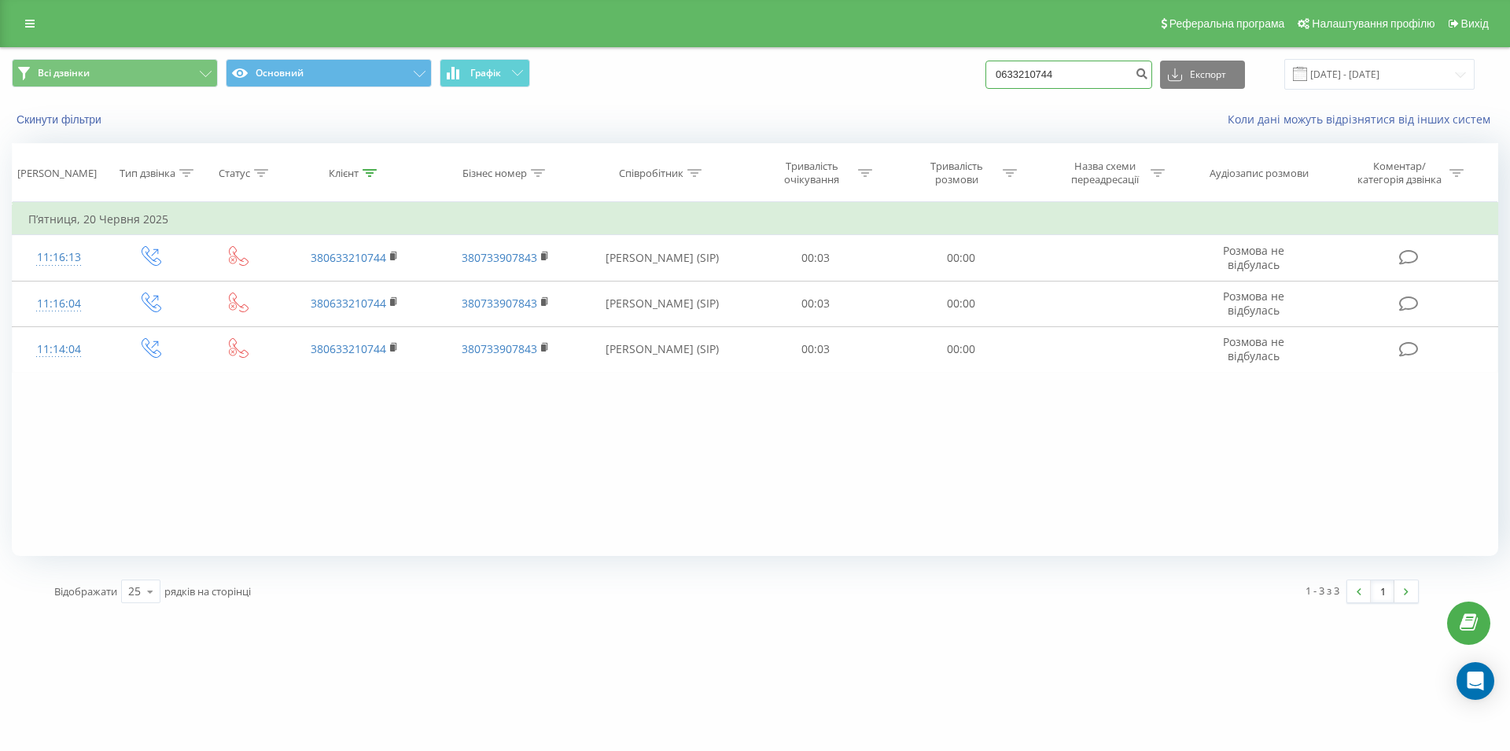
drag, startPoint x: 1091, startPoint y: 78, endPoint x: 1001, endPoint y: 76, distance: 89.7
click at [1001, 76] on input "0633210744" at bounding box center [1068, 75] width 167 height 28
paste input "050 504 24 79"
type input "050 504 24 79"
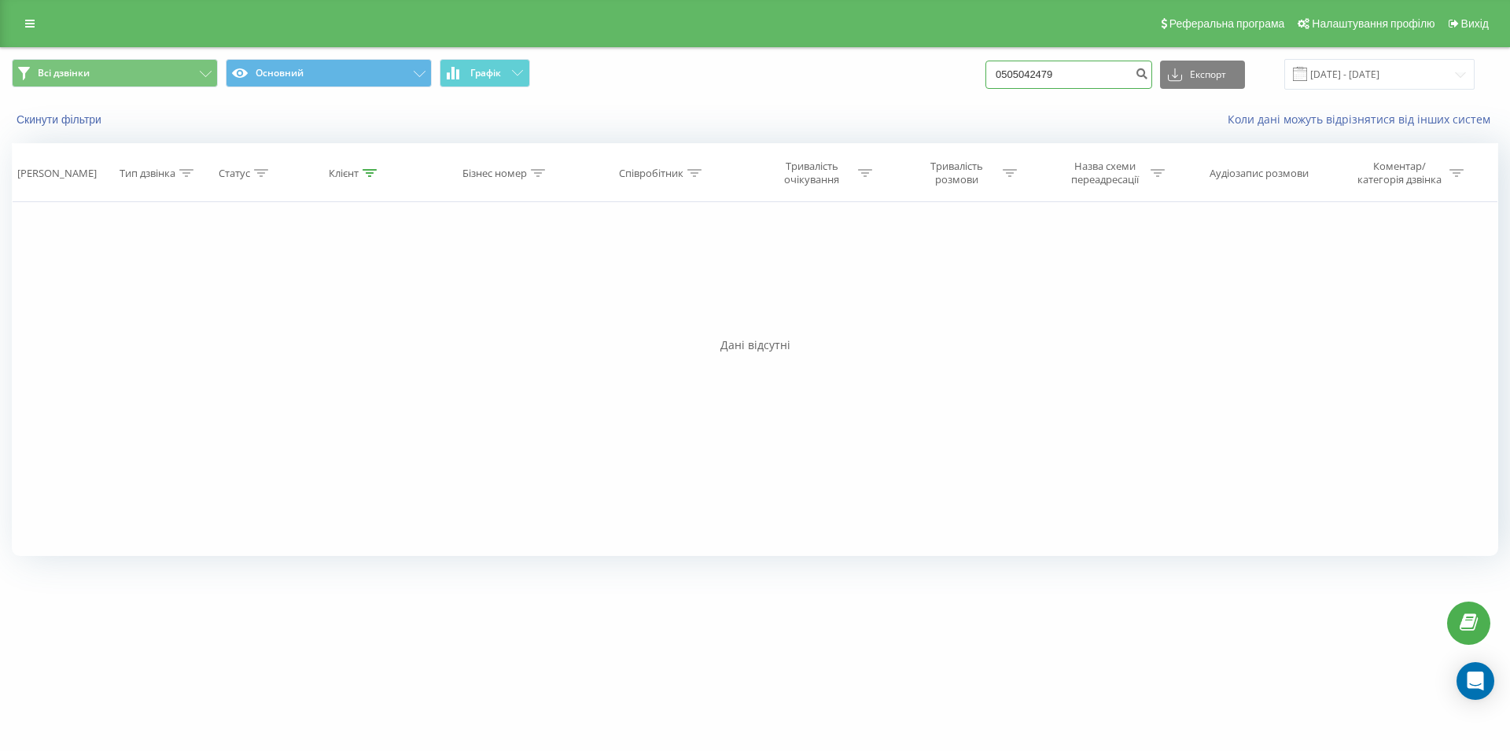
drag, startPoint x: 1073, startPoint y: 66, endPoint x: 985, endPoint y: 68, distance: 87.3
click at [992, 71] on input "0505042479" at bounding box center [1068, 75] width 167 height 28
paste input "096 609 80 36"
type input "096 609 80 36"
drag, startPoint x: 973, startPoint y: 74, endPoint x: 965, endPoint y: 76, distance: 8.0
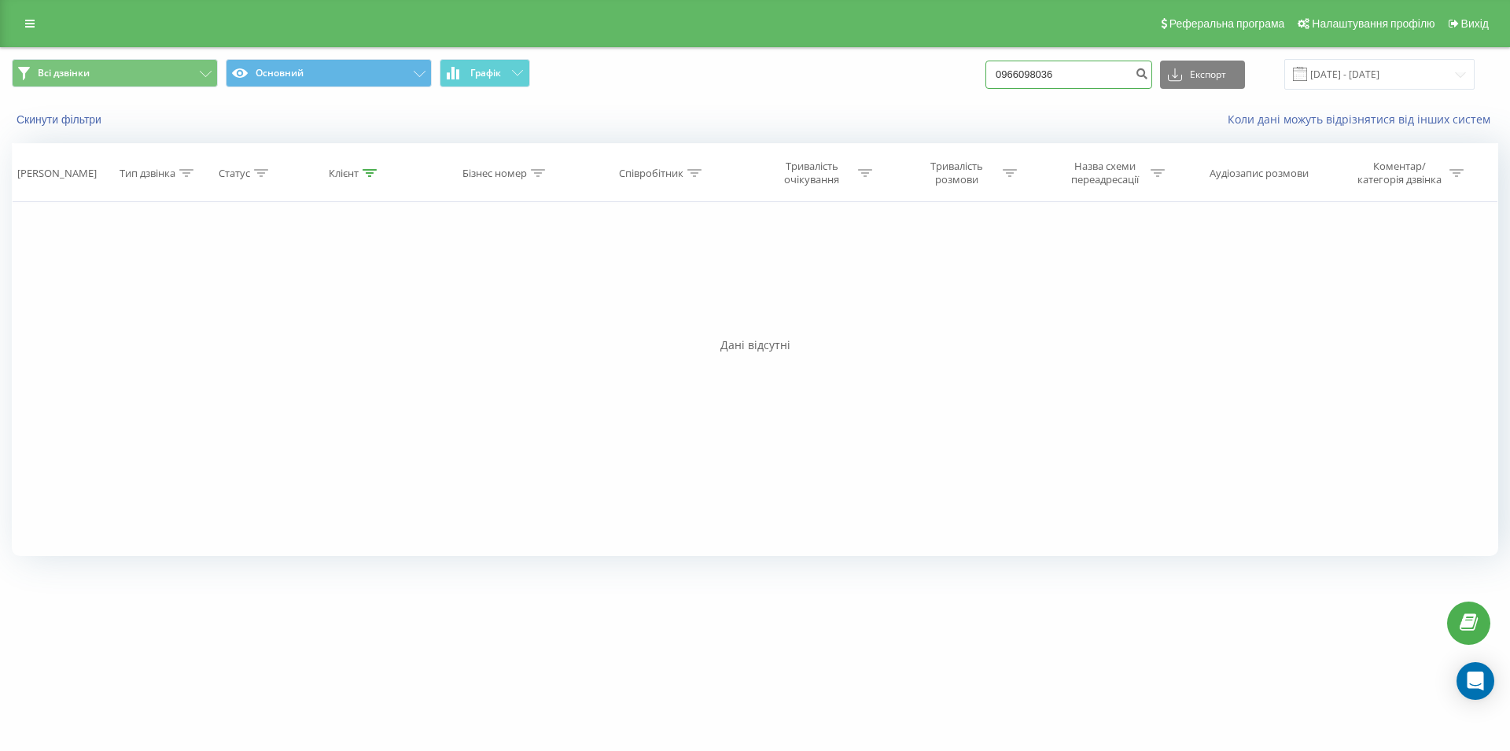
click at [985, 76] on input "0966098036" at bounding box center [1068, 75] width 167 height 28
drag, startPoint x: 1096, startPoint y: 68, endPoint x: 999, endPoint y: 64, distance: 96.9
click at [999, 64] on input "0966098036" at bounding box center [1068, 75] width 167 height 28
paste input "0 67 225 4646"
type input "0 67 225 4646"
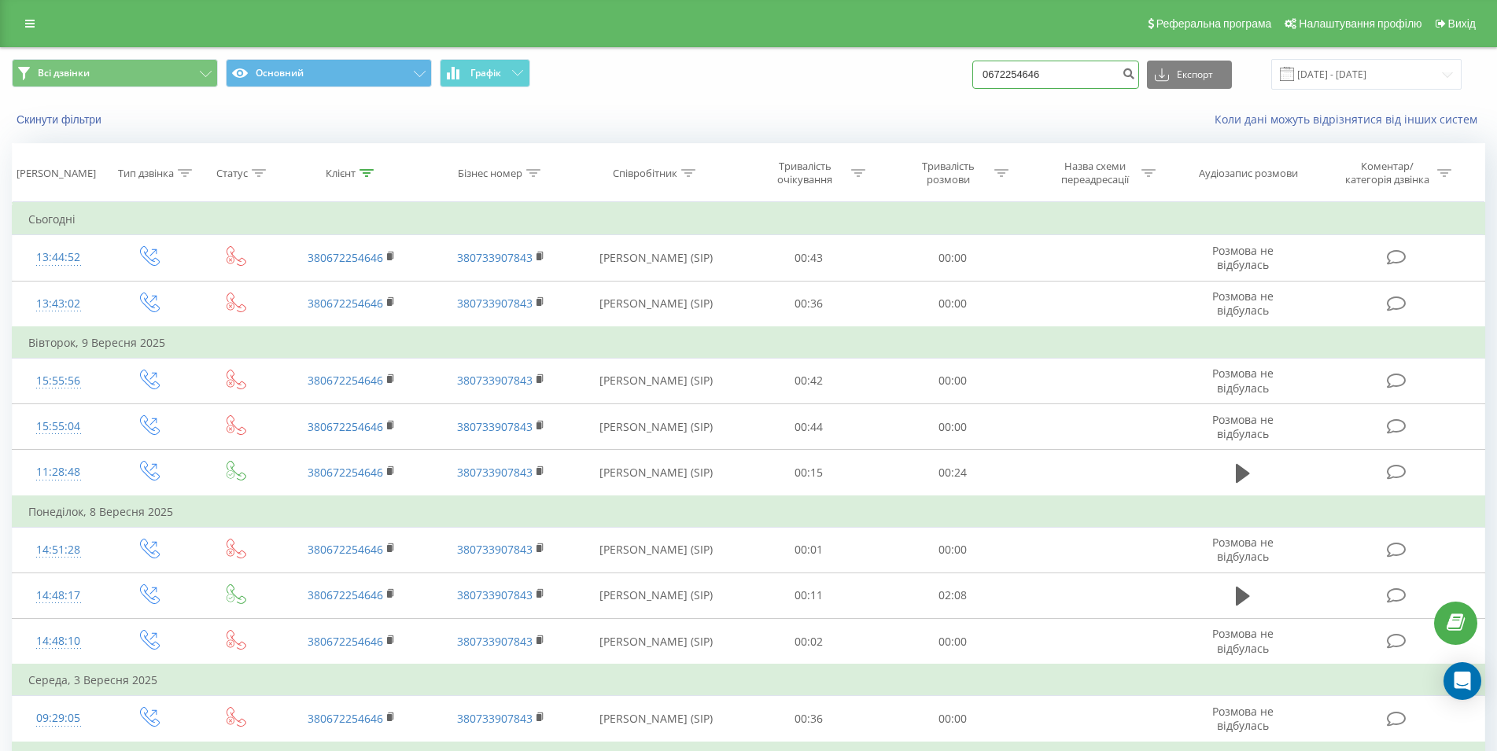
drag, startPoint x: 1028, startPoint y: 76, endPoint x: 993, endPoint y: 76, distance: 35.4
click at [993, 76] on input "0672254646" at bounding box center [1055, 75] width 167 height 28
type input "0631792116"
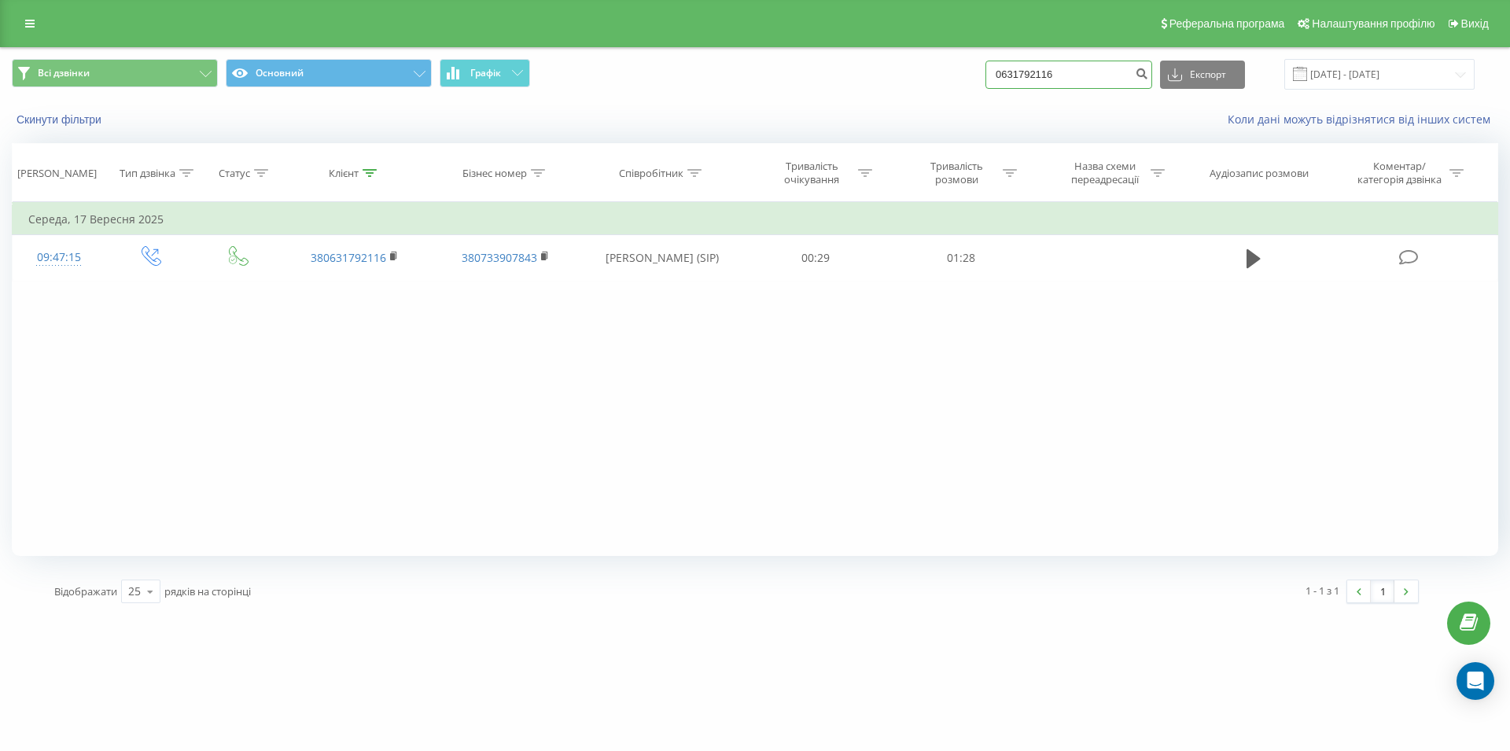
drag, startPoint x: 1077, startPoint y: 79, endPoint x: 930, endPoint y: 91, distance: 148.4
click at [985, 89] on input "0631792116" at bounding box center [1068, 75] width 167 height 28
type input "0679497320"
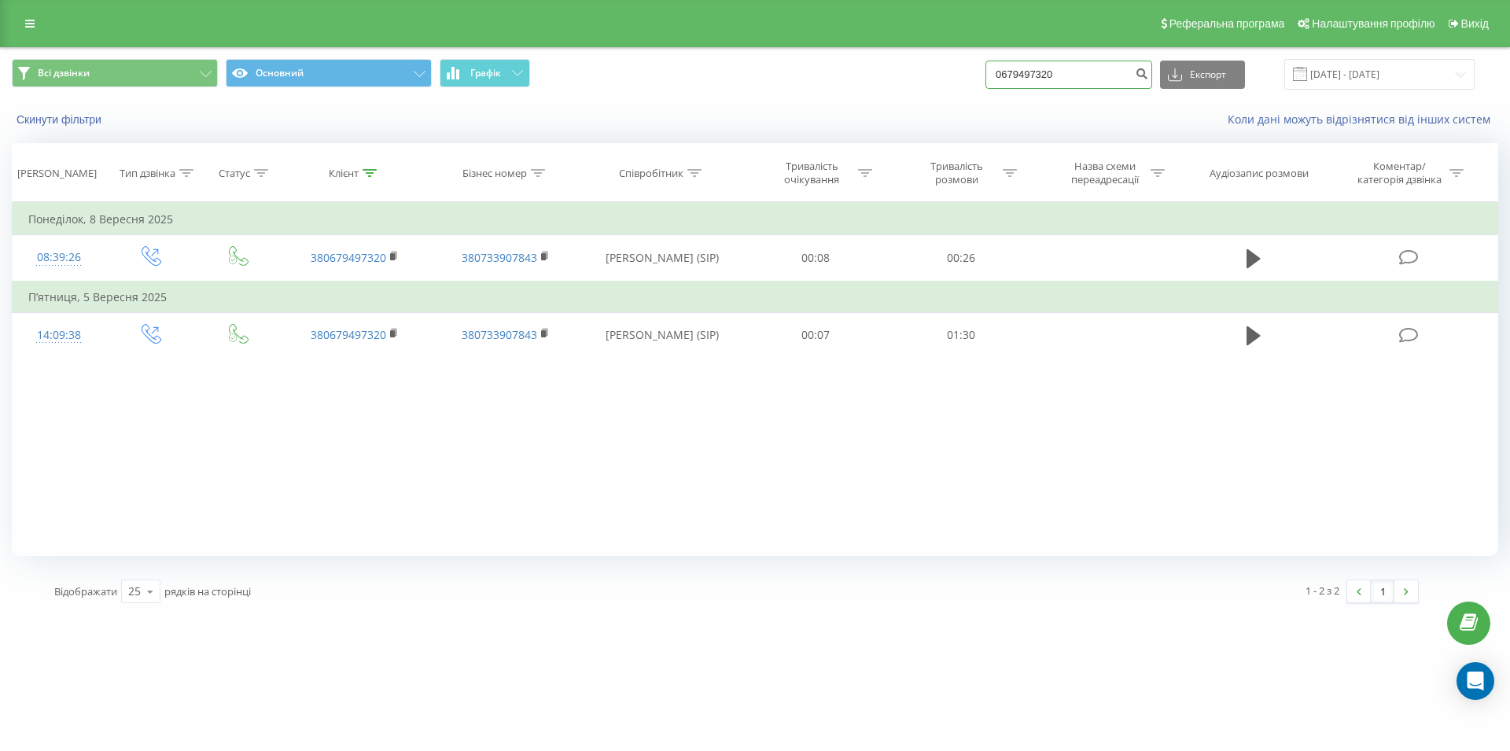
drag, startPoint x: 1099, startPoint y: 66, endPoint x: 1006, endPoint y: 74, distance: 93.9
click at [1006, 74] on input "0679497320" at bounding box center [1068, 75] width 167 height 28
drag, startPoint x: 1096, startPoint y: 71, endPoint x: 1005, endPoint y: 70, distance: 91.2
click at [1005, 70] on input "0679497320" at bounding box center [1068, 75] width 167 height 28
paste input "096 514 23 43"
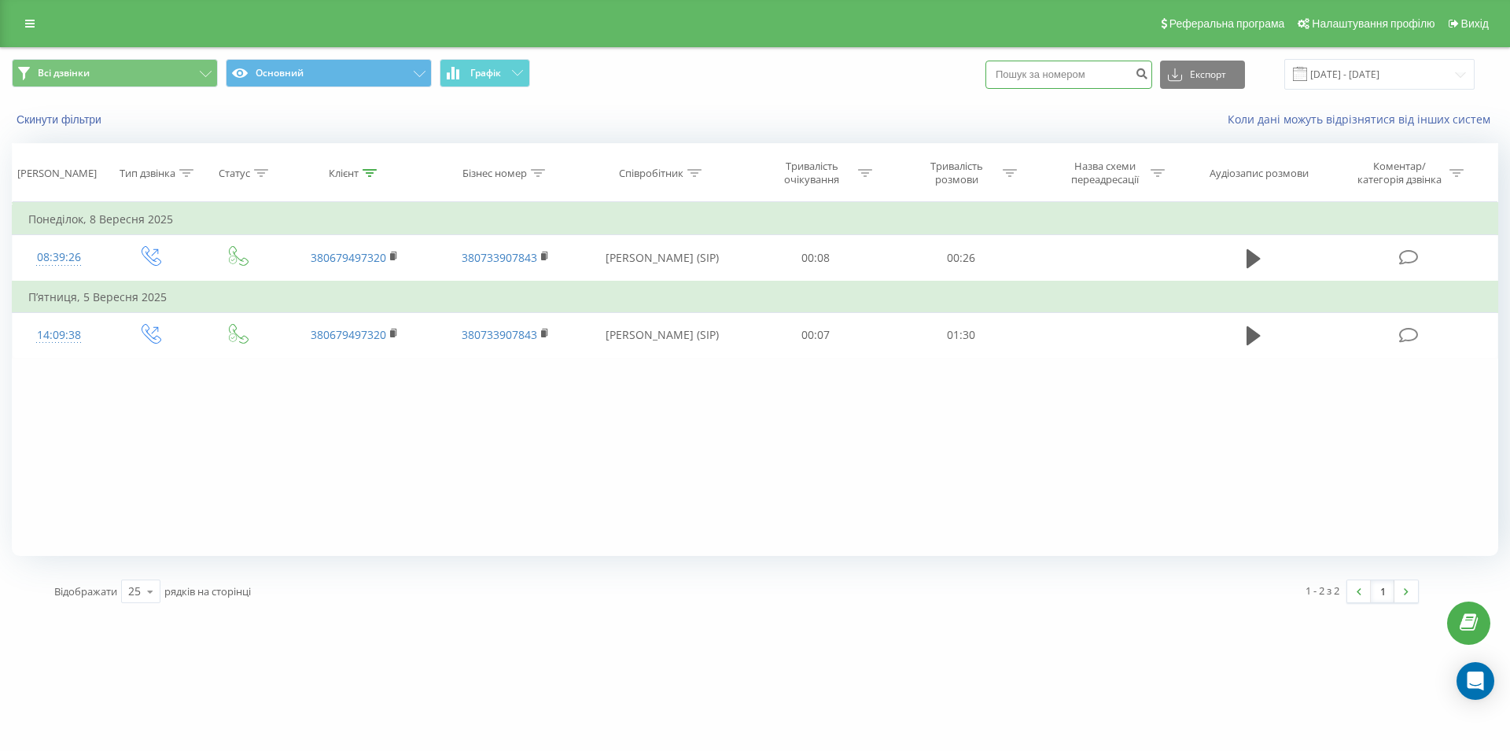
type input "096 514 23 43"
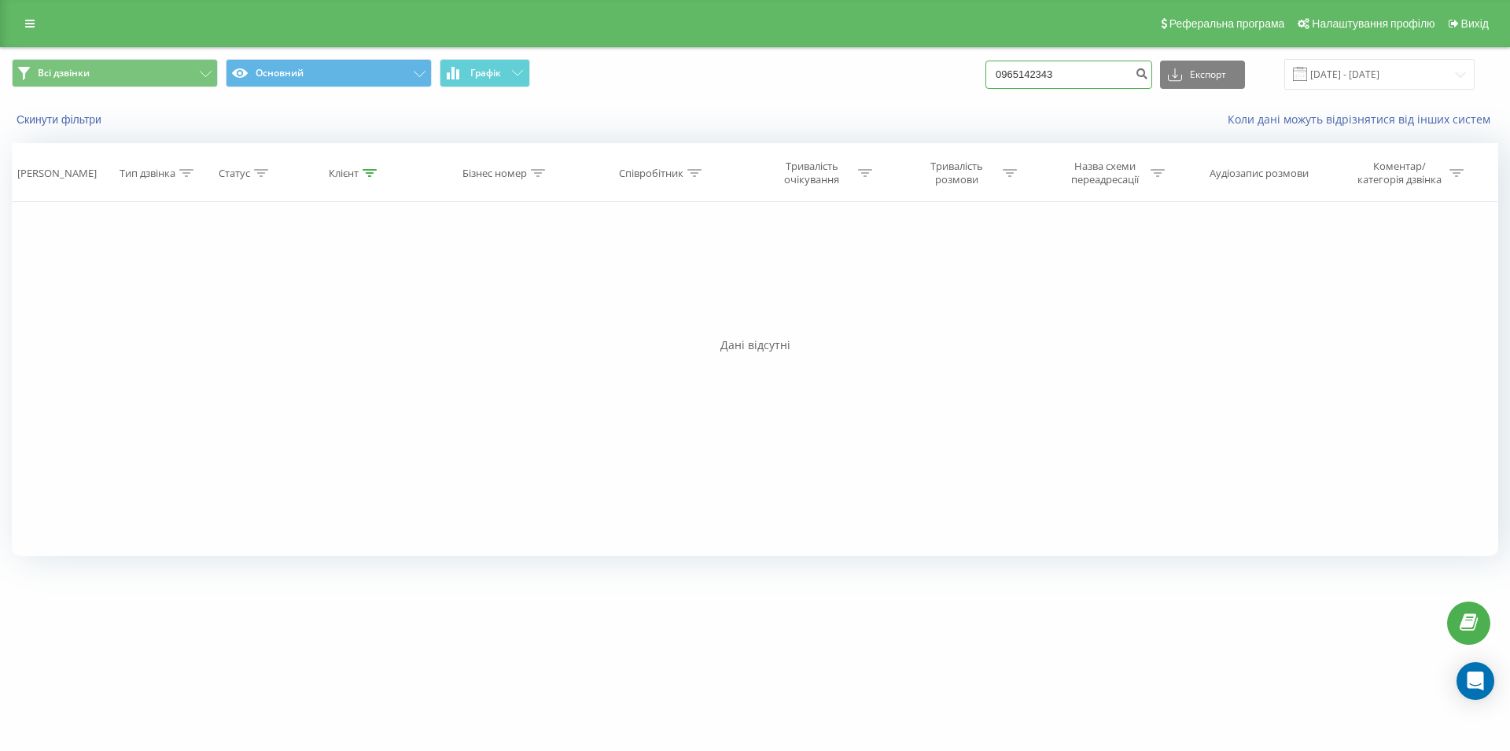
drag, startPoint x: 1003, startPoint y: 80, endPoint x: 976, endPoint y: 76, distance: 27.2
click at [992, 80] on input "0965142343" at bounding box center [1068, 75] width 167 height 28
paste input "0966098036"
type input "0966098036"
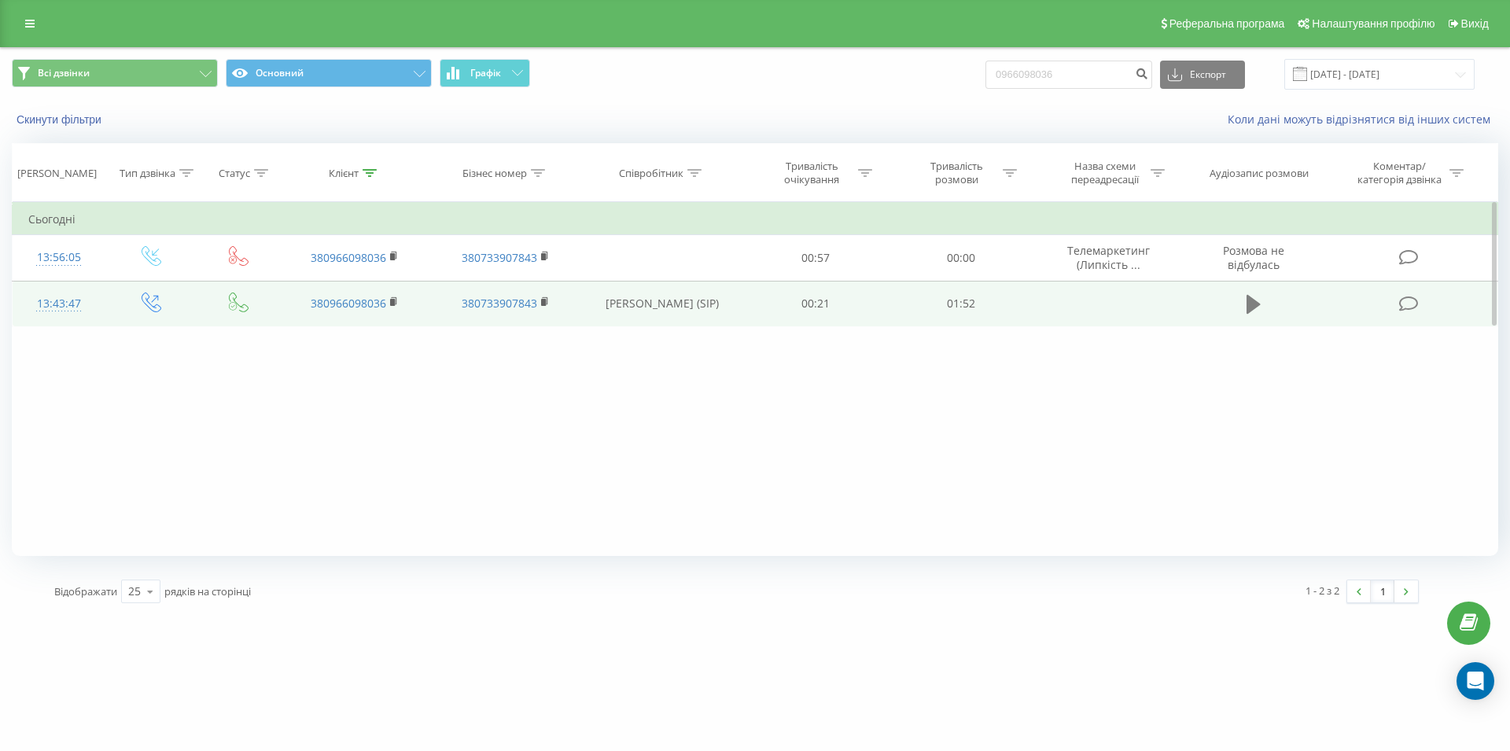
click at [1252, 310] on icon at bounding box center [1254, 304] width 14 height 19
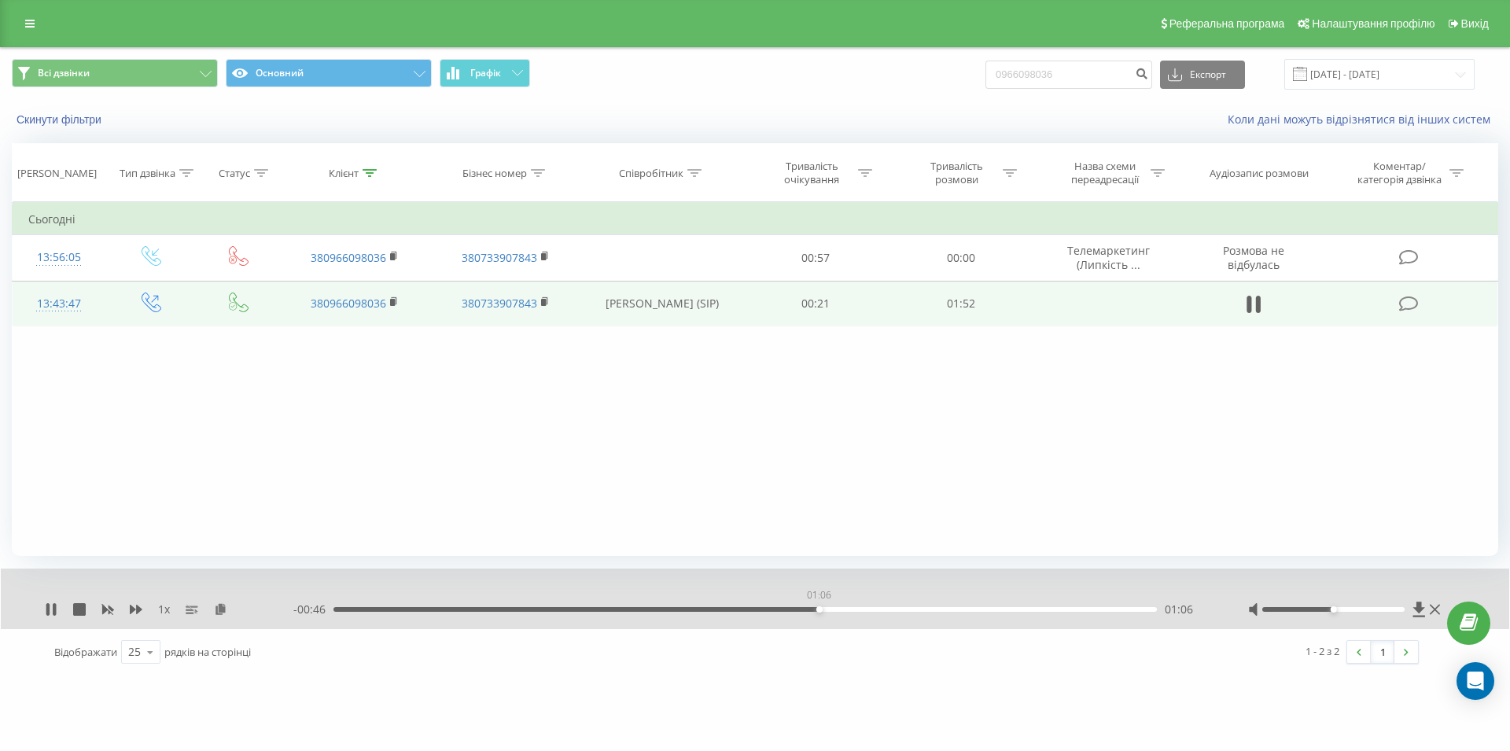
click at [819, 609] on div "01:06" at bounding box center [744, 609] width 823 height 5
click at [901, 612] on div "01:09" at bounding box center [744, 609] width 823 height 5
click at [1259, 313] on icon at bounding box center [1258, 304] width 5 height 17
drag, startPoint x: 1078, startPoint y: 73, endPoint x: 937, endPoint y: 75, distance: 141.6
click at [985, 75] on input "0966098036" at bounding box center [1068, 75] width 167 height 28
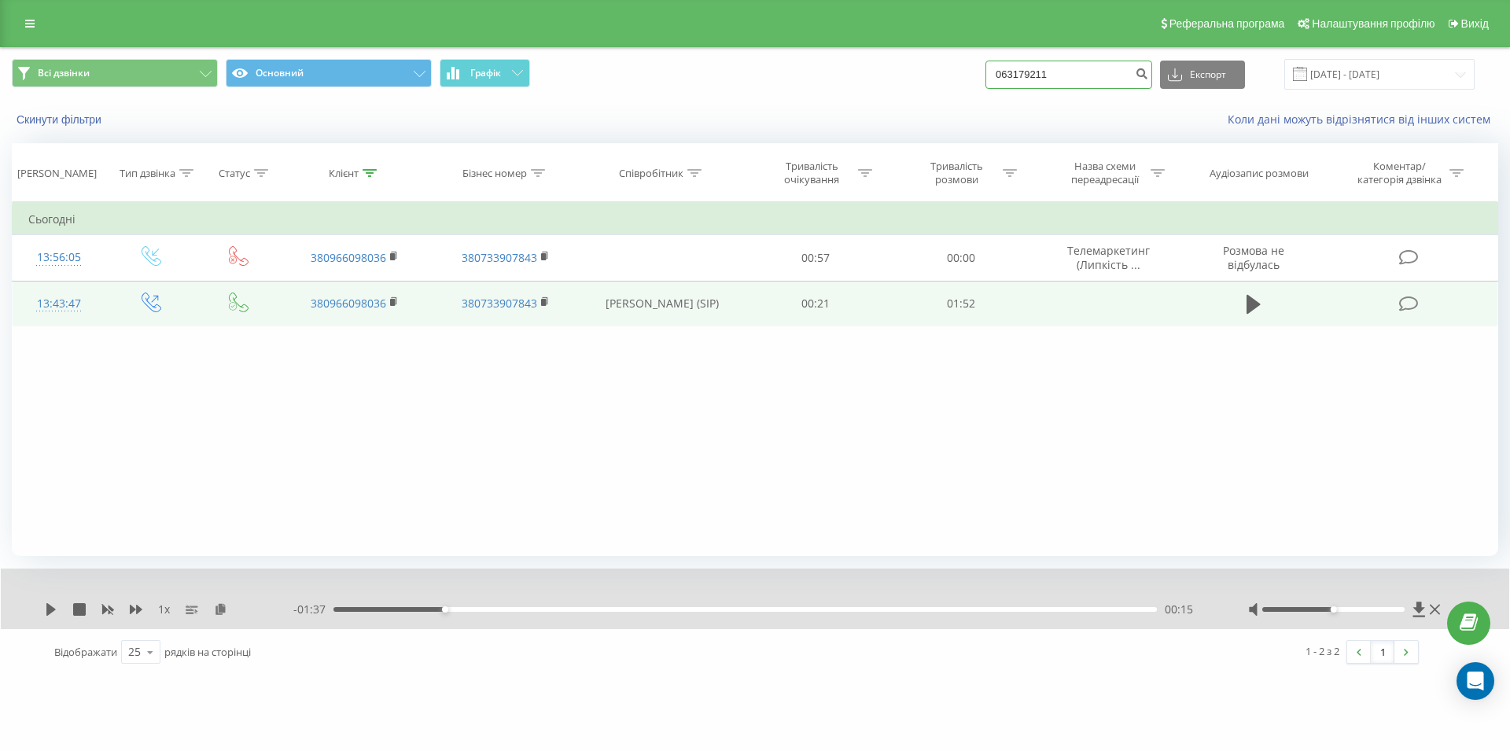
type input "0631792116"
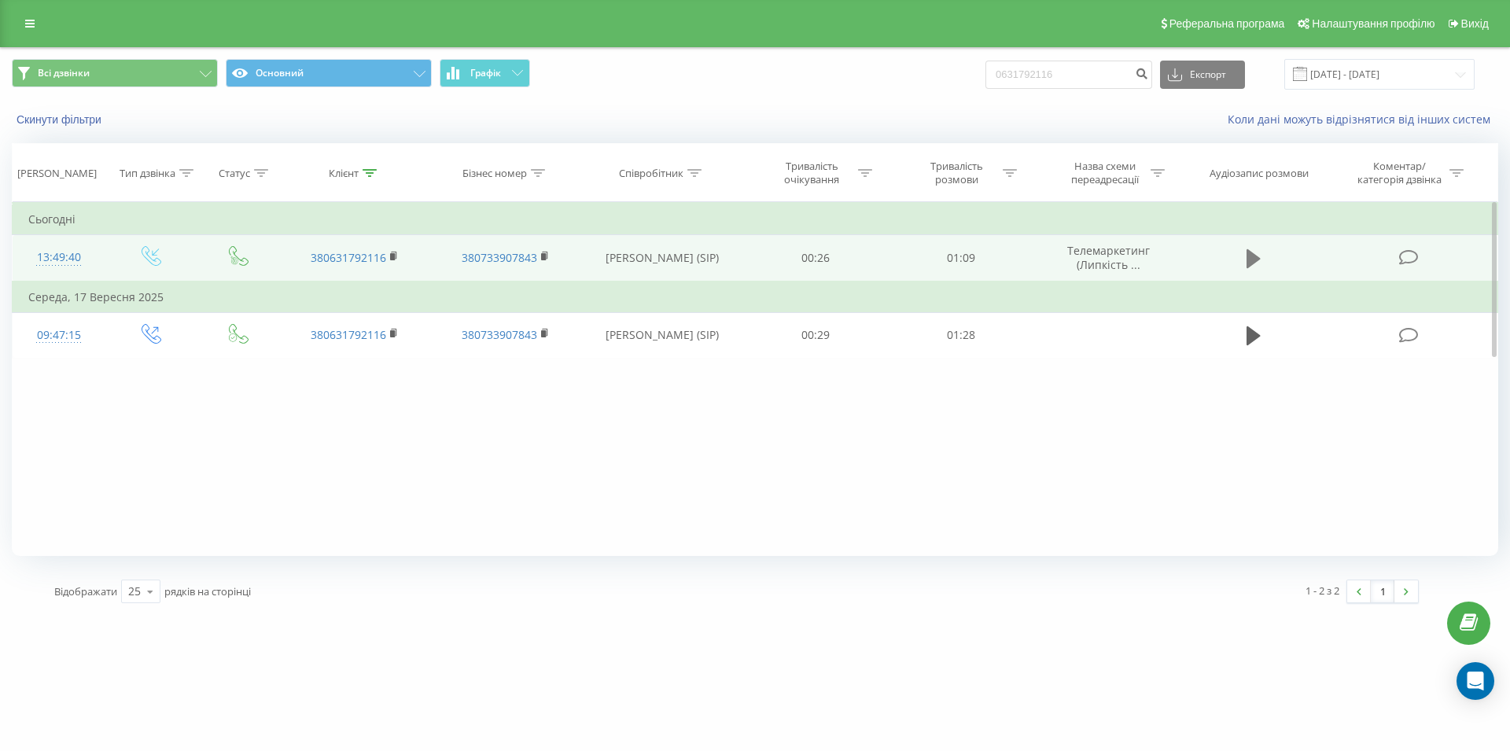
click at [1252, 260] on icon at bounding box center [1254, 258] width 14 height 19
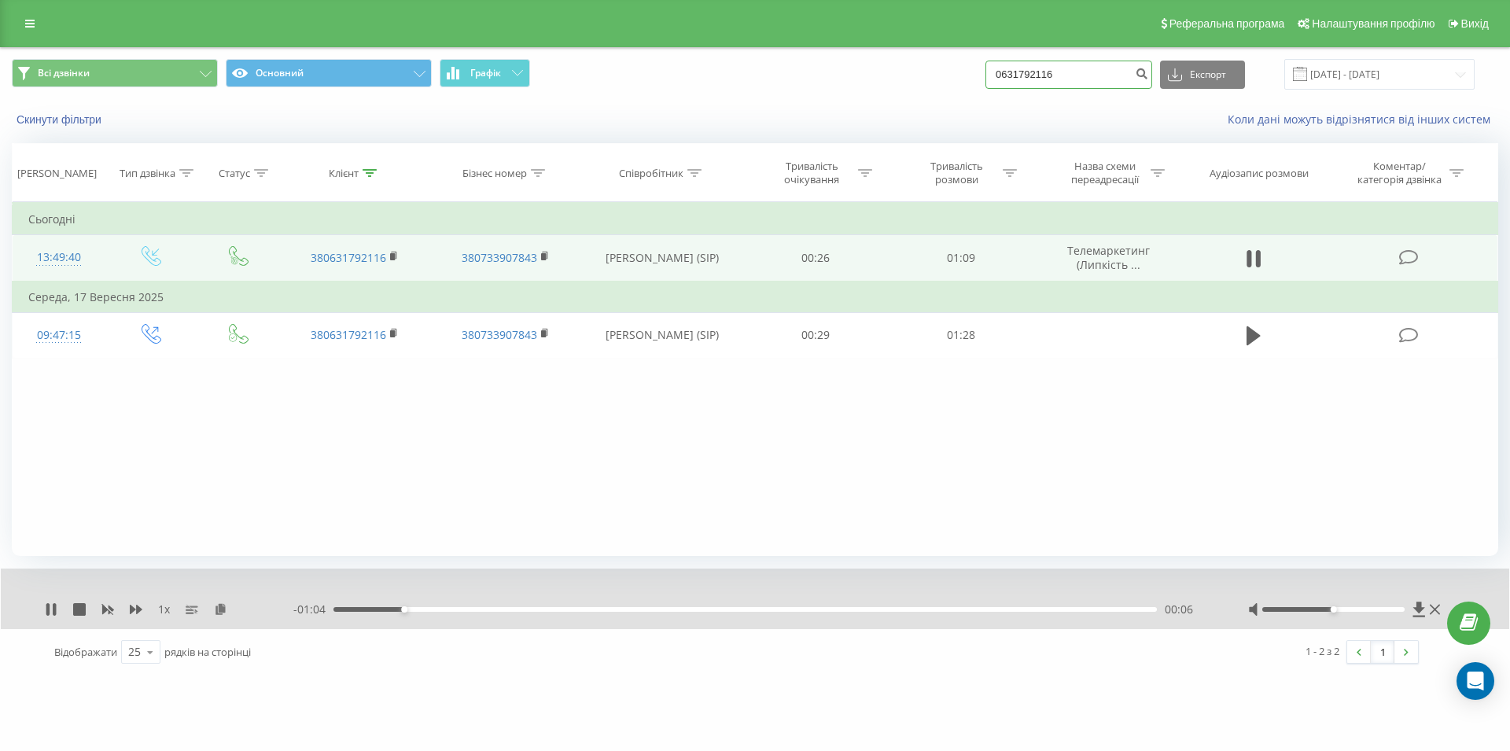
drag, startPoint x: 1077, startPoint y: 72, endPoint x: 988, endPoint y: 79, distance: 89.2
click at [988, 79] on input "0631792116" at bounding box center [1068, 75] width 167 height 28
drag, startPoint x: 1095, startPoint y: 66, endPoint x: 981, endPoint y: 66, distance: 114.0
click at [985, 66] on input "0631792116" at bounding box center [1068, 75] width 167 height 28
type input "0679497320"
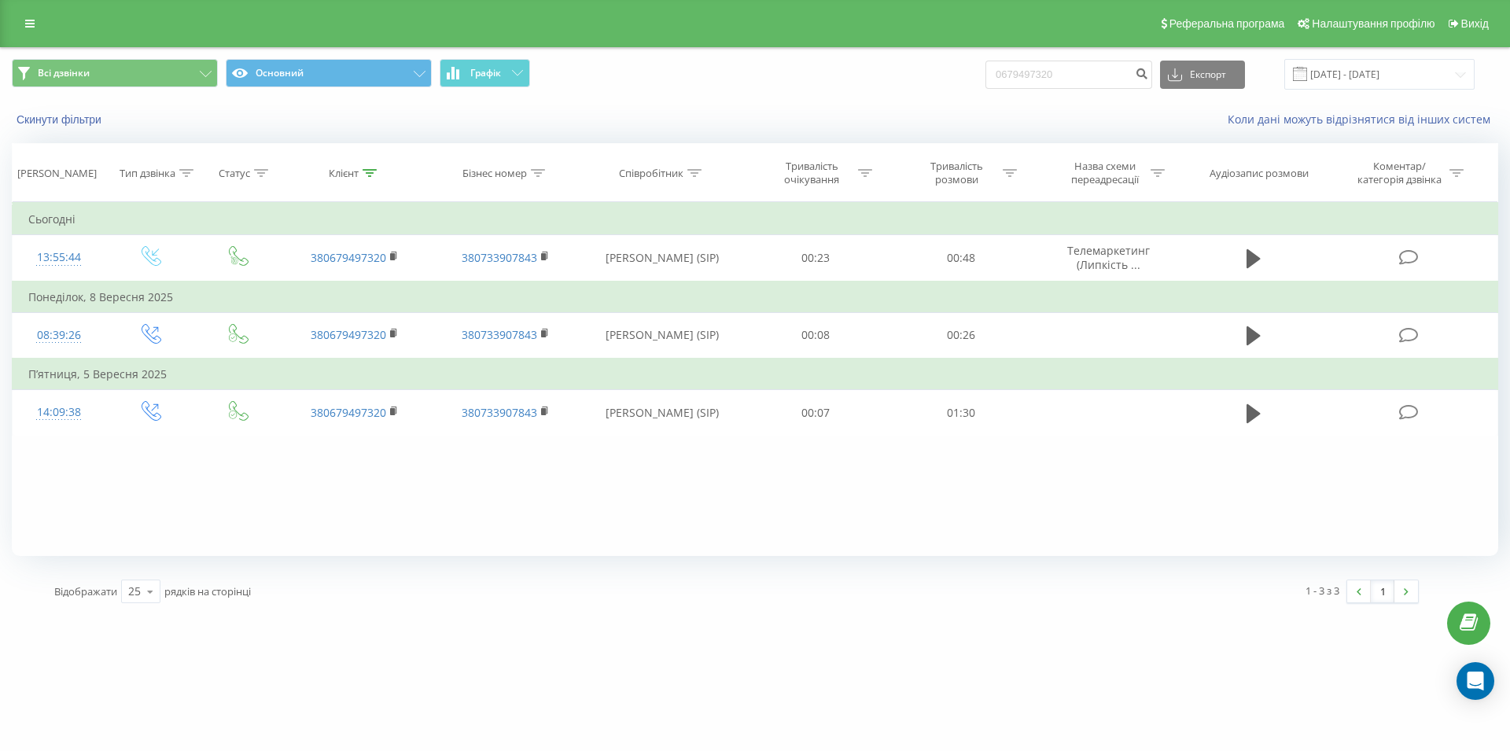
click at [1256, 259] on icon at bounding box center [1254, 258] width 14 height 19
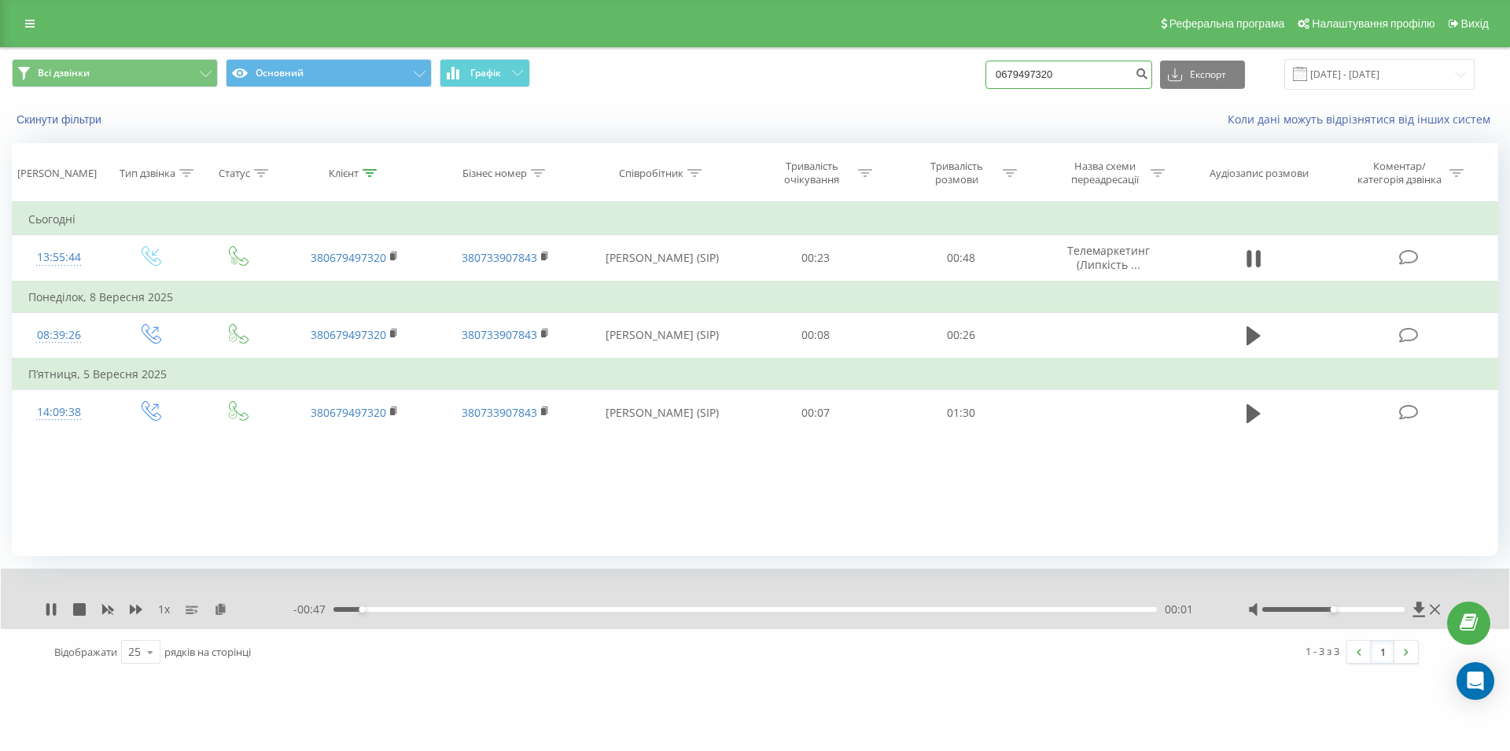
drag, startPoint x: 1084, startPoint y: 73, endPoint x: 1009, endPoint y: 76, distance: 74.8
click at [1009, 76] on input "0679497320" at bounding box center [1068, 75] width 167 height 28
drag, startPoint x: 1103, startPoint y: 68, endPoint x: 1011, endPoint y: 63, distance: 92.2
click at [1011, 63] on input "0679497320" at bounding box center [1068, 75] width 167 height 28
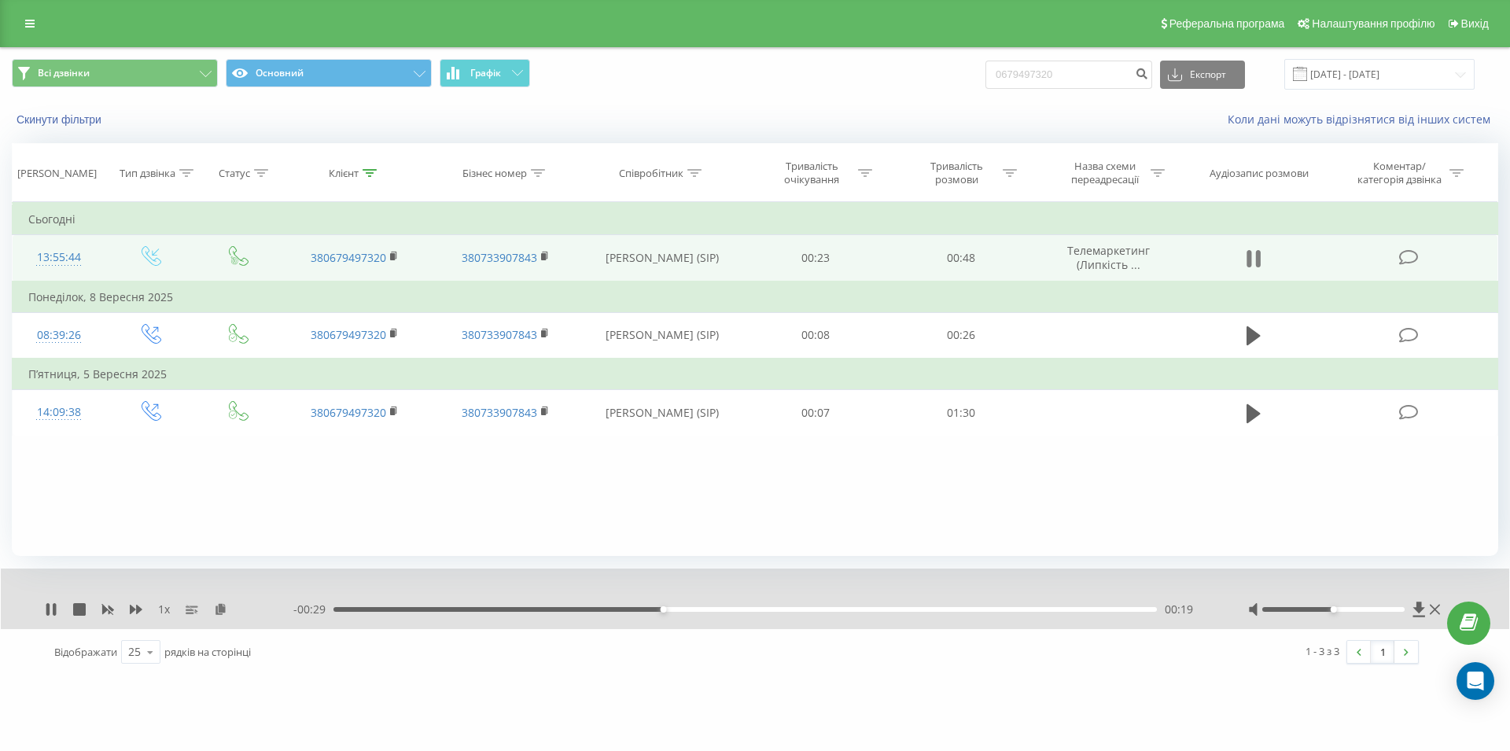
click at [1255, 260] on icon at bounding box center [1254, 259] width 14 height 22
drag, startPoint x: 975, startPoint y: 72, endPoint x: 956, endPoint y: 75, distance: 19.8
click at [985, 75] on input "0679497320" at bounding box center [1068, 75] width 167 height 28
click at [1105, 72] on input "0679497320" at bounding box center [1068, 75] width 167 height 28
drag, startPoint x: 1100, startPoint y: 69, endPoint x: 1000, endPoint y: 68, distance: 99.9
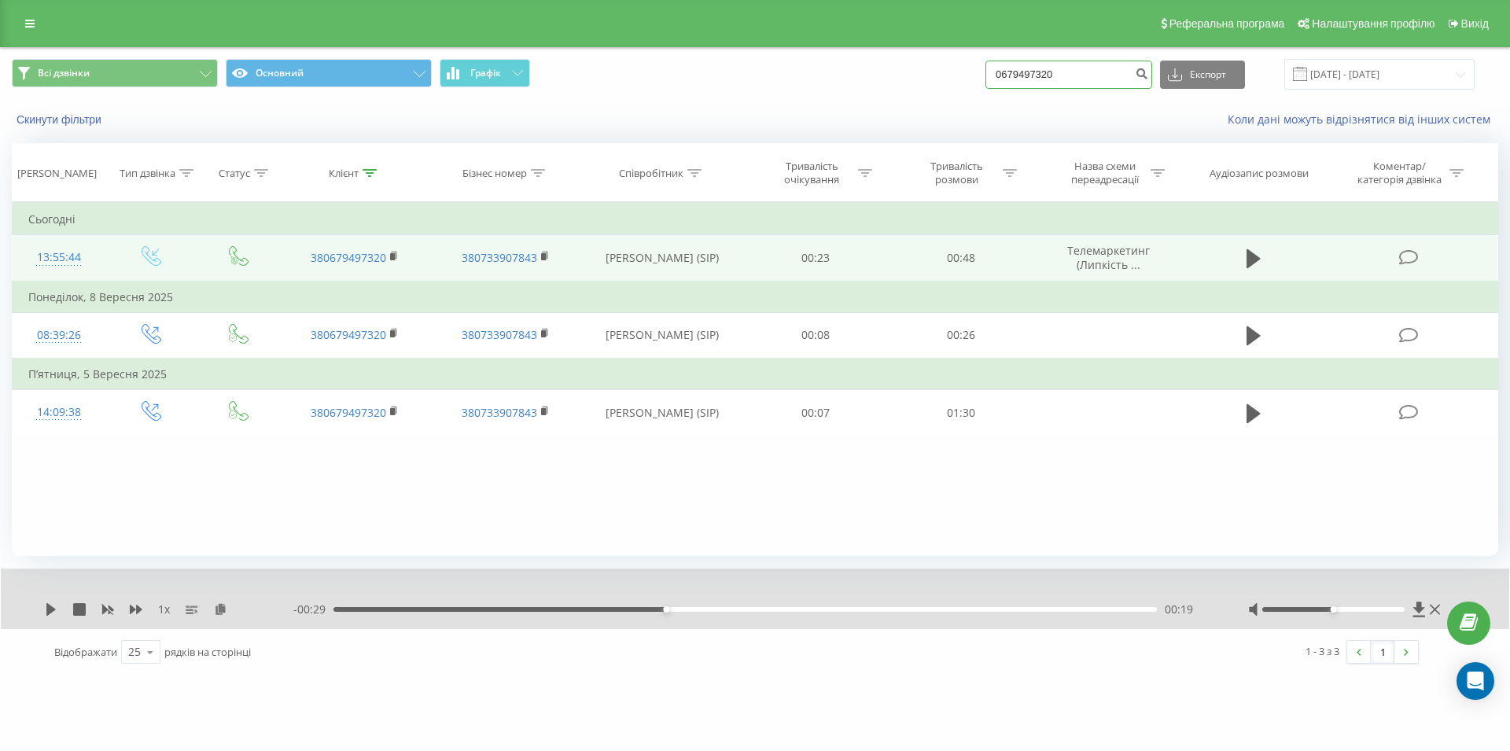
click at [1000, 68] on input "0679497320" at bounding box center [1068, 75] width 167 height 28
click at [1093, 76] on input "0679497320" at bounding box center [1068, 75] width 167 height 28
drag, startPoint x: 1090, startPoint y: 75, endPoint x: 1011, endPoint y: 75, distance: 79.4
click at [1011, 75] on input "0679497320" at bounding box center [1068, 75] width 167 height 28
paste input "066 077 00 24"
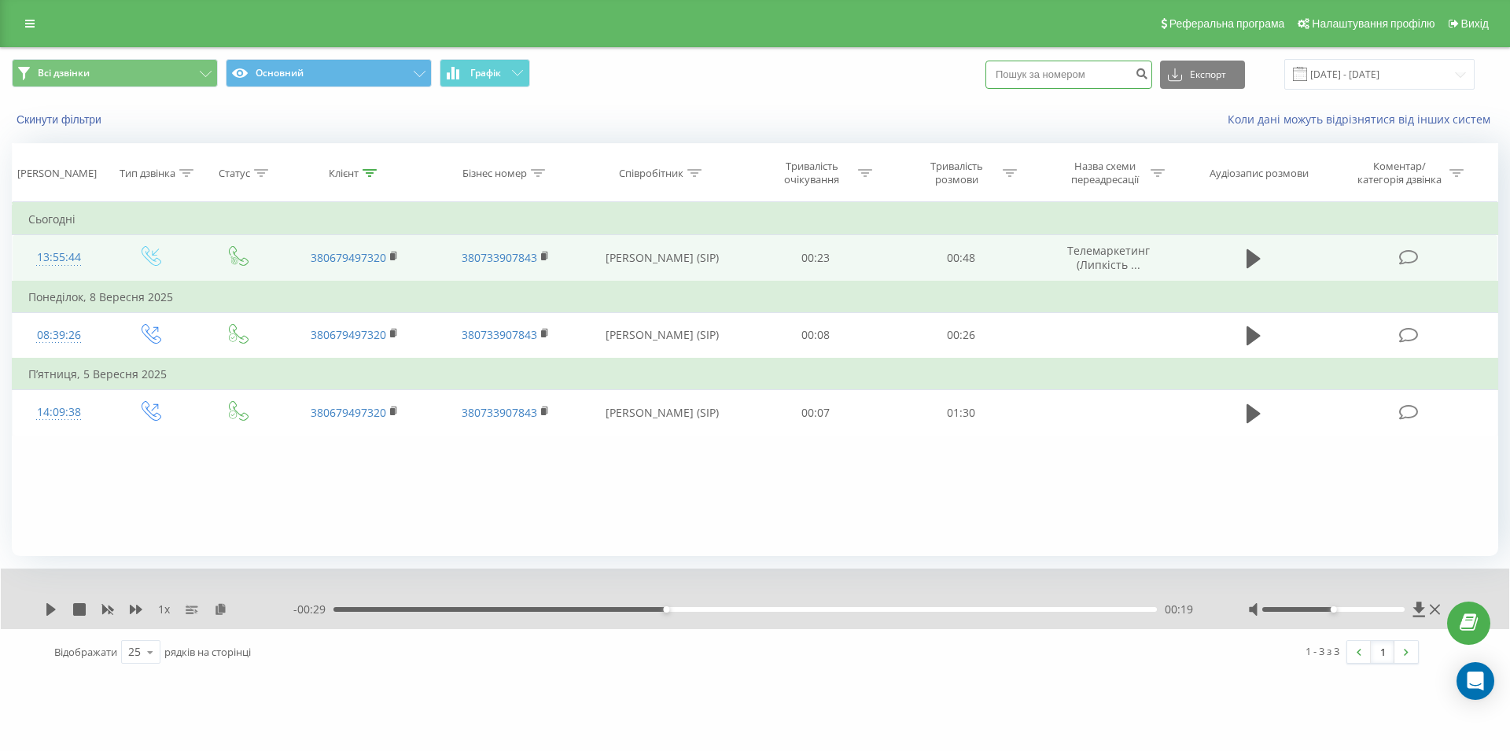
type input "066 077 00 24"
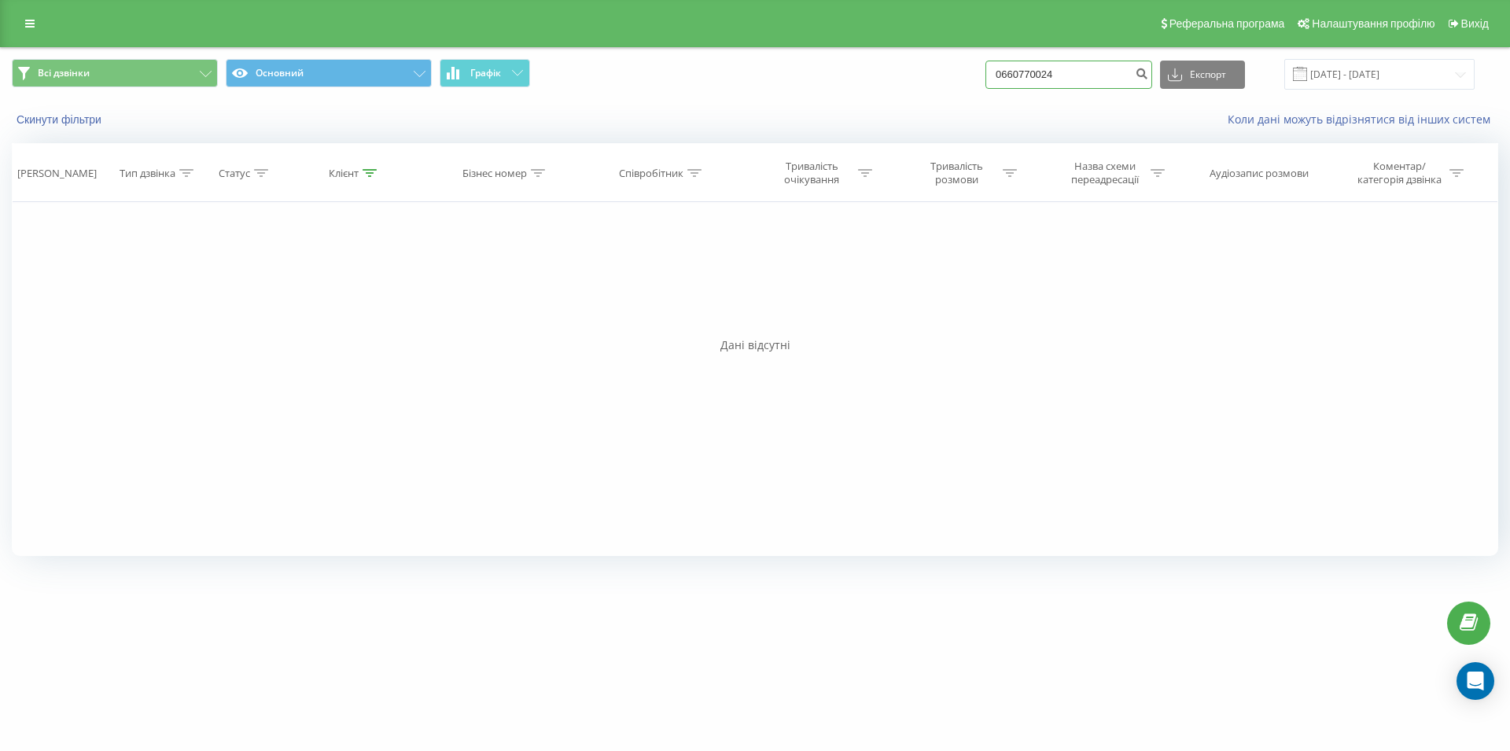
drag, startPoint x: 1042, startPoint y: 62, endPoint x: 971, endPoint y: 72, distance: 72.2
click at [985, 72] on input "0660770024" at bounding box center [1068, 75] width 167 height 28
paste input "067 925 08 36"
type input "067 925 08 36"
drag, startPoint x: 1063, startPoint y: 72, endPoint x: 969, endPoint y: 82, distance: 94.9
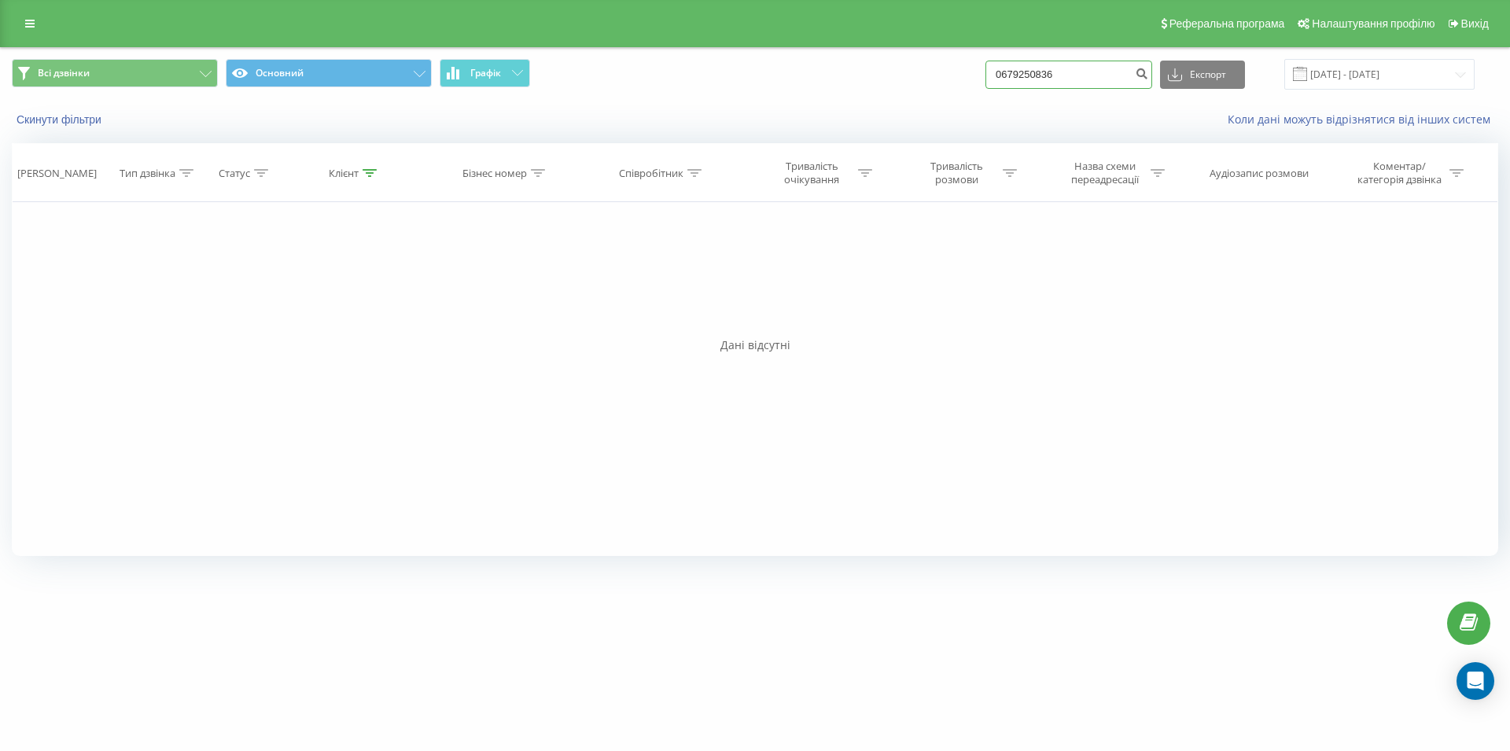
click at [985, 82] on input "0679250836" at bounding box center [1068, 75] width 167 height 28
paste input "066 465 78 77"
type input "066 465 78 77"
drag, startPoint x: 1075, startPoint y: 70, endPoint x: 989, endPoint y: 75, distance: 85.9
click at [989, 75] on input "0664657877" at bounding box center [1068, 75] width 167 height 28
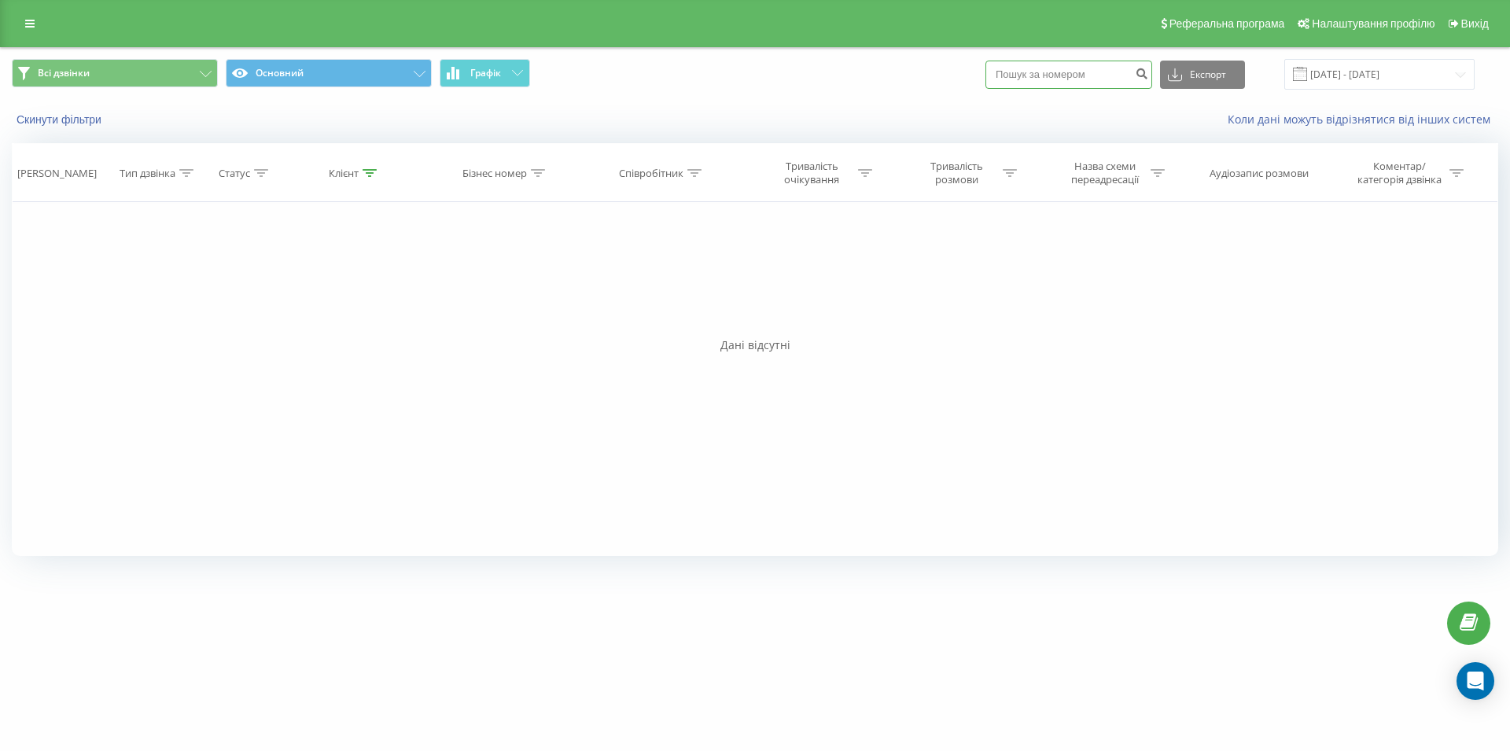
paste input "066 869 32 95"
type input "066 869 32 95"
drag, startPoint x: 1070, startPoint y: 74, endPoint x: 946, endPoint y: 75, distance: 124.3
click at [985, 75] on input "0668693295" at bounding box center [1068, 75] width 167 height 28
paste input "0 63 490 3743"
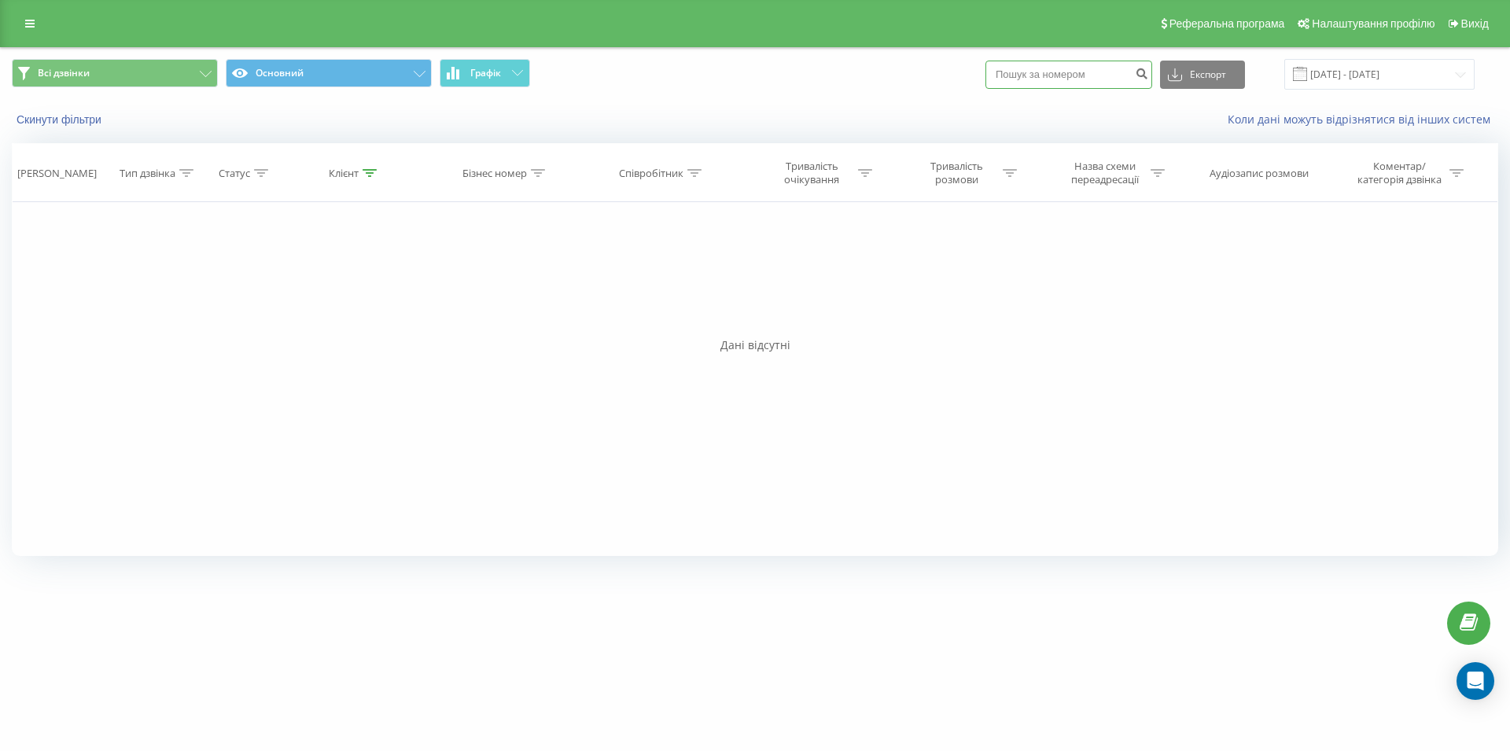
type input "0 63 490 3743"
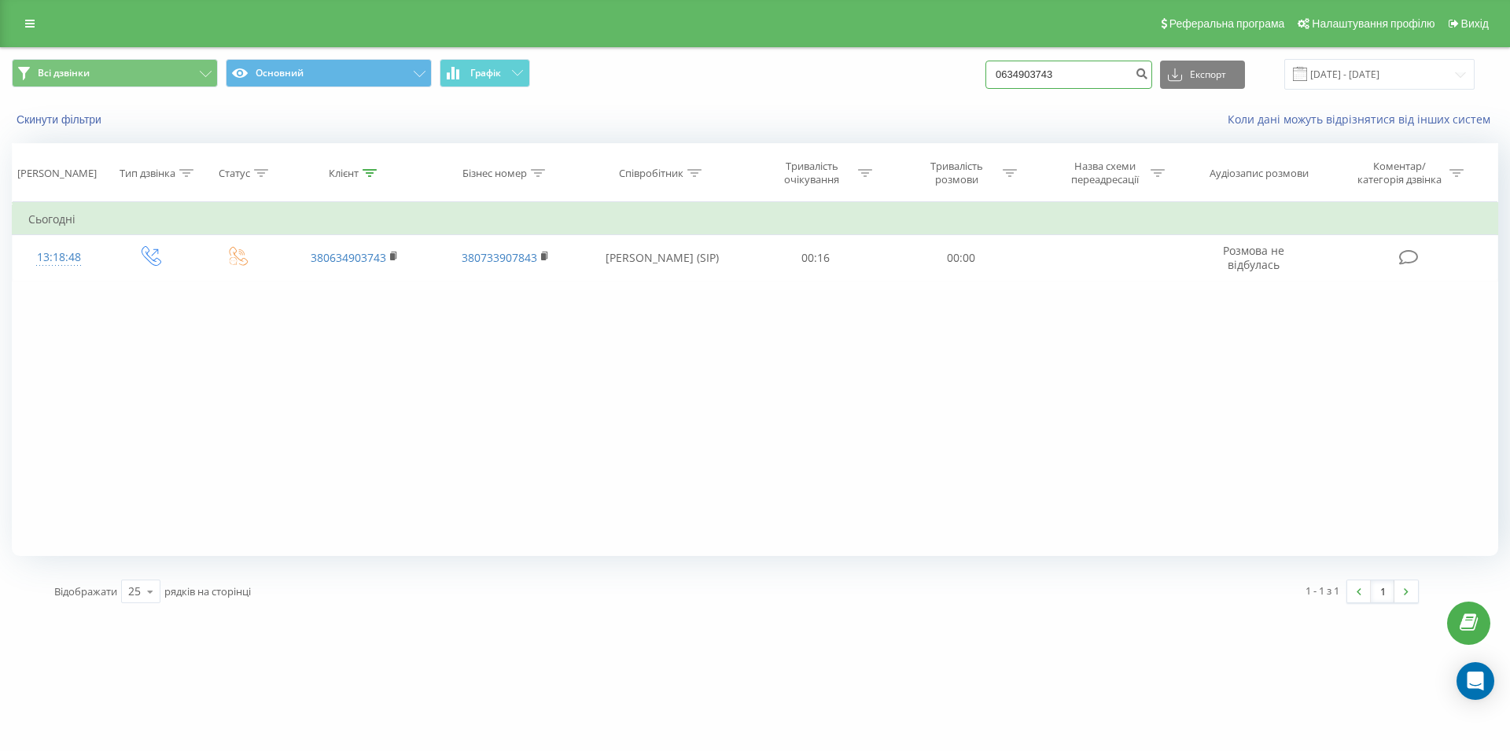
drag, startPoint x: 1088, startPoint y: 73, endPoint x: 975, endPoint y: 76, distance: 113.3
click at [985, 76] on input "0634903743" at bounding box center [1068, 75] width 167 height 28
paste input "093 036 09 42"
type input "093 036 09 42"
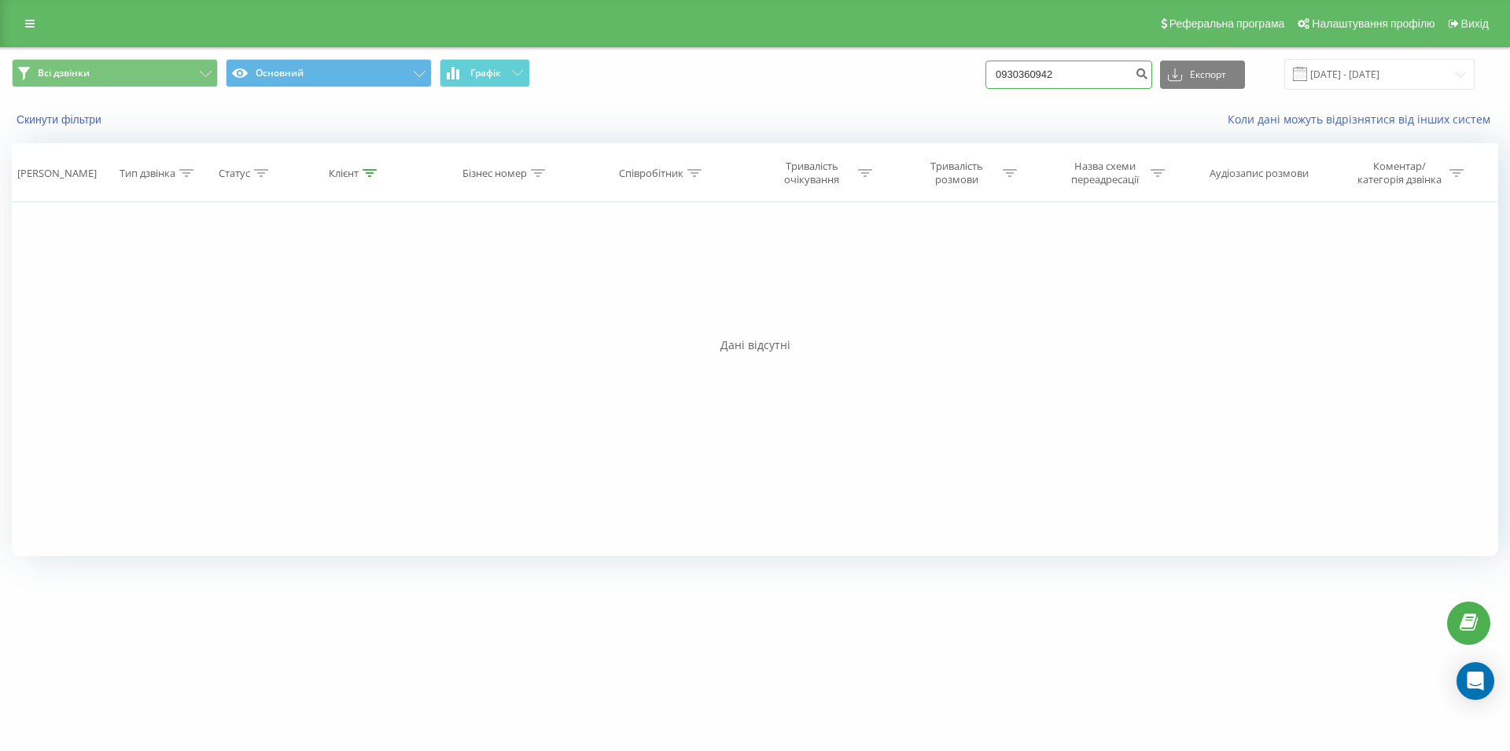
drag, startPoint x: 1092, startPoint y: 72, endPoint x: 988, endPoint y: 73, distance: 103.8
click at [988, 73] on input "0930360942" at bounding box center [1068, 75] width 167 height 28
paste input "067 253 17 23"
type input "067 253 17 23"
drag, startPoint x: 1088, startPoint y: 82, endPoint x: 960, endPoint y: 90, distance: 127.7
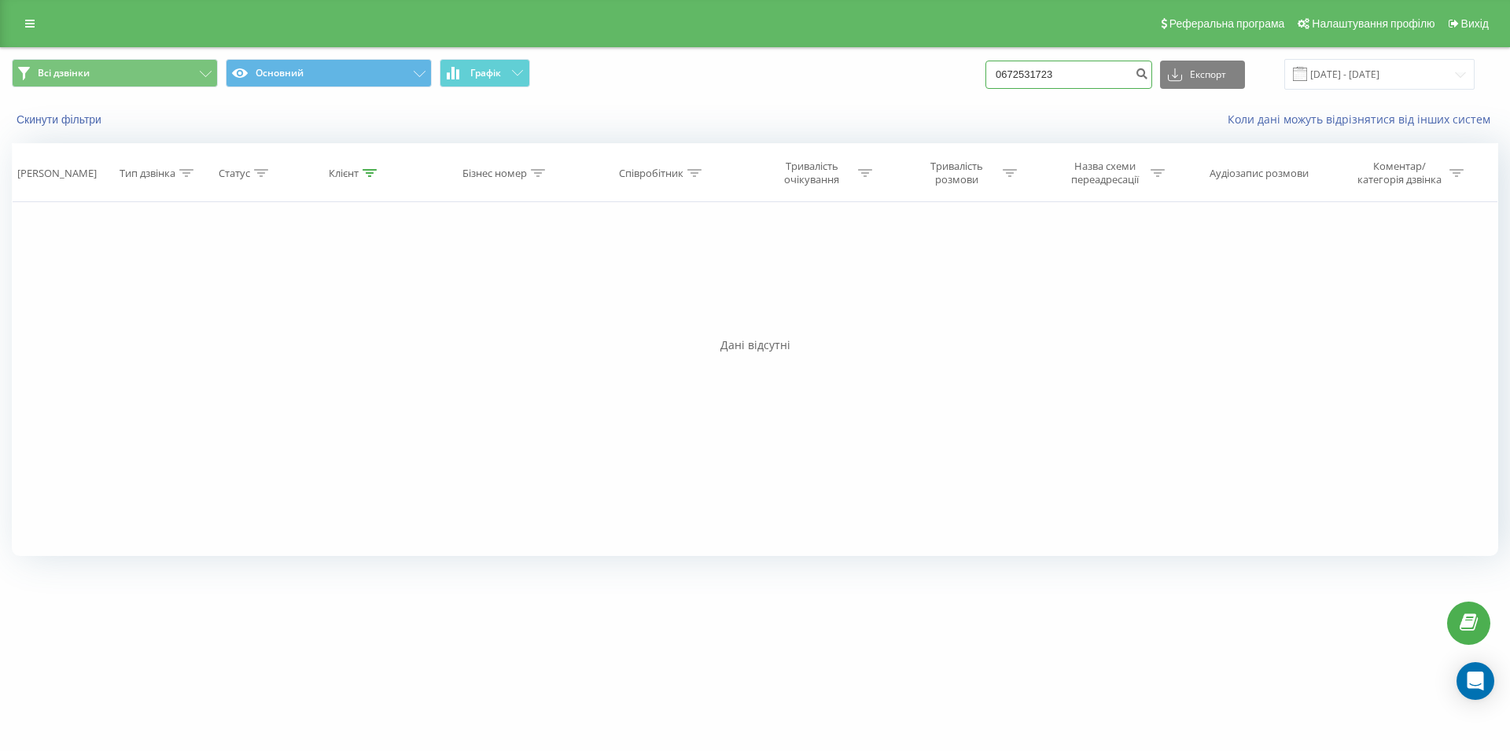
click at [985, 89] on input "0672531723" at bounding box center [1068, 75] width 167 height 28
paste input "095 385 88 26"
type input "095 385 88 26"
click at [985, 80] on input "0953858826" at bounding box center [1068, 75] width 167 height 28
type input "06741333634"
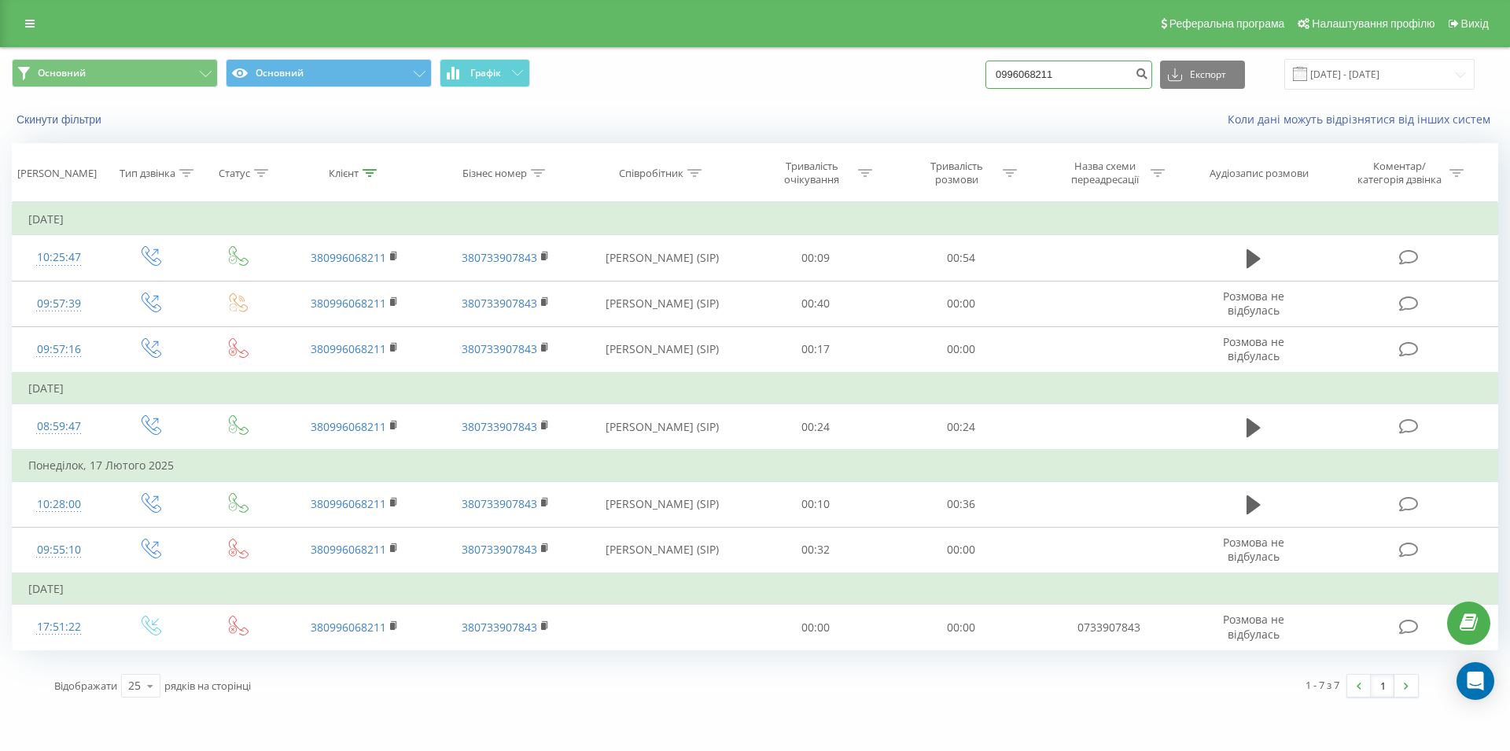
drag, startPoint x: 1094, startPoint y: 74, endPoint x: 986, endPoint y: 79, distance: 107.9
click at [986, 79] on input "0996068211" at bounding box center [1068, 75] width 167 height 28
type input "0674981227"
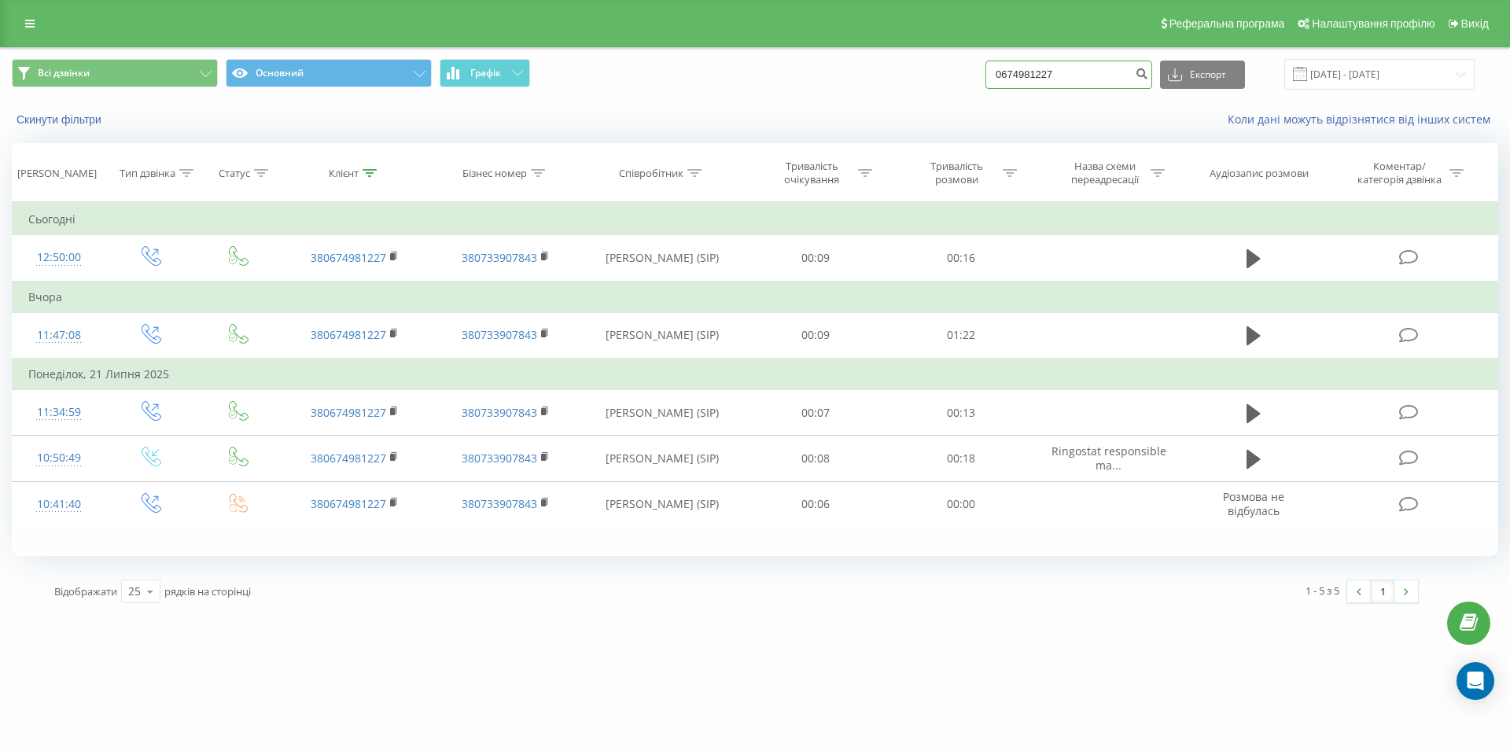
click at [1102, 66] on input "0674981227" at bounding box center [1068, 75] width 167 height 28
click at [1082, 67] on input "0674981227" at bounding box center [1068, 75] width 167 height 28
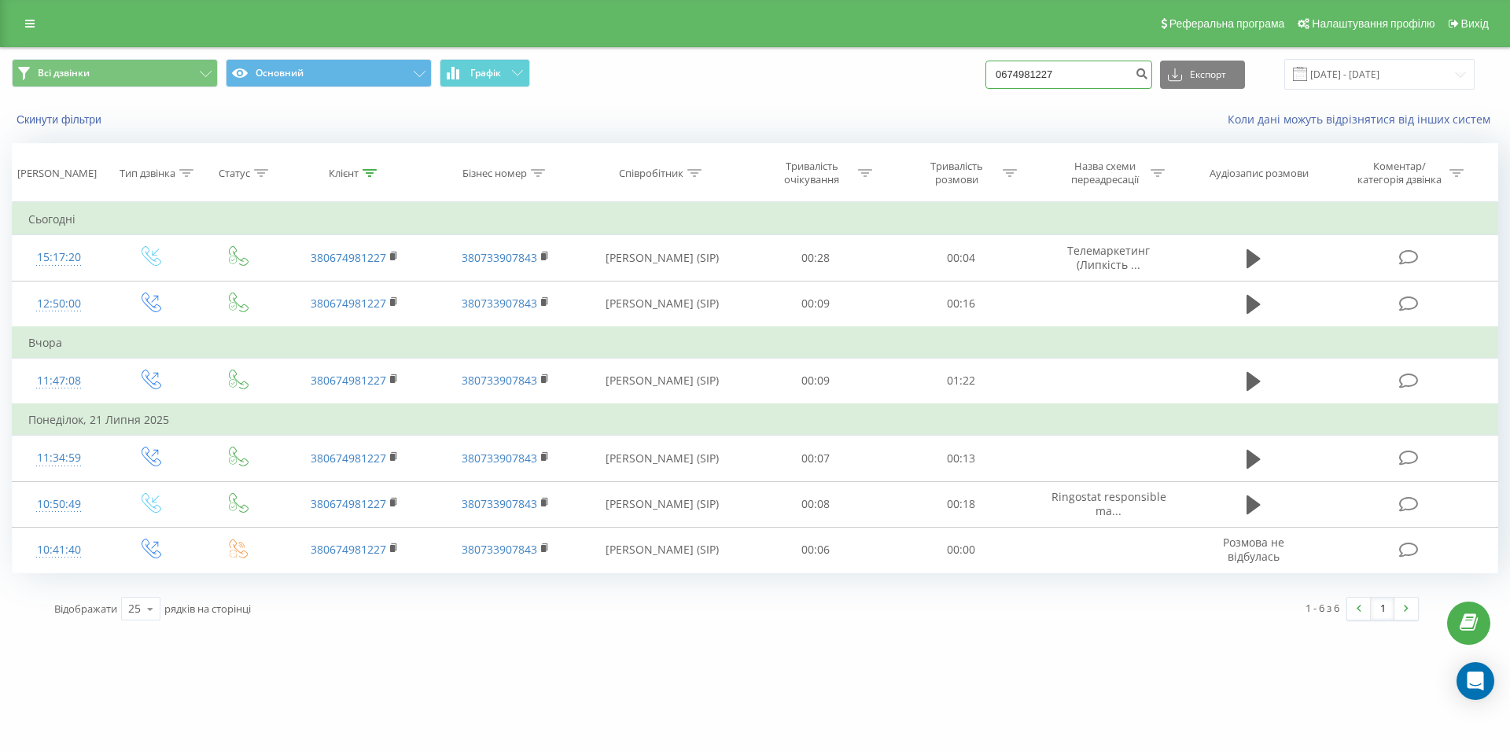
drag, startPoint x: 1105, startPoint y: 67, endPoint x: 985, endPoint y: 68, distance: 119.5
click at [985, 68] on input "0674981227" at bounding box center [1068, 75] width 167 height 28
type input "0985365404"
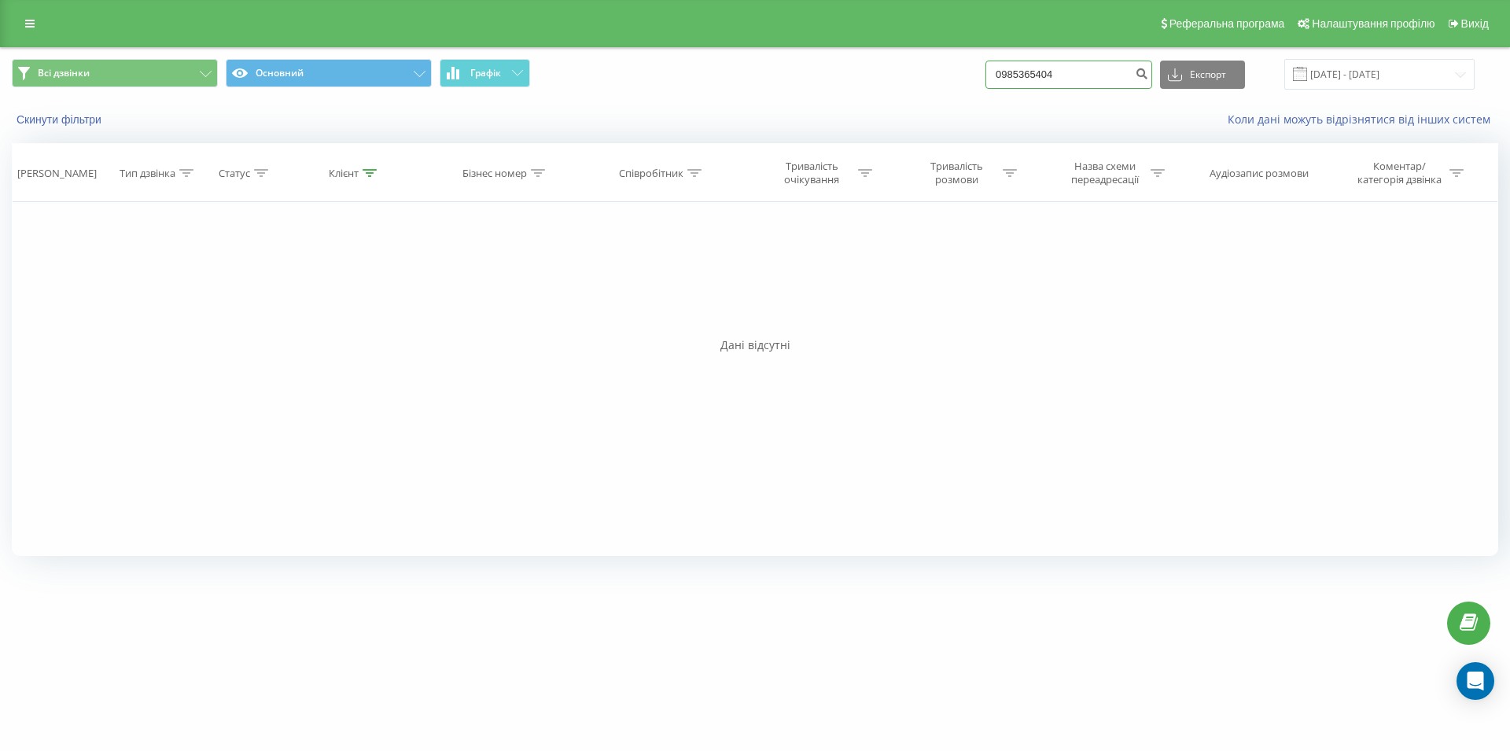
drag, startPoint x: 1071, startPoint y: 76, endPoint x: 950, endPoint y: 82, distance: 121.3
click at [985, 82] on input "0985365404" at bounding box center [1068, 75] width 167 height 28
paste input "066 791 91 42"
type input "066 791 91 42"
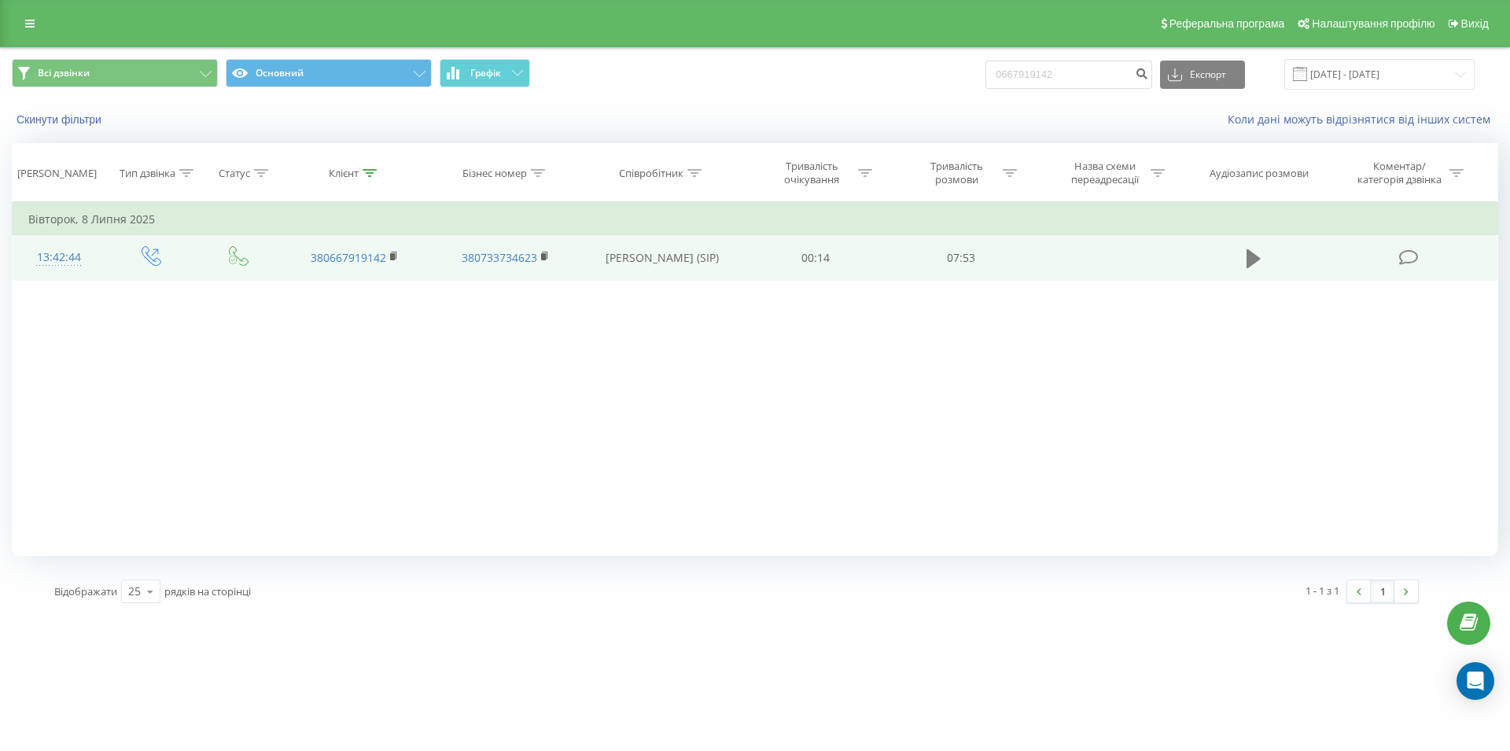
click at [1250, 264] on icon at bounding box center [1254, 258] width 14 height 19
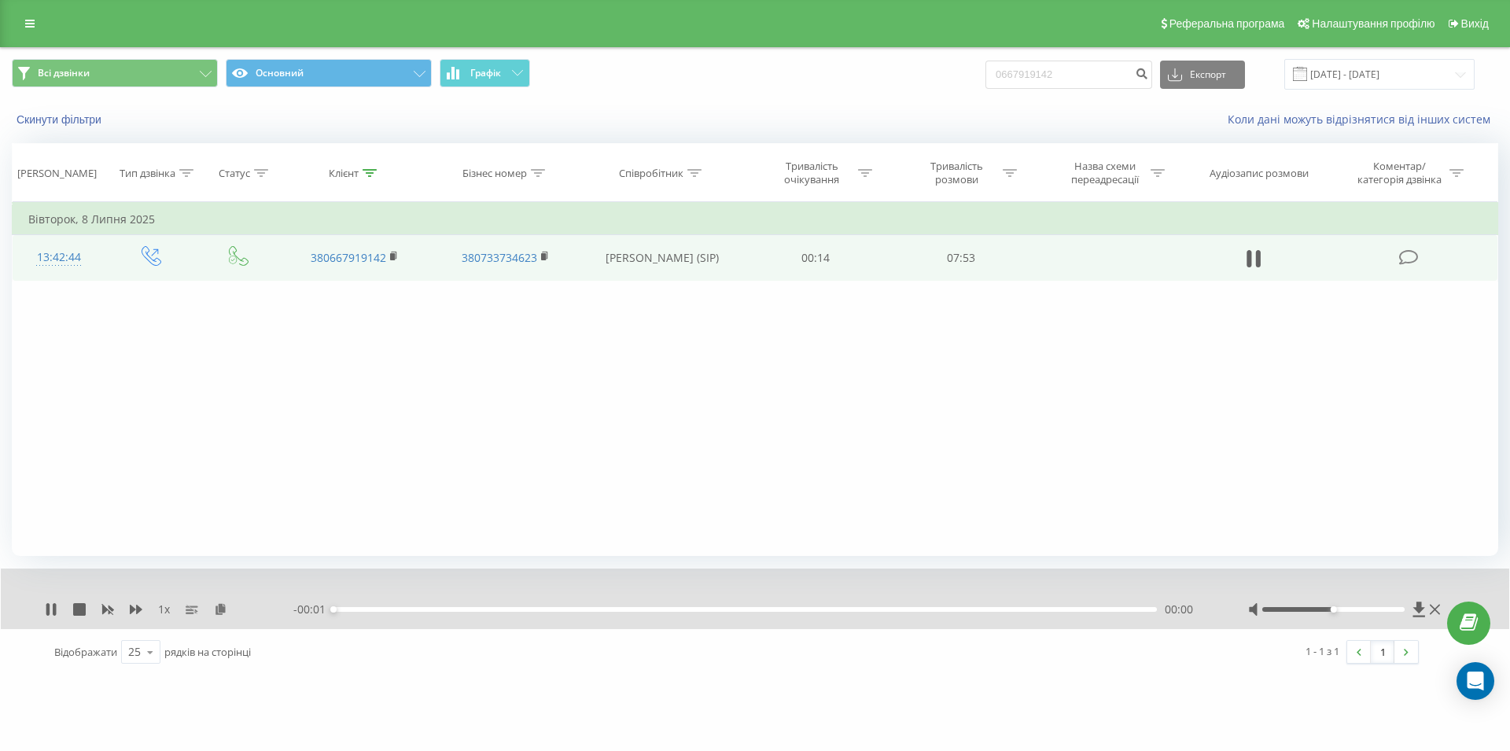
click at [971, 613] on div "- 00:01 00:00 00:00" at bounding box center [750, 610] width 915 height 16
click at [952, 610] on div "00:00" at bounding box center [744, 609] width 823 height 5
click at [790, 612] on div "00:02" at bounding box center [744, 609] width 823 height 5
click at [1254, 266] on icon at bounding box center [1254, 259] width 14 height 22
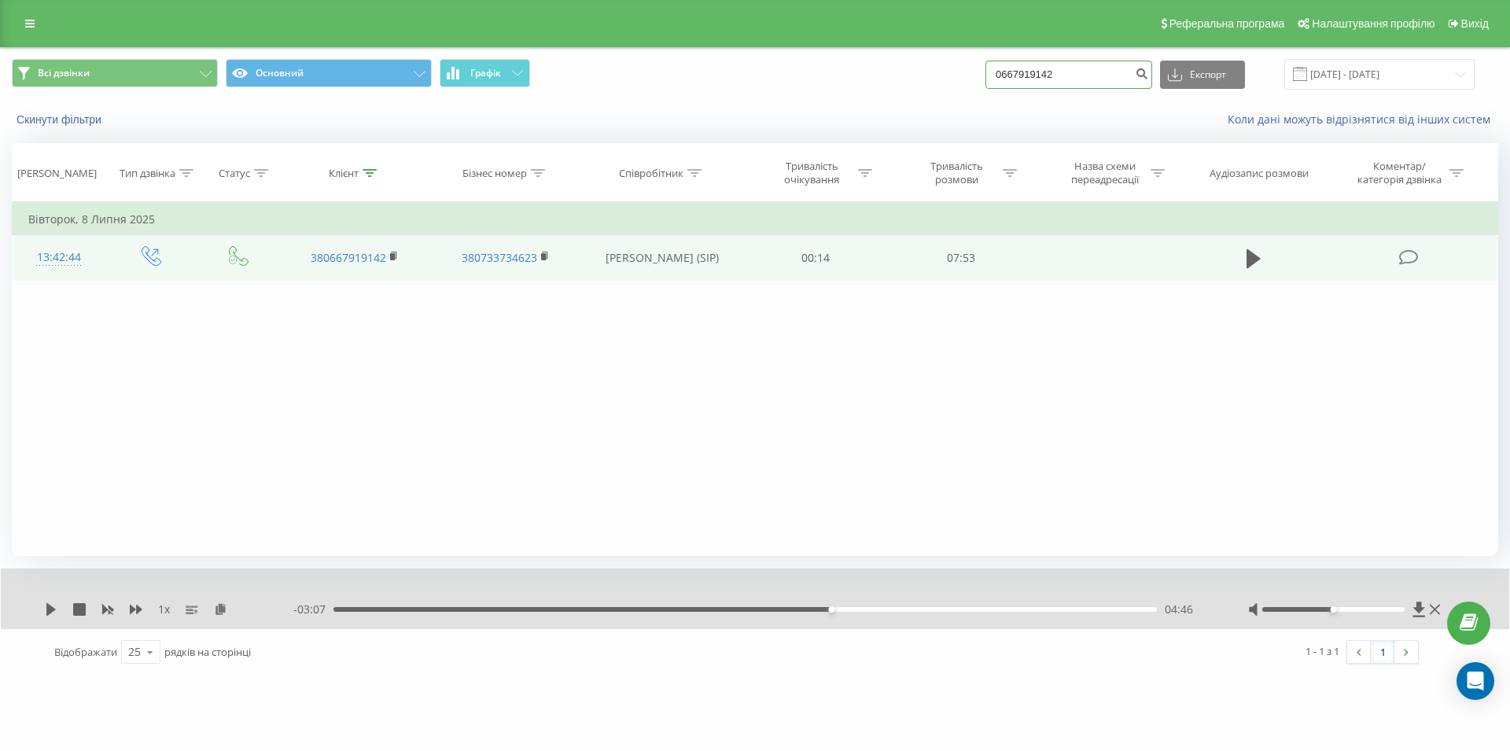
drag, startPoint x: 1083, startPoint y: 78, endPoint x: 960, endPoint y: 83, distance: 122.8
click at [985, 83] on input "0667919142" at bounding box center [1068, 75] width 167 height 28
paste input "068 567 39 43"
type input "068 567 39 43"
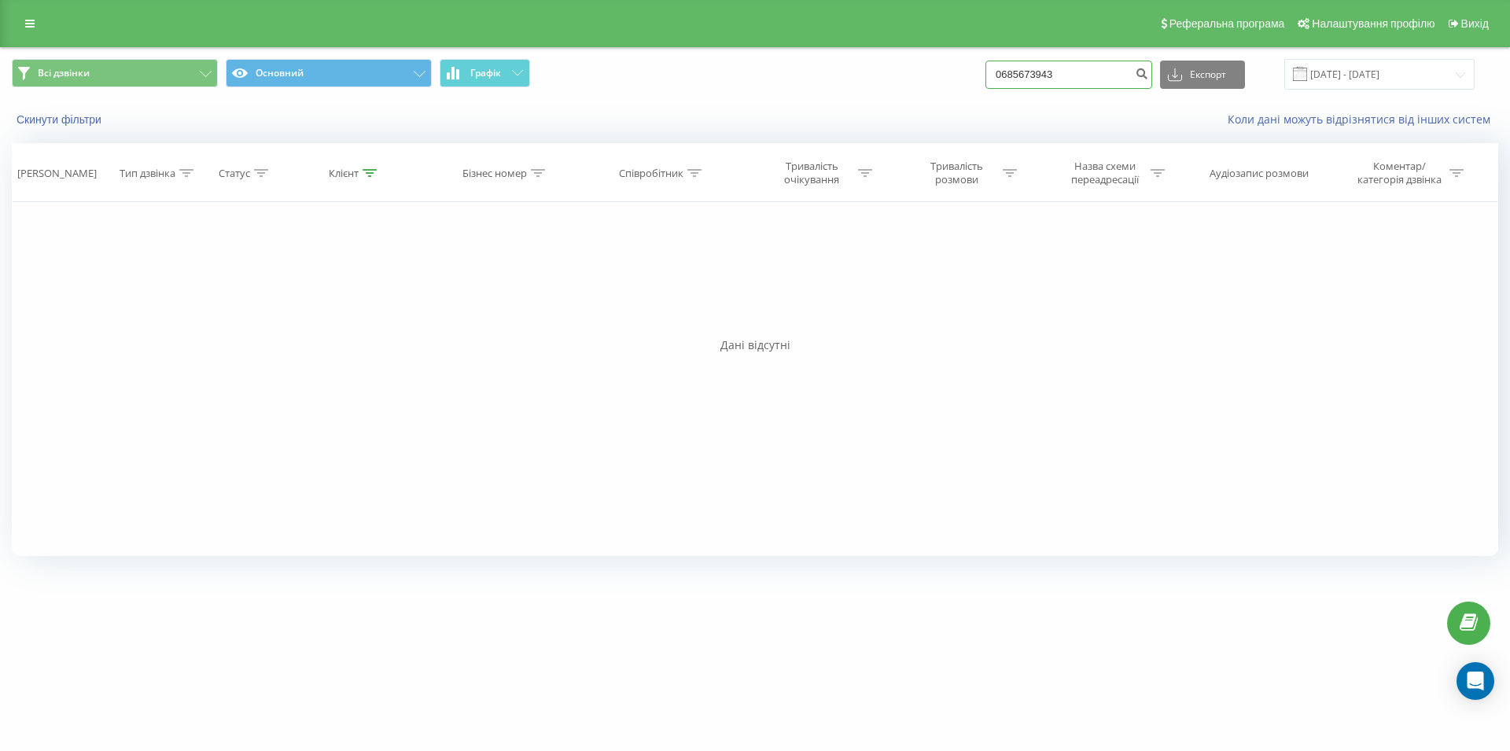
drag, startPoint x: 1088, startPoint y: 72, endPoint x: 954, endPoint y: 72, distance: 133.7
click at [985, 72] on input "0685673943" at bounding box center [1068, 75] width 167 height 28
type input "0637950874"
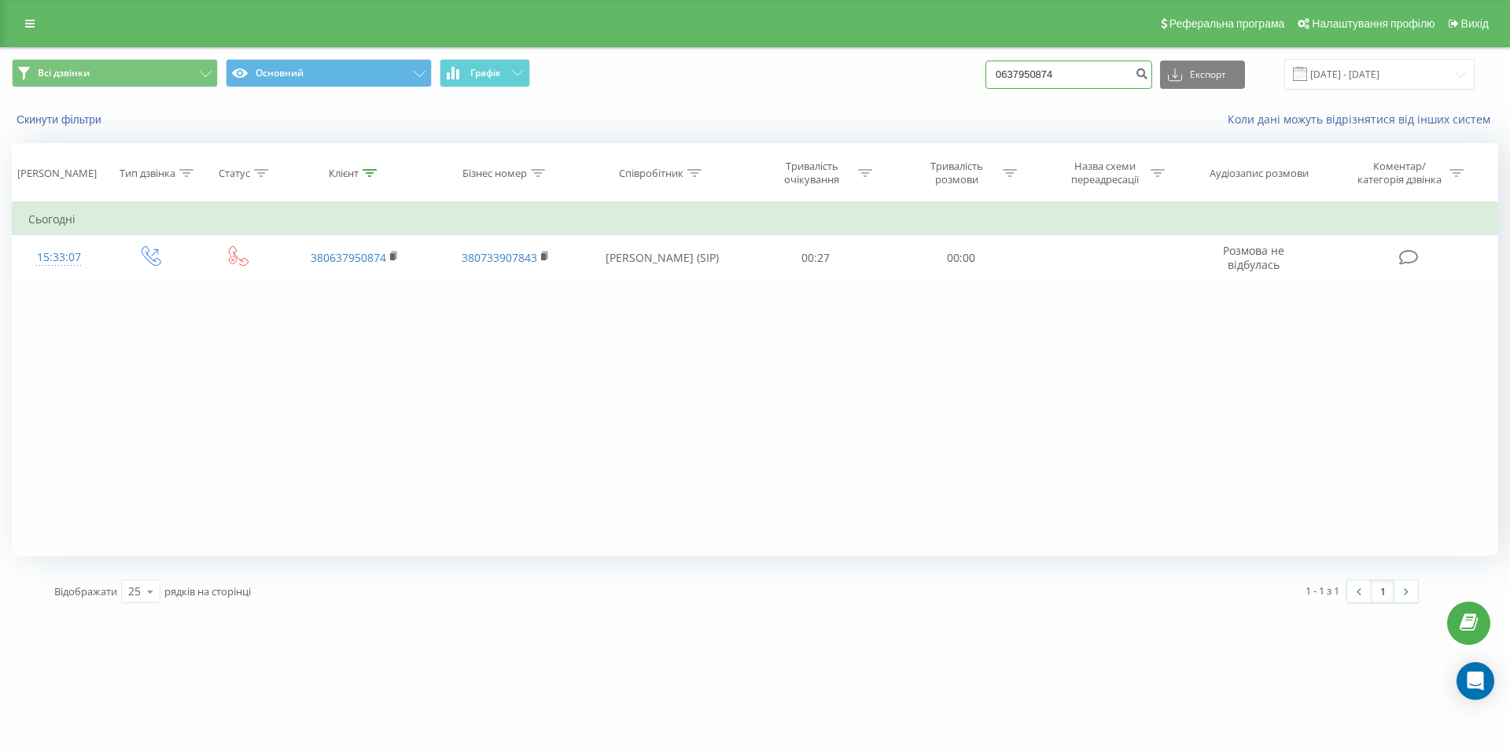
drag, startPoint x: 1074, startPoint y: 77, endPoint x: 978, endPoint y: 76, distance: 96.0
click at [985, 76] on input "0637950874" at bounding box center [1068, 75] width 167 height 28
paste input "067 421 24 31"
type input "067 421 24 31"
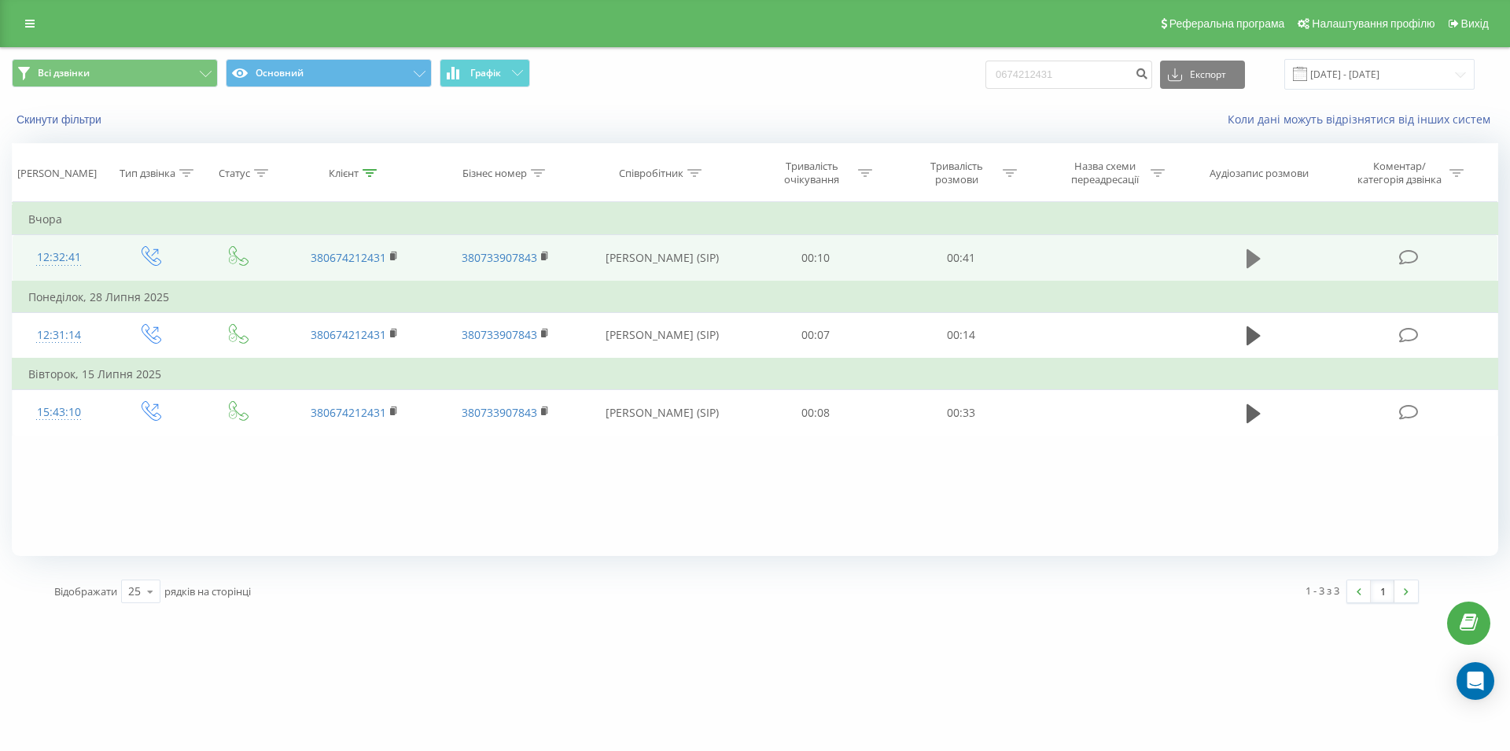
click at [1257, 255] on icon at bounding box center [1254, 259] width 14 height 22
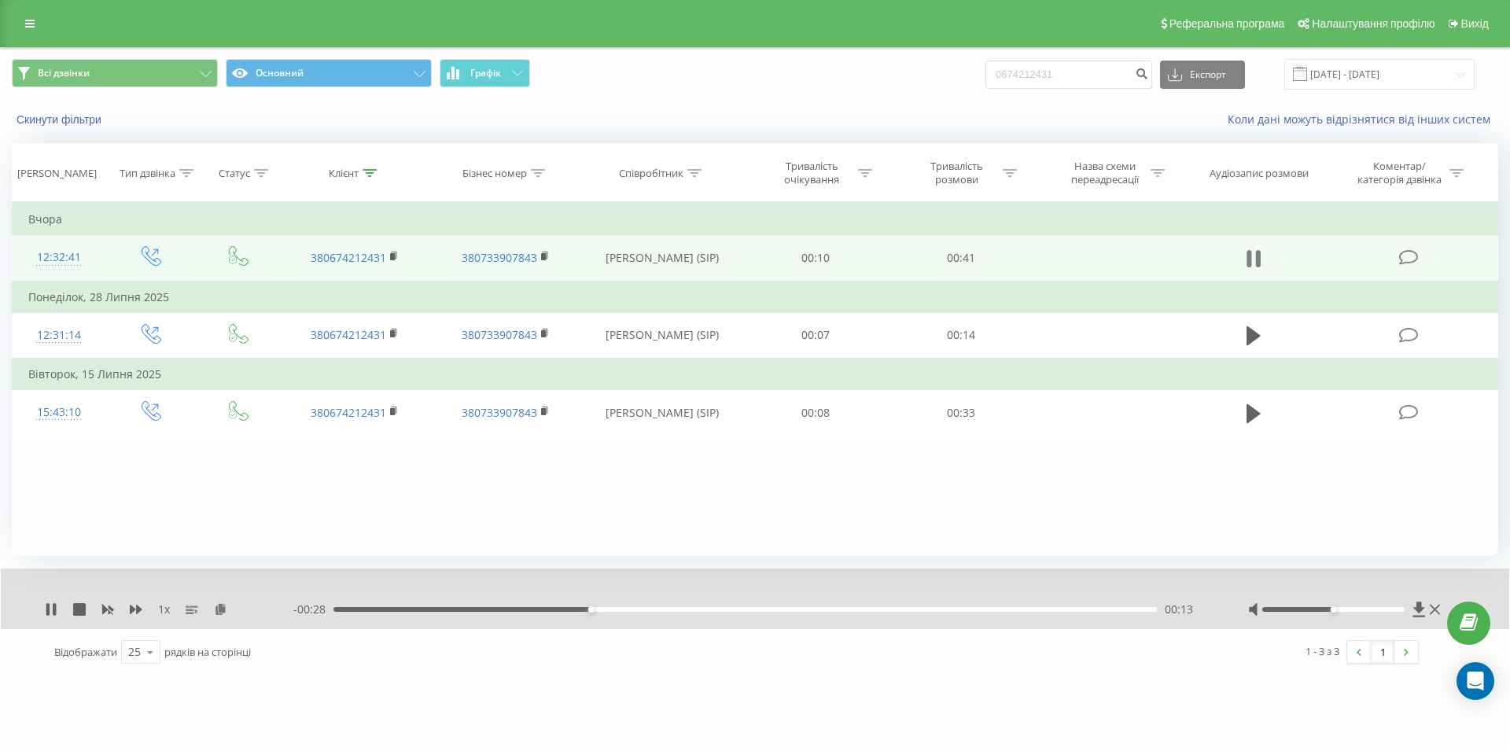
click at [1257, 259] on icon at bounding box center [1258, 258] width 5 height 17
drag, startPoint x: 1071, startPoint y: 71, endPoint x: 967, endPoint y: 77, distance: 104.0
click at [985, 77] on input "0674212431" at bounding box center [1068, 75] width 167 height 28
paste input "095 574 91 80"
type input "095 574 91 80"
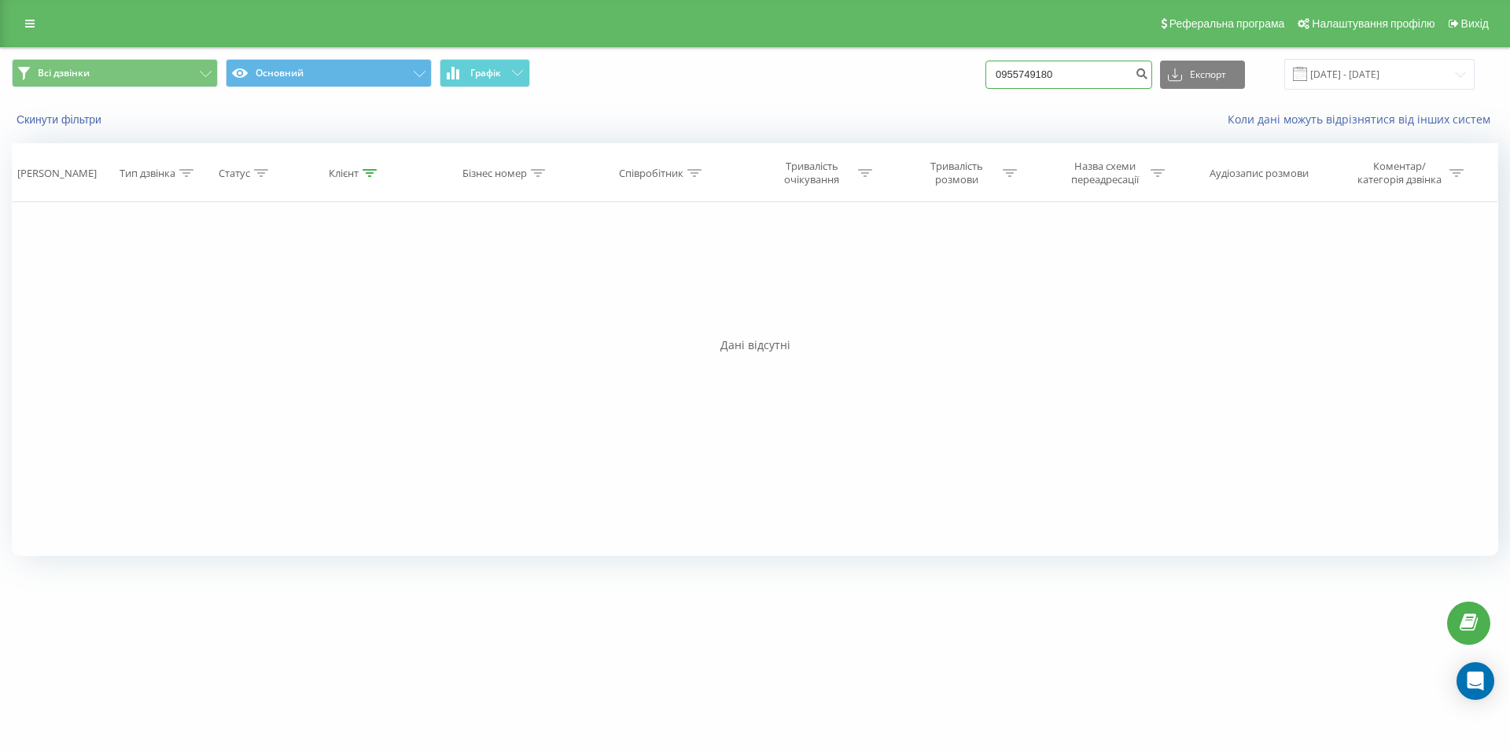
drag, startPoint x: 1070, startPoint y: 74, endPoint x: 974, endPoint y: 83, distance: 95.6
click at [985, 83] on input "0955749180" at bounding box center [1068, 75] width 167 height 28
paste input "067 786 89 41"
type input "067 786 89 41"
drag, startPoint x: 1077, startPoint y: 77, endPoint x: 975, endPoint y: 82, distance: 102.4
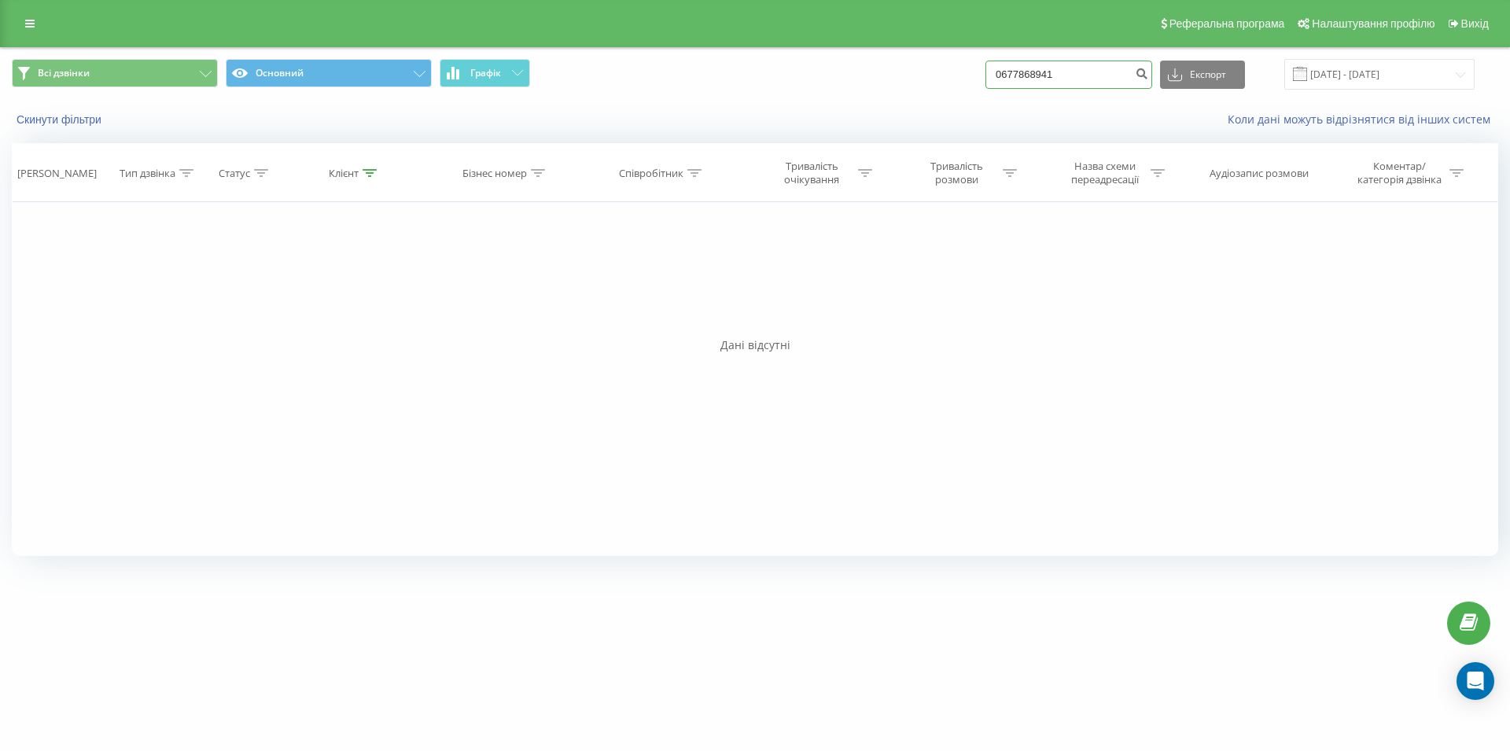
click at [985, 82] on input "0677868941" at bounding box center [1068, 75] width 167 height 28
paste input "093 498 93 00"
type input "093 498 93 00"
drag, startPoint x: 1043, startPoint y: 72, endPoint x: 973, endPoint y: 78, distance: 70.3
click at [985, 78] on input "0934989300" at bounding box center [1068, 75] width 167 height 28
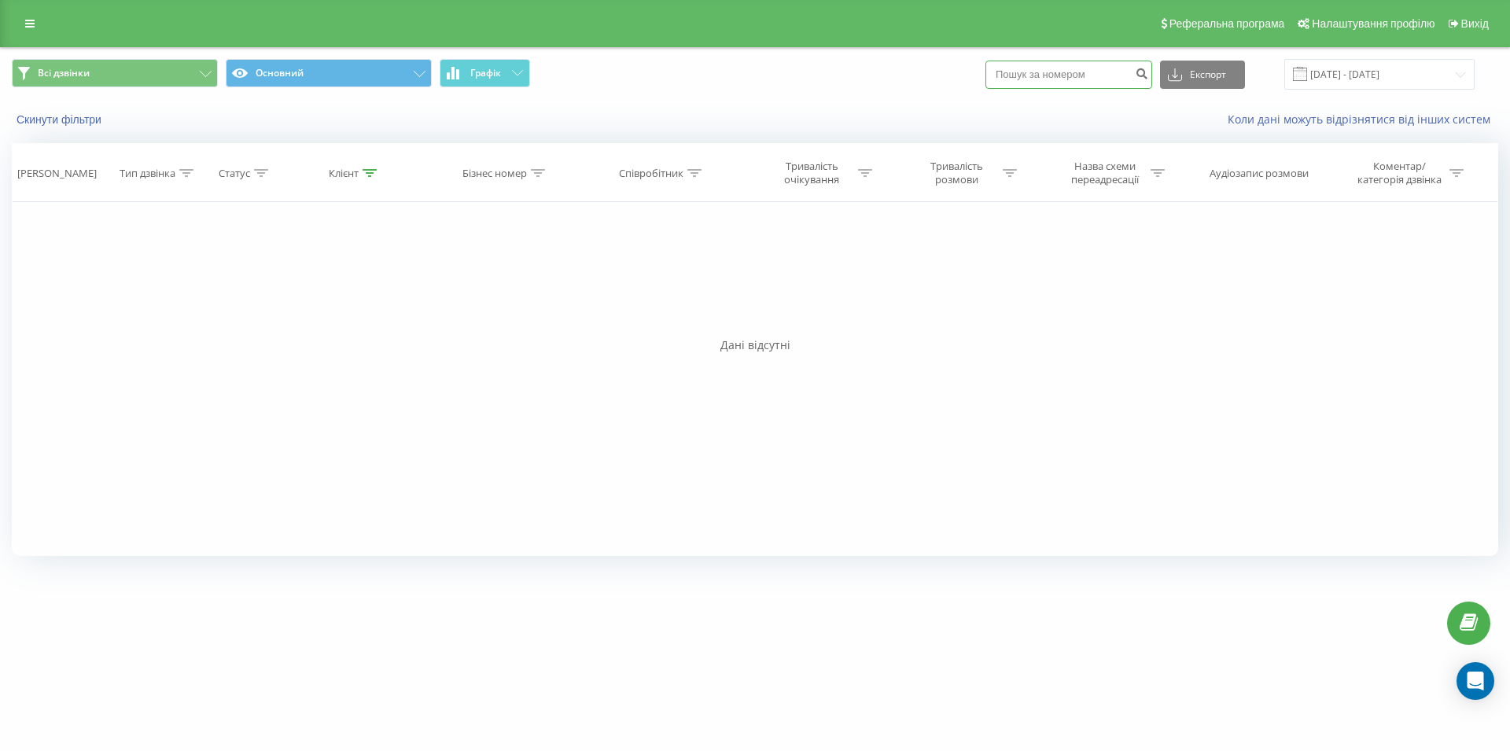
paste input "093 104 64 33"
type input "093 104 64 33"
drag, startPoint x: 967, startPoint y: 67, endPoint x: 949, endPoint y: 67, distance: 18.1
click at [985, 67] on input "0931046433" at bounding box center [1068, 75] width 167 height 28
paste input "096 920 77 00"
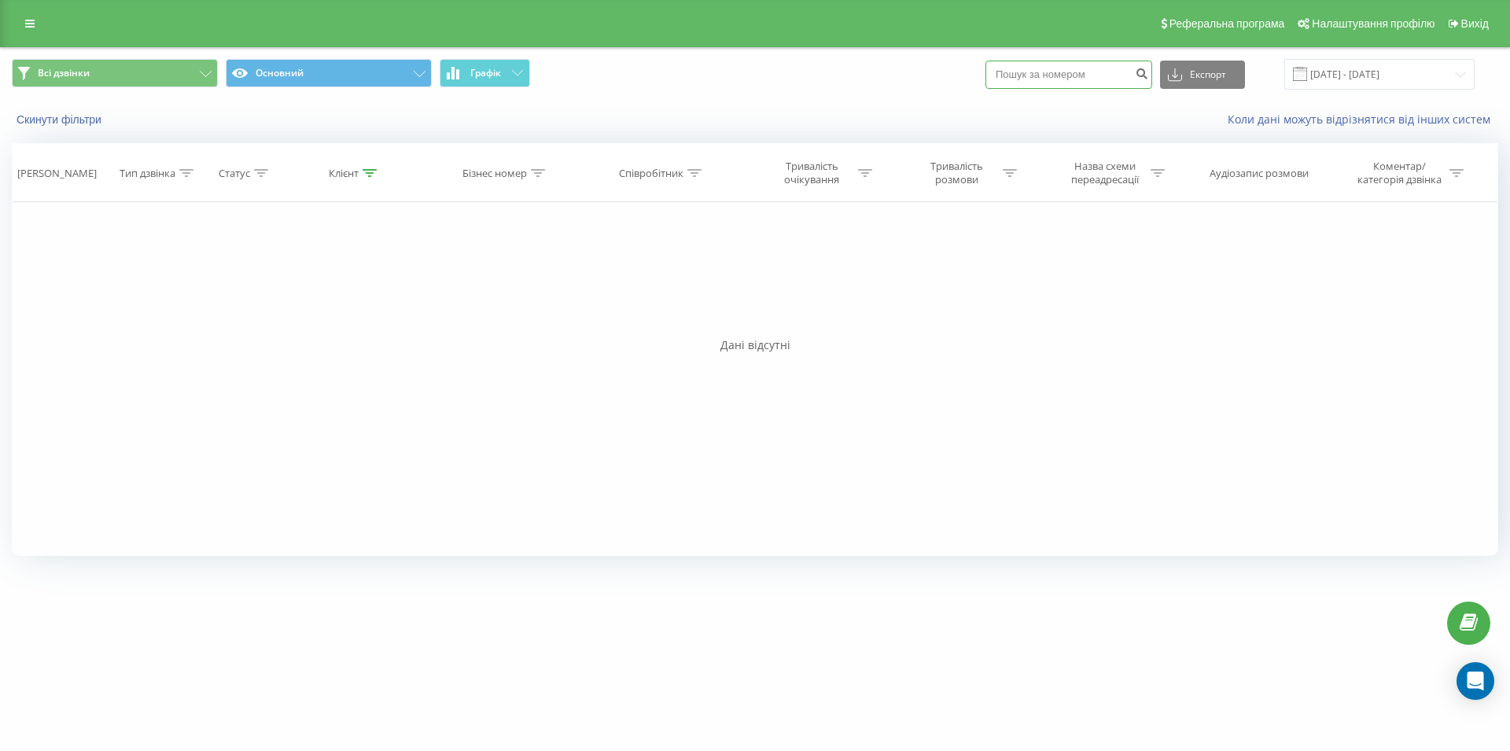
type input "096 920 77 00"
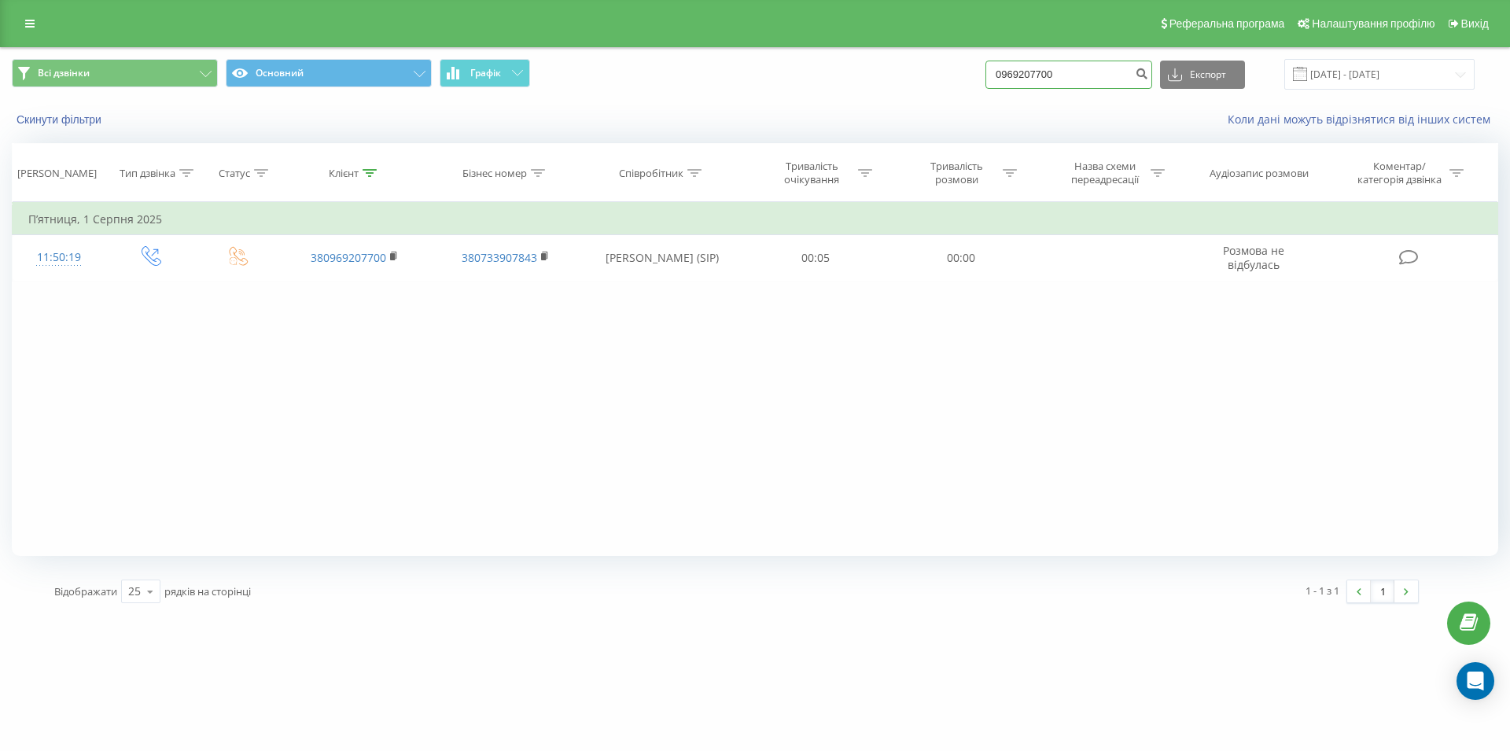
drag, startPoint x: 1092, startPoint y: 69, endPoint x: 963, endPoint y: 75, distance: 129.1
click at [985, 75] on input "0969207700" at bounding box center [1068, 75] width 167 height 28
type input "0931046433"
click at [1057, 516] on div "Фільтрувати за умовою Дорівнює Введіть значення Скасувати OK Фільтрувати за умо…" at bounding box center [755, 379] width 1486 height 354
drag, startPoint x: 1092, startPoint y: 72, endPoint x: 945, endPoint y: 74, distance: 146.3
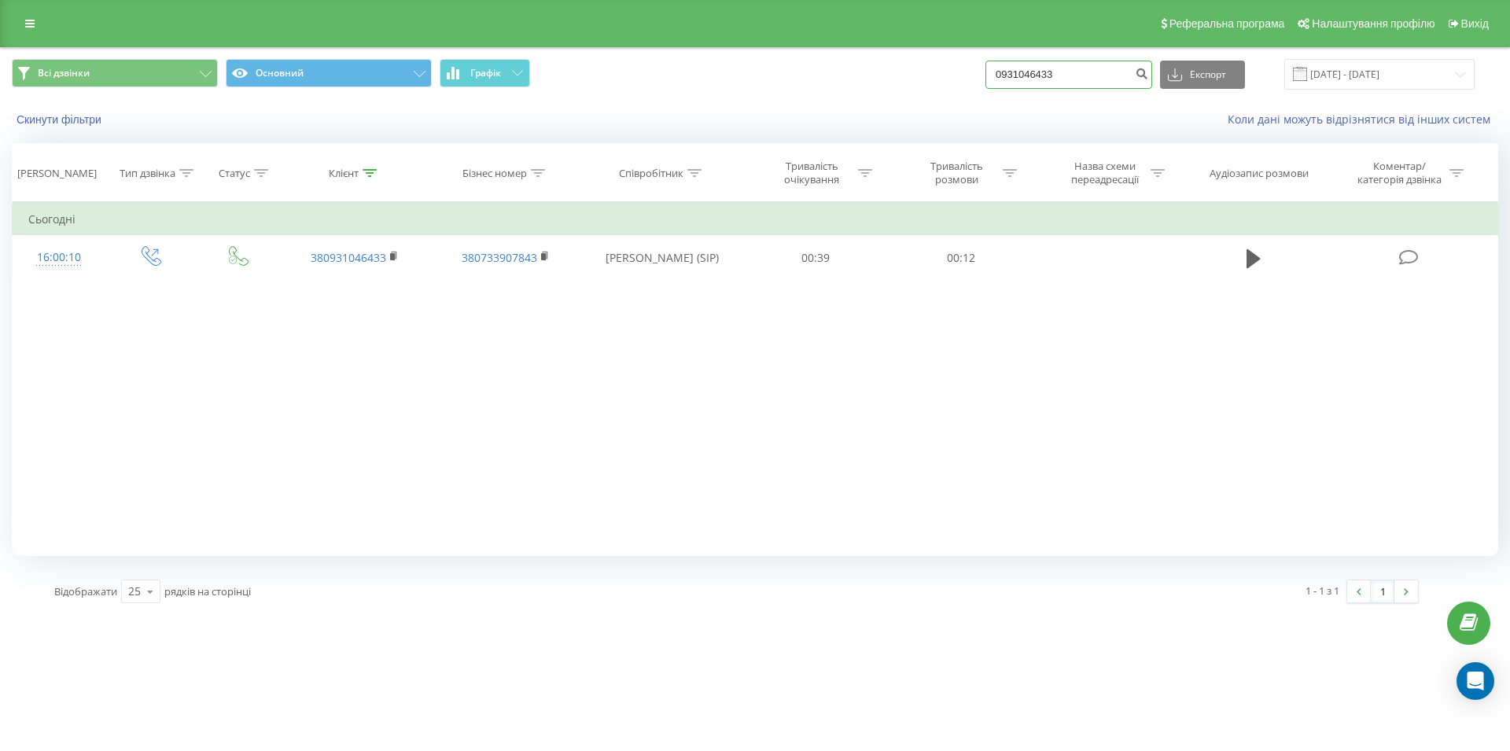
click at [985, 74] on input "0931046433" at bounding box center [1068, 75] width 167 height 28
type input "0950323800"
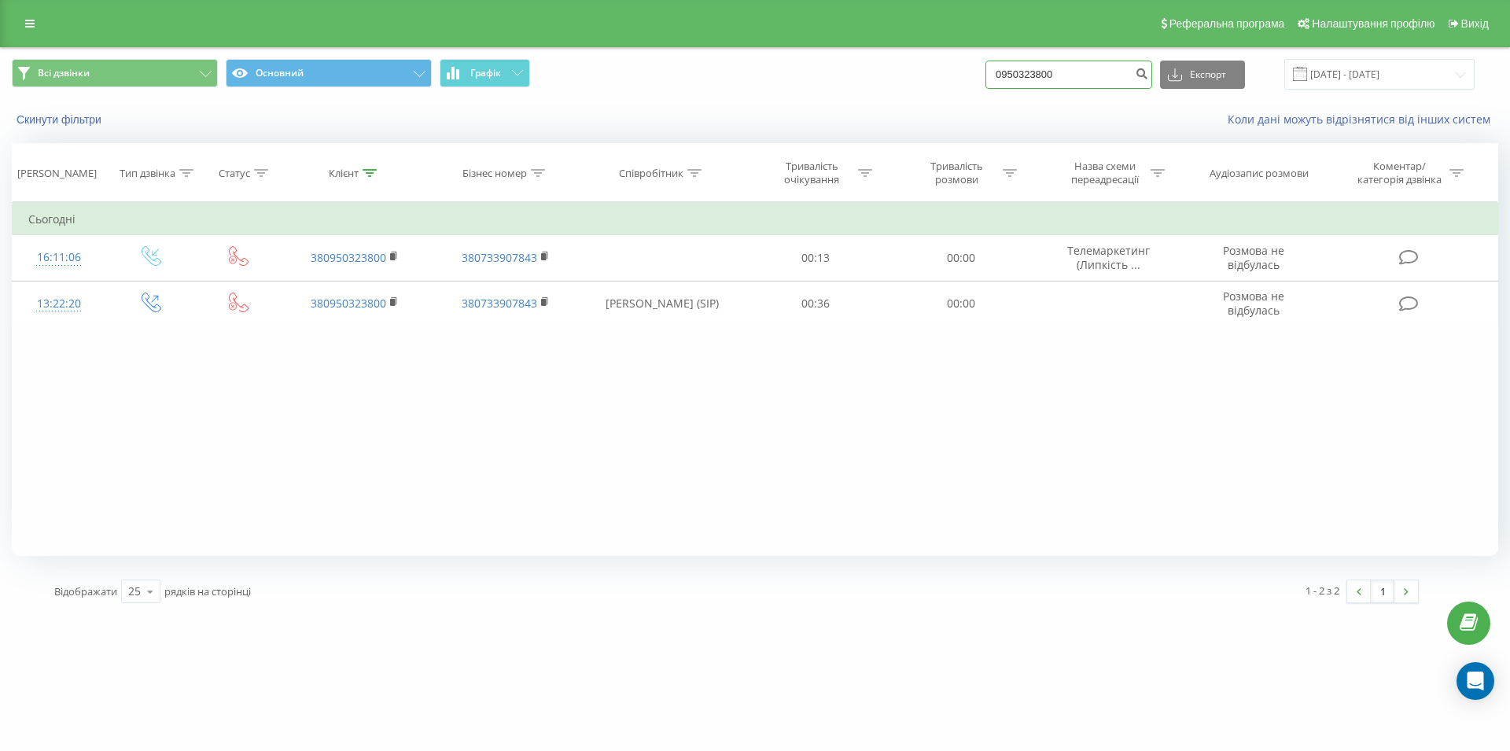
drag, startPoint x: 1103, startPoint y: 77, endPoint x: 1005, endPoint y: 79, distance: 97.6
click at [1005, 79] on input "0950323800" at bounding box center [1068, 75] width 167 height 28
click at [1086, 73] on input "0950323800" at bounding box center [1068, 75] width 167 height 28
drag, startPoint x: 1088, startPoint y: 73, endPoint x: 993, endPoint y: 75, distance: 94.4
click at [993, 75] on input "0950323800" at bounding box center [1068, 75] width 167 height 28
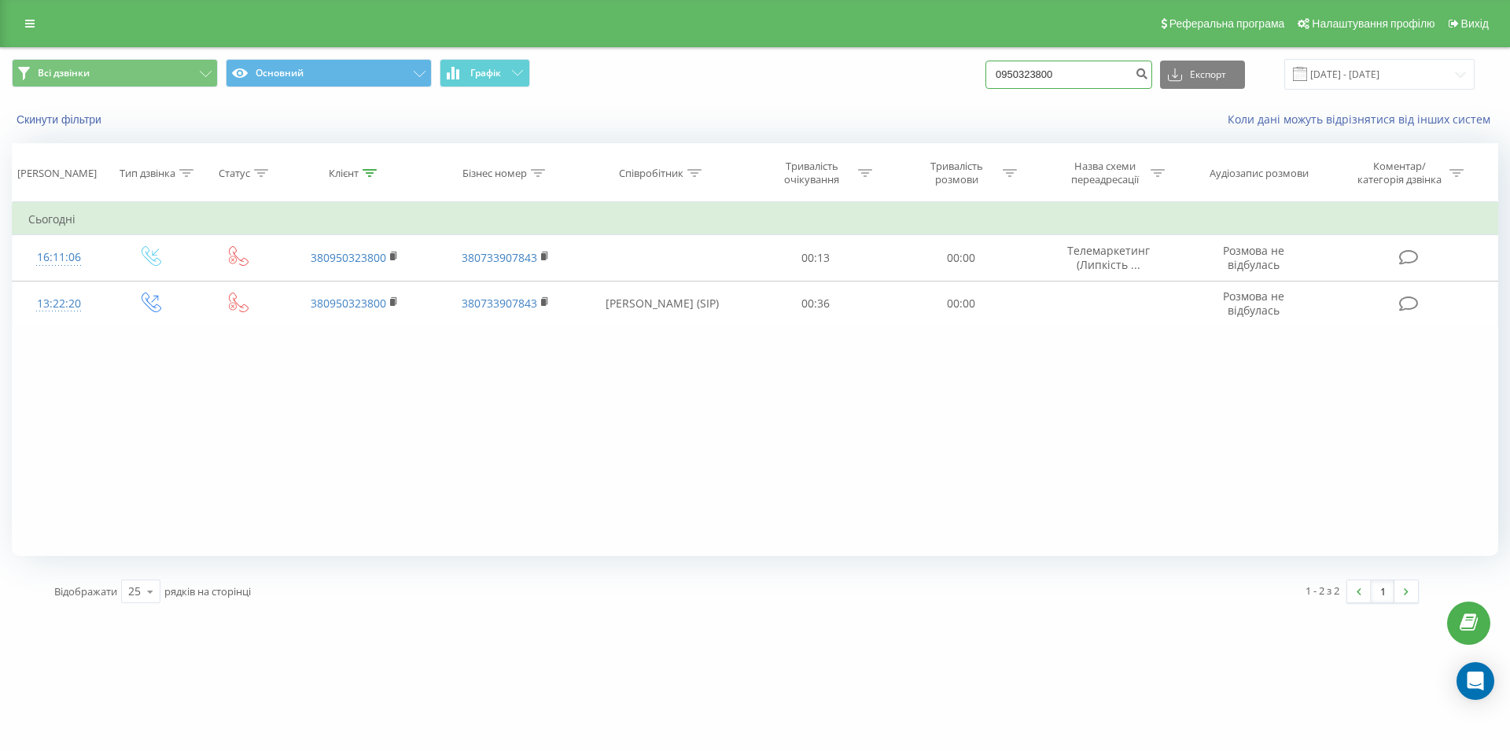
drag, startPoint x: 1125, startPoint y: 70, endPoint x: 1080, endPoint y: 75, distance: 45.1
click at [1078, 73] on input "0950323800" at bounding box center [1068, 75] width 167 height 28
drag, startPoint x: 1026, startPoint y: 83, endPoint x: 937, endPoint y: 83, distance: 89.7
click at [985, 84] on input "0950323800" at bounding box center [1068, 75] width 167 height 28
paste input "066 008 00 05"
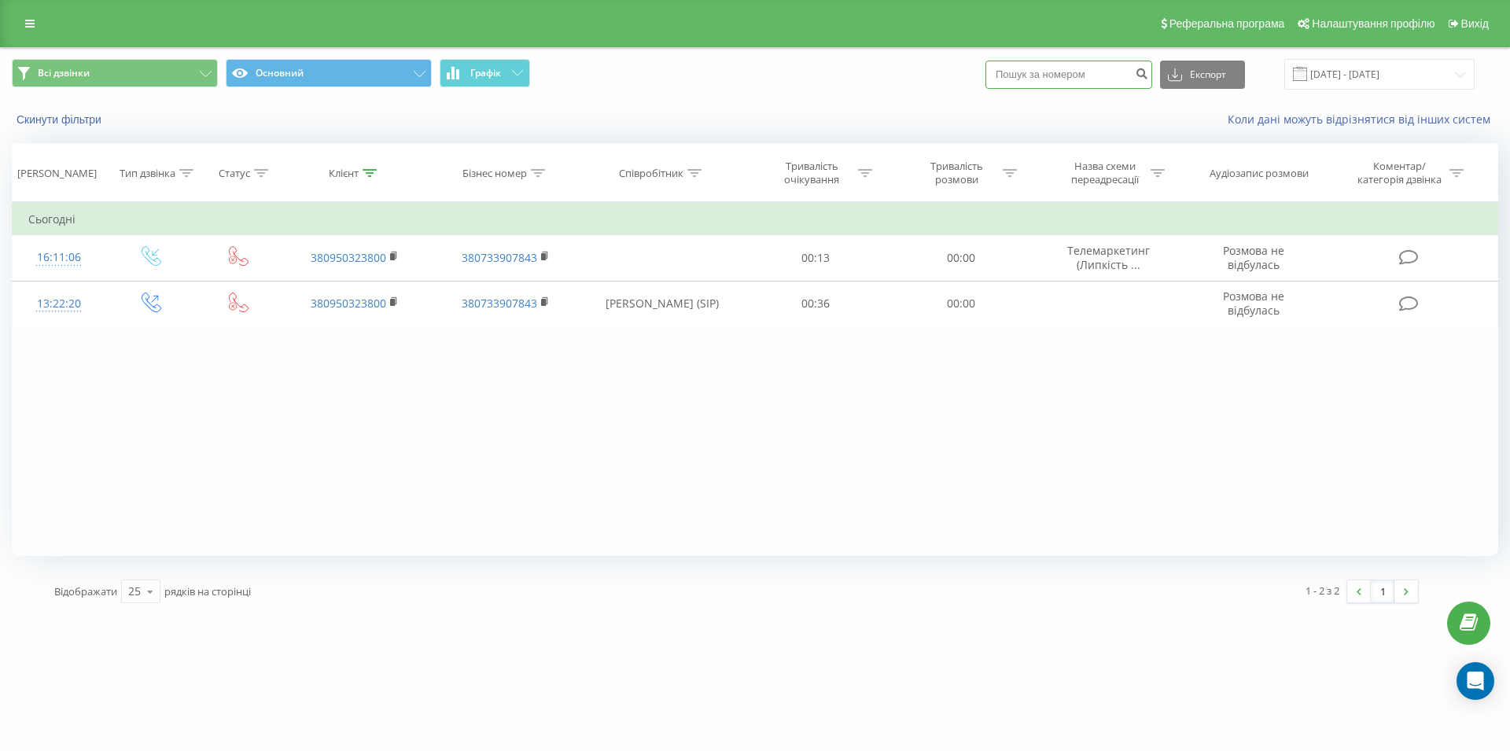
type input "066 008 00 05"
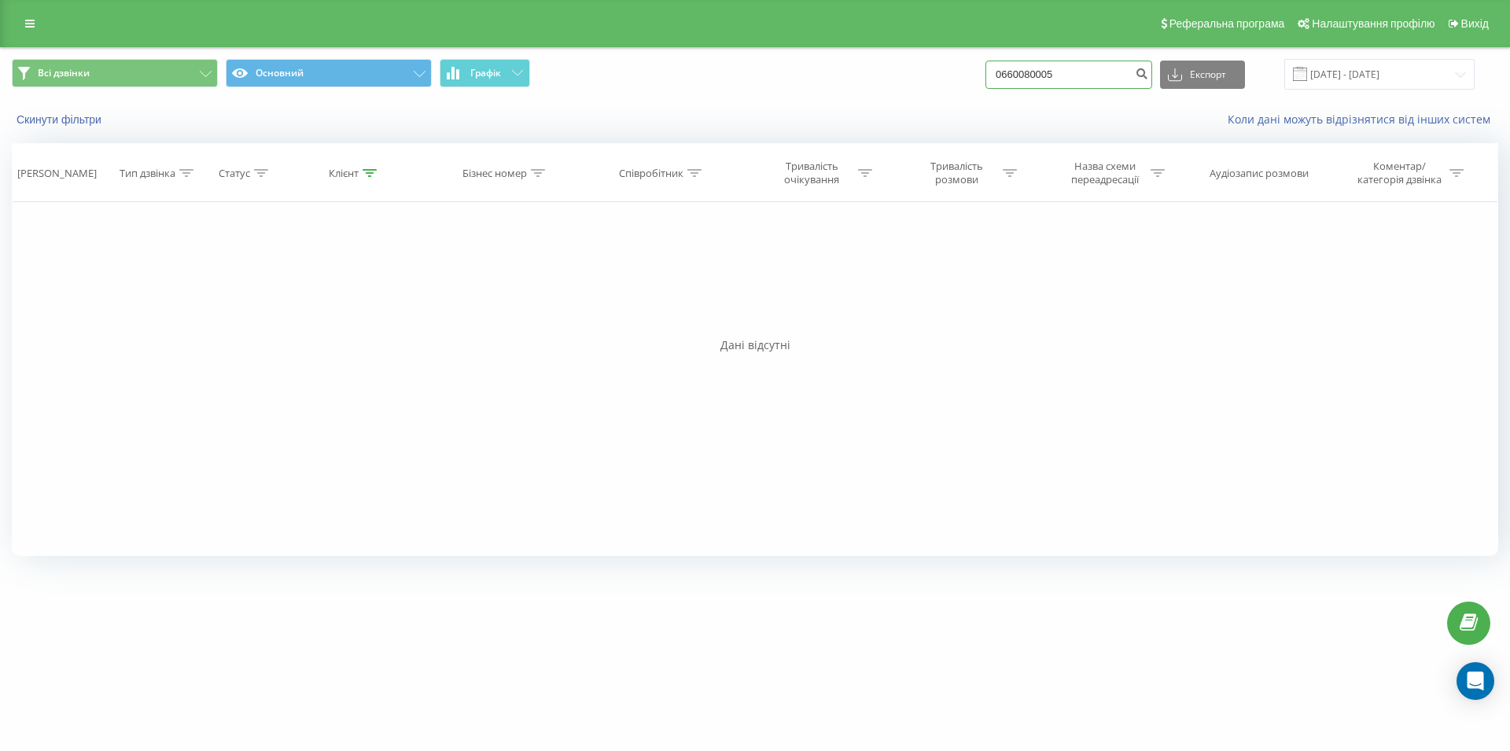
drag, startPoint x: 1103, startPoint y: 68, endPoint x: 957, endPoint y: 78, distance: 146.6
click at [985, 78] on input "0660080005" at bounding box center [1068, 75] width 167 height 28
paste input "066 100 13 10"
type input "066 100 13 10"
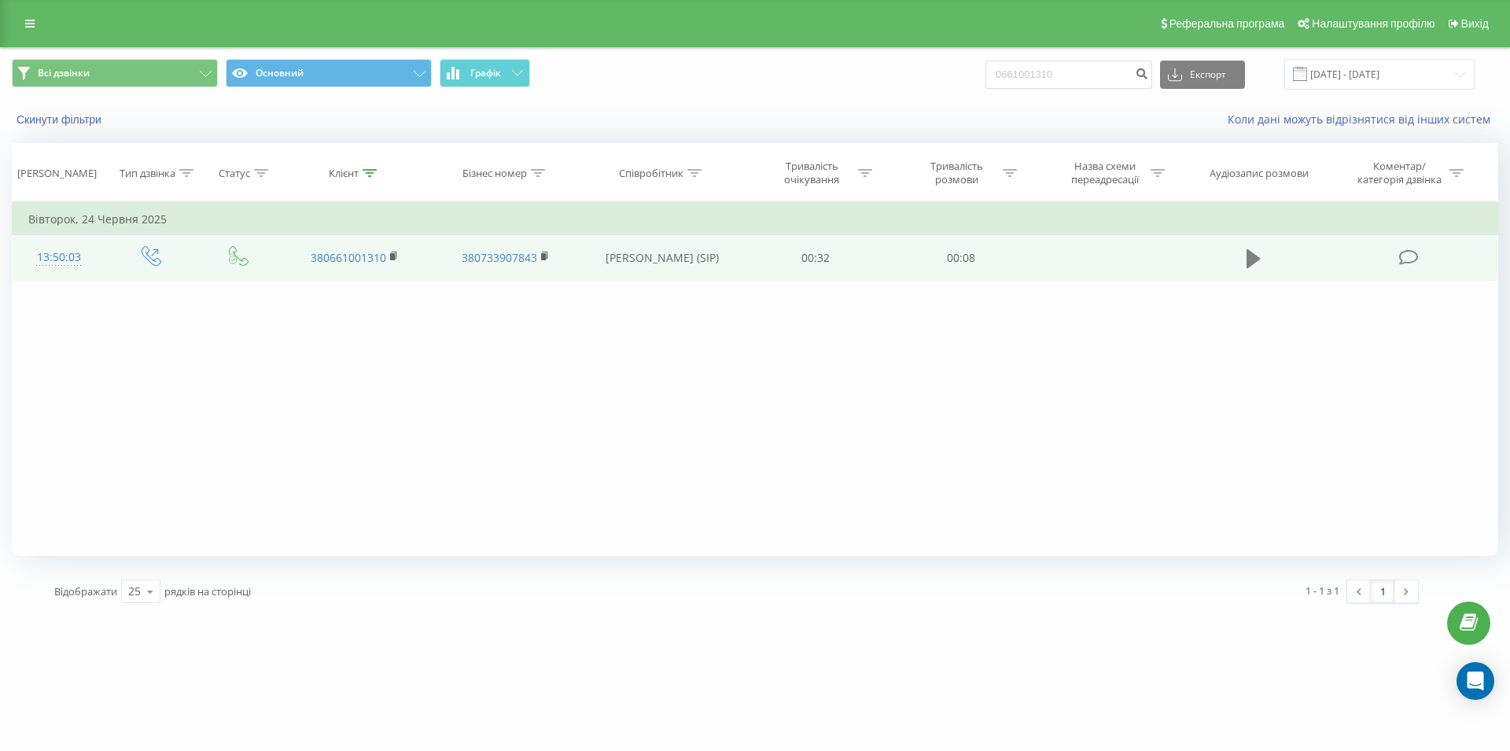
click at [1258, 256] on icon at bounding box center [1254, 259] width 14 height 22
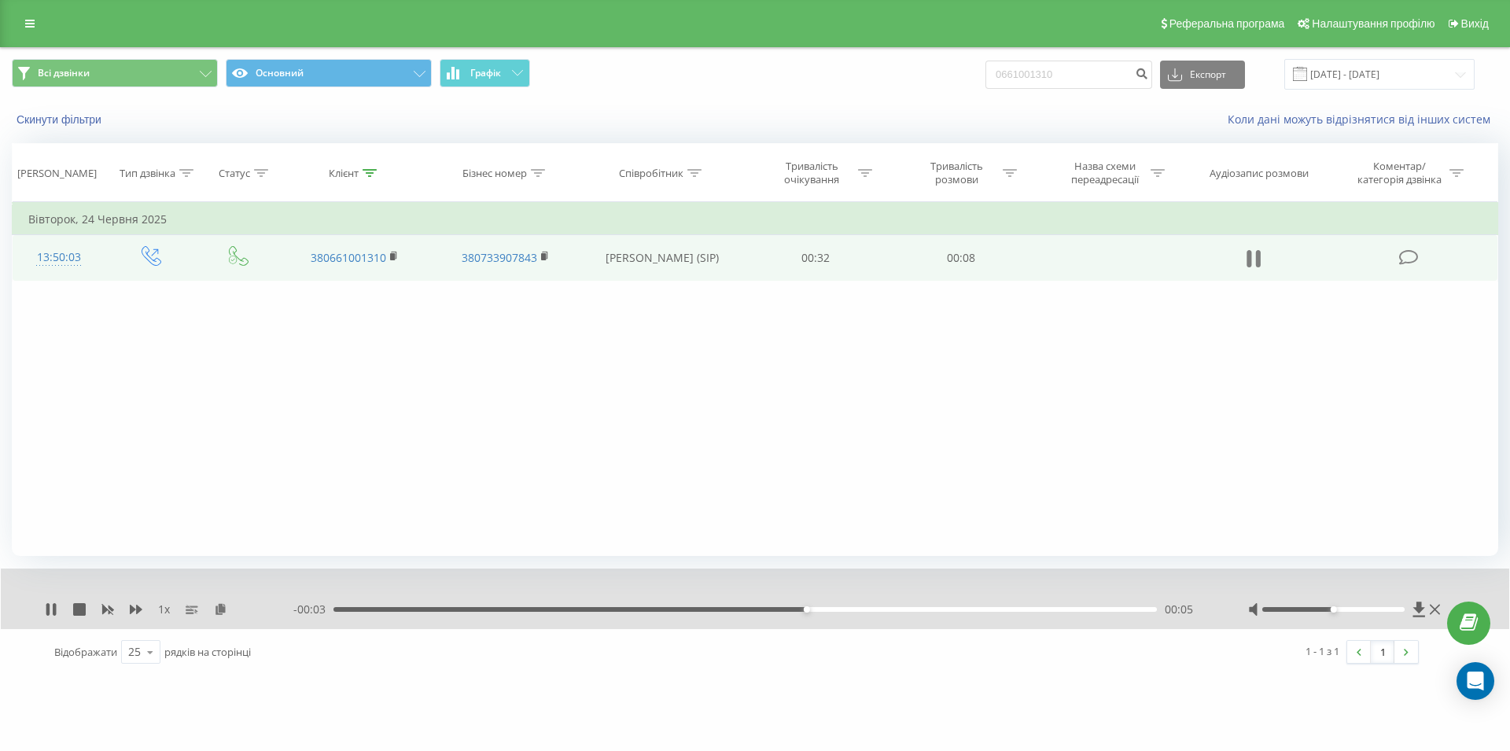
click at [1261, 257] on icon at bounding box center [1258, 258] width 5 height 17
drag, startPoint x: 1082, startPoint y: 76, endPoint x: 937, endPoint y: 78, distance: 144.7
click at [985, 78] on input "0661001310" at bounding box center [1068, 75] width 167 height 28
type input "0679717277"
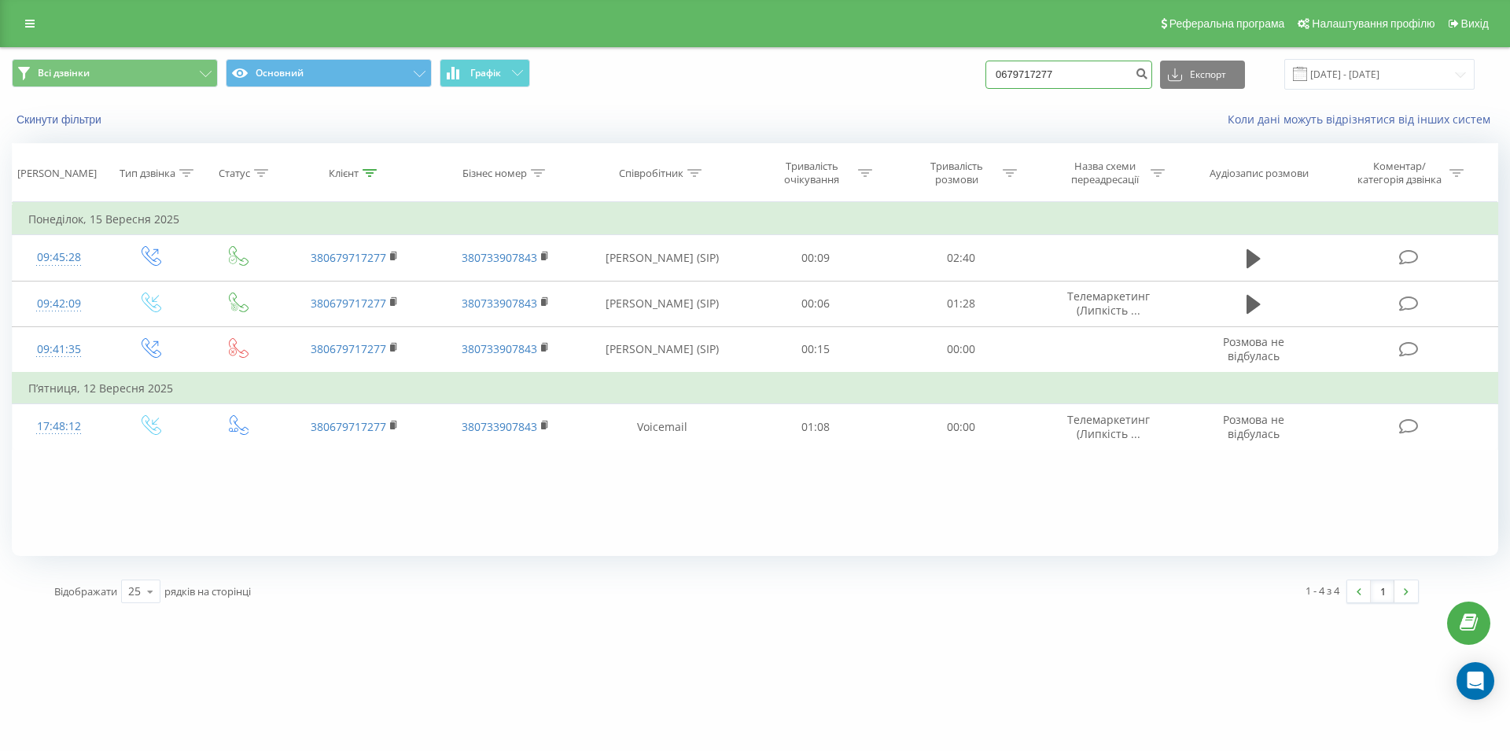
drag, startPoint x: 1085, startPoint y: 71, endPoint x: 1009, endPoint y: 74, distance: 75.6
click at [1009, 74] on input "0679717277" at bounding box center [1068, 75] width 167 height 28
drag, startPoint x: 1096, startPoint y: 76, endPoint x: 1000, endPoint y: 81, distance: 96.1
click at [1000, 81] on input "0679717277" at bounding box center [1068, 75] width 167 height 28
paste input "095 161 34 84"
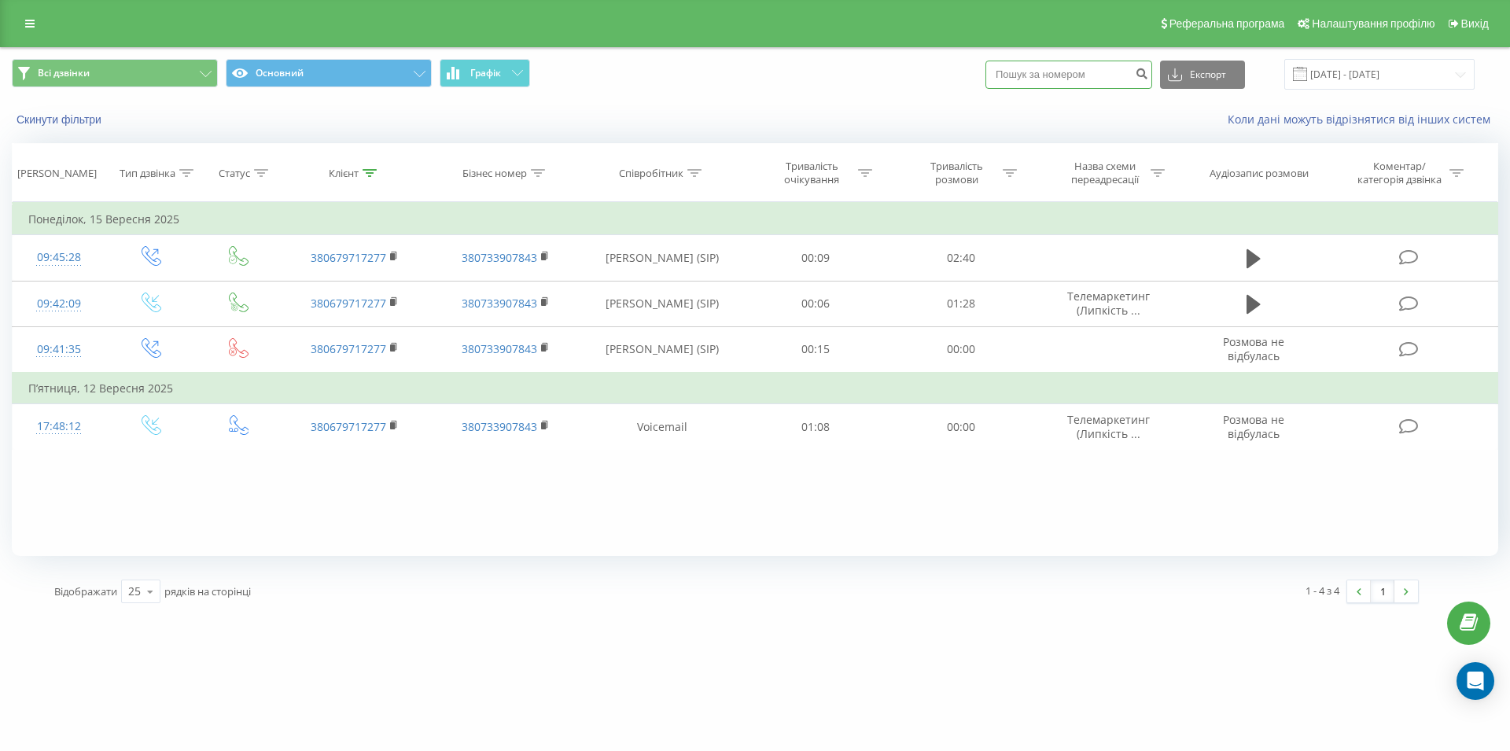
type input "095 161 34 84"
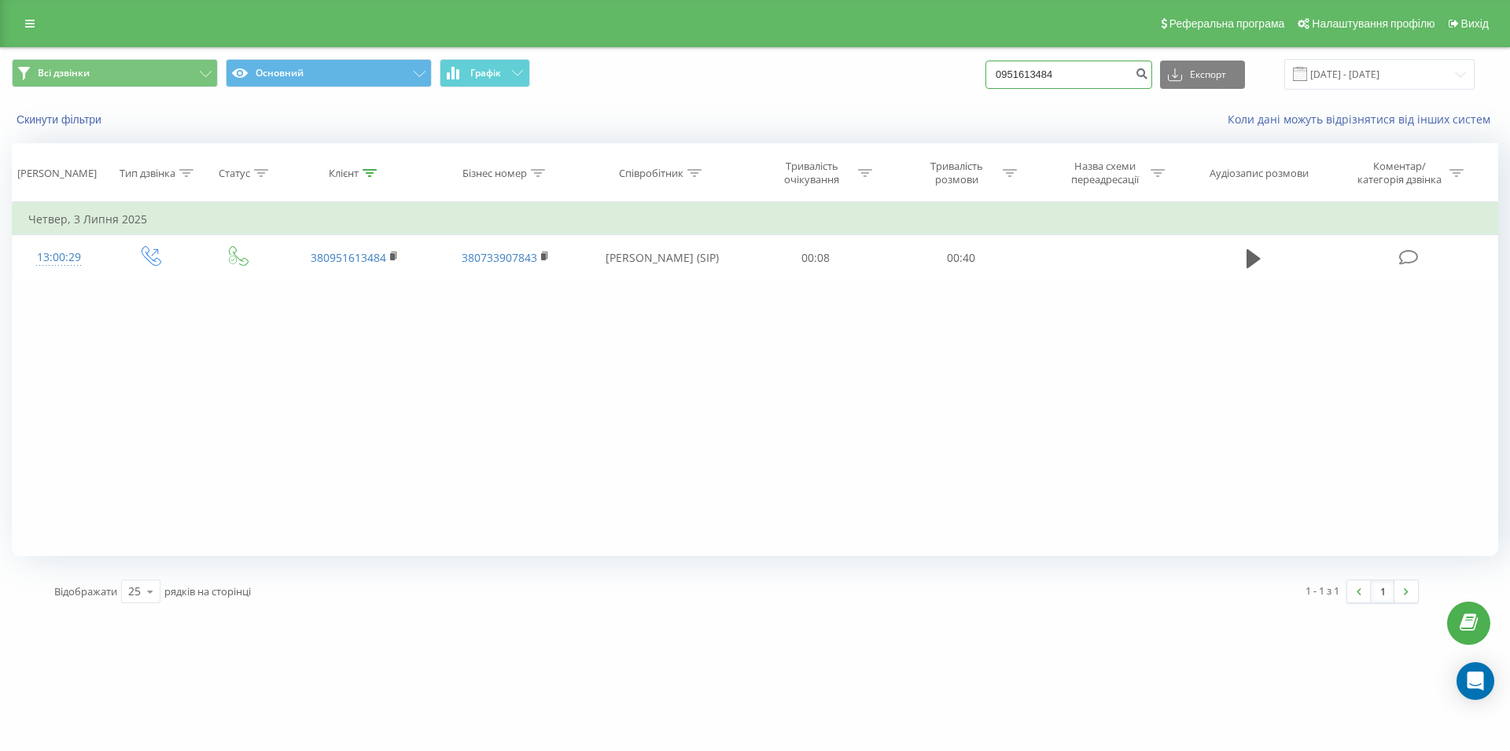
drag, startPoint x: 1105, startPoint y: 73, endPoint x: 995, endPoint y: 78, distance: 110.2
click at [995, 78] on input "0951613484" at bounding box center [1068, 75] width 167 height 28
paste input "096 595 48 75"
type input "096 595 48 75"
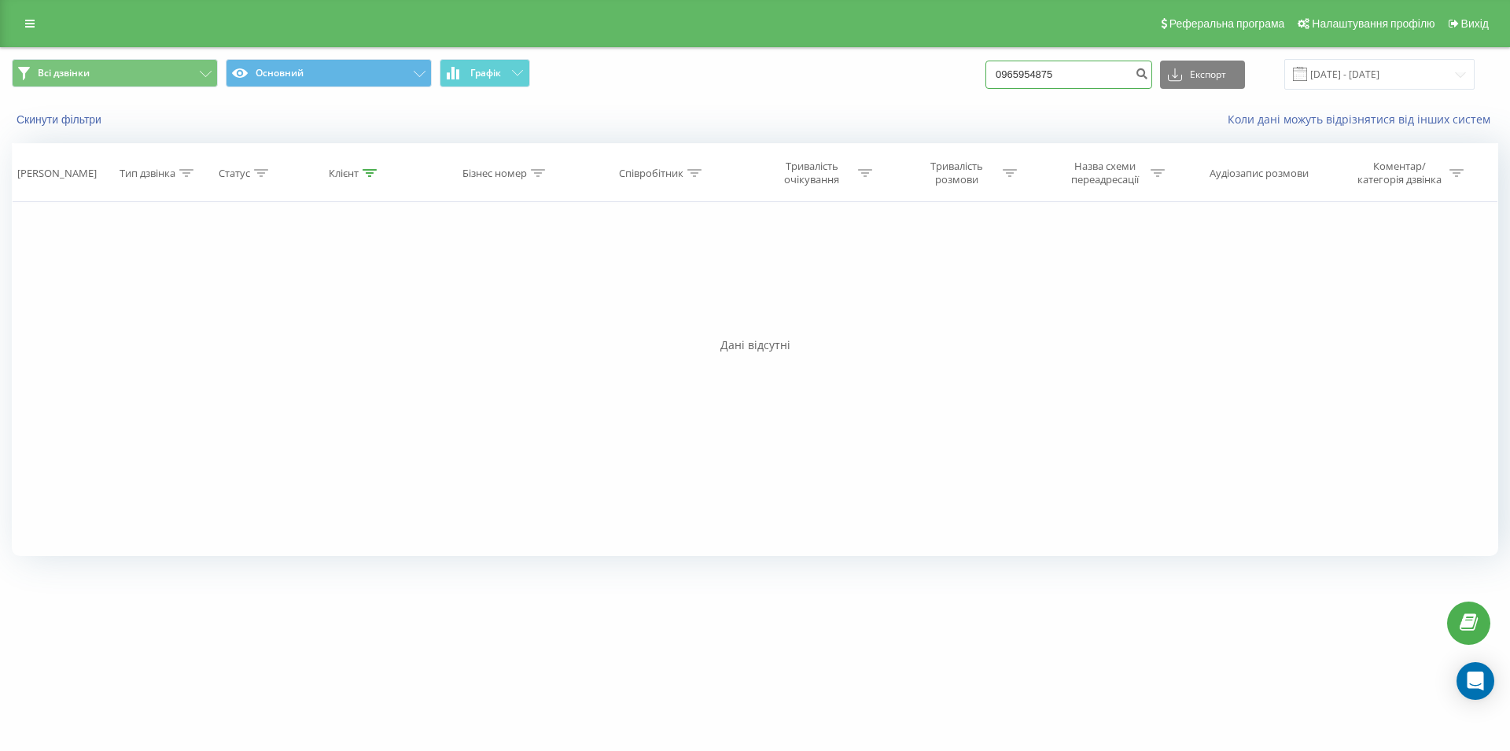
drag, startPoint x: 1086, startPoint y: 69, endPoint x: 1003, endPoint y: 71, distance: 83.4
click at [1003, 71] on input "0965954875" at bounding box center [1068, 75] width 167 height 28
paste input "050 931 67 25"
type input "050 931 67 25"
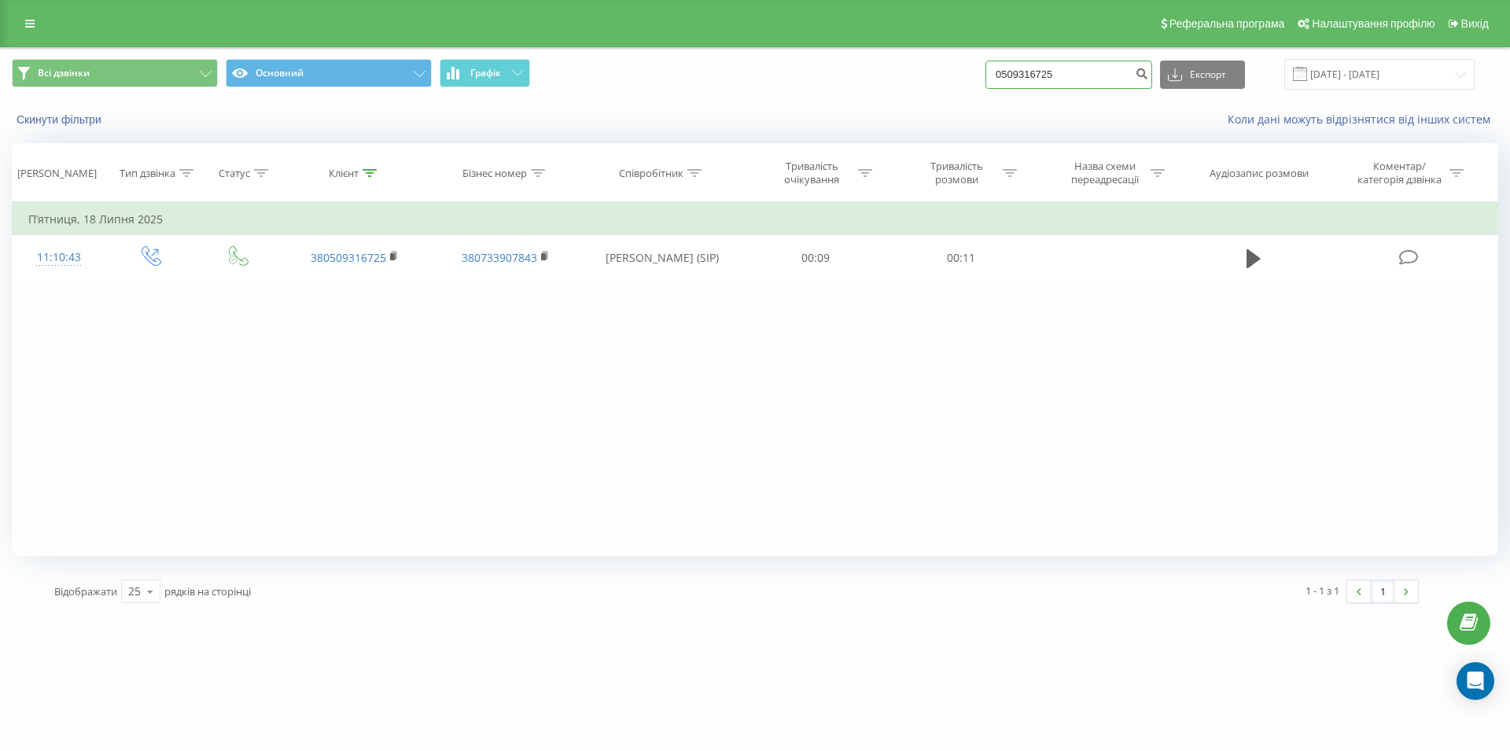
drag, startPoint x: 1086, startPoint y: 75, endPoint x: 974, endPoint y: 78, distance: 111.7
click at [985, 78] on input "0509316725" at bounding box center [1068, 75] width 167 height 28
paste input "050 036 03 37"
type input "050 036 03 37"
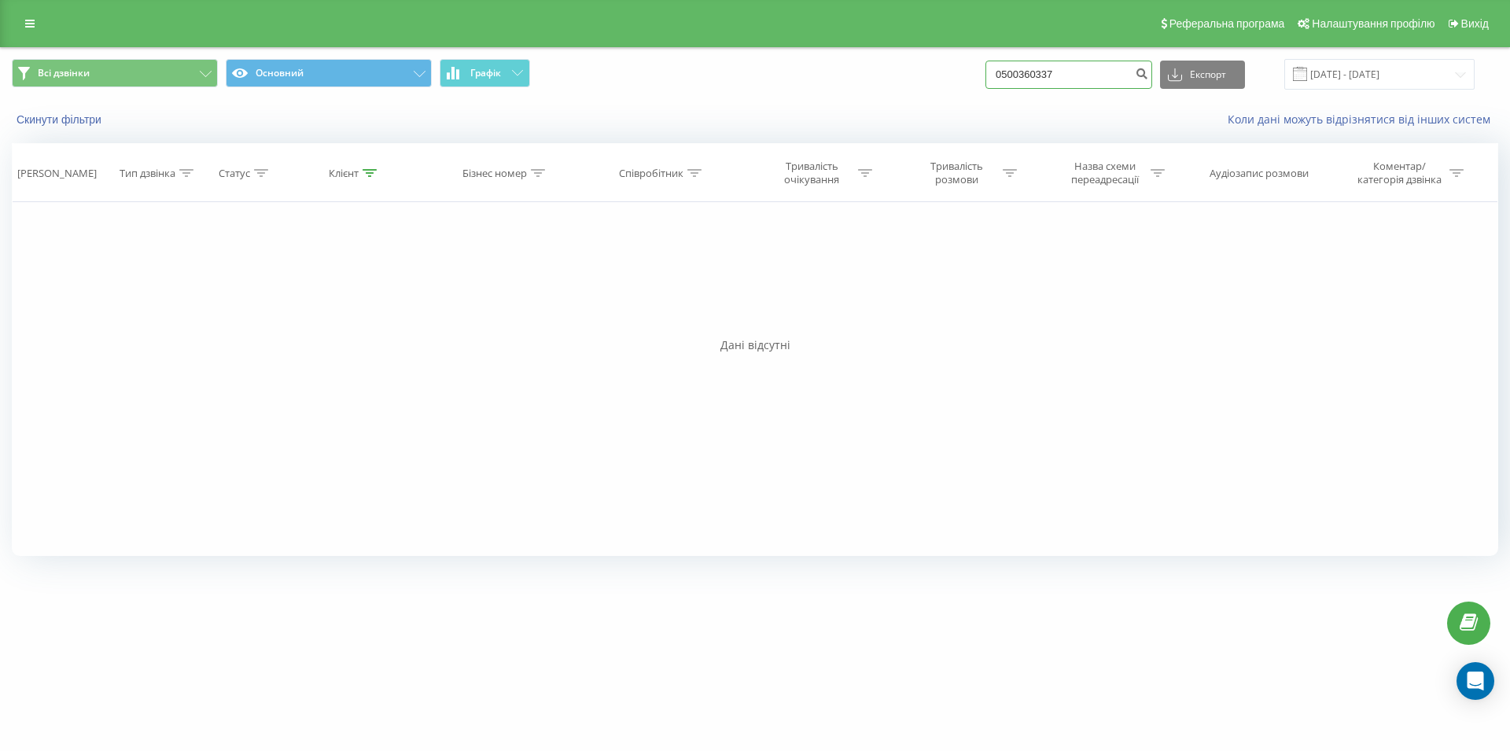
drag, startPoint x: 1076, startPoint y: 67, endPoint x: 963, endPoint y: 79, distance: 114.0
click at [985, 79] on input "0500360337" at bounding box center [1068, 75] width 167 height 28
paste input "097) 112 92 82"
type input "097) 112 92 82"
click at [1037, 74] on input "097)1129282" at bounding box center [1068, 75] width 167 height 28
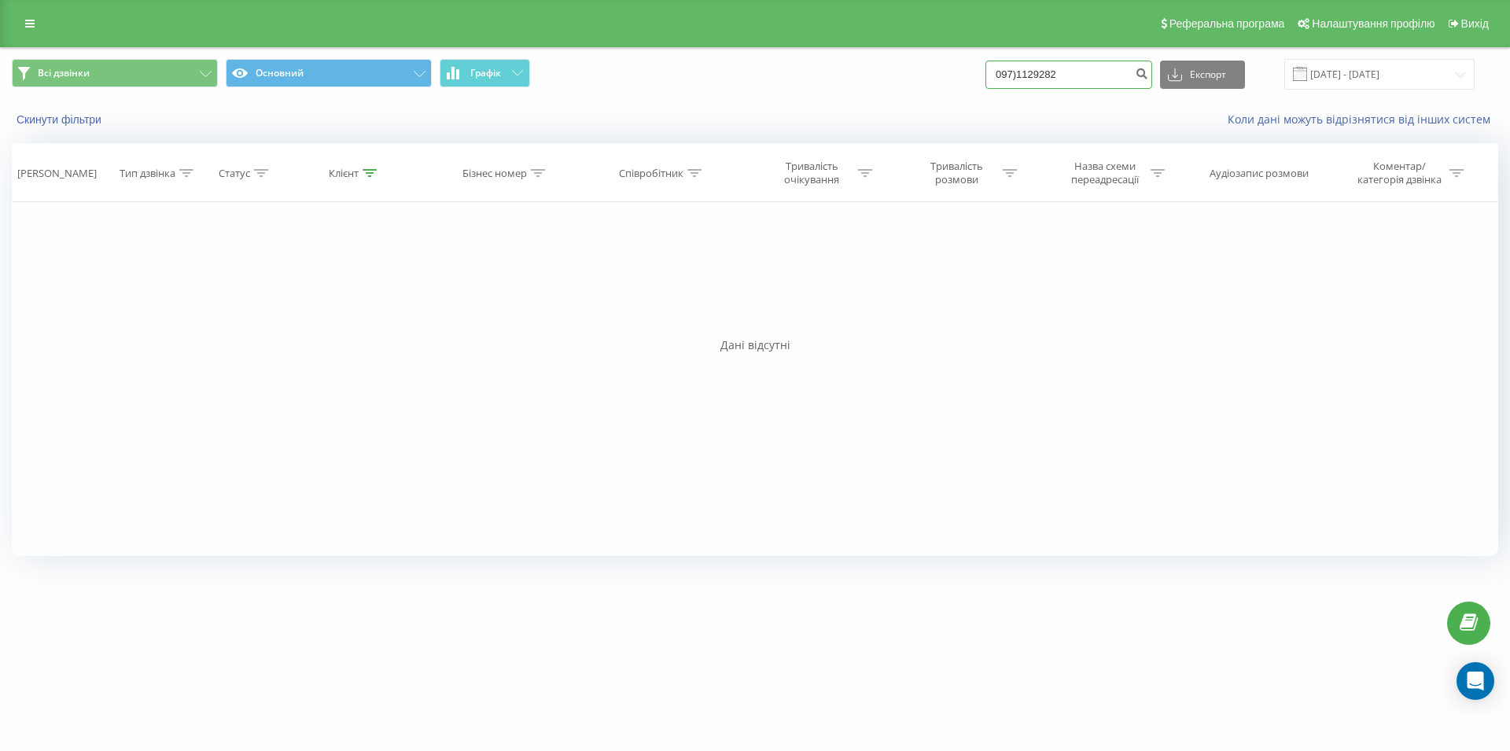
type input "0971129282"
click at [1085, 77] on input "0971129282" at bounding box center [1068, 75] width 167 height 28
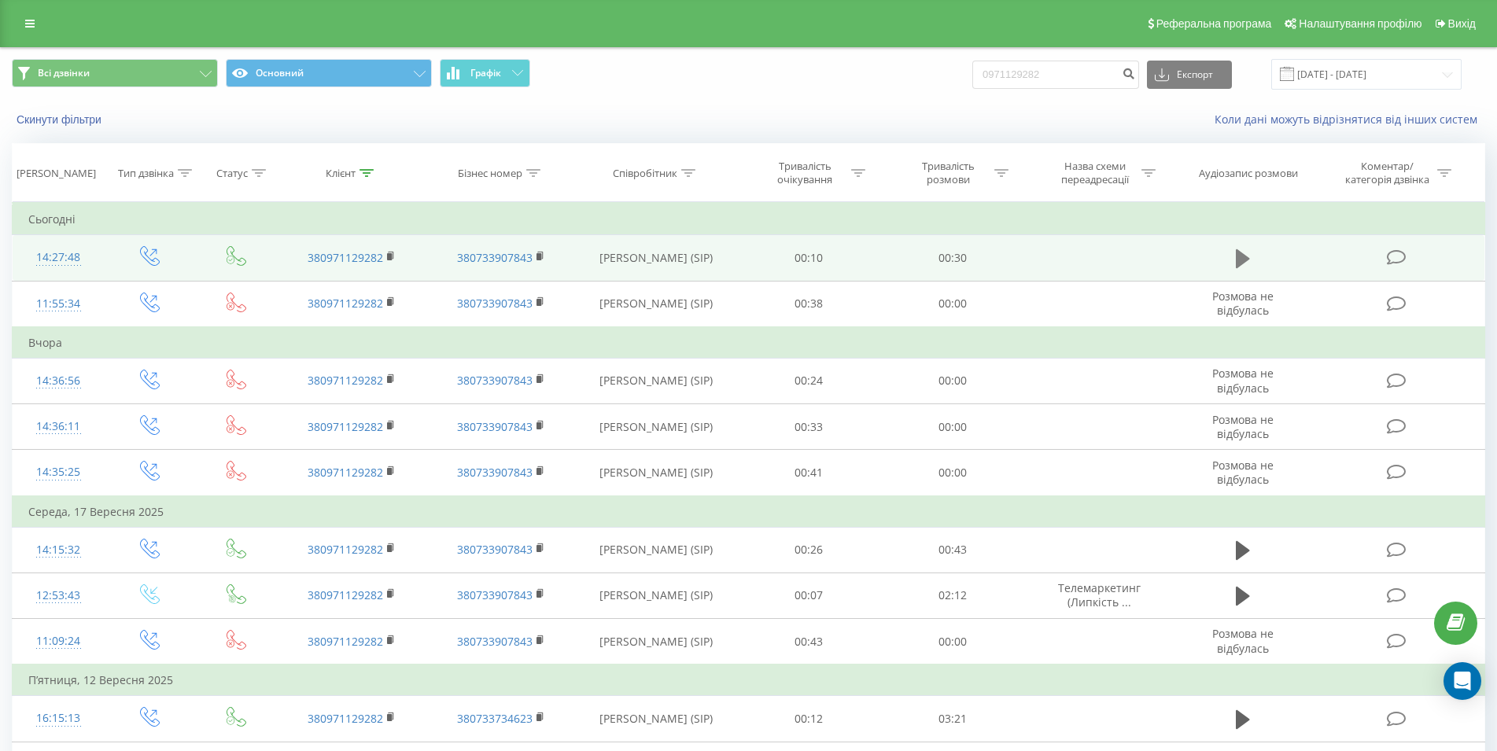
click at [1243, 254] on icon at bounding box center [1243, 259] width 14 height 22
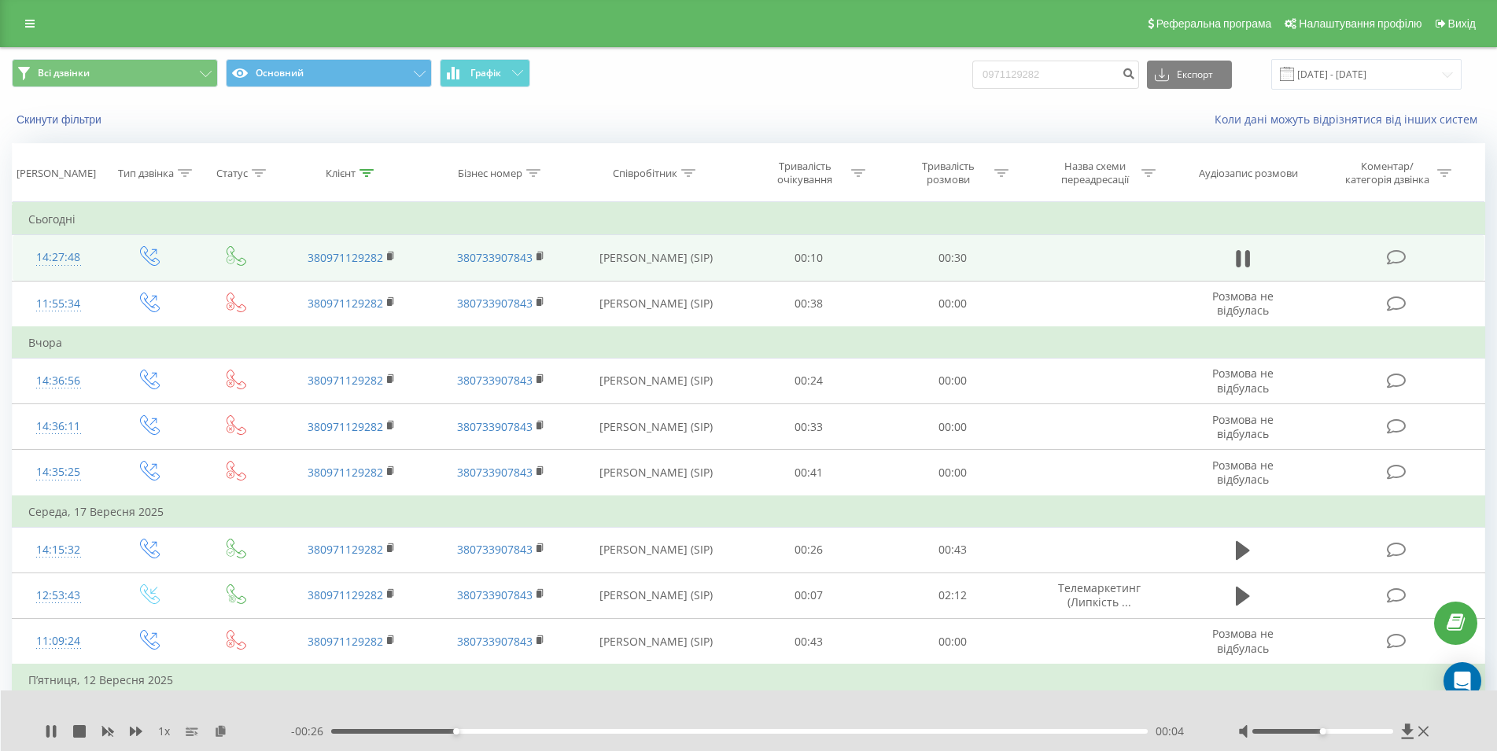
click at [762, 730] on div "00:04" at bounding box center [739, 731] width 816 height 5
click at [1249, 265] on icon at bounding box center [1247, 258] width 5 height 17
drag, startPoint x: 1066, startPoint y: 67, endPoint x: 958, endPoint y: 74, distance: 108.8
click at [972, 74] on input "0971129282" at bounding box center [1055, 75] width 167 height 28
type input "0932540421"
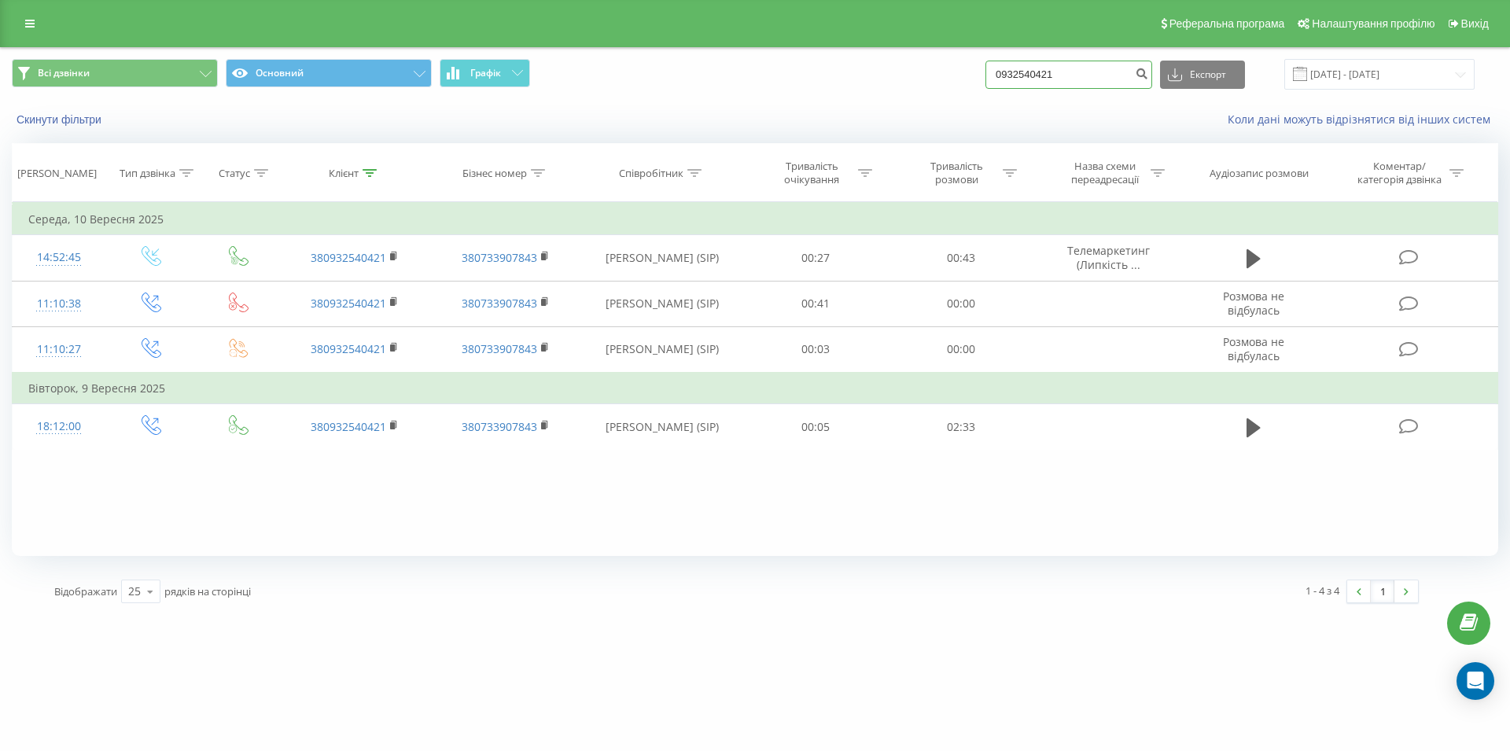
drag, startPoint x: 1089, startPoint y: 79, endPoint x: 989, endPoint y: 79, distance: 100.7
click at [989, 79] on input "0932540421" at bounding box center [1068, 75] width 167 height 28
paste input "099 668 45 10"
type input "099 668 45 10"
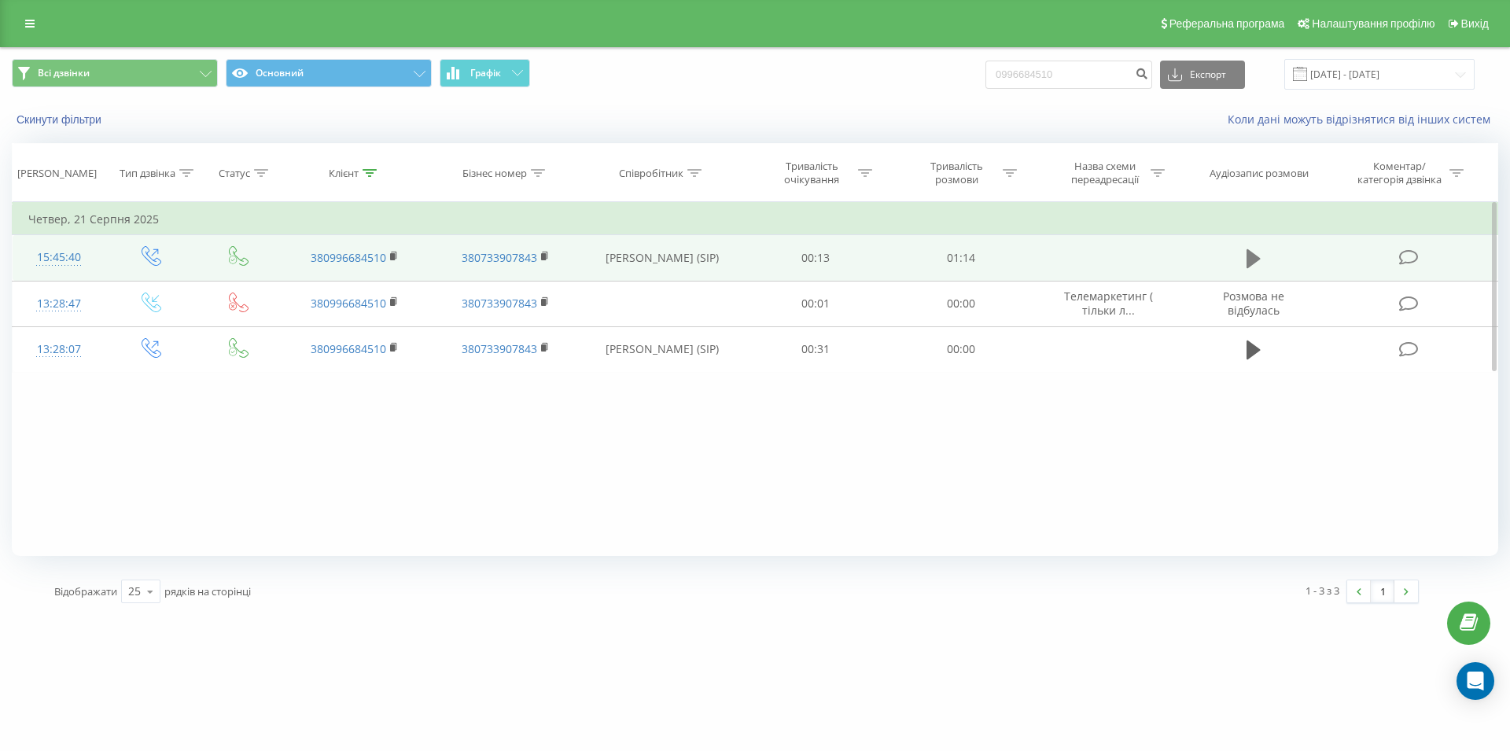
click at [1244, 249] on button at bounding box center [1254, 259] width 24 height 24
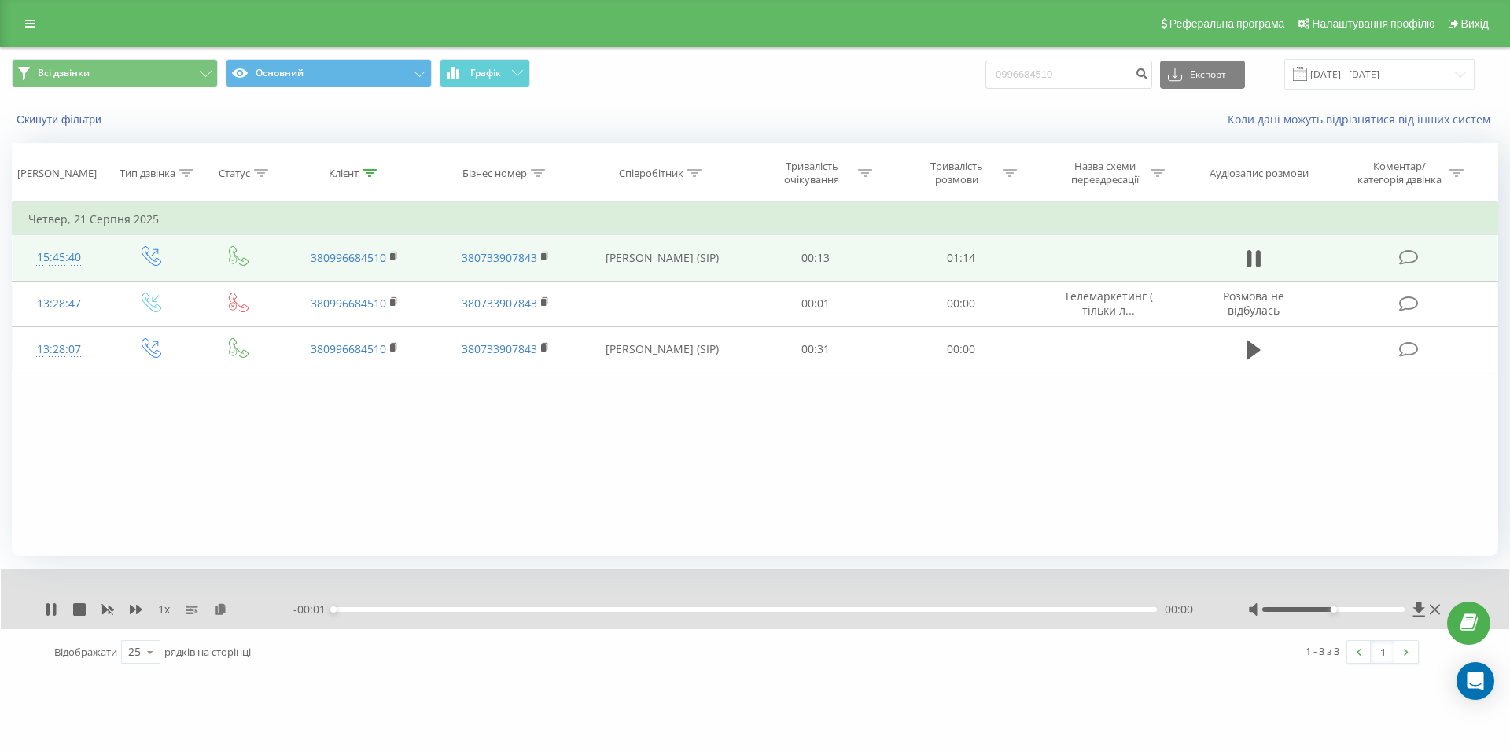
click at [900, 608] on div "- 00:01 00:00 00:00" at bounding box center [750, 610] width 915 height 16
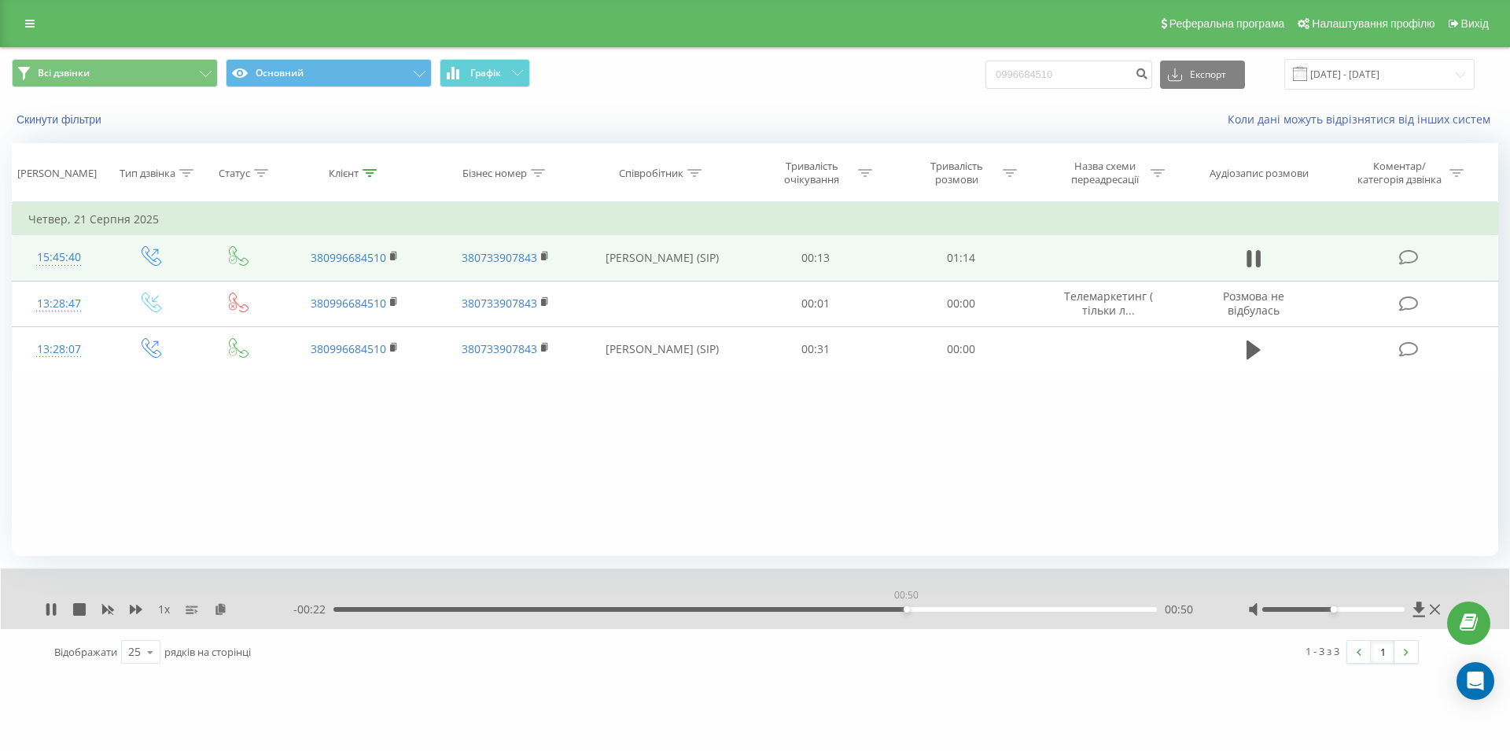
click at [906, 610] on div "00:50" at bounding box center [744, 609] width 823 height 5
click at [1257, 261] on icon at bounding box center [1258, 258] width 5 height 17
drag, startPoint x: 1038, startPoint y: 72, endPoint x: 985, endPoint y: 77, distance: 53.0
click at [985, 77] on input "0996684510" at bounding box center [1068, 75] width 167 height 28
paste input "063 359 30 69"
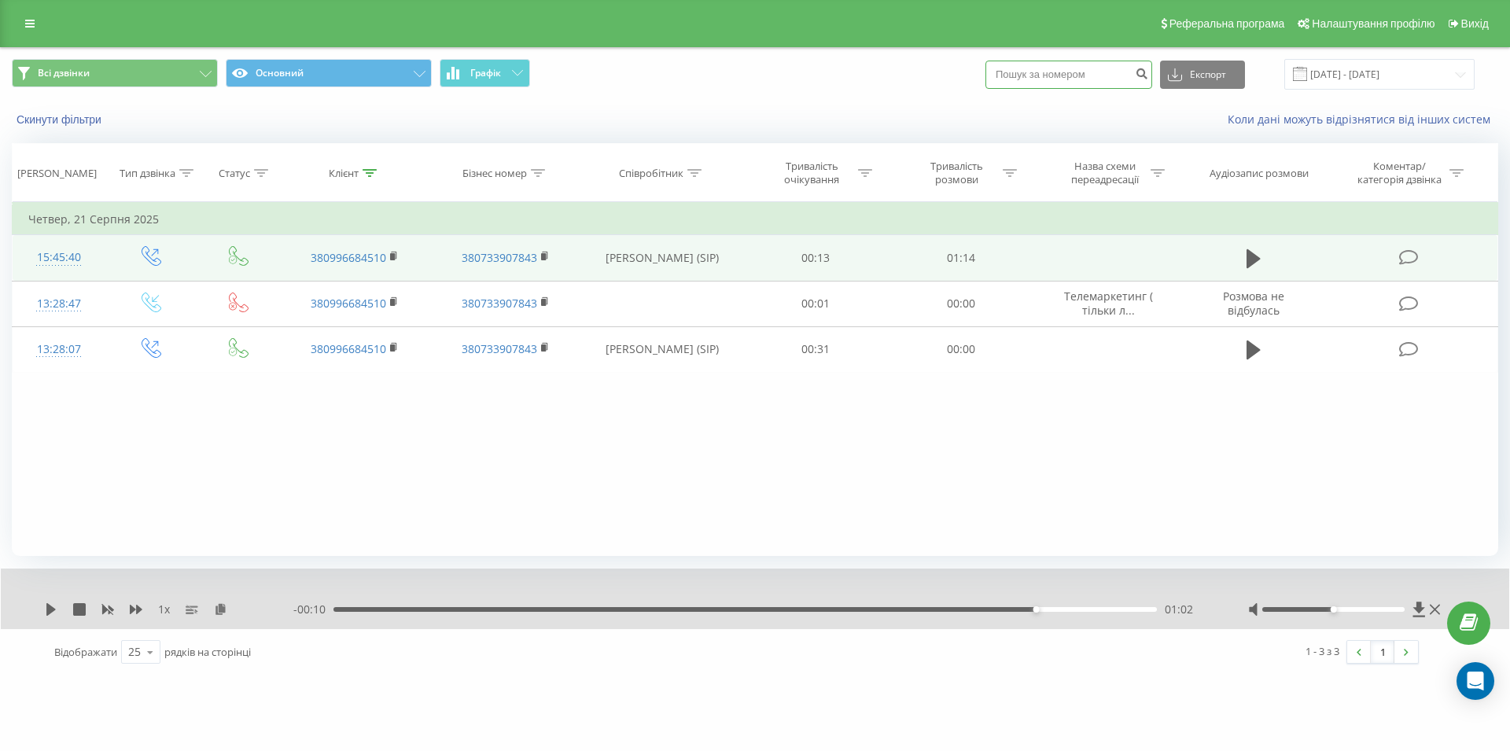
type input "063 359 30 69"
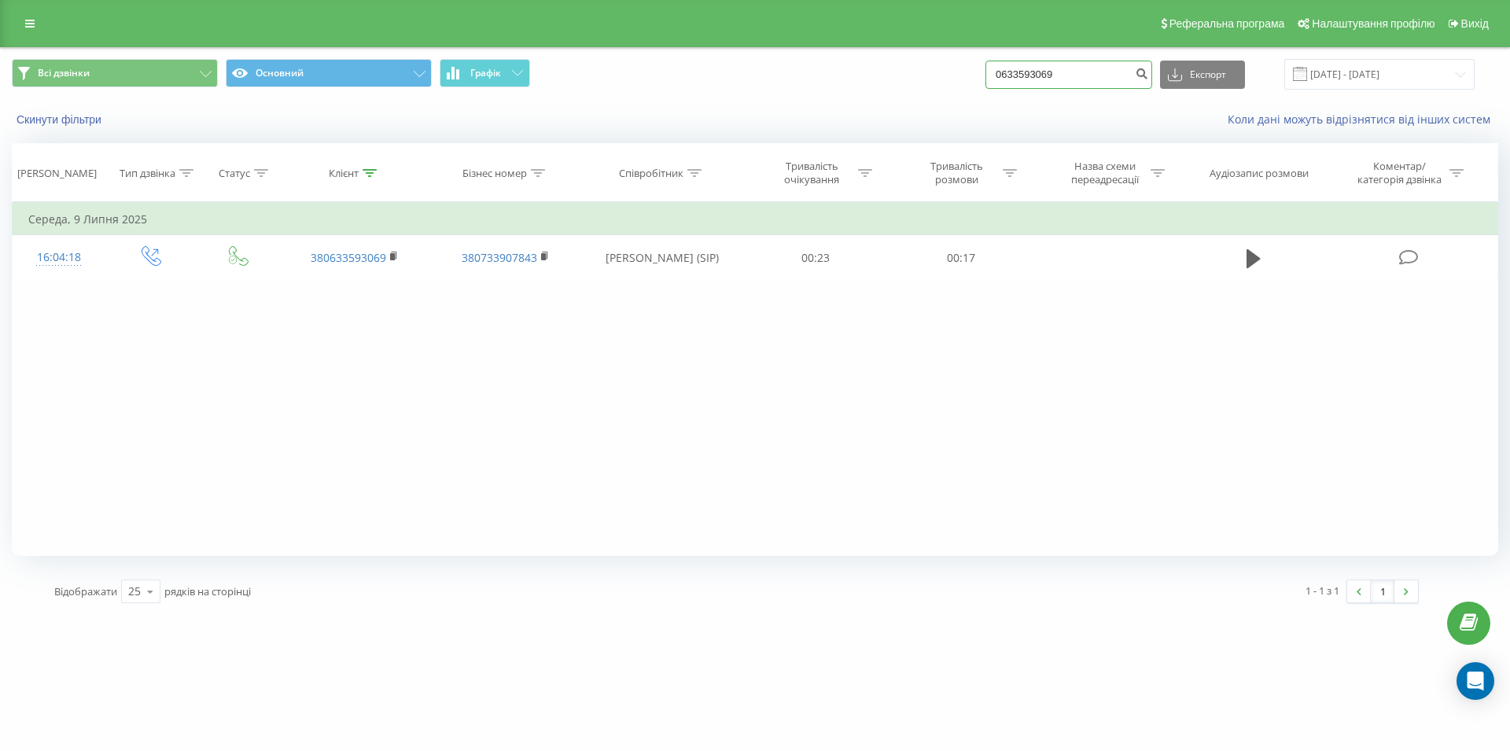
drag, startPoint x: 1088, startPoint y: 71, endPoint x: 988, endPoint y: 78, distance: 100.1
click at [988, 78] on input "0633593069" at bounding box center [1068, 75] width 167 height 28
paste input "067 734 51 23"
type input "067 734 51 23"
drag, startPoint x: 1092, startPoint y: 64, endPoint x: 1011, endPoint y: 73, distance: 82.3
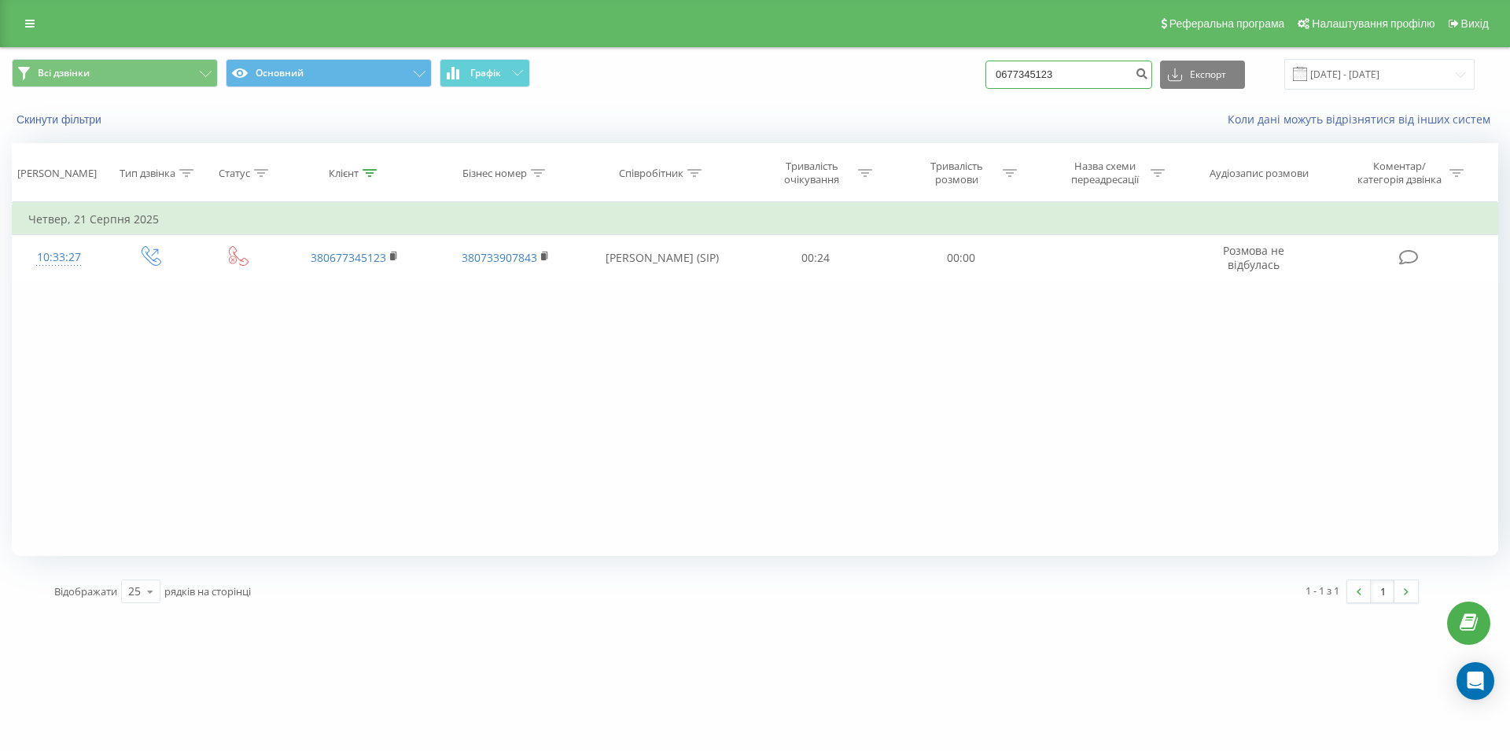
click at [1011, 73] on input "0677345123" at bounding box center [1068, 75] width 167 height 28
paste input "096 543 62 80"
type input "096 543 62 80"
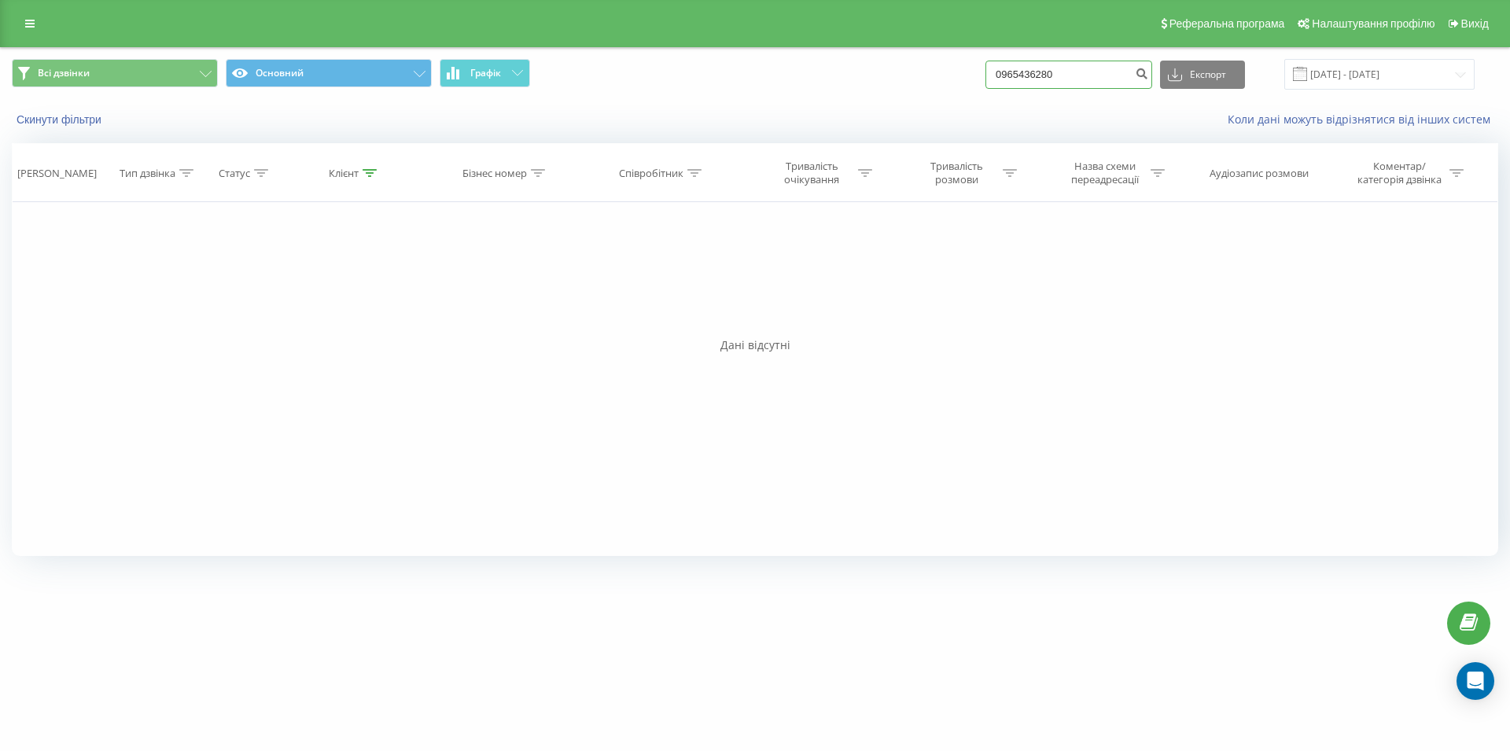
drag, startPoint x: 1078, startPoint y: 77, endPoint x: 991, endPoint y: 74, distance: 87.4
click at [991, 73] on input "0965436280" at bounding box center [1068, 75] width 167 height 28
type input "0667844460"
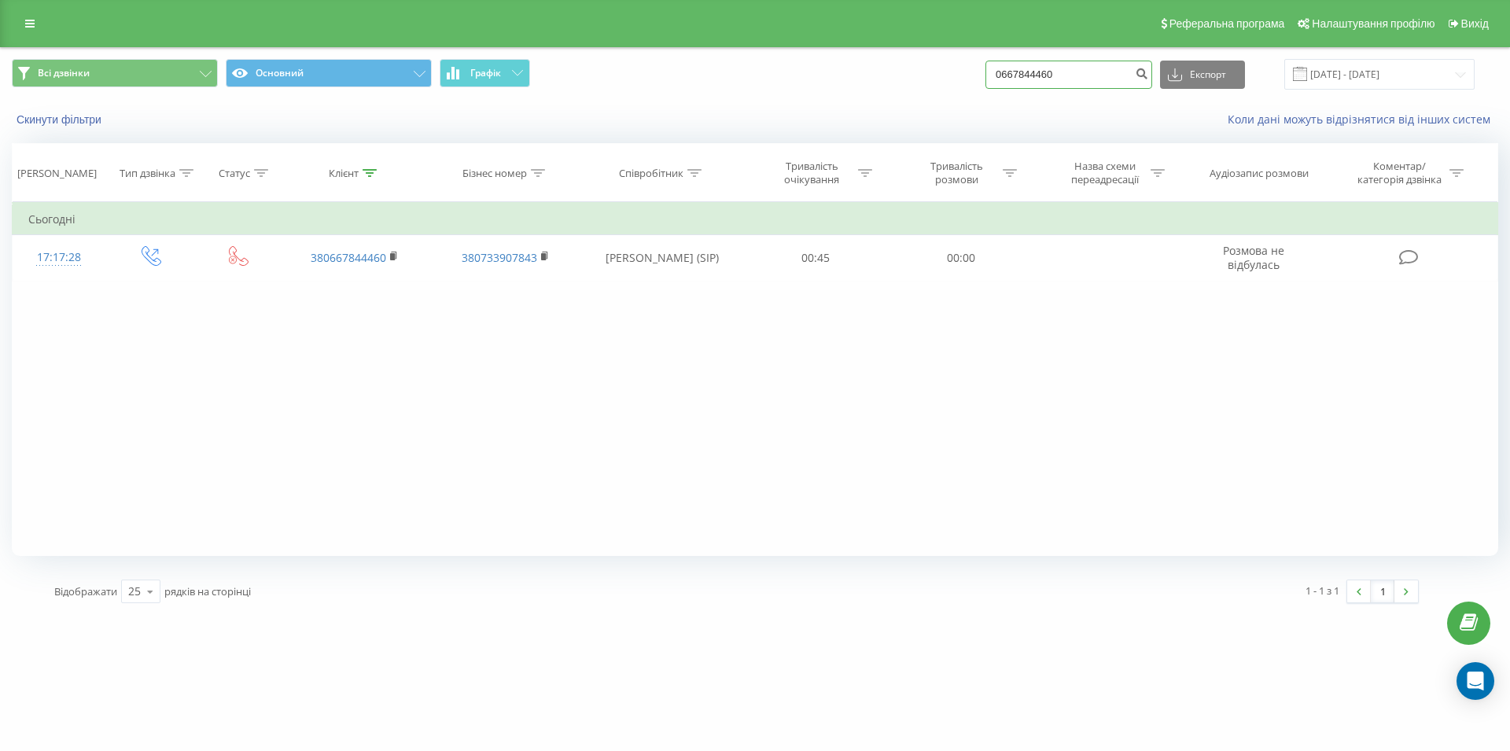
drag, startPoint x: 1114, startPoint y: 82, endPoint x: 937, endPoint y: 76, distance: 177.8
click at [985, 76] on input "0667844460" at bounding box center [1068, 75] width 167 height 28
type input "0965954875"
drag, startPoint x: 1081, startPoint y: 72, endPoint x: 957, endPoint y: 79, distance: 124.4
click at [985, 79] on input "0965954875" at bounding box center [1068, 75] width 167 height 28
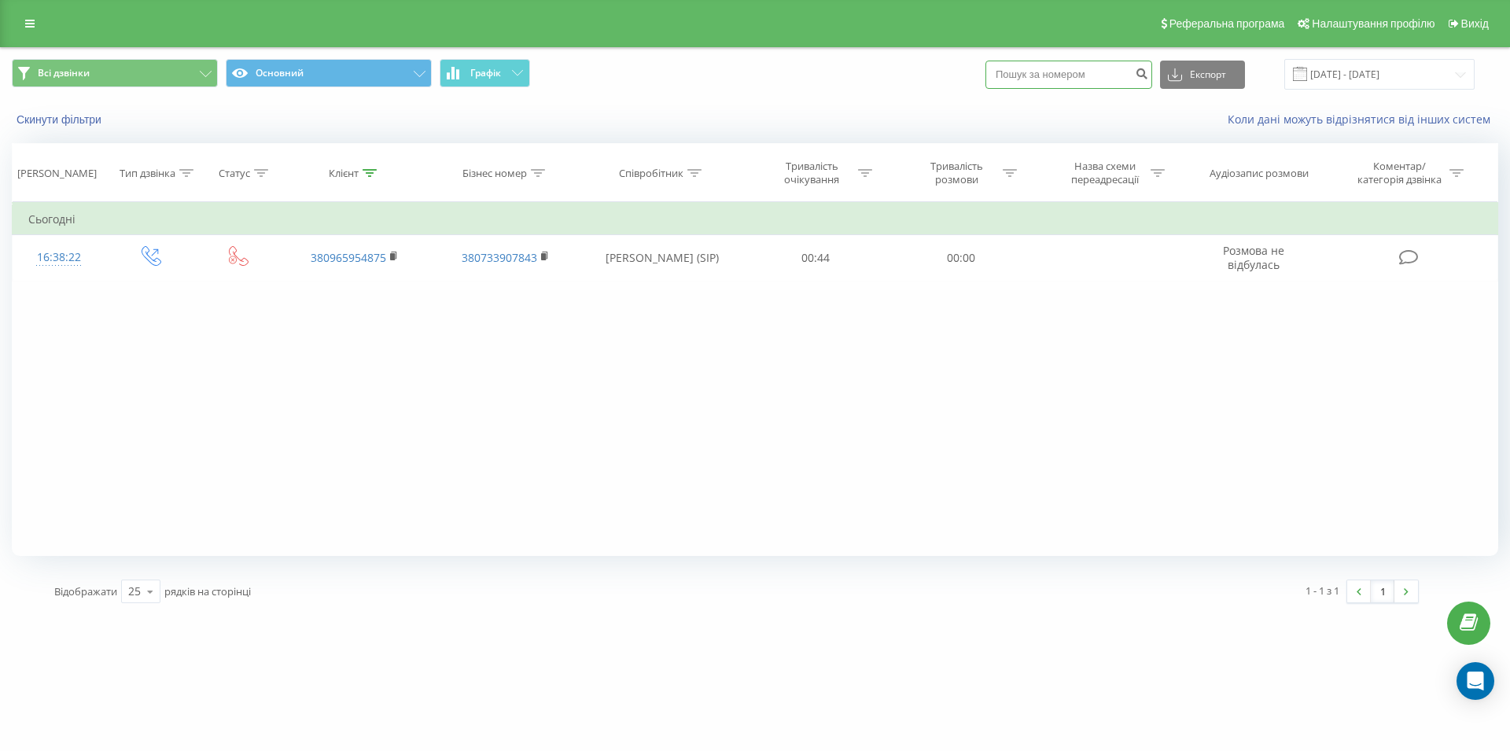
paste input "096 553 89 43"
type input "096 553 89 43"
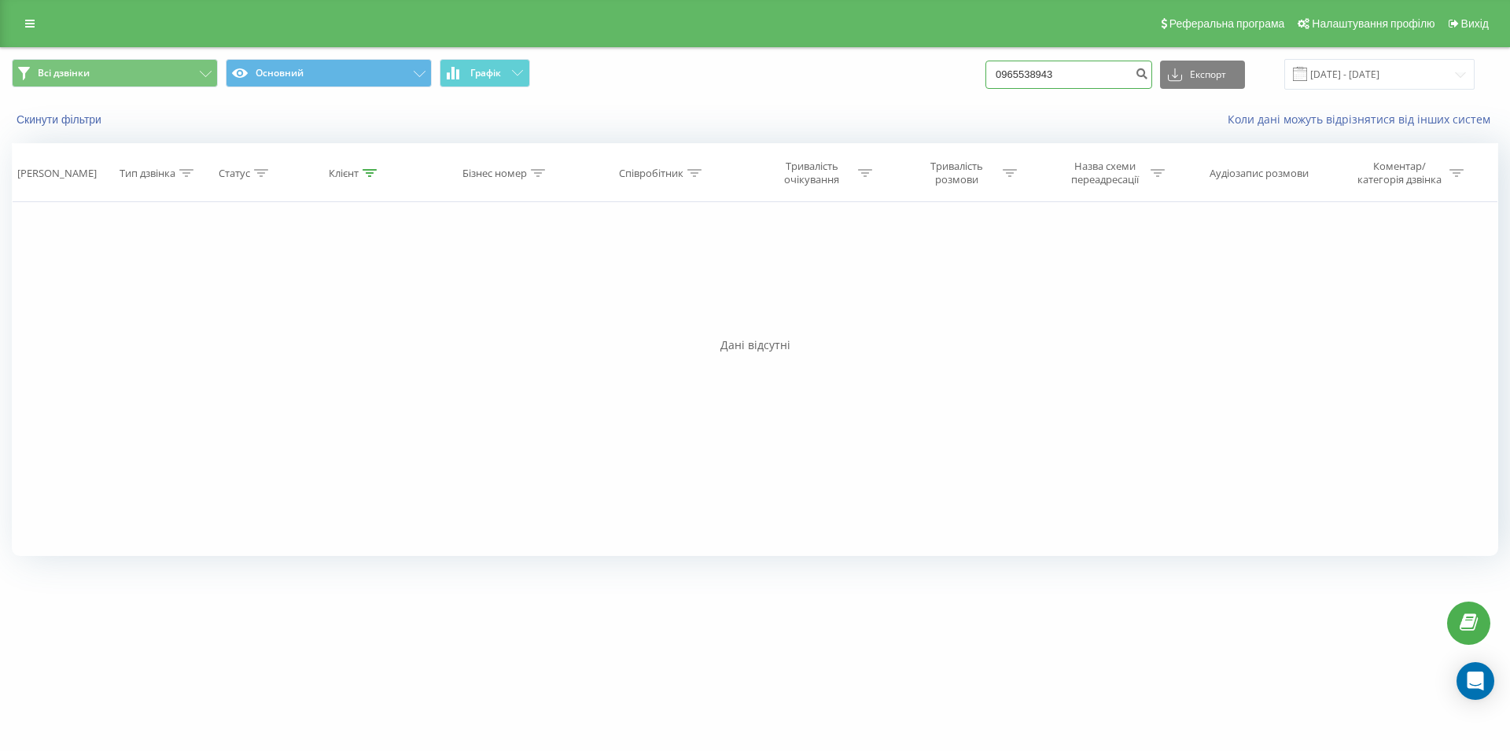
drag, startPoint x: 1068, startPoint y: 72, endPoint x: 976, endPoint y: 72, distance: 92.0
click at [985, 72] on input "0965538943" at bounding box center [1068, 75] width 167 height 28
type input "0991706408"
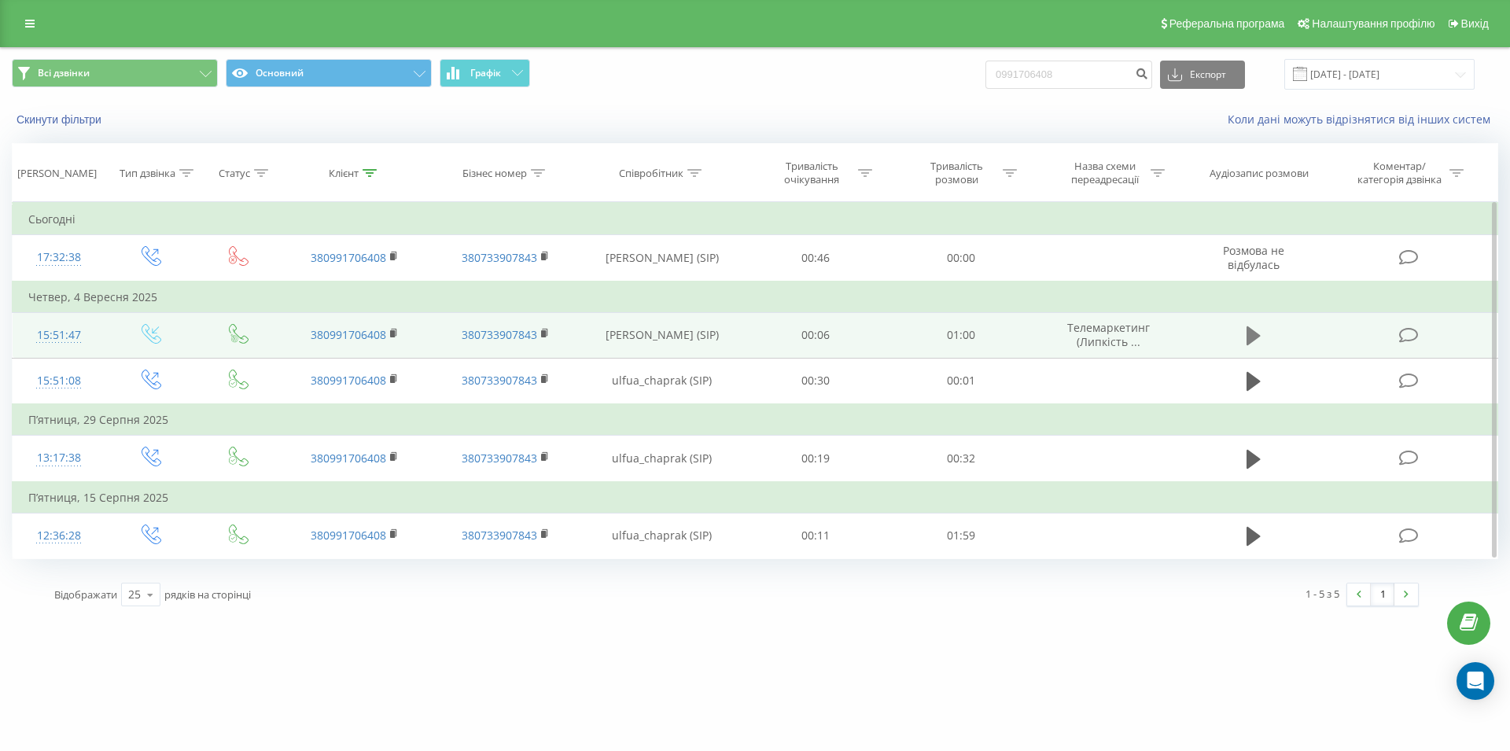
click at [1248, 334] on icon at bounding box center [1254, 335] width 14 height 19
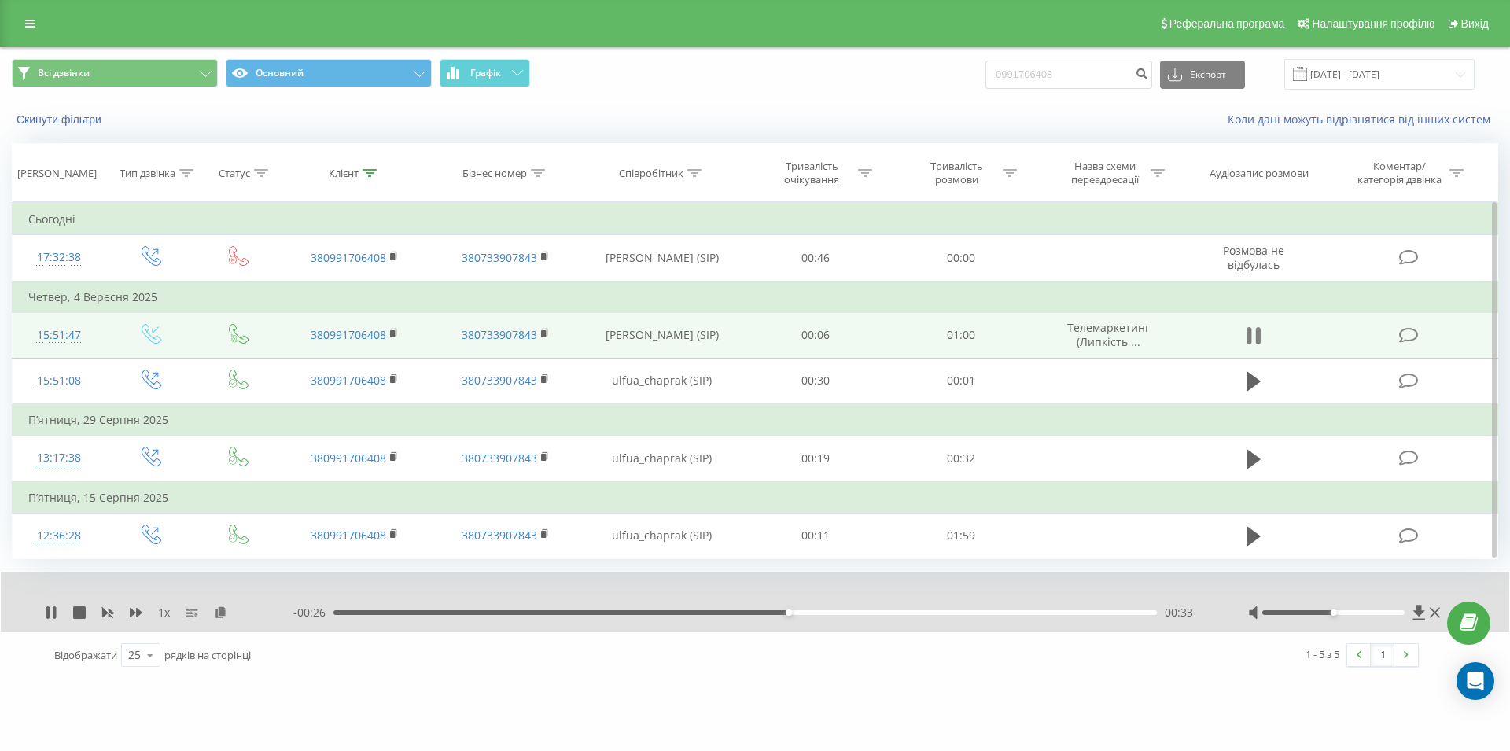
click at [1258, 337] on icon at bounding box center [1258, 335] width 5 height 17
drag, startPoint x: 1044, startPoint y: 72, endPoint x: 993, endPoint y: 74, distance: 50.4
click at [993, 74] on input "0991706408" at bounding box center [1068, 75] width 167 height 28
paste input "066 244 98 00"
type input "066 244 98 00"
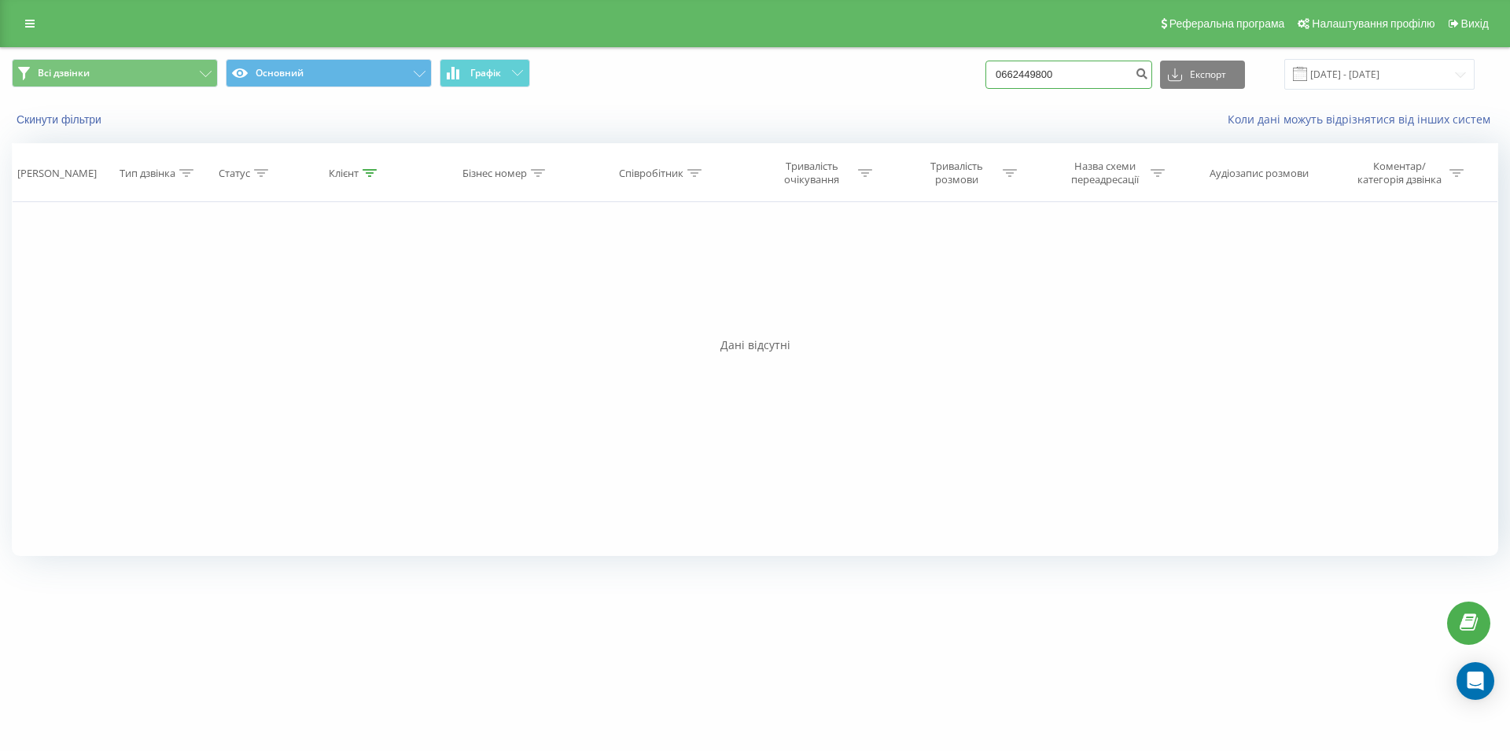
click at [989, 62] on input "0662449800" at bounding box center [1068, 75] width 167 height 28
paste input "099 077 18 77"
type input "099 077 18 77"
drag, startPoint x: 1081, startPoint y: 76, endPoint x: 952, endPoint y: 83, distance: 129.2
click at [985, 83] on input "0990771877" at bounding box center [1068, 75] width 167 height 28
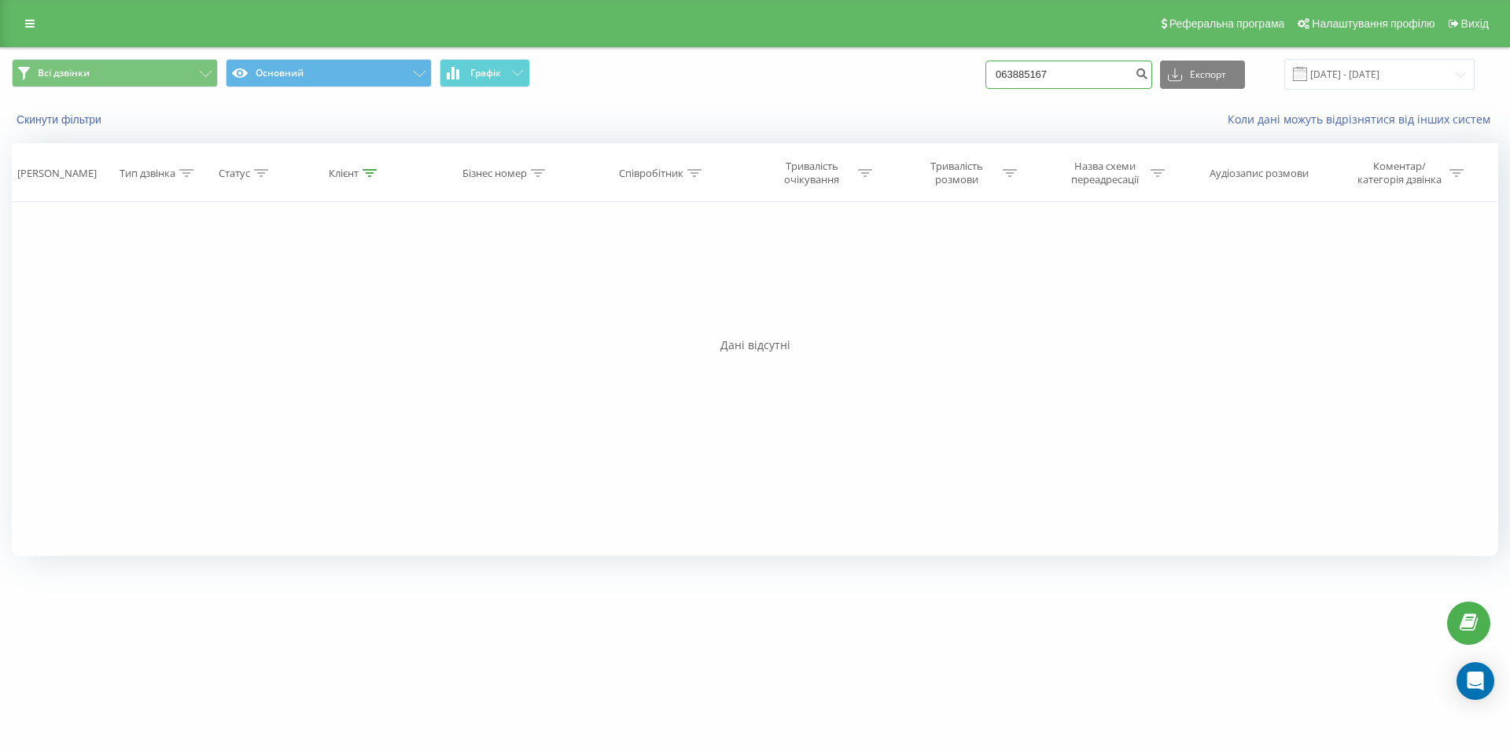
type input "0638851677"
